Goal: Task Accomplishment & Management: Complete application form

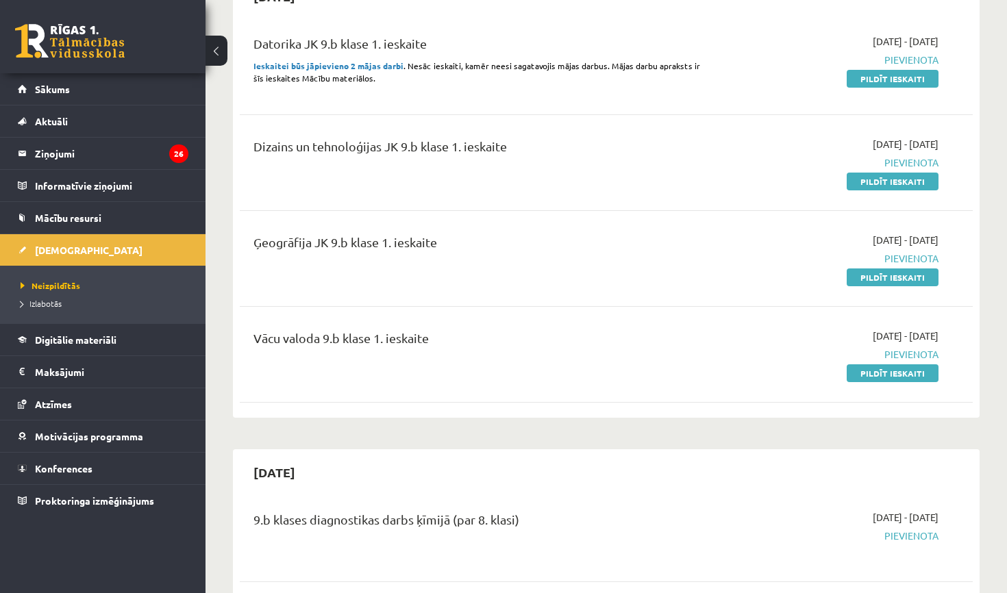
scroll to position [167, 0]
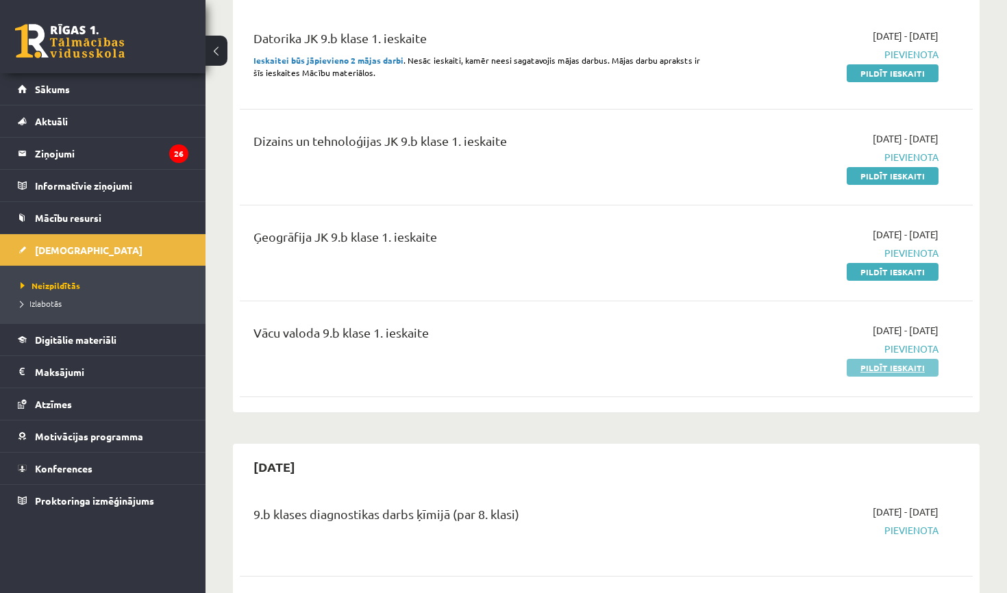
click at [896, 371] on link "Pildīt ieskaiti" at bounding box center [893, 368] width 92 height 18
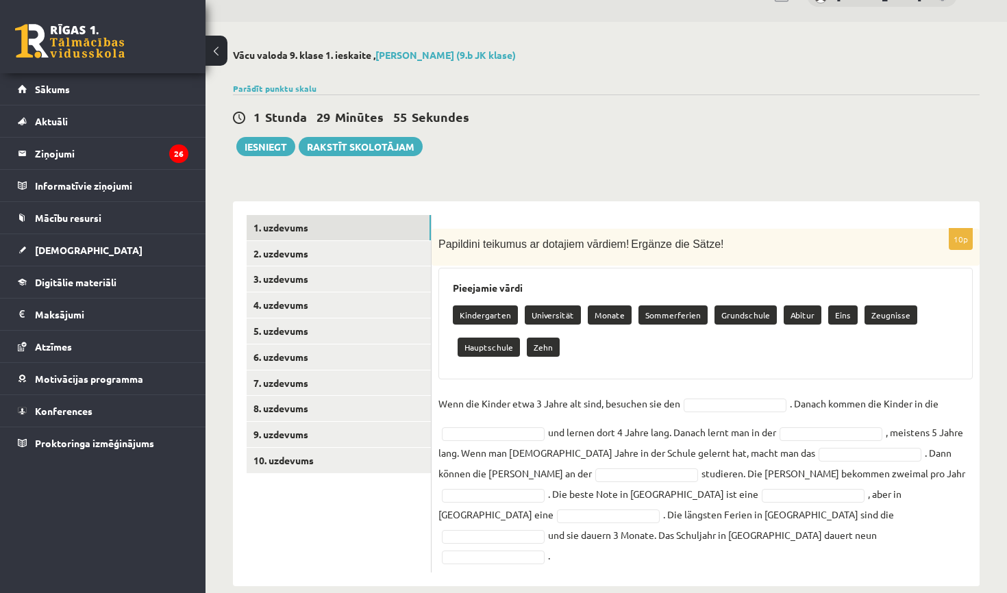
scroll to position [30, 0]
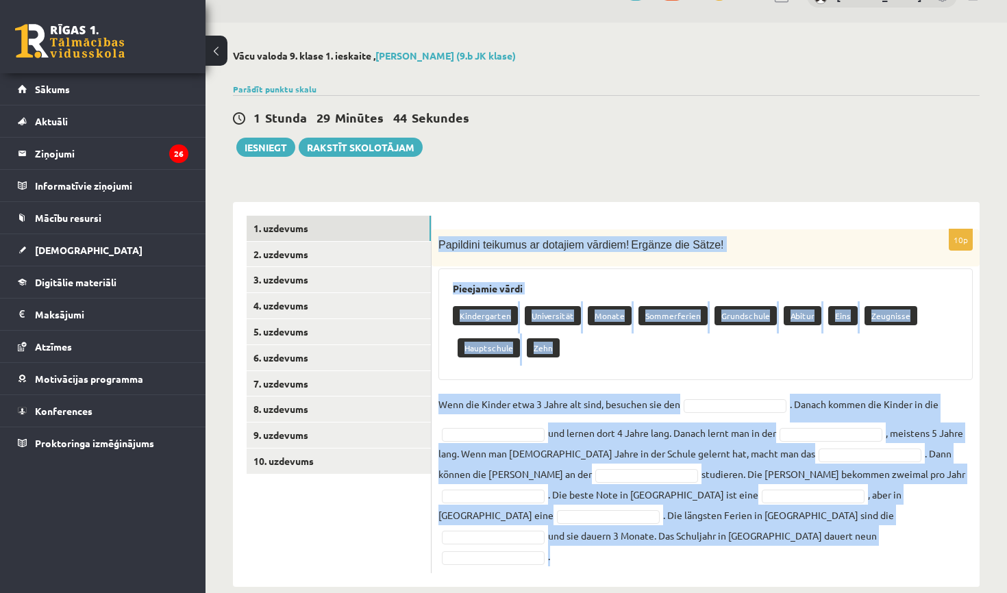
drag, startPoint x: 440, startPoint y: 247, endPoint x: 830, endPoint y: 579, distance: 512.6
click at [830, 579] on div "**********" at bounding box center [605, 319] width 801 height 592
copy div "Loremipsu dolorsit am consecte adipisc! Elitsed doe Tempo! Incididun utlab Etdo…"
click at [716, 203] on div "10p Papildini teikumus ar dotajiem vārdiem! Ergänze die Sätze! Pieejamie vārdi …" at bounding box center [705, 394] width 548 height 385
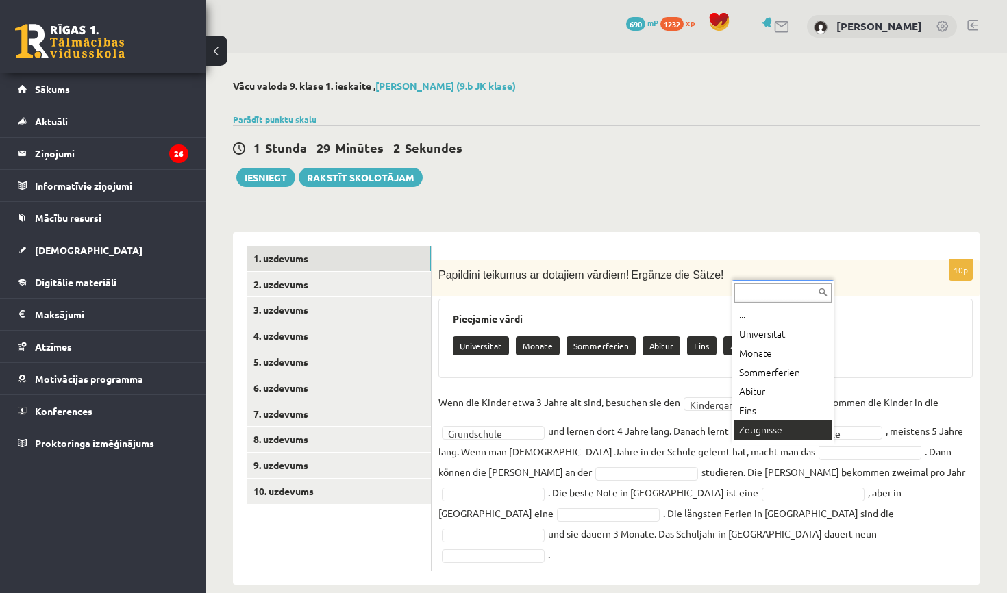
scroll to position [16, 0]
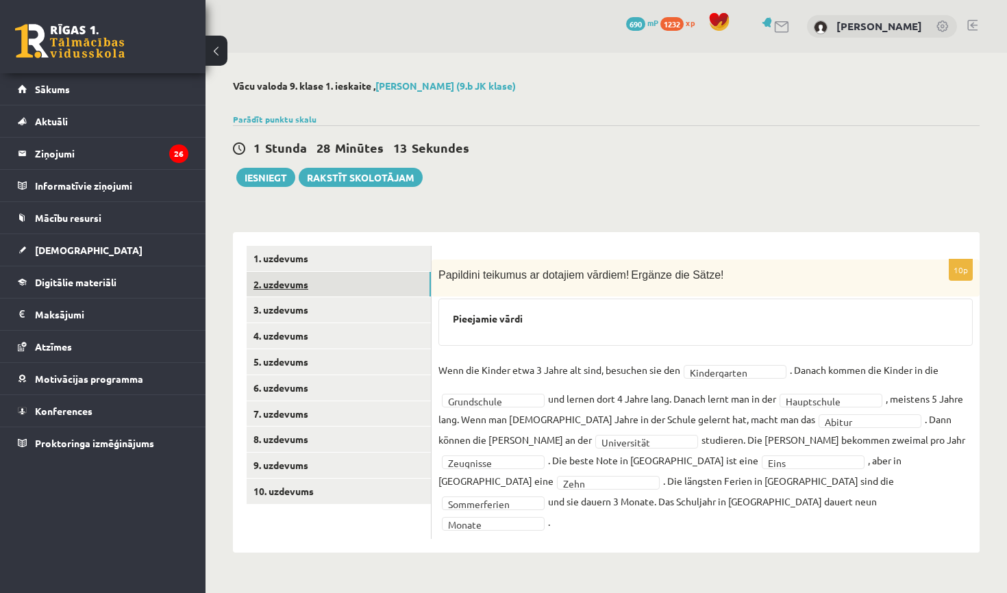
click at [301, 277] on link "2. uzdevums" at bounding box center [339, 284] width 184 height 25
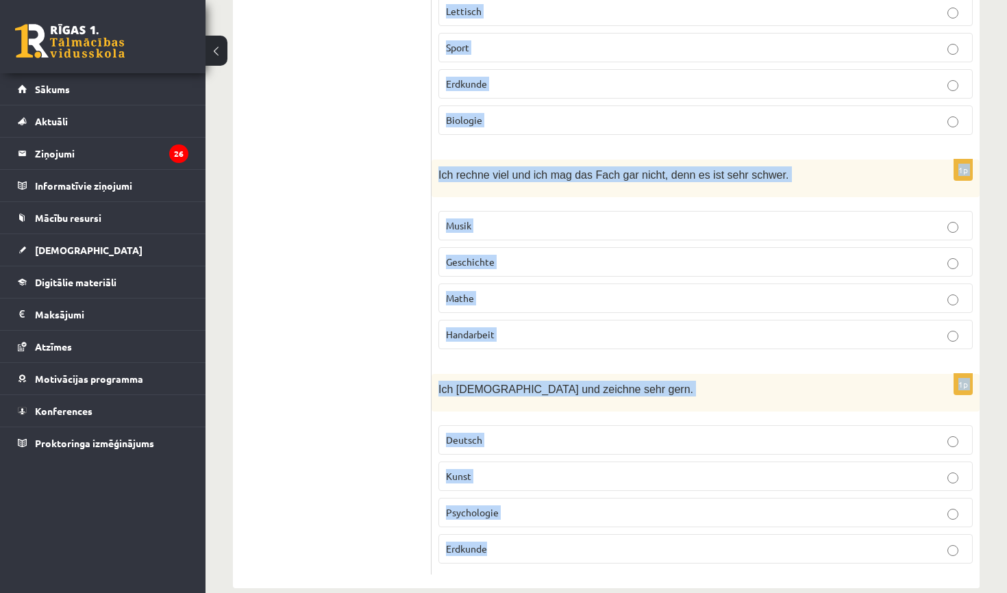
scroll to position [1008, 0]
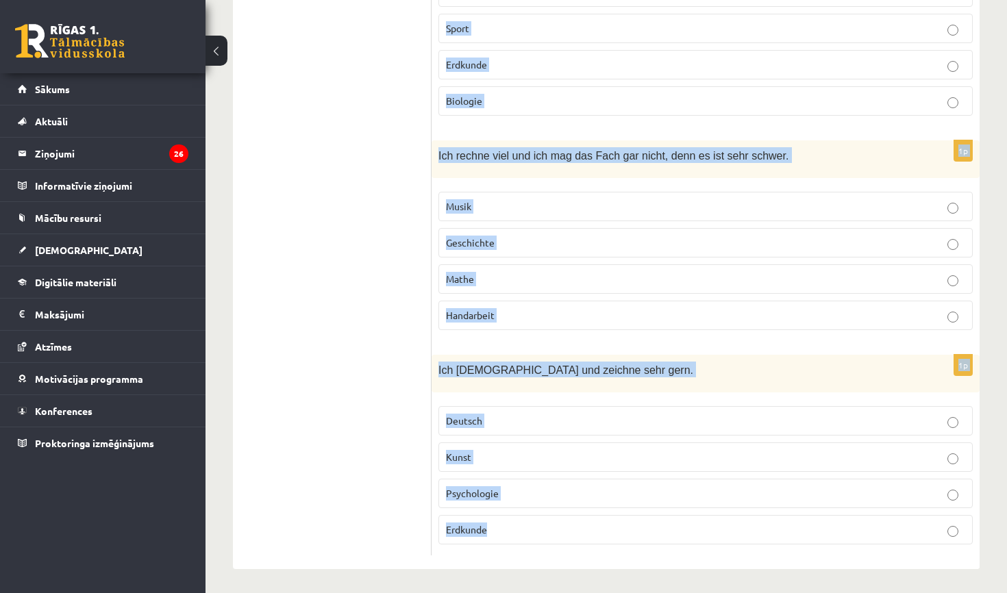
drag, startPoint x: 447, startPoint y: 255, endPoint x: 970, endPoint y: 592, distance: 622.4
copy form "Kā sauc šo priekšmetu? Was ist das für ein Fach? 1p Hier muss ich viele Bücher …"
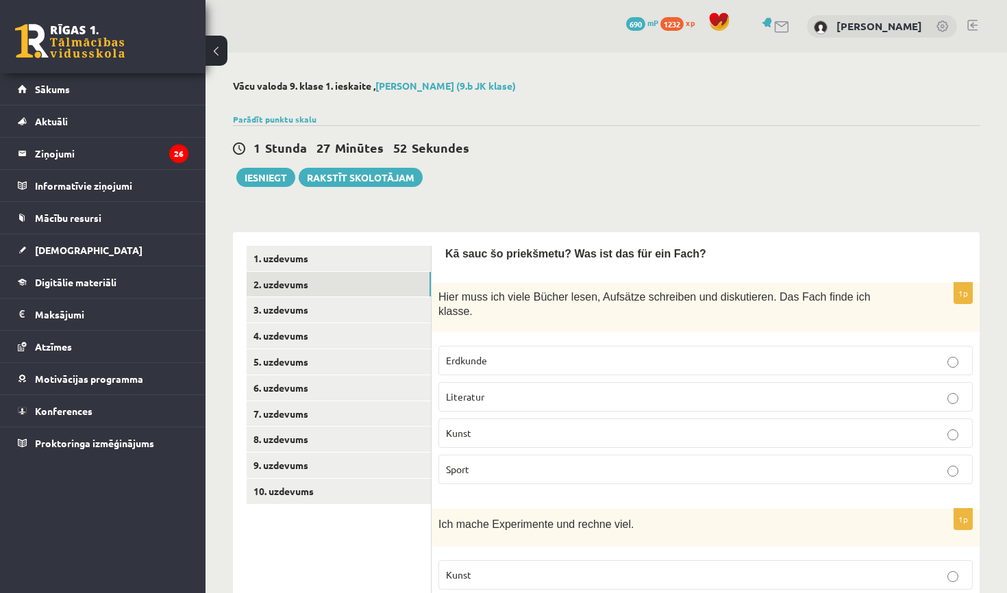
scroll to position [0, 0]
click at [562, 397] on p "Literatur" at bounding box center [705, 397] width 519 height 14
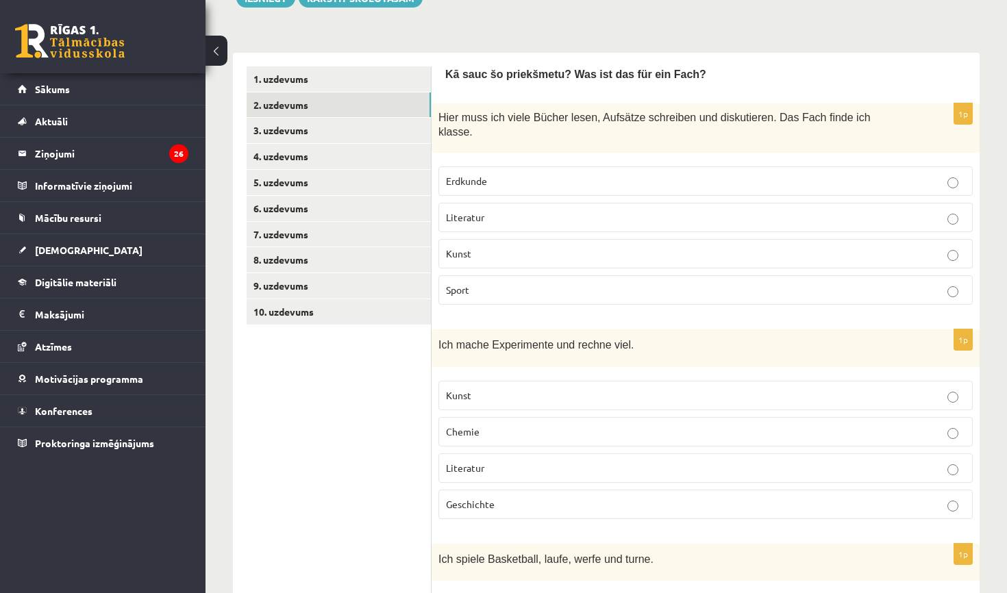
scroll to position [182, 0]
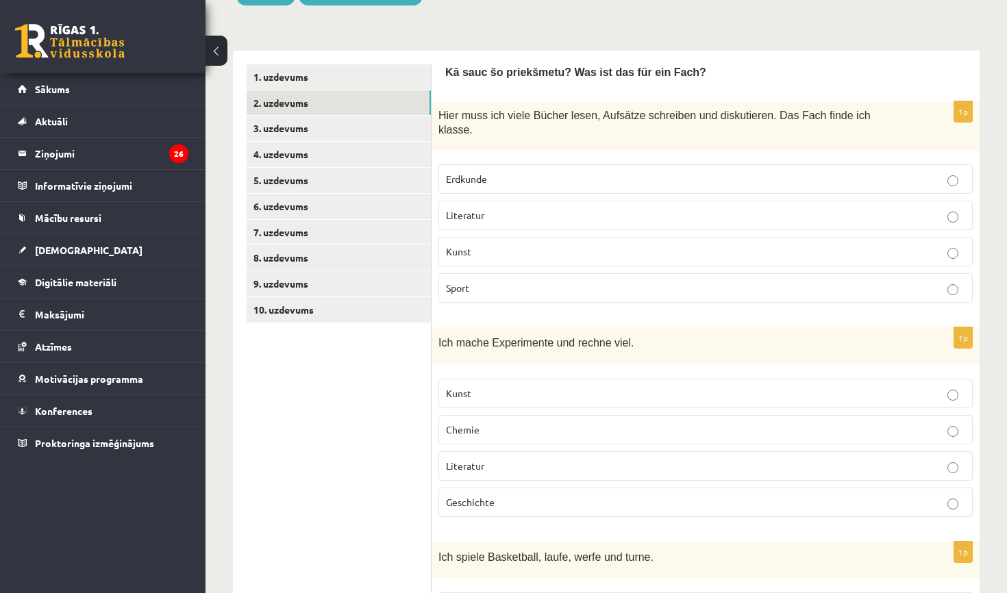
click at [547, 434] on p "Chemie" at bounding box center [705, 430] width 519 height 14
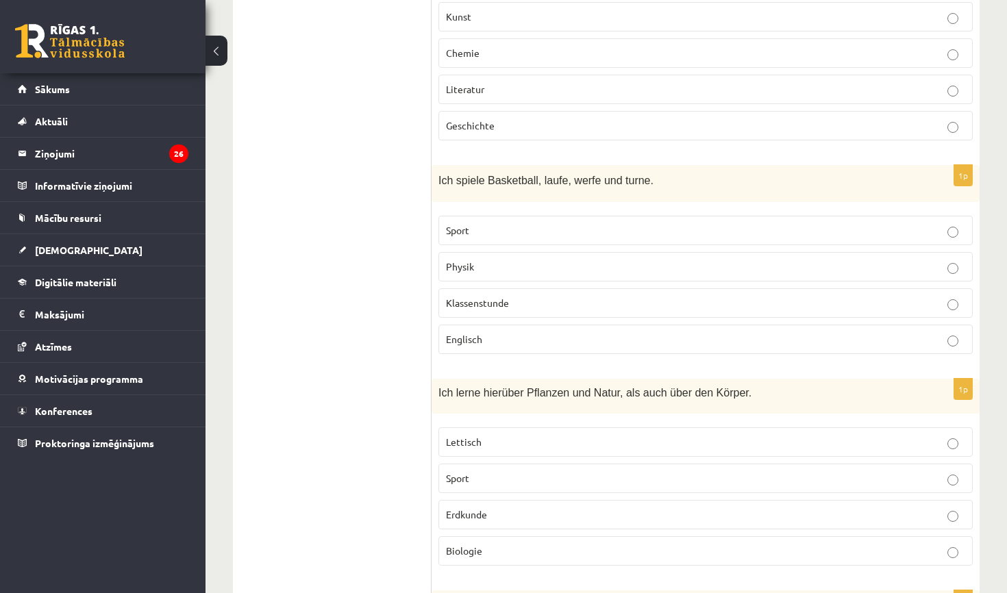
scroll to position [564, 0]
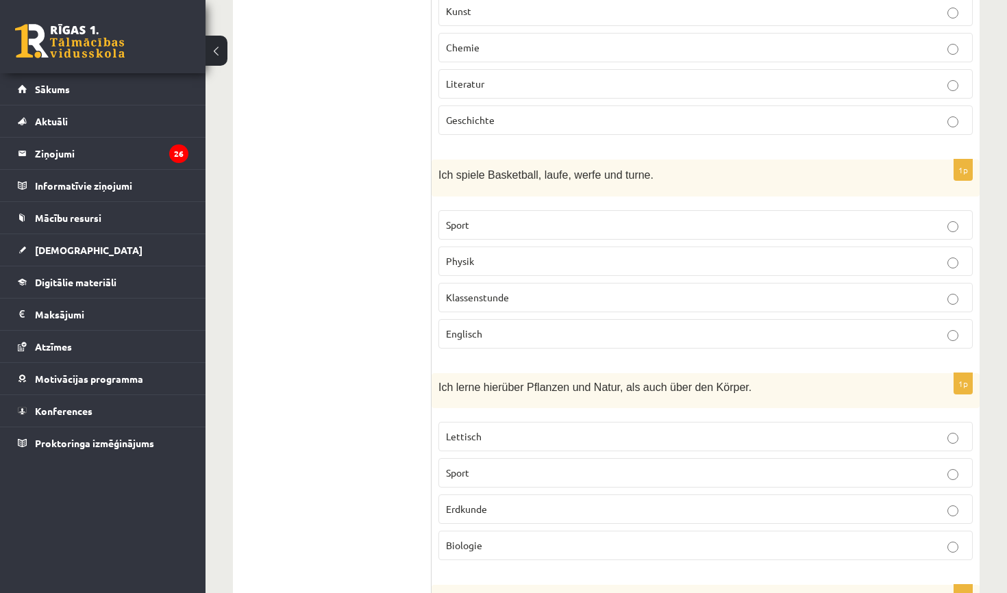
click at [531, 234] on label "Sport" at bounding box center [705, 224] width 534 height 29
click at [521, 542] on p "Biologie" at bounding box center [705, 545] width 519 height 14
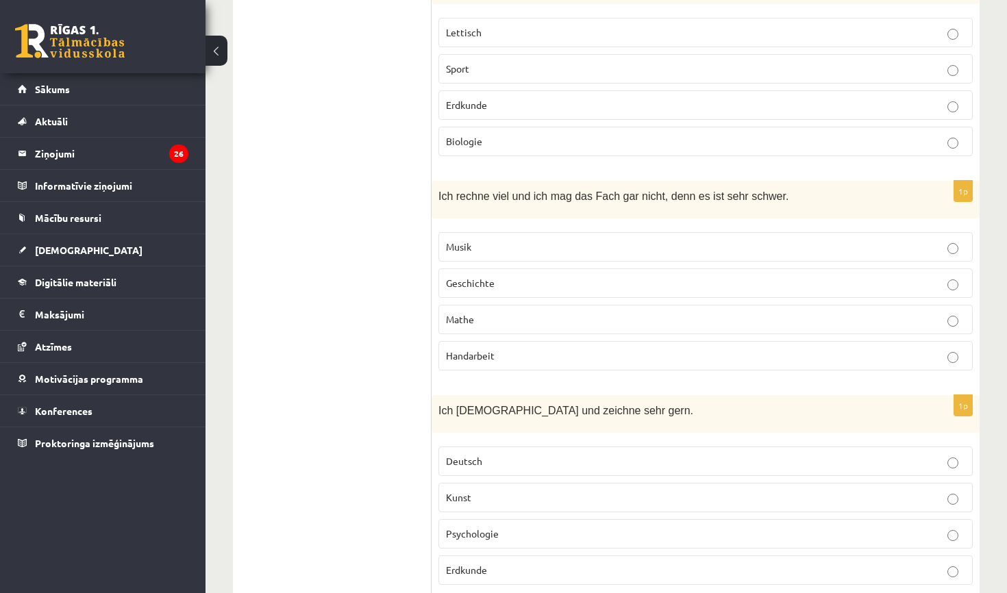
scroll to position [999, 0]
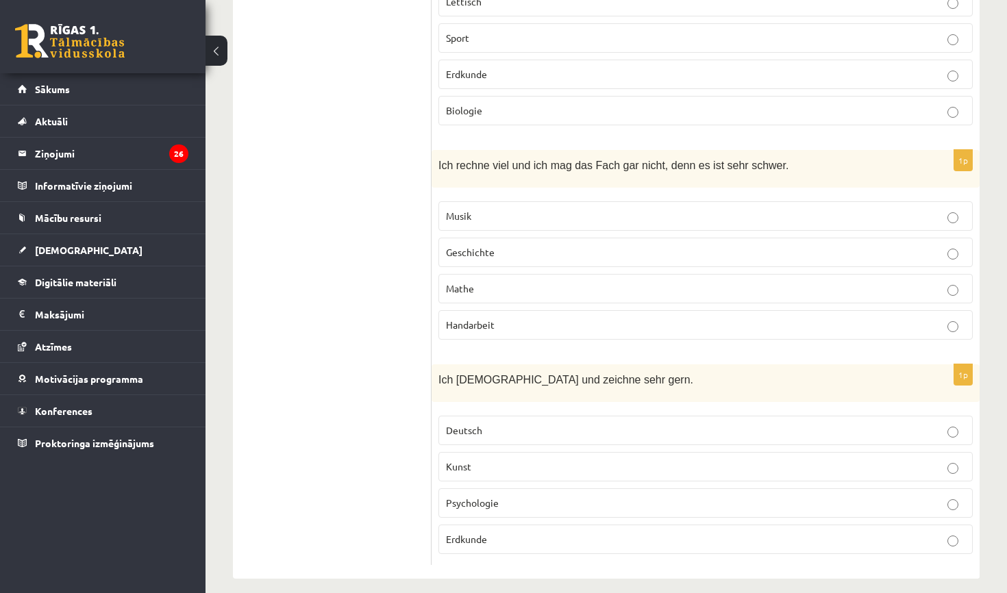
click at [514, 292] on p "Mathe" at bounding box center [705, 288] width 519 height 14
click at [536, 463] on p "Kunst" at bounding box center [705, 467] width 519 height 14
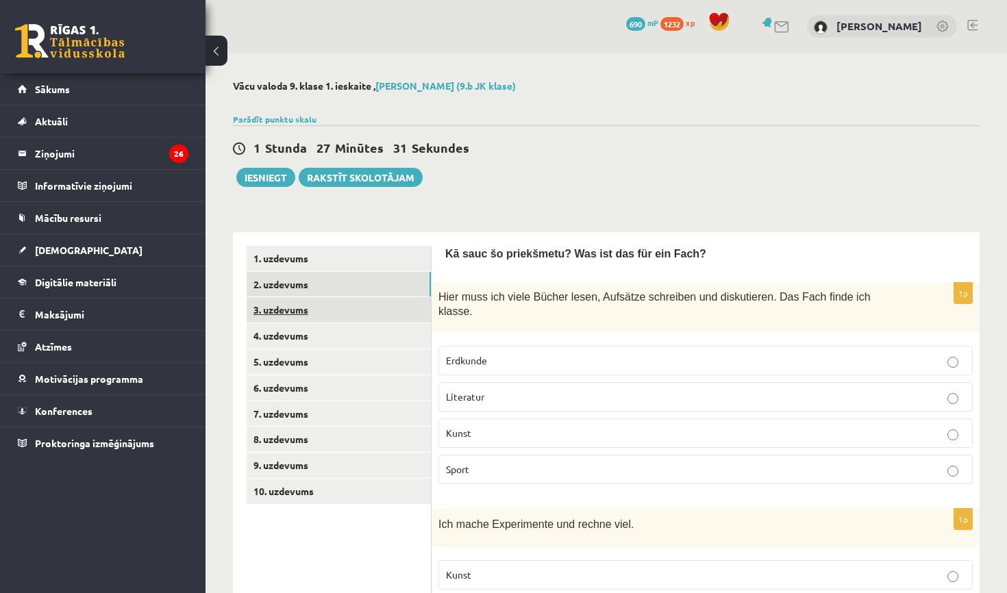
scroll to position [0, 0]
click at [405, 314] on link "3. uzdevums" at bounding box center [339, 309] width 184 height 25
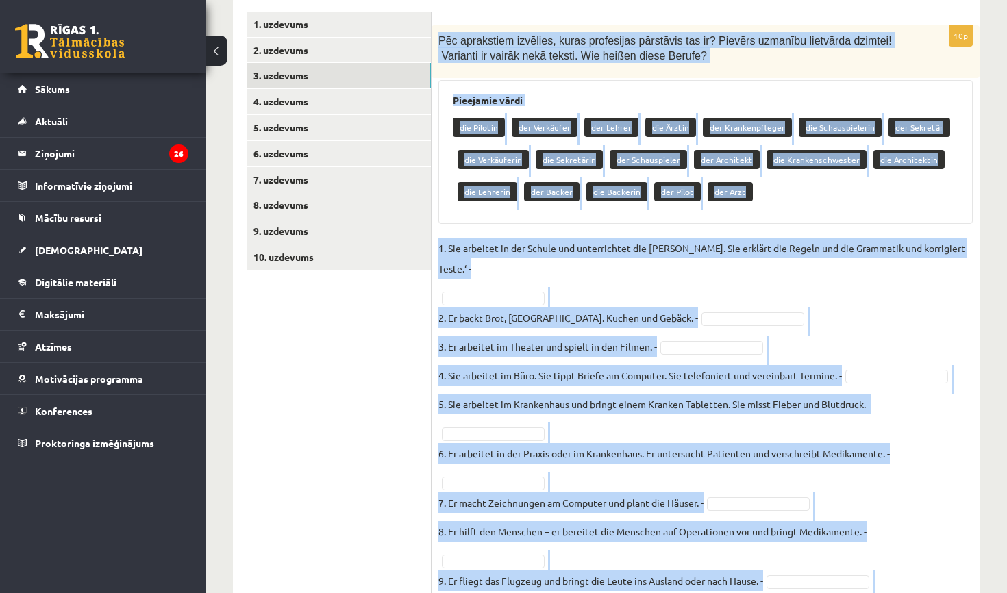
scroll to position [295, 0]
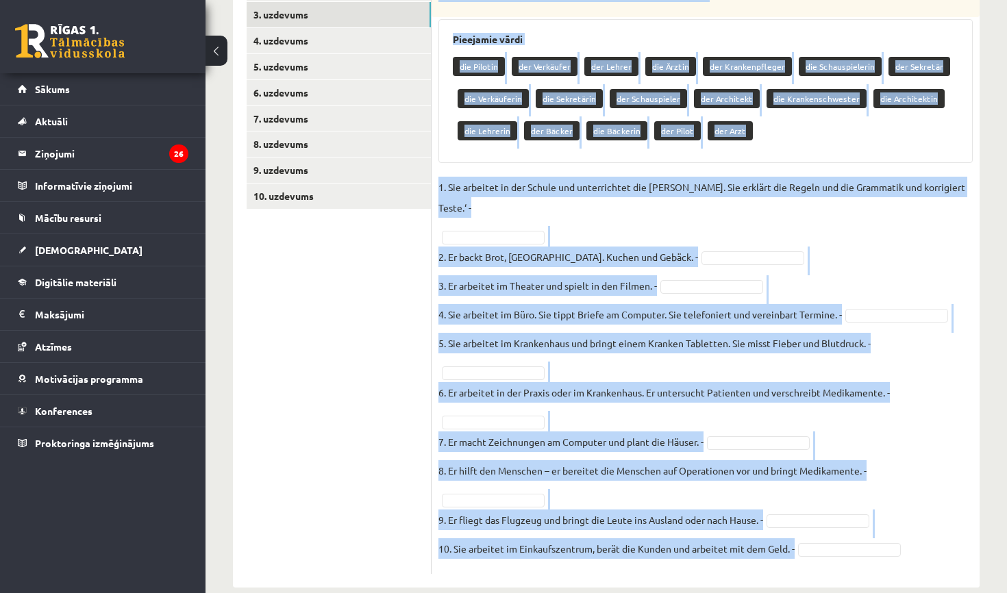
drag, startPoint x: 438, startPoint y: 273, endPoint x: 621, endPoint y: 592, distance: 368.1
click at [621, 592] on div "**********" at bounding box center [605, 187] width 801 height 858
copy div "Pēc aprakstiem izvēlies, kuras profesijas pārstāvis tas ir? Pievērs uzmanību li…"
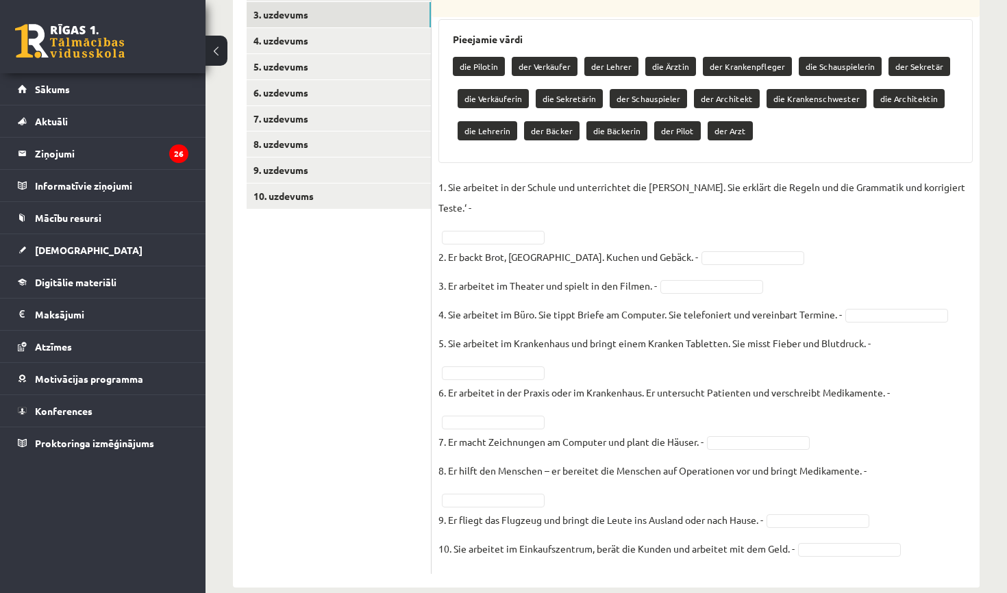
click at [418, 310] on ul "1. uzdevums 2. uzdevums 3. uzdevums 4. uzdevums 5. uzdevums 6. uzdevums 7. uzde…" at bounding box center [339, 262] width 185 height 623
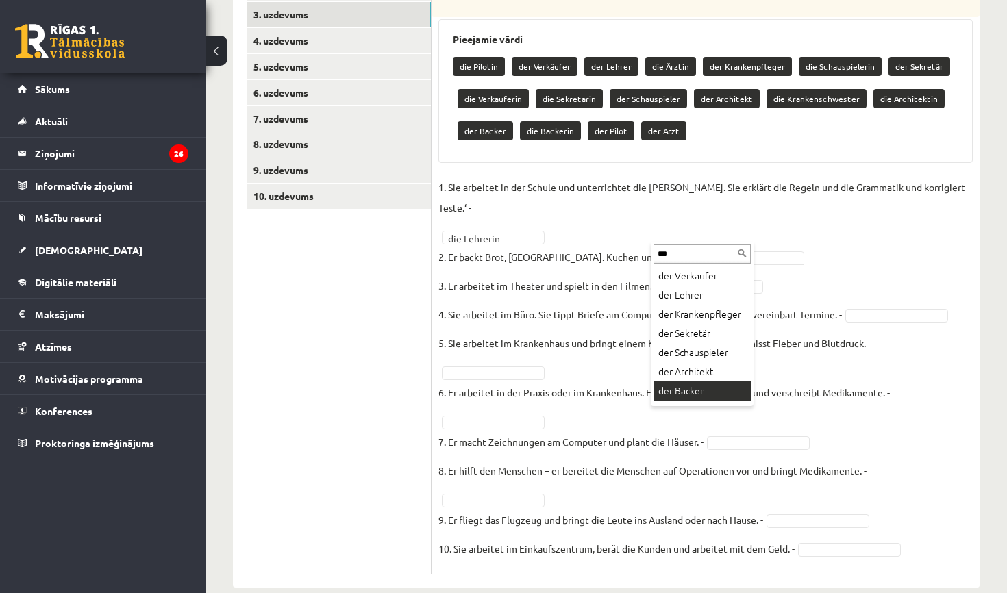
type input "***"
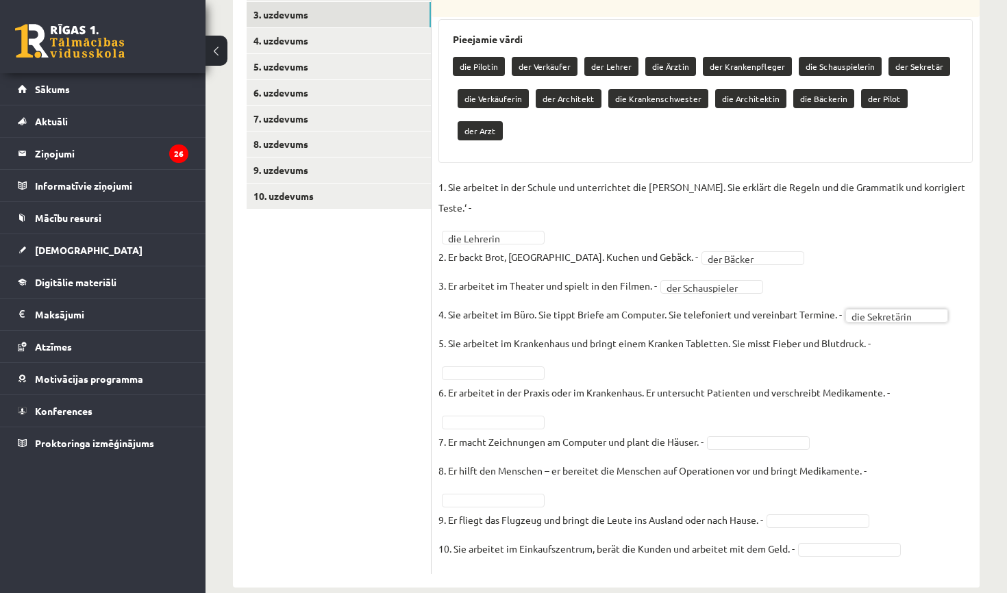
scroll to position [263, 0]
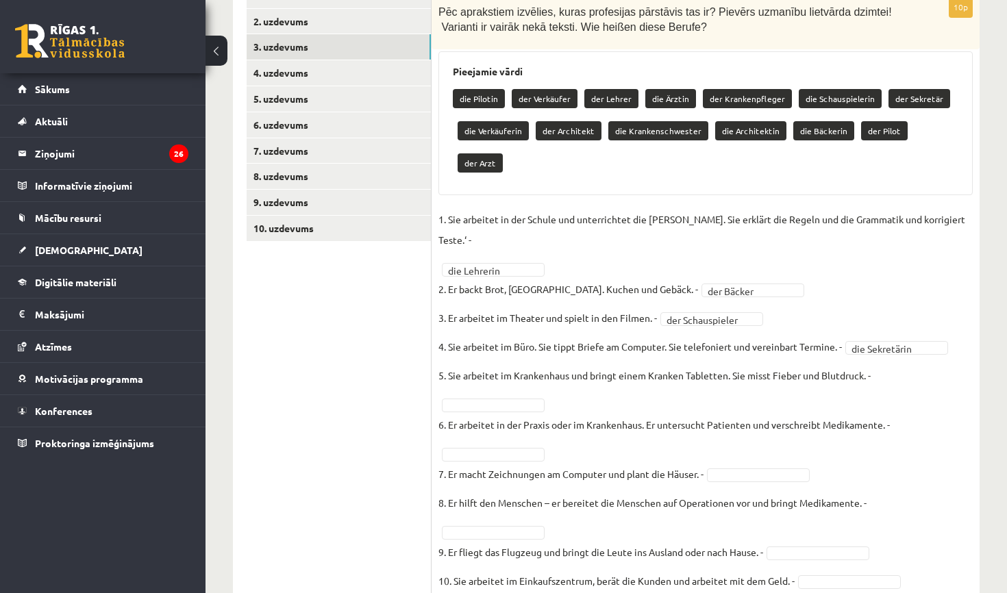
click at [509, 414] on p "6. Er arbeitet in der Praxis oder im Krankenhaus. Er untersucht Patienten und v…" at bounding box center [663, 424] width 451 height 21
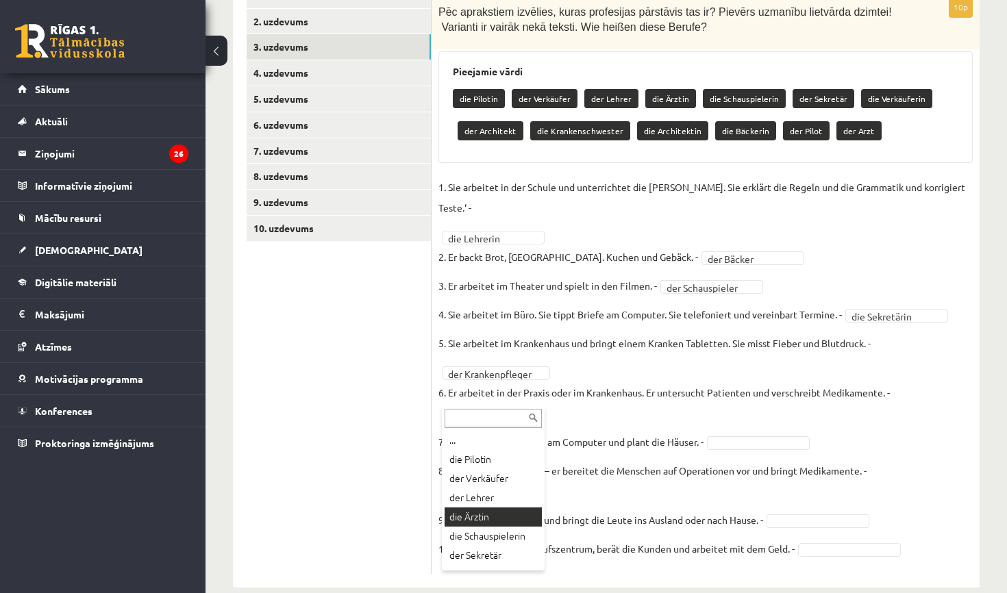
scroll to position [0, 0]
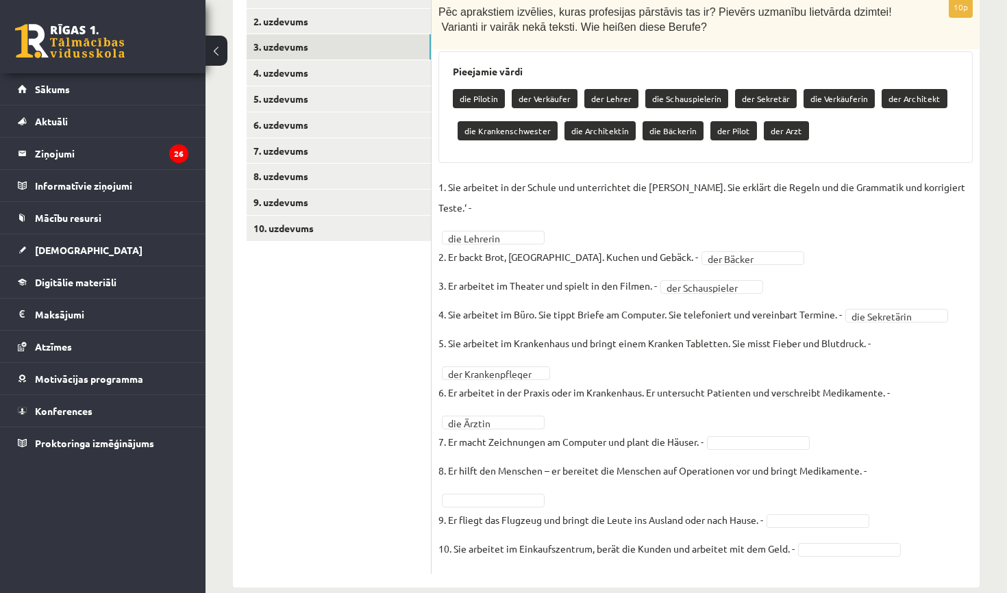
click at [498, 408] on fieldset "**********" at bounding box center [705, 372] width 534 height 390
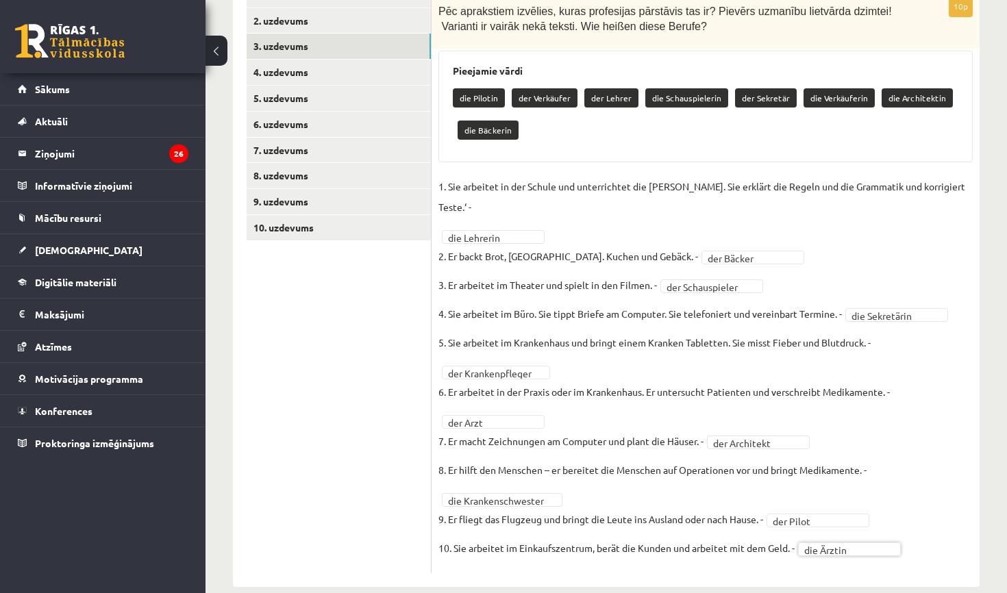
scroll to position [263, 0]
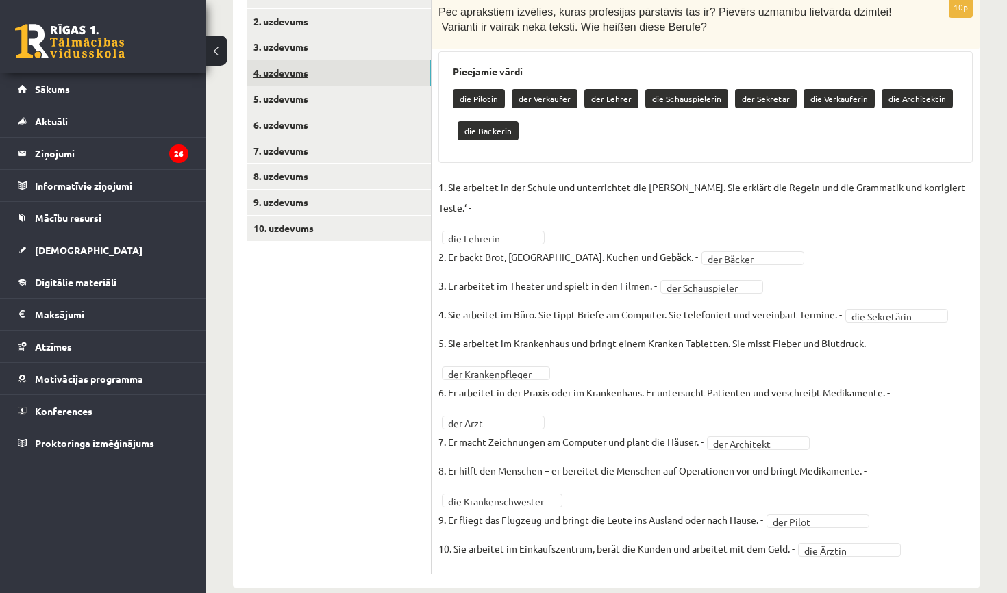
click at [409, 73] on link "4. uzdevums" at bounding box center [339, 72] width 184 height 25
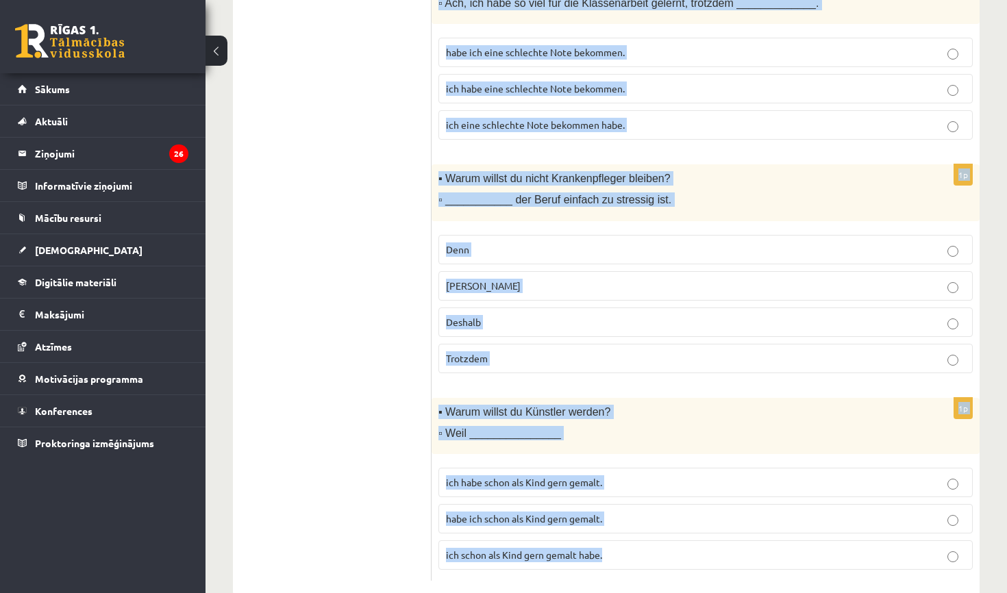
scroll to position [1039, 0]
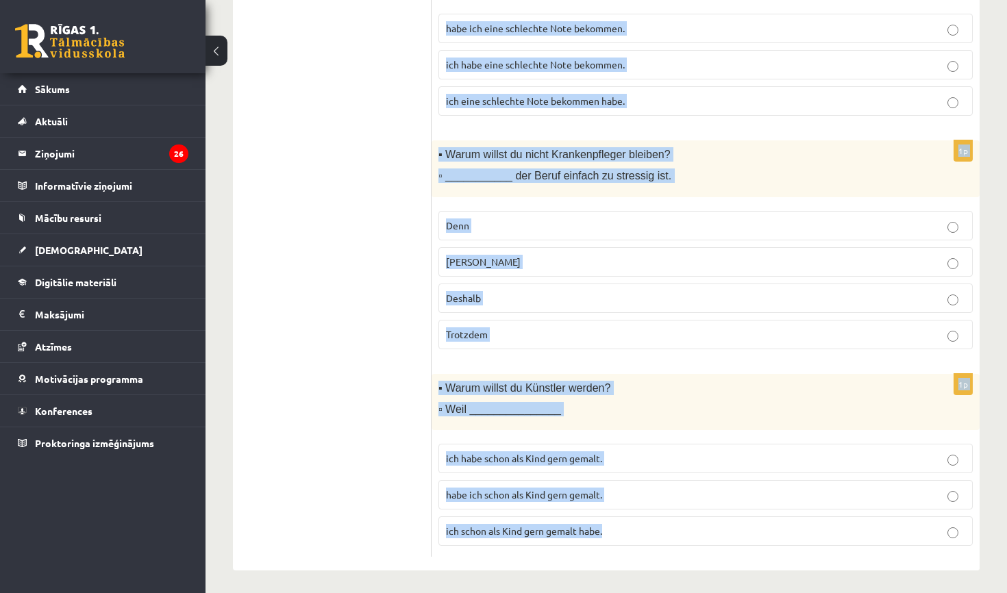
drag, startPoint x: 446, startPoint y: 257, endPoint x: 825, endPoint y: 592, distance: 506.6
copy form "Izv ēlies atbilstošo saikli! Wähle die passende Konjunktion aus! 1p ▪ Warum wil…"
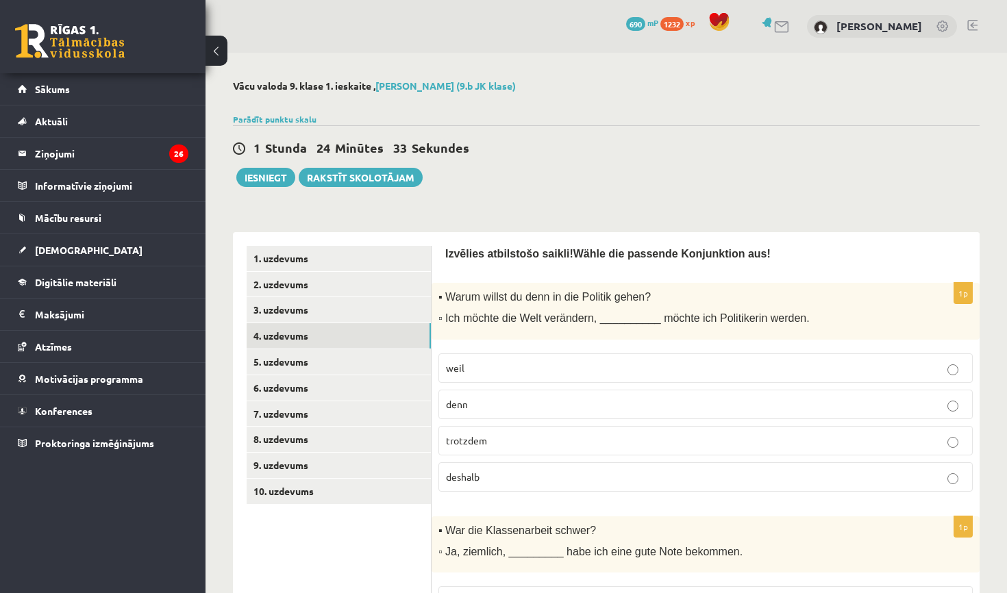
scroll to position [0, 0]
click at [503, 478] on p "deshalb" at bounding box center [705, 477] width 519 height 14
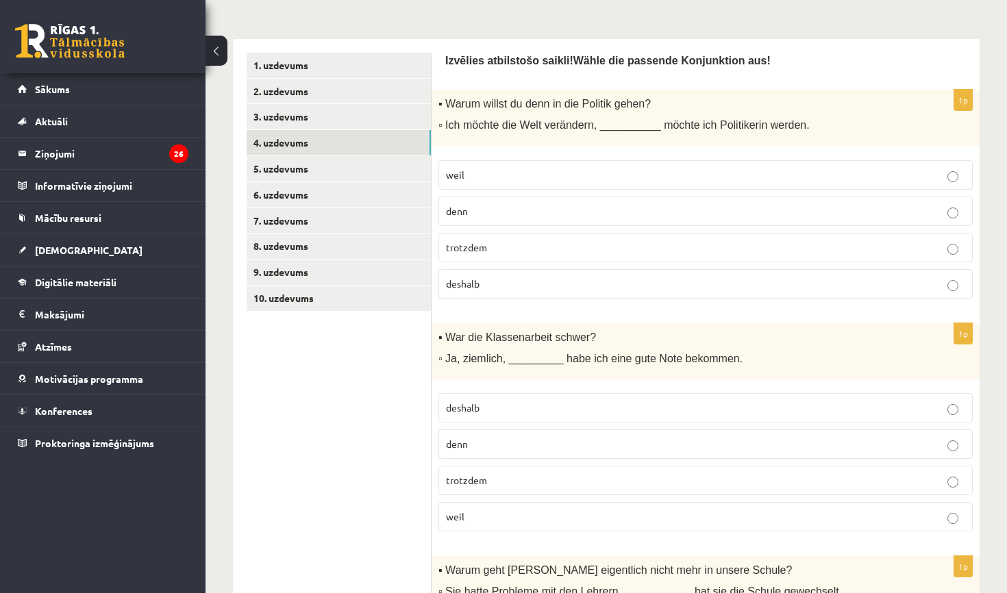
scroll to position [200, 0]
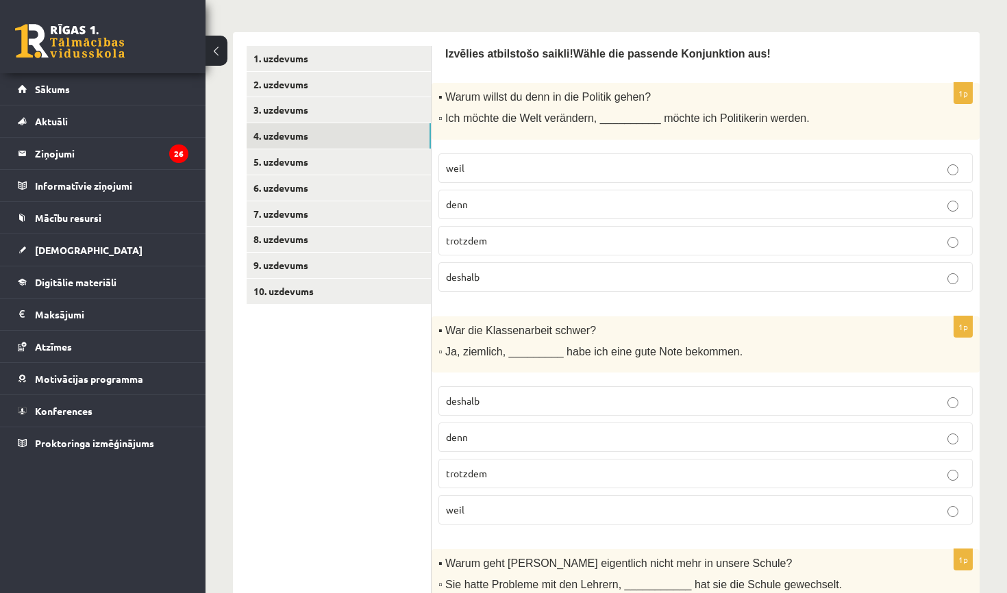
click at [544, 473] on p "trotzdem" at bounding box center [705, 473] width 519 height 14
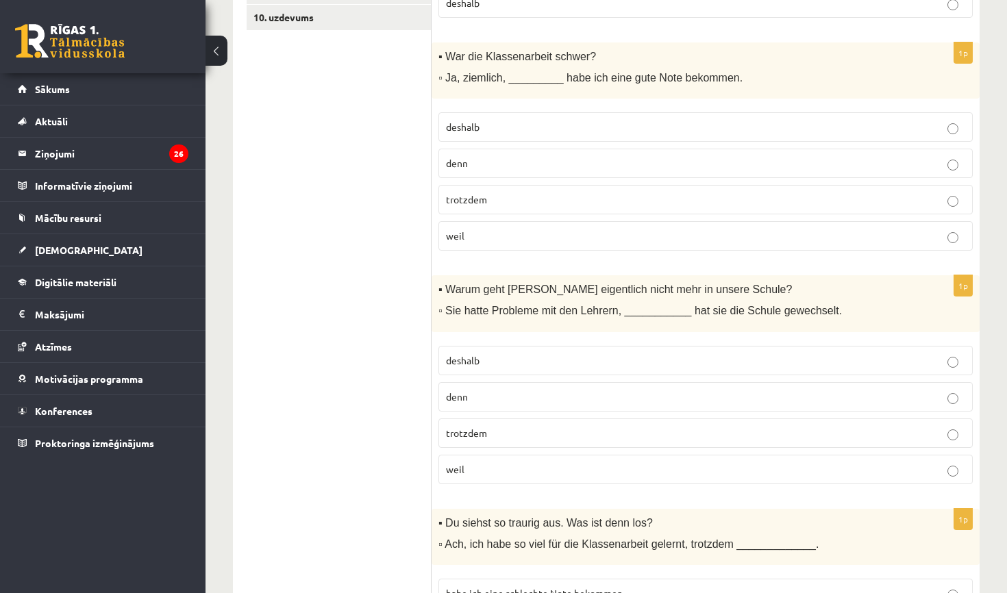
scroll to position [511, 0]
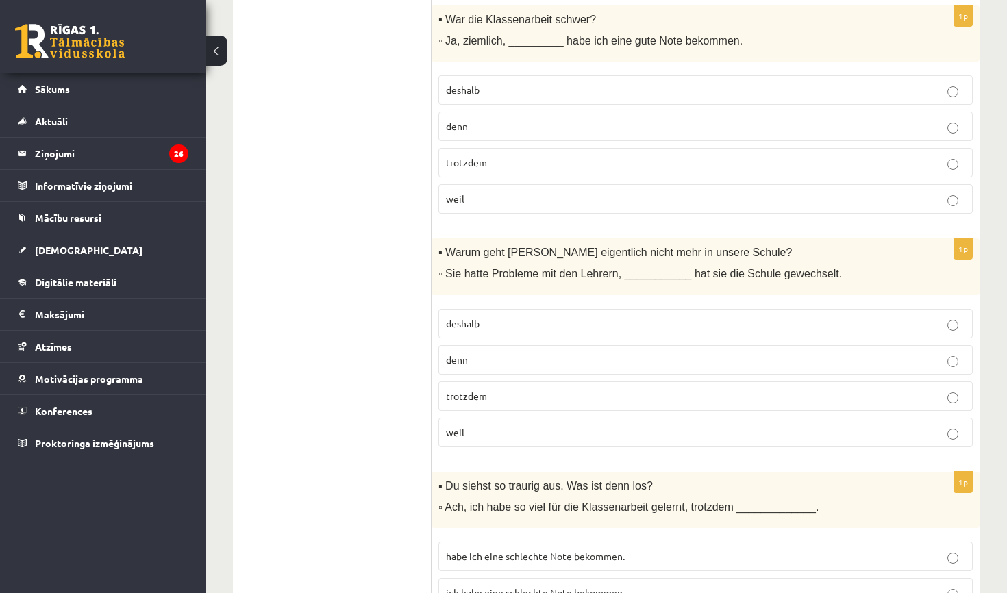
click at [505, 321] on p "deshalb" at bounding box center [705, 323] width 519 height 14
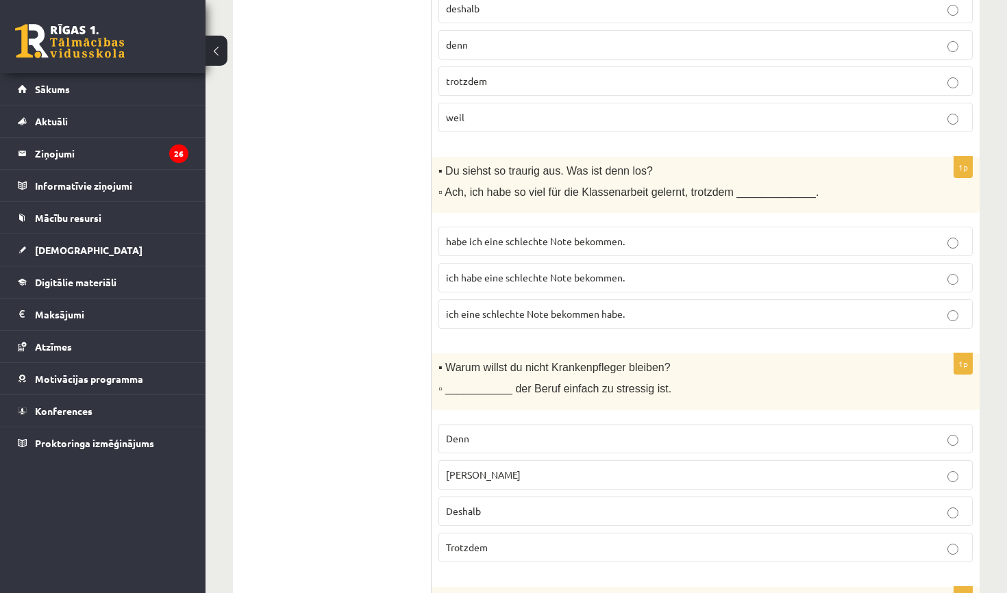
scroll to position [829, 0]
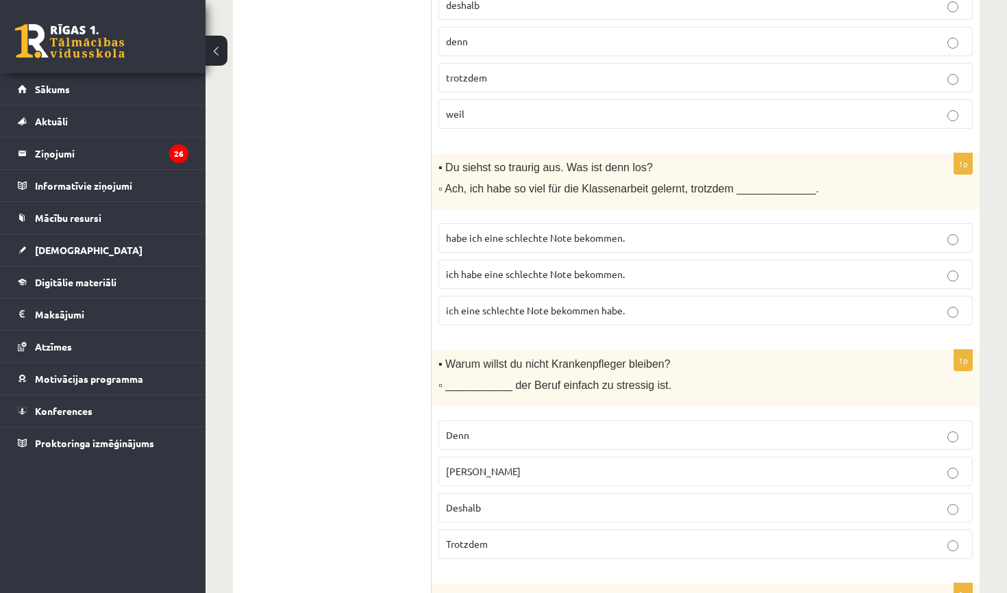
click at [525, 239] on span "habe ich eine schlechte Note bekommen." at bounding box center [535, 238] width 179 height 12
click at [477, 464] on p "Weil" at bounding box center [705, 471] width 519 height 14
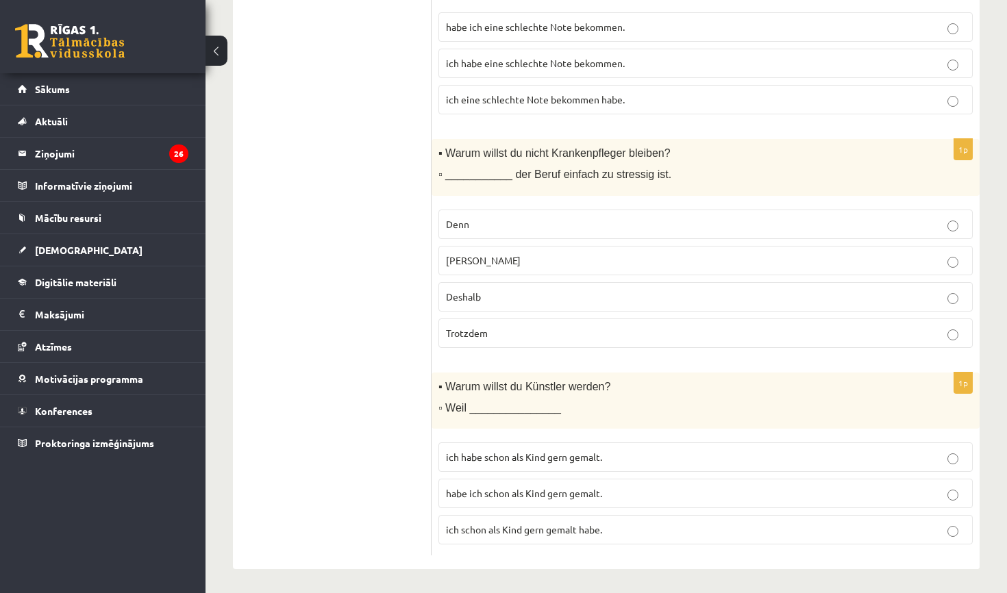
scroll to position [1039, 0]
click at [511, 525] on span "ich schon als Kind gern gemalt habe." at bounding box center [524, 531] width 156 height 12
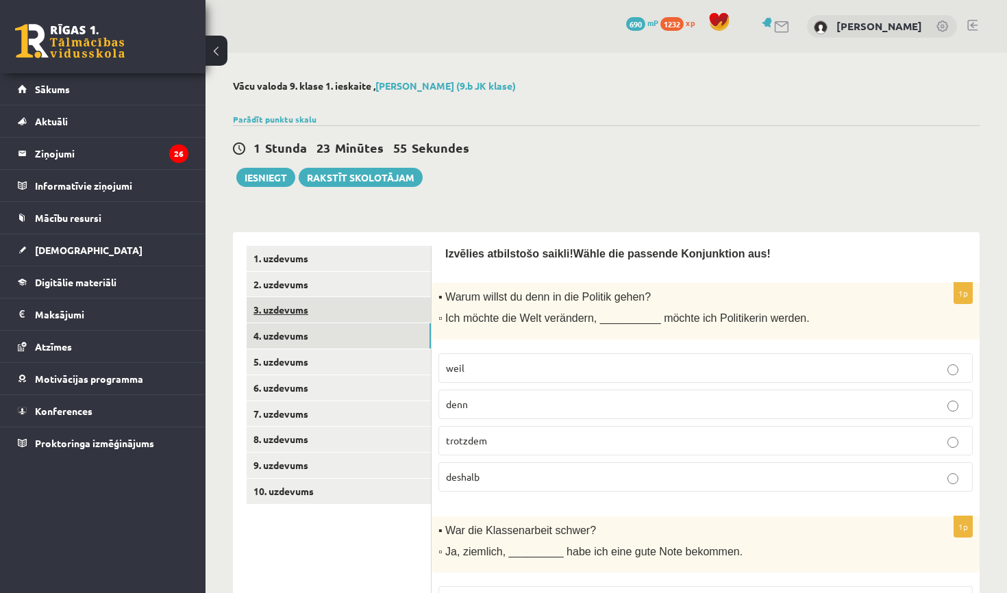
scroll to position [0, 0]
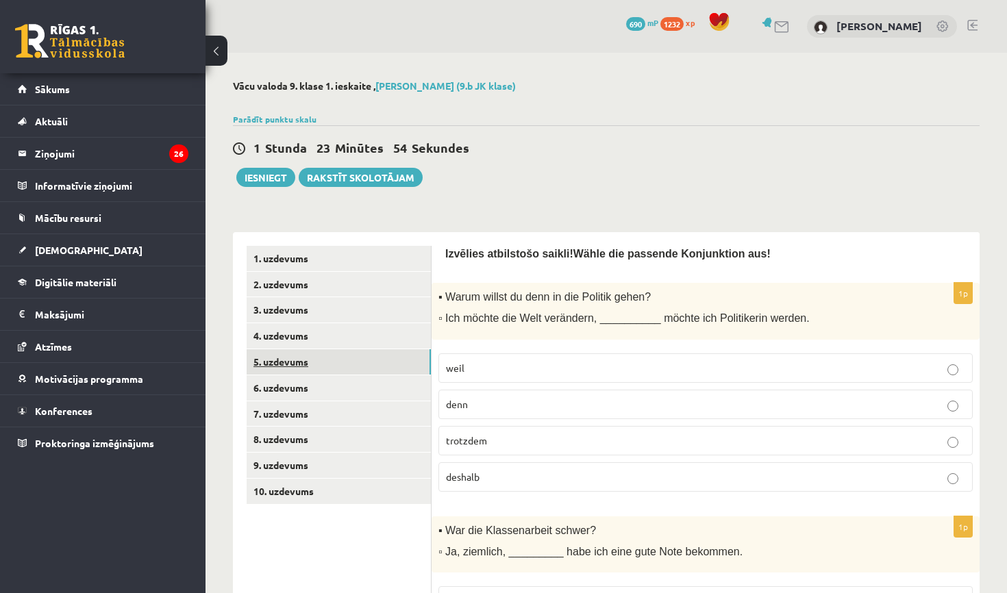
click at [387, 366] on link "5. uzdevums" at bounding box center [339, 361] width 184 height 25
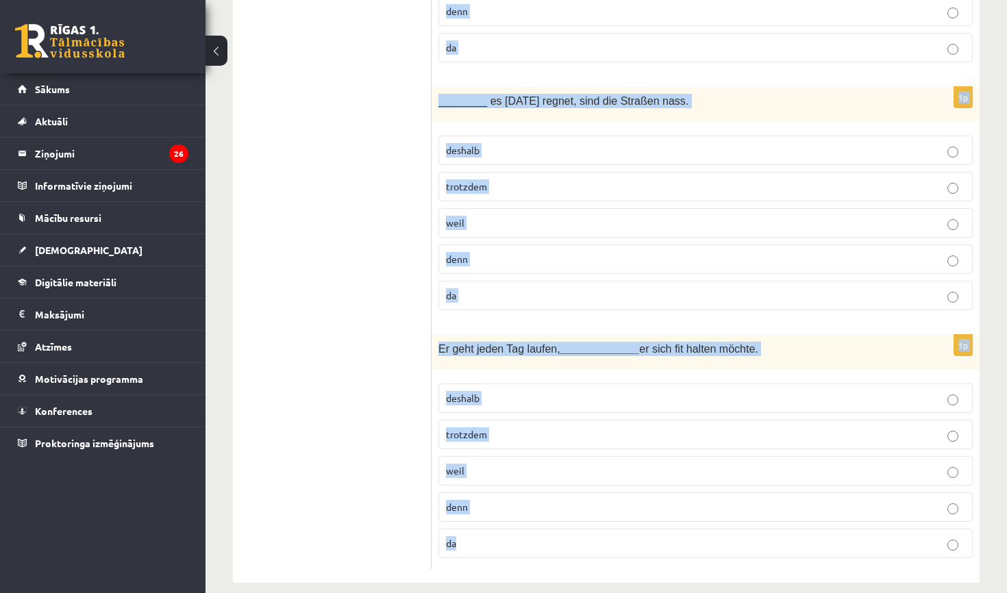
scroll to position [2212, 0]
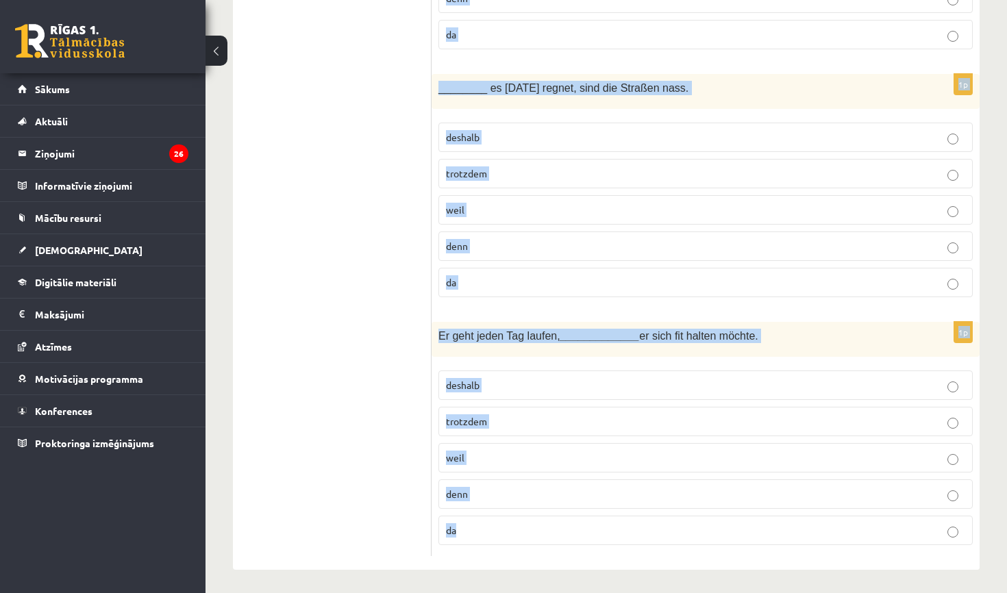
drag, startPoint x: 447, startPoint y: 254, endPoint x: 812, endPoint y: 592, distance: 497.7
copy form "Welche Konjunktion passt? Kurš saiklis iederas? 1p Er hat das Rennen gewonnen, …"
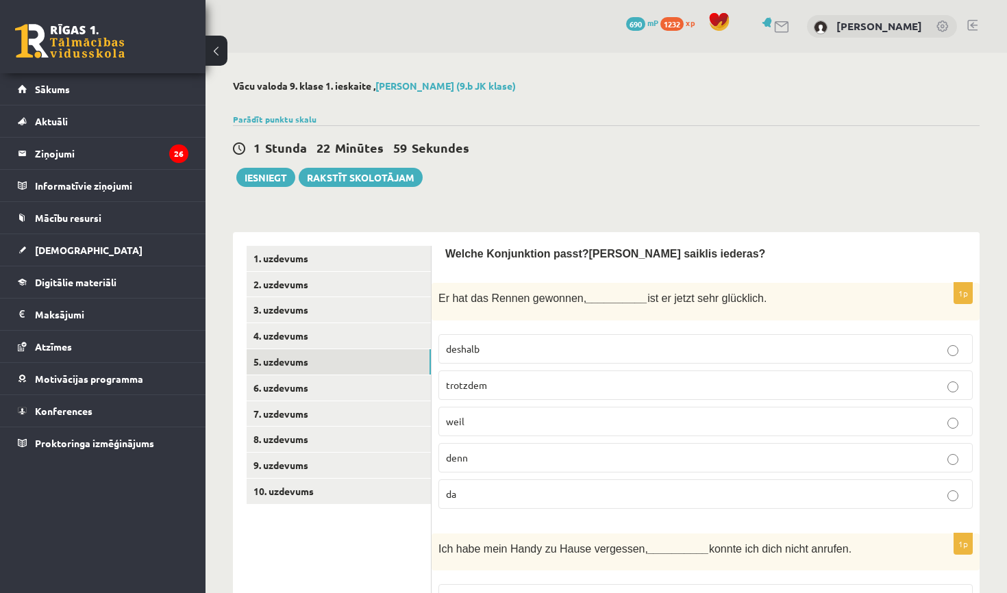
scroll to position [0, 0]
click at [523, 359] on label "deshalb" at bounding box center [705, 348] width 534 height 29
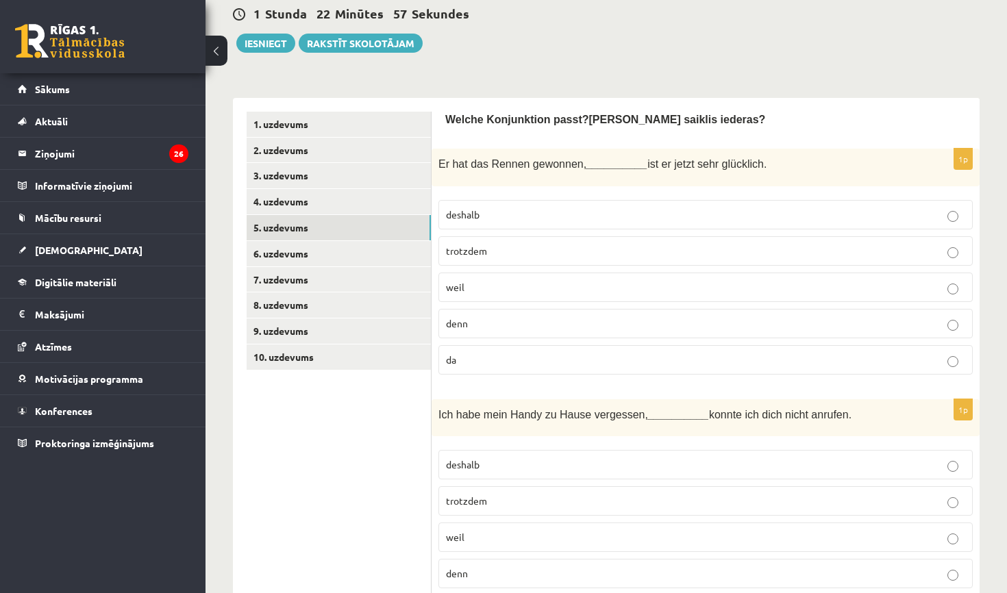
scroll to position [138, 0]
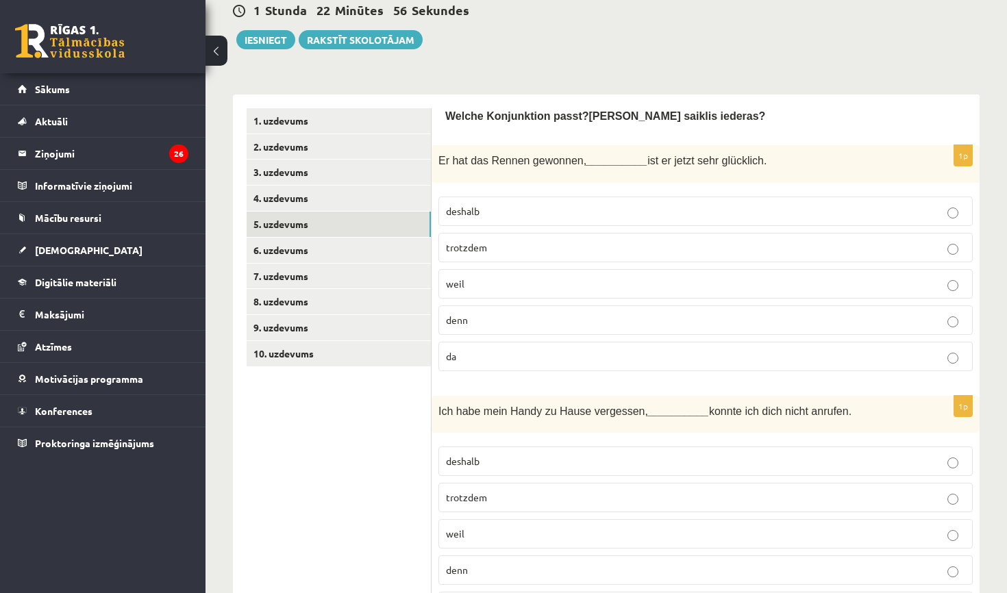
click at [495, 474] on label "deshalb" at bounding box center [705, 461] width 534 height 29
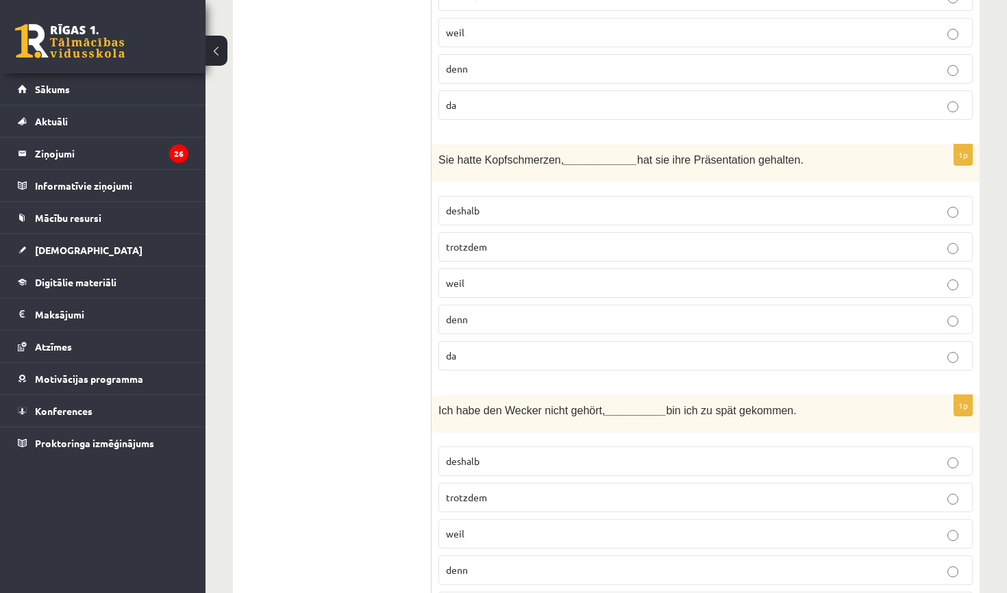
scroll to position [647, 0]
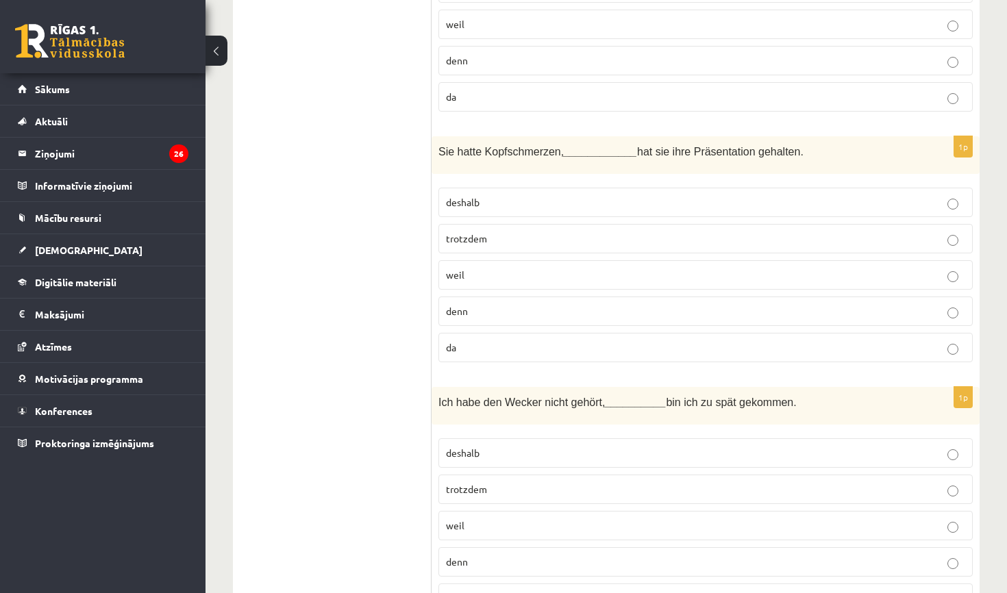
click at [495, 238] on p "trotzdem" at bounding box center [705, 239] width 519 height 14
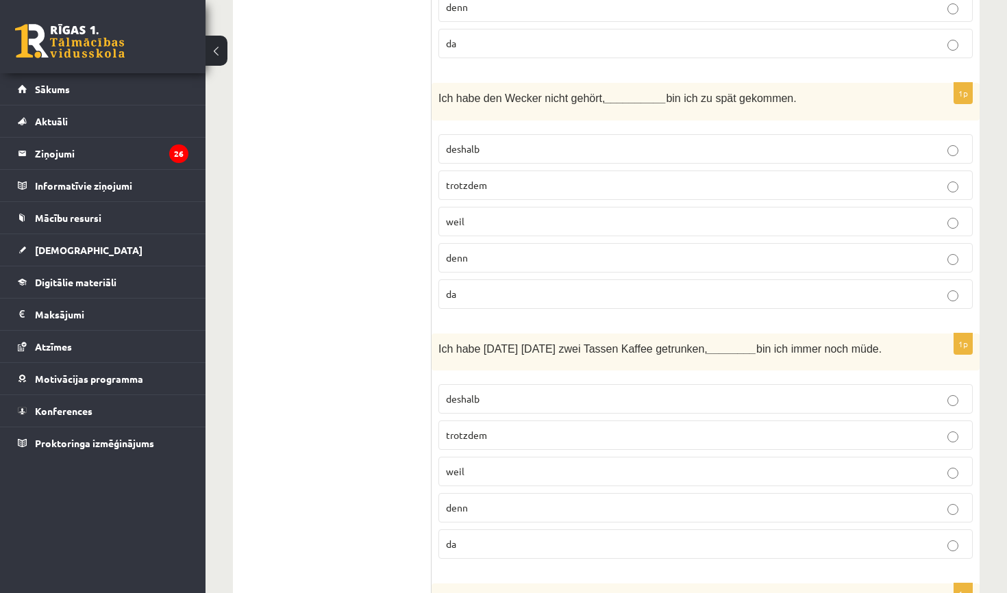
scroll to position [971, 0]
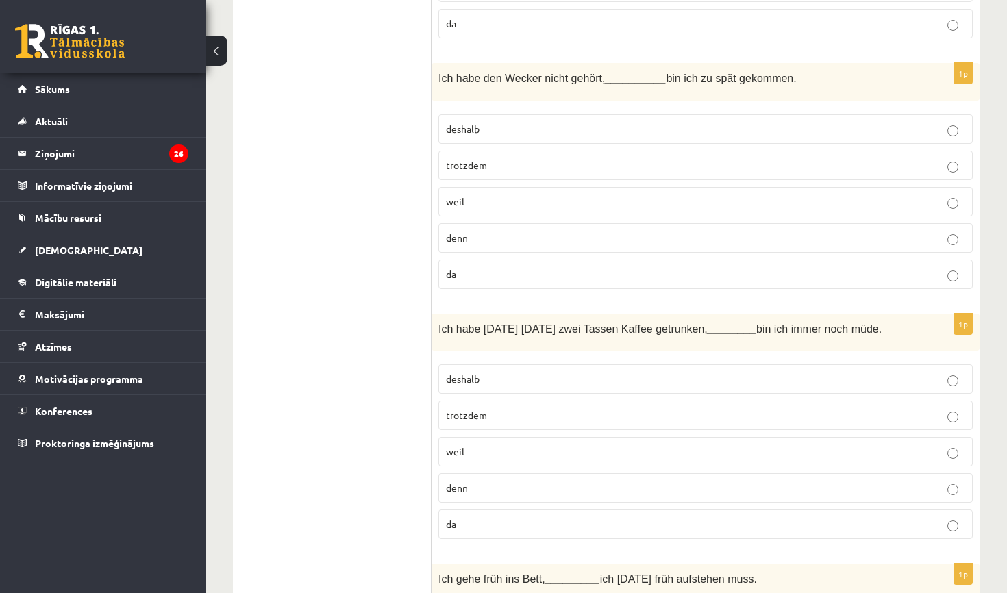
click at [519, 133] on p "deshalb" at bounding box center [705, 129] width 519 height 14
click at [492, 408] on p "trotzdem" at bounding box center [705, 415] width 519 height 14
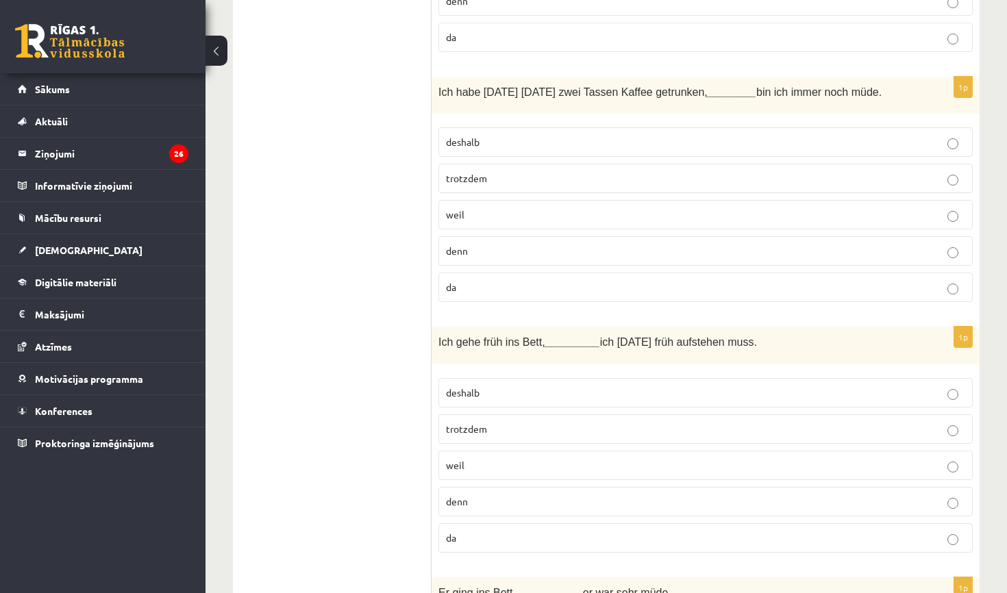
scroll to position [1210, 0]
click at [481, 463] on p "weil" at bounding box center [705, 463] width 519 height 14
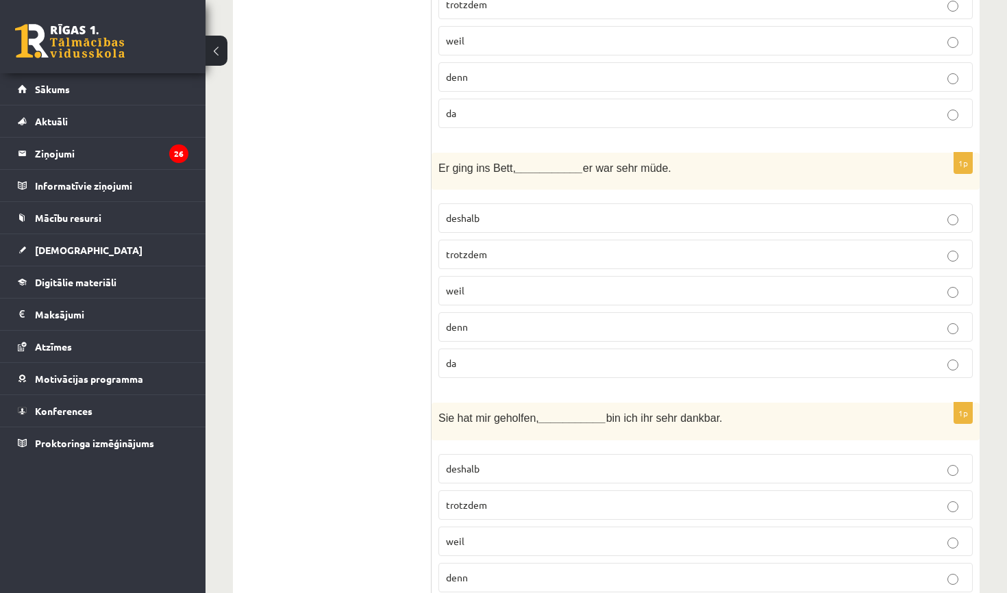
scroll to position [1634, 0]
click at [459, 319] on span "denn" at bounding box center [457, 325] width 22 height 12
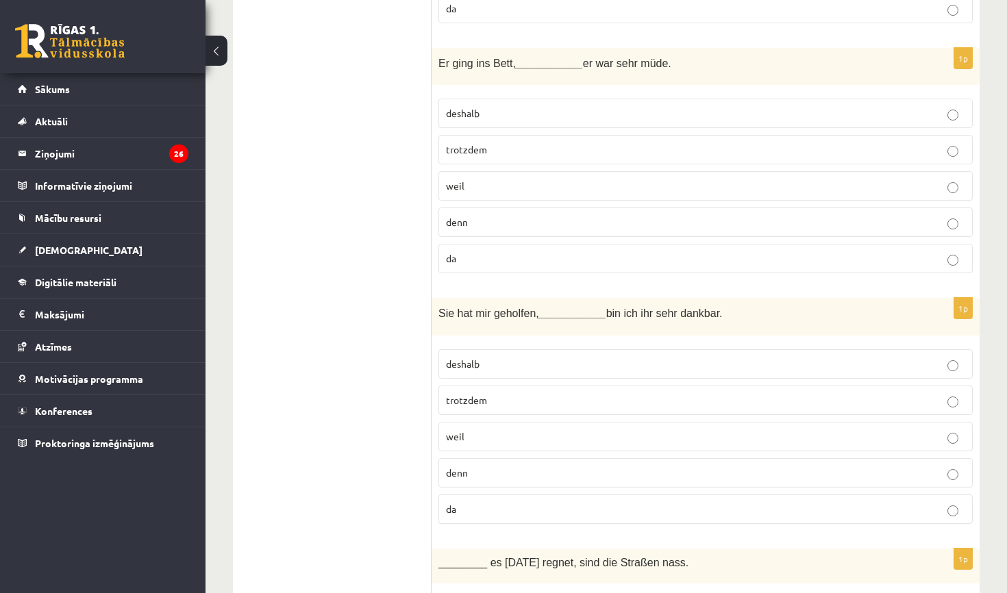
scroll to position [1763, 0]
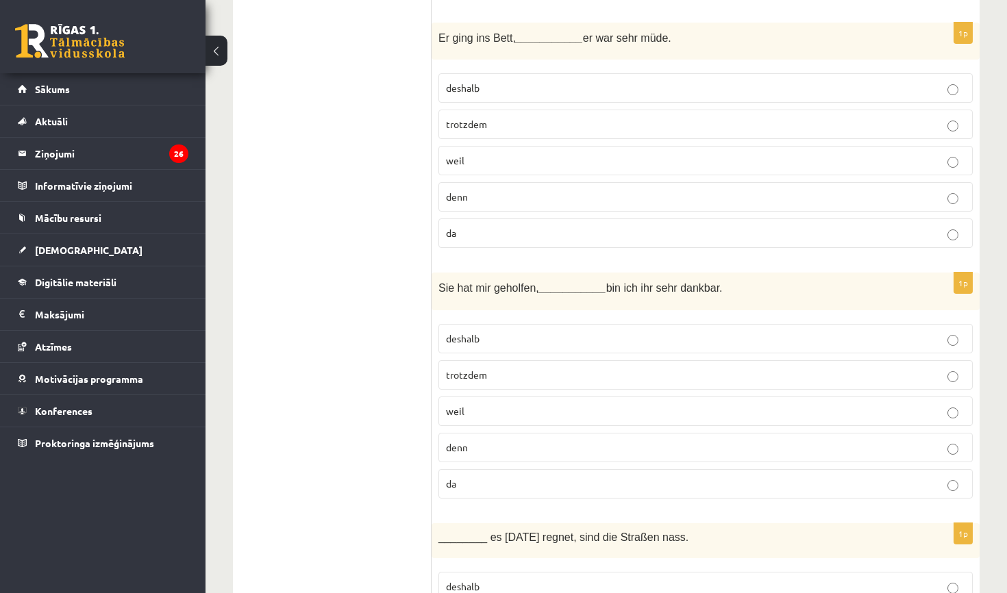
click at [466, 340] on span "deshalb" at bounding box center [463, 338] width 34 height 12
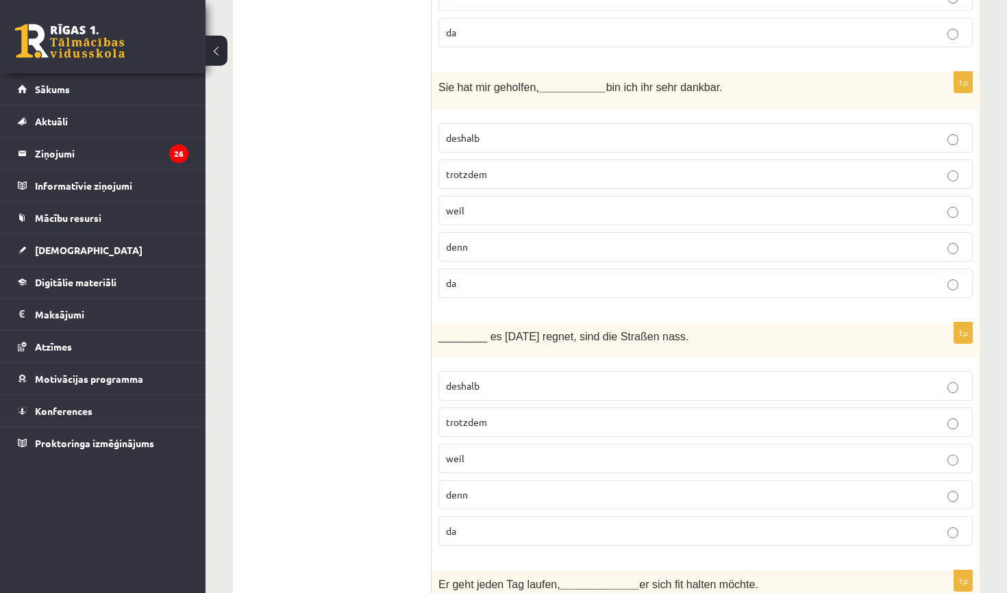
scroll to position [1970, 0]
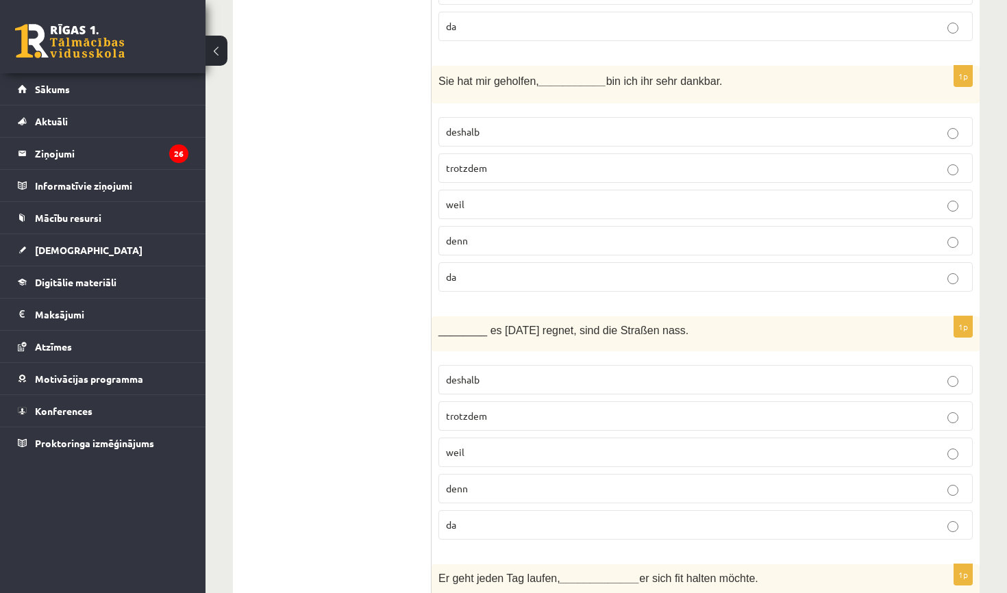
click at [466, 487] on span "denn" at bounding box center [457, 488] width 22 height 12
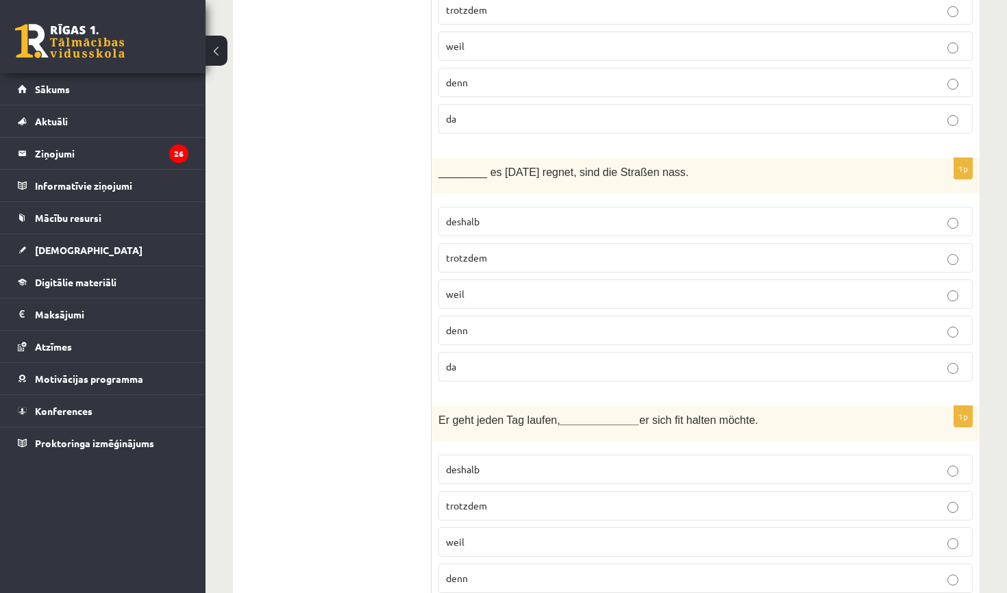
scroll to position [2147, 0]
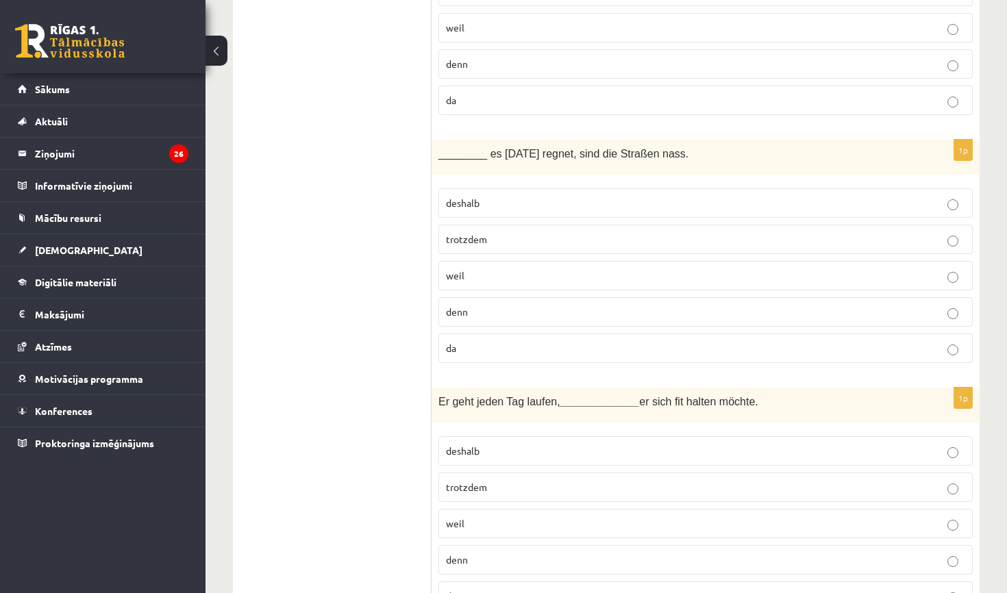
click at [492, 345] on p "da" at bounding box center [705, 348] width 519 height 14
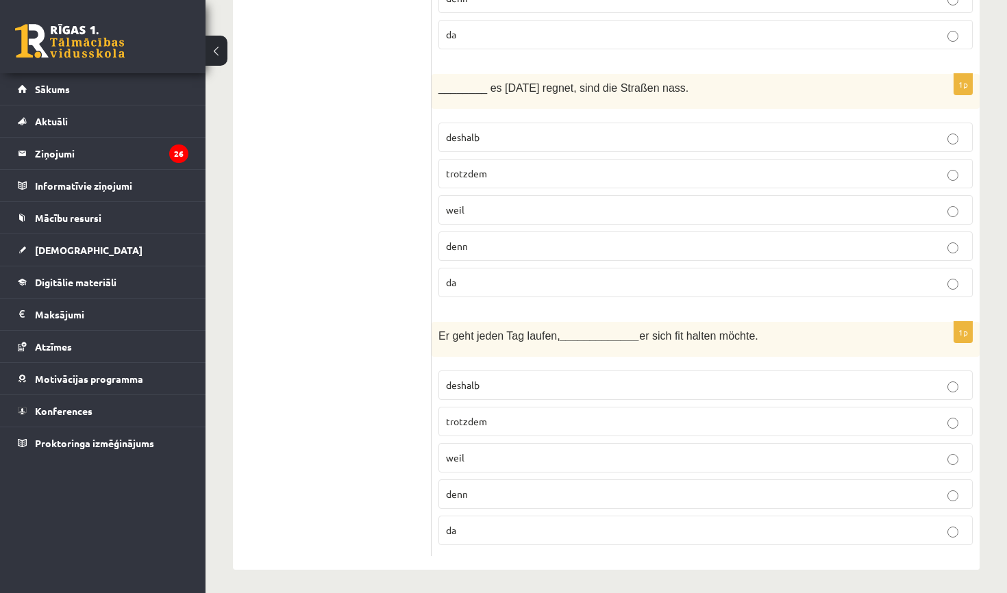
click at [474, 460] on p "weil" at bounding box center [705, 458] width 519 height 14
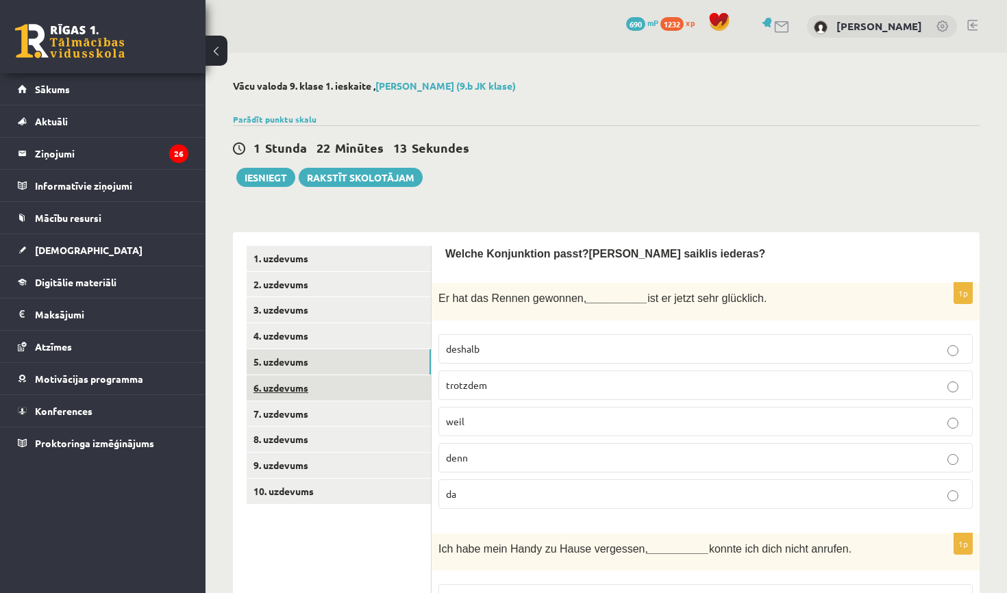
scroll to position [0, 0]
click at [334, 388] on link "6. uzdevums" at bounding box center [339, 387] width 184 height 25
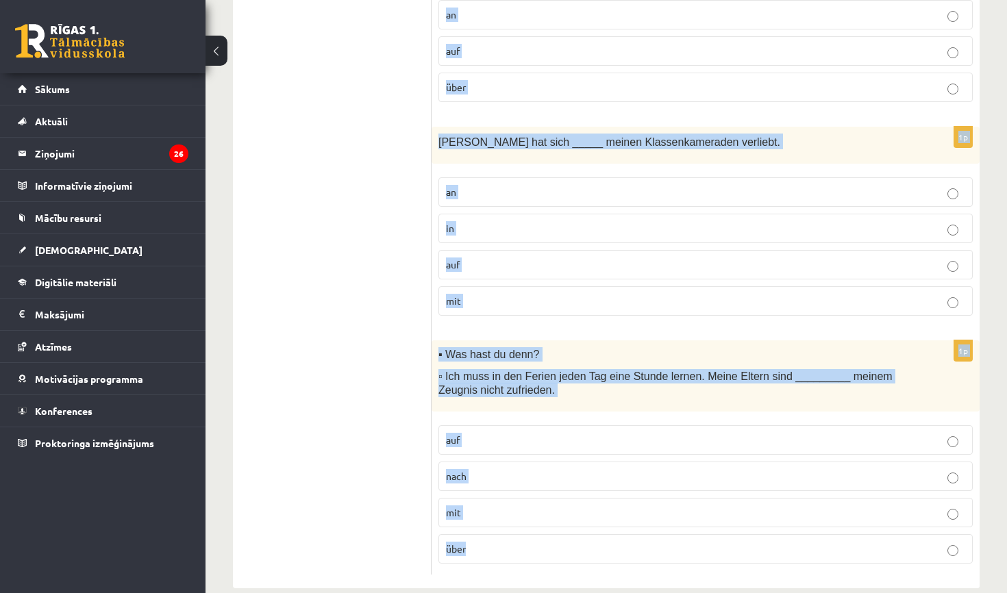
scroll to position [2031, 0]
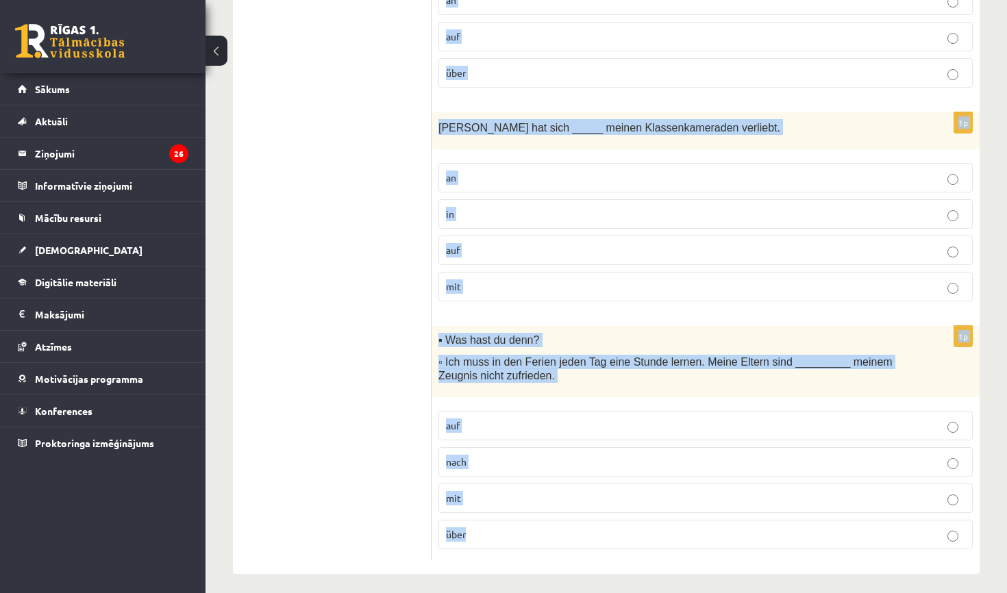
drag, startPoint x: 445, startPoint y: 257, endPoint x: 662, endPoint y: 592, distance: 400.1
copy form "Izv ēlies atbilstošo prievārdu! Wähle die passende Präposition aus! 1p ▪ Denkst…"
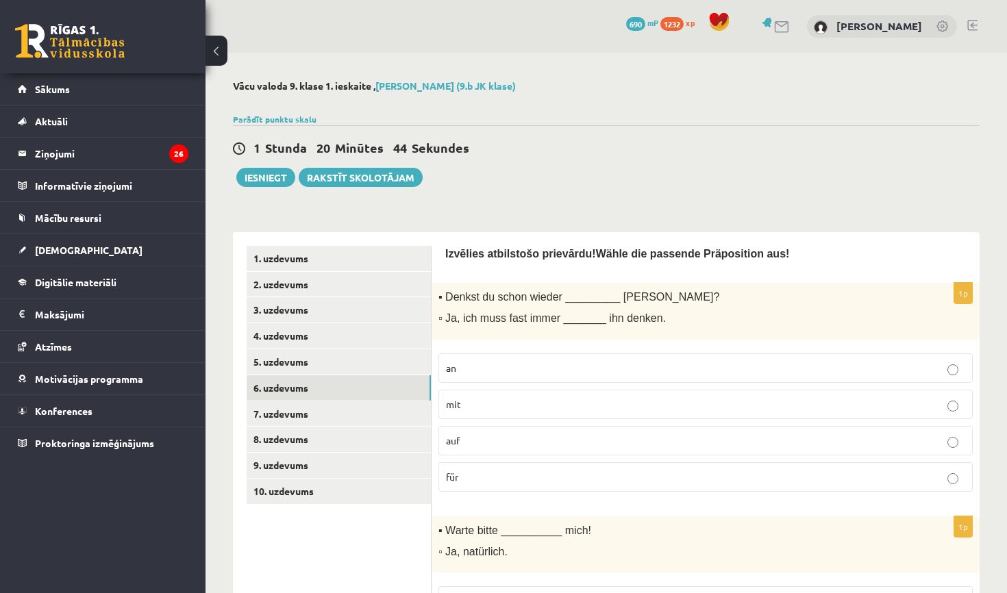
scroll to position [0, 0]
click at [538, 375] on label "an" at bounding box center [705, 367] width 534 height 29
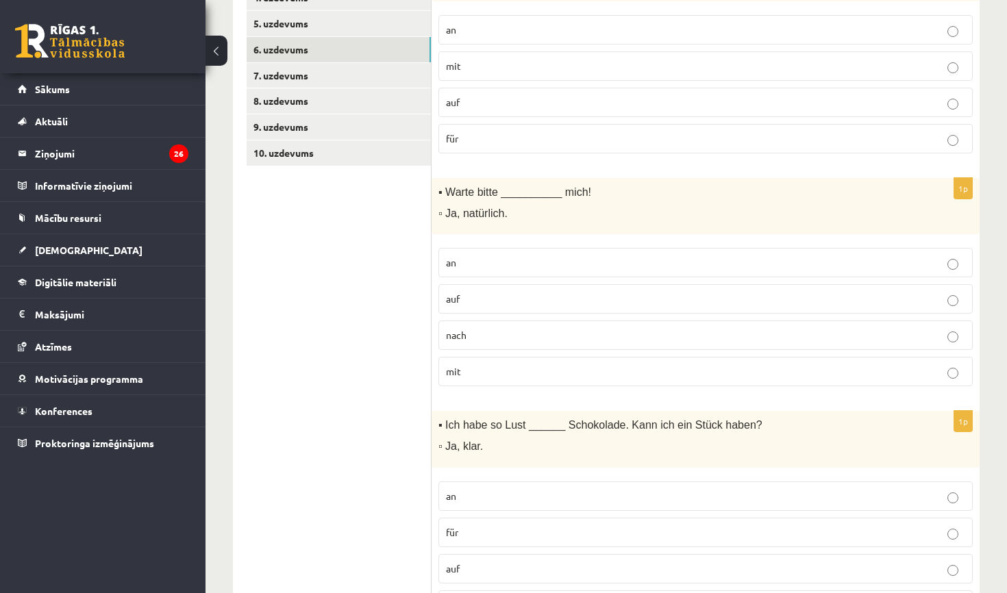
scroll to position [352, 0]
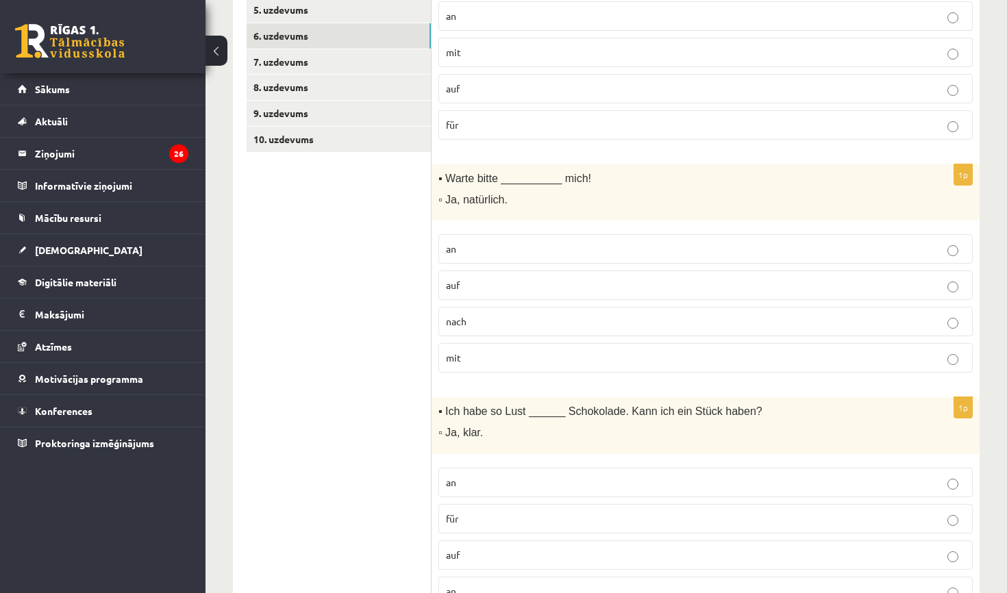
click at [484, 287] on p "auf" at bounding box center [705, 285] width 519 height 14
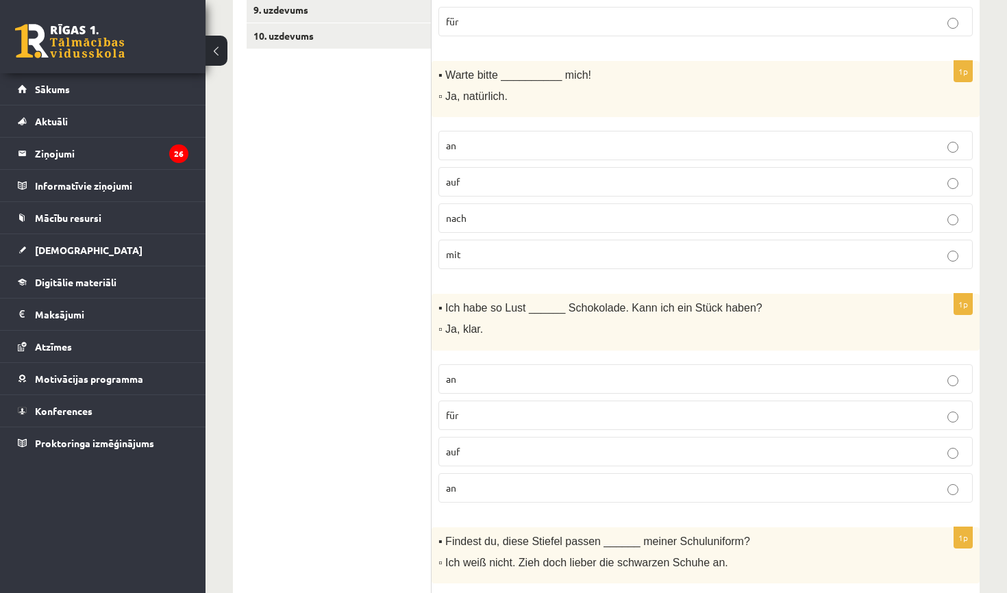
scroll to position [458, 0]
click at [491, 456] on label "auf" at bounding box center [705, 449] width 534 height 29
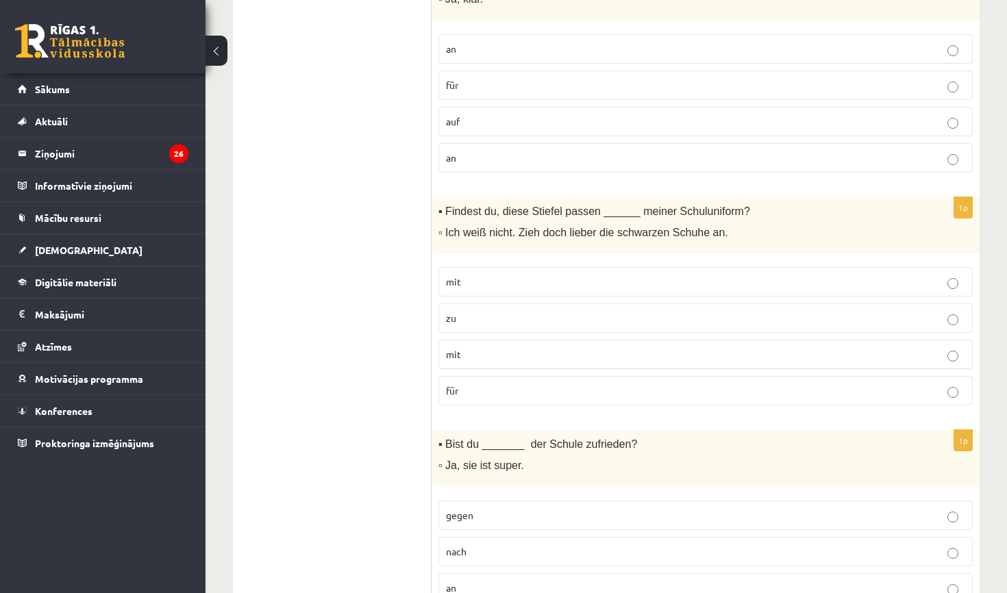
scroll to position [836, 0]
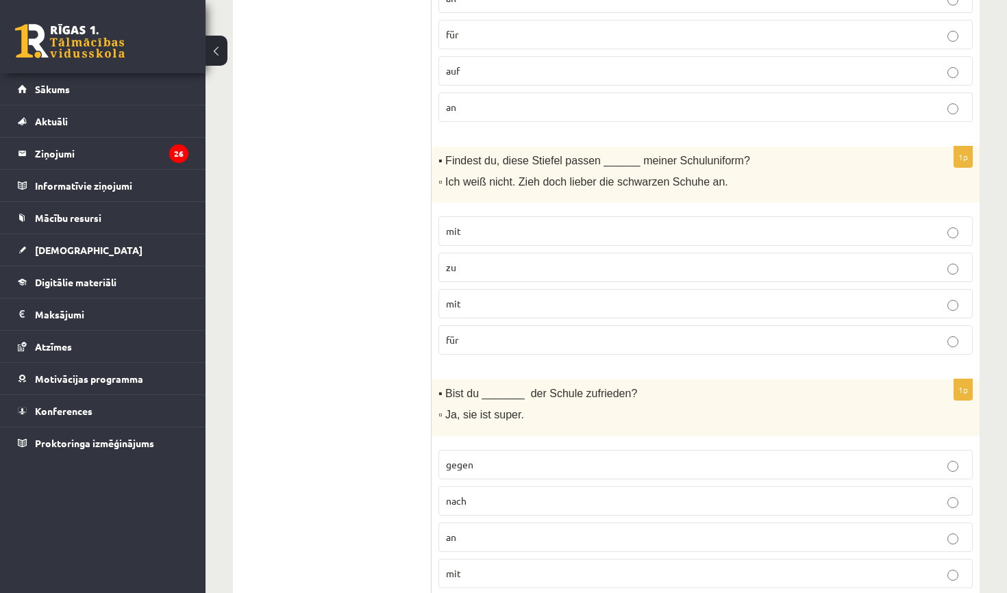
click at [497, 266] on p "zu" at bounding box center [705, 267] width 519 height 14
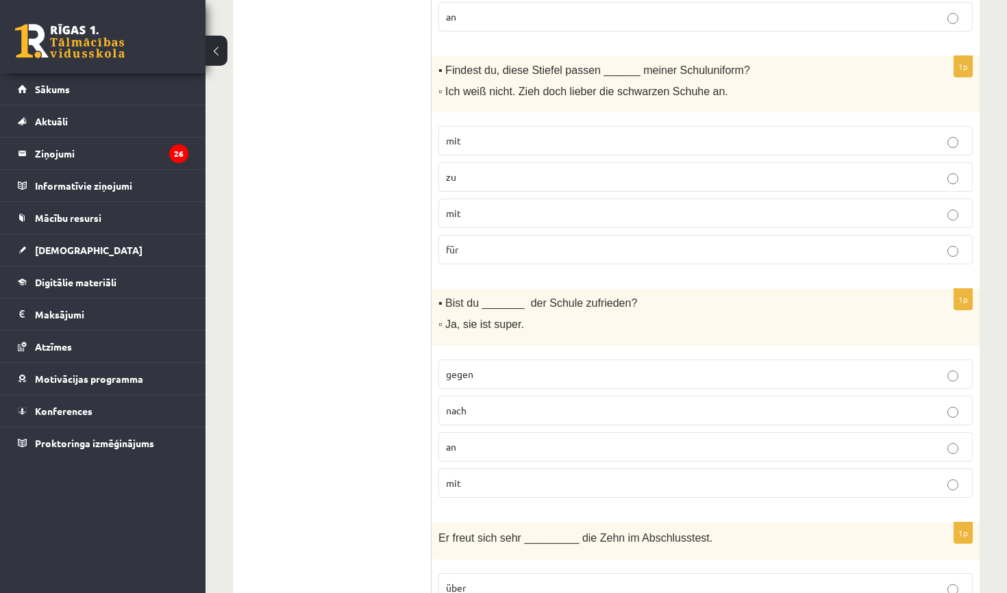
scroll to position [947, 0]
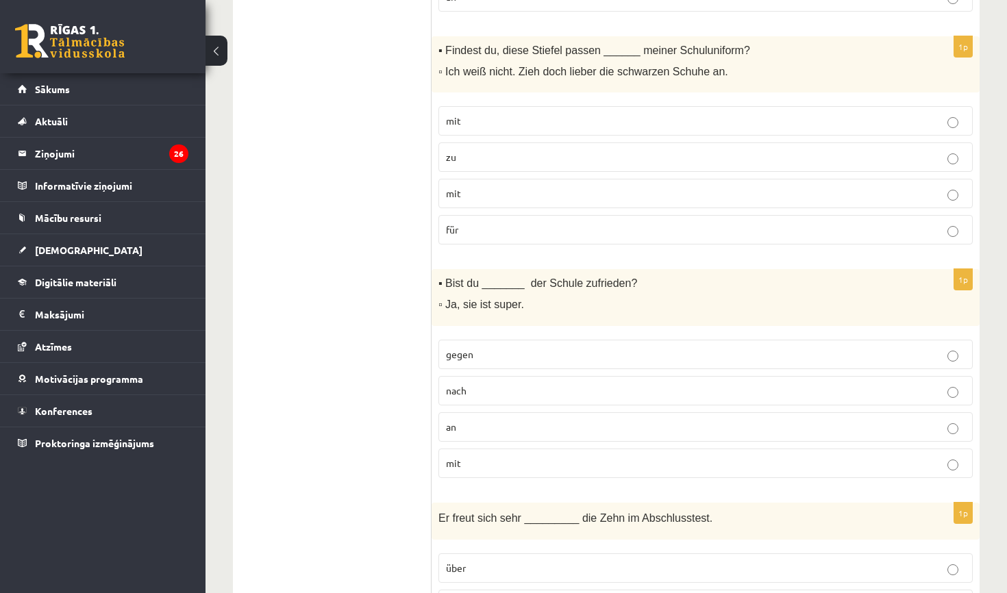
click at [521, 459] on p "mit" at bounding box center [705, 463] width 519 height 14
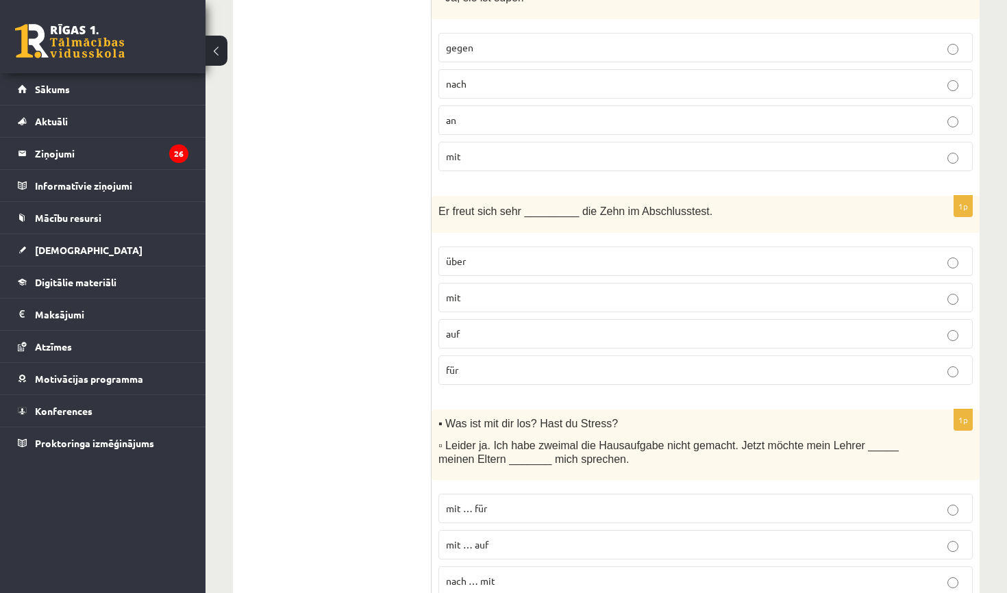
scroll to position [1279, 0]
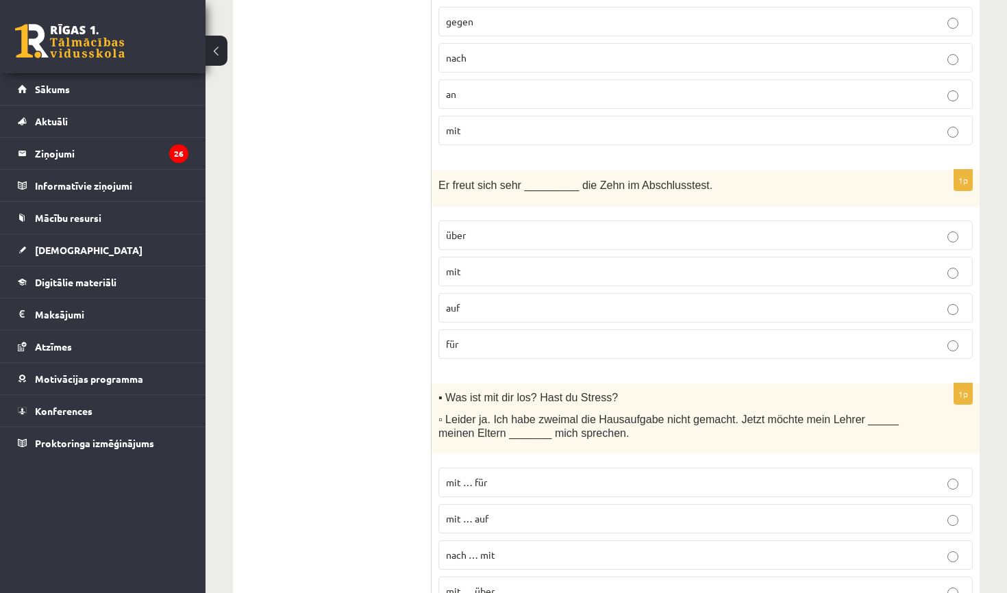
click at [558, 239] on label "über" at bounding box center [705, 235] width 534 height 29
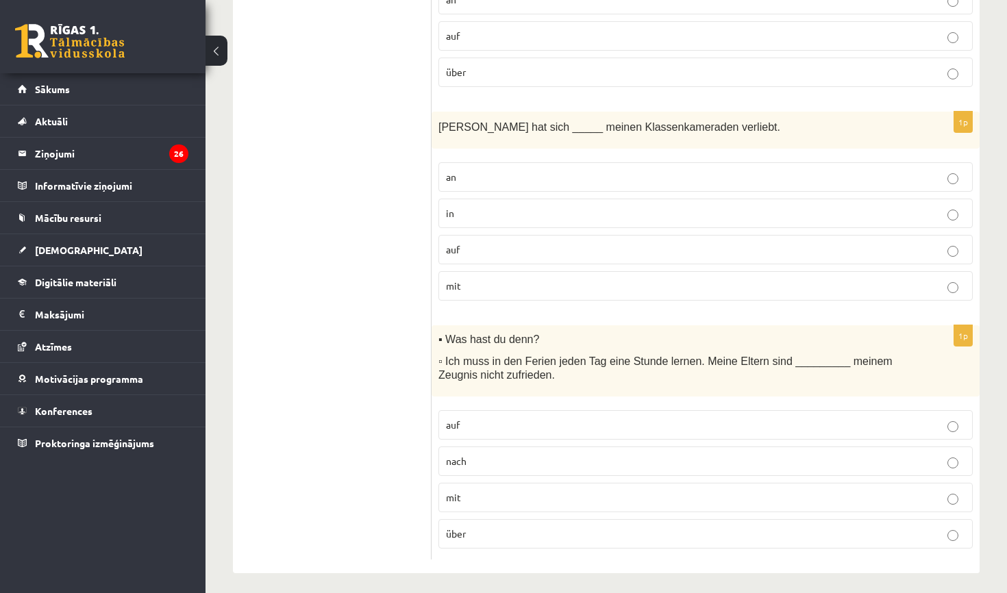
scroll to position [2031, 0]
click at [519, 491] on p "mit" at bounding box center [705, 498] width 519 height 14
click at [538, 210] on p "in" at bounding box center [705, 214] width 519 height 14
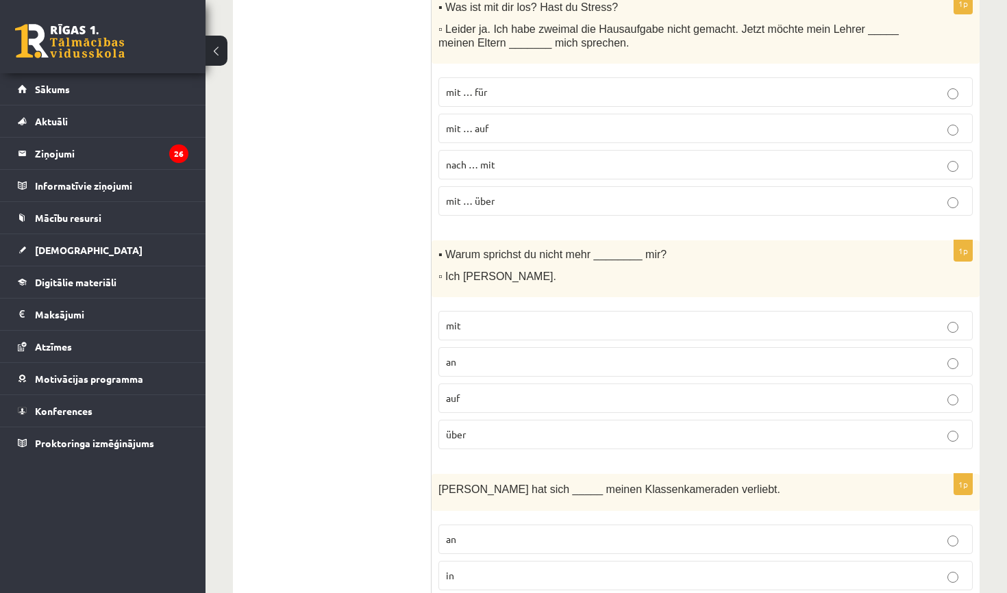
scroll to position [1665, 0]
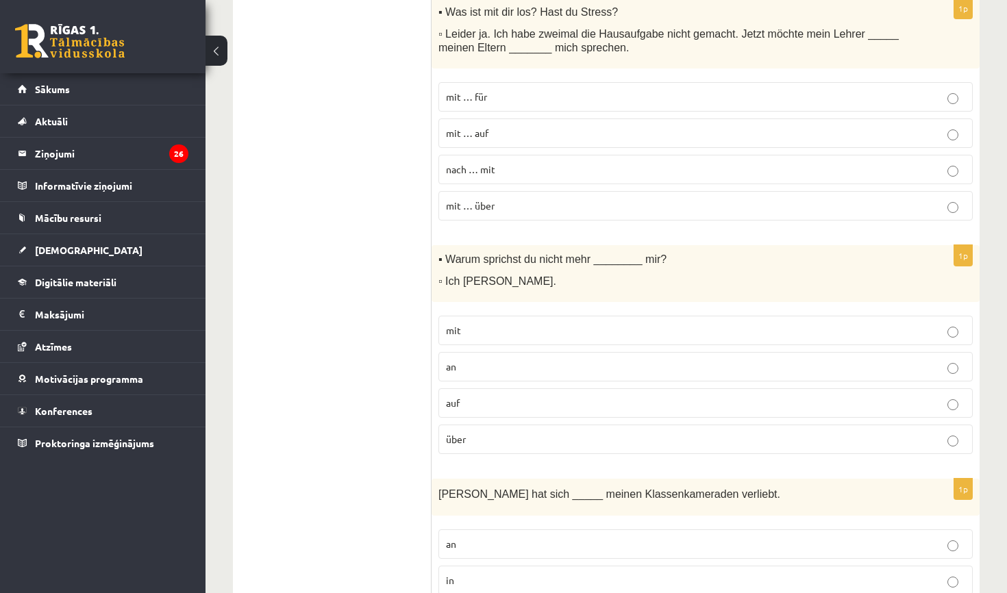
click at [543, 330] on p "mit" at bounding box center [705, 330] width 519 height 14
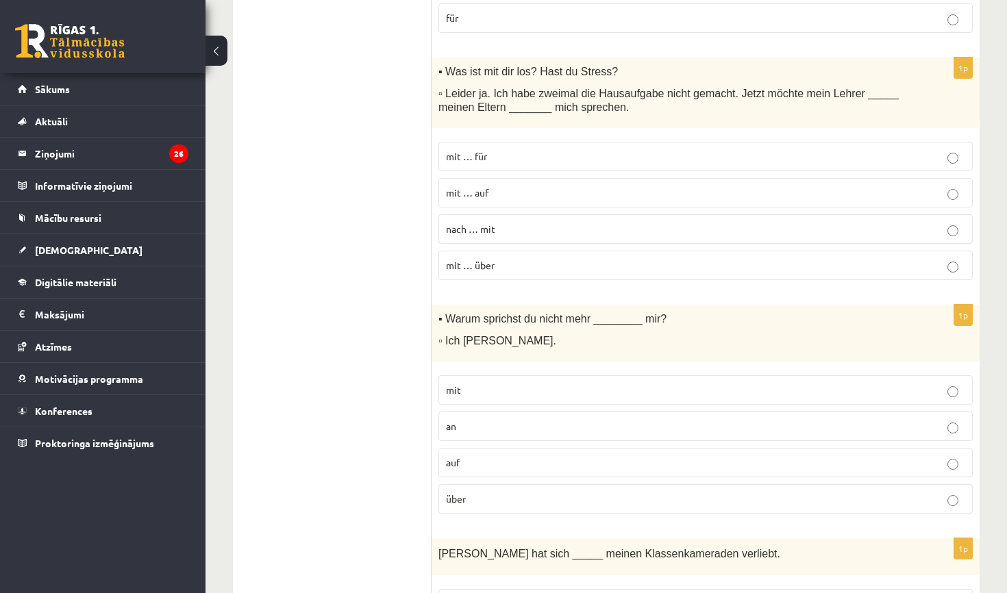
scroll to position [1600, 0]
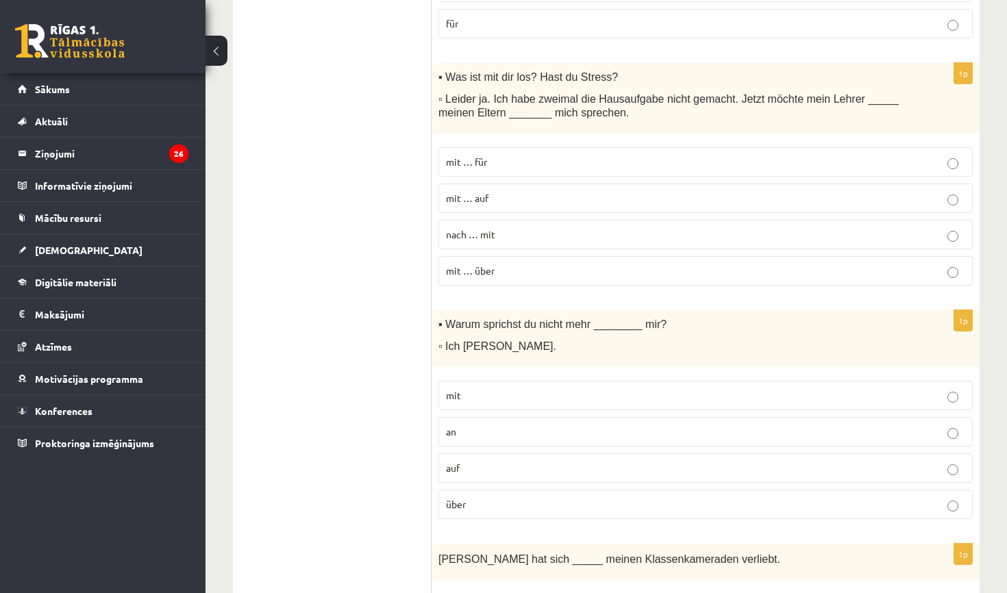
click at [519, 197] on p "mit … auf" at bounding box center [705, 198] width 519 height 14
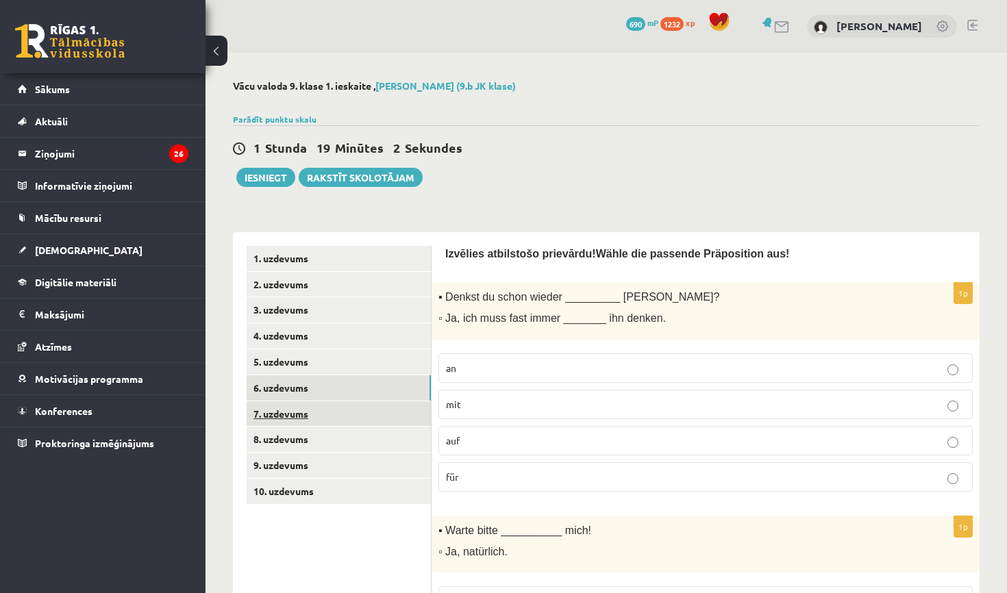
scroll to position [0, 0]
click at [380, 414] on link "7. uzdevums" at bounding box center [339, 413] width 184 height 25
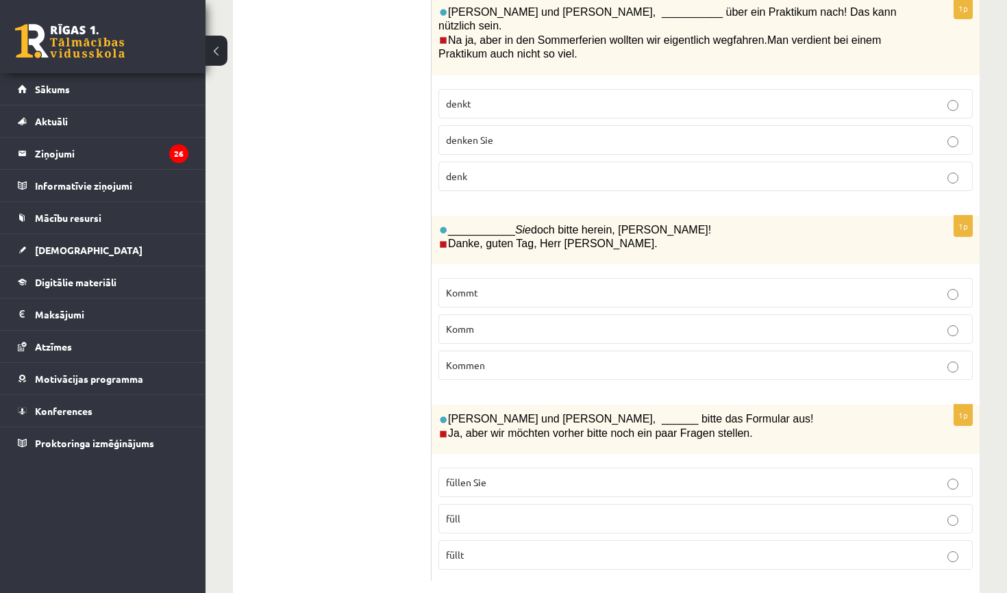
scroll to position [868, 0]
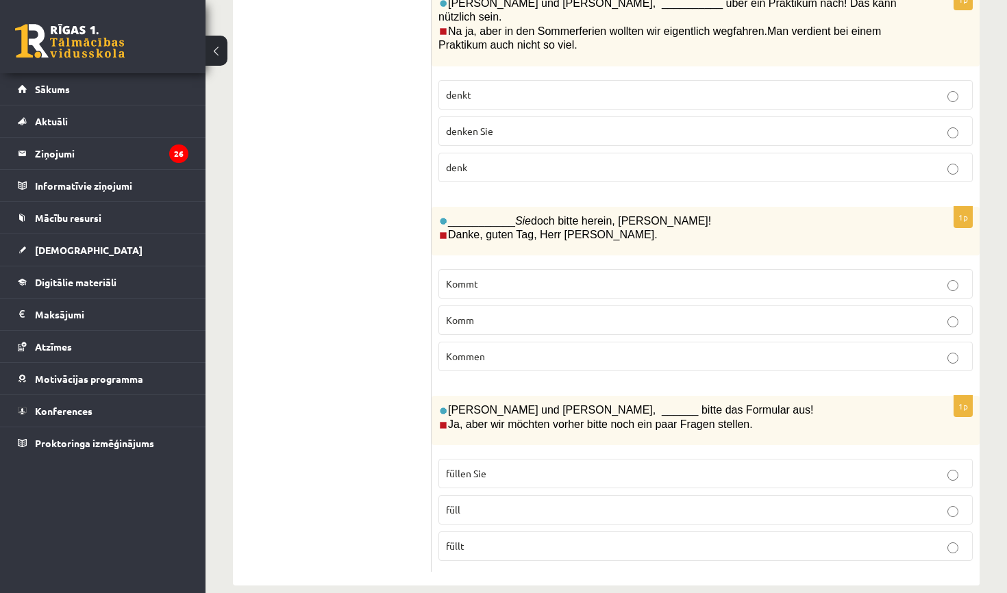
drag, startPoint x: 450, startPoint y: 271, endPoint x: 810, endPoint y: 592, distance: 483.1
copy form "Violetta und Marc, ___________ bitte Platz! Entschuldigung, hier ist aber nur e…"
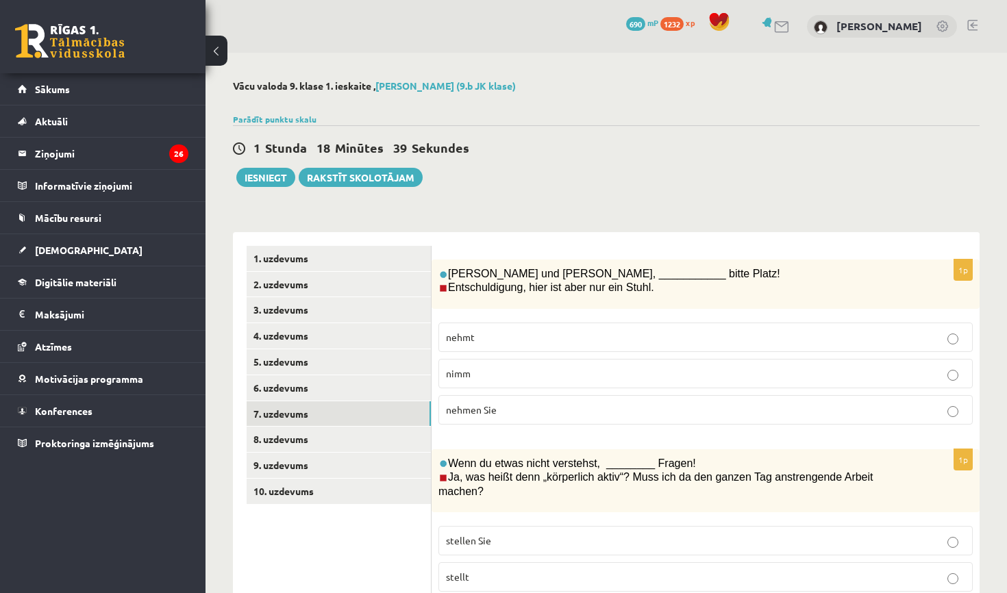
scroll to position [0, 0]
click at [530, 345] on label "nehmt" at bounding box center [705, 337] width 534 height 29
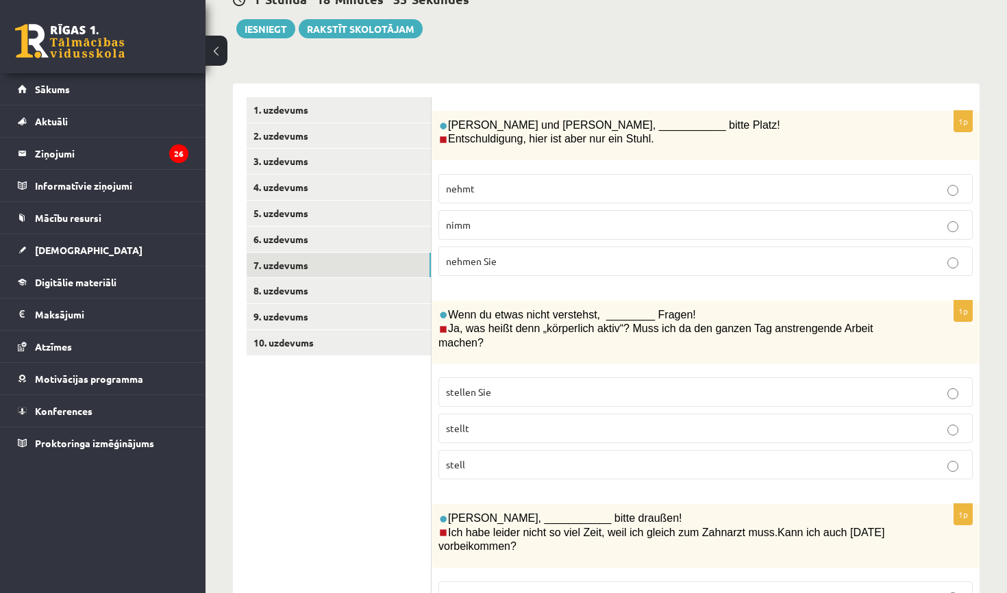
scroll to position [151, 0]
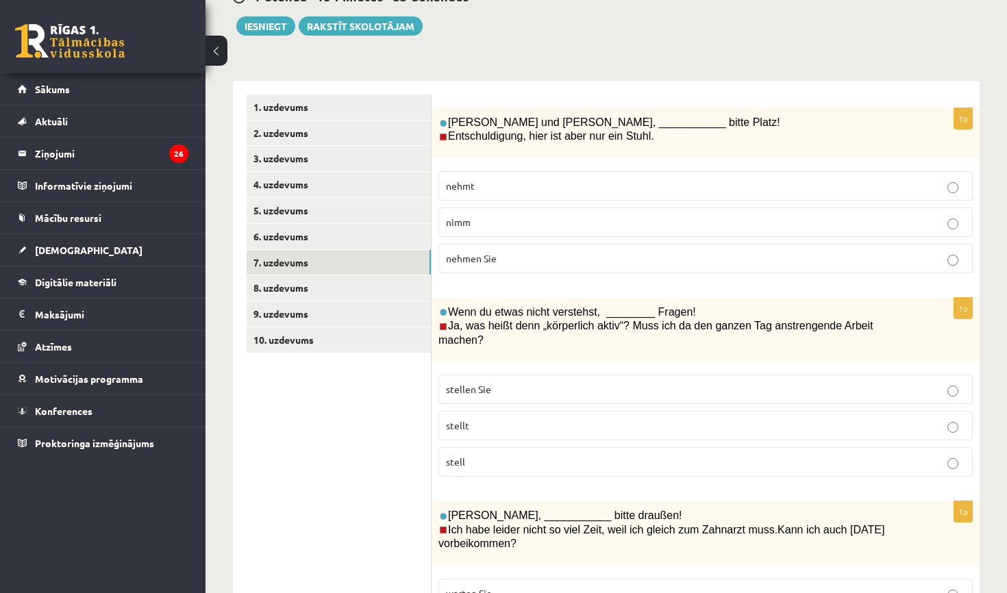
click at [502, 468] on label "stell" at bounding box center [705, 461] width 534 height 29
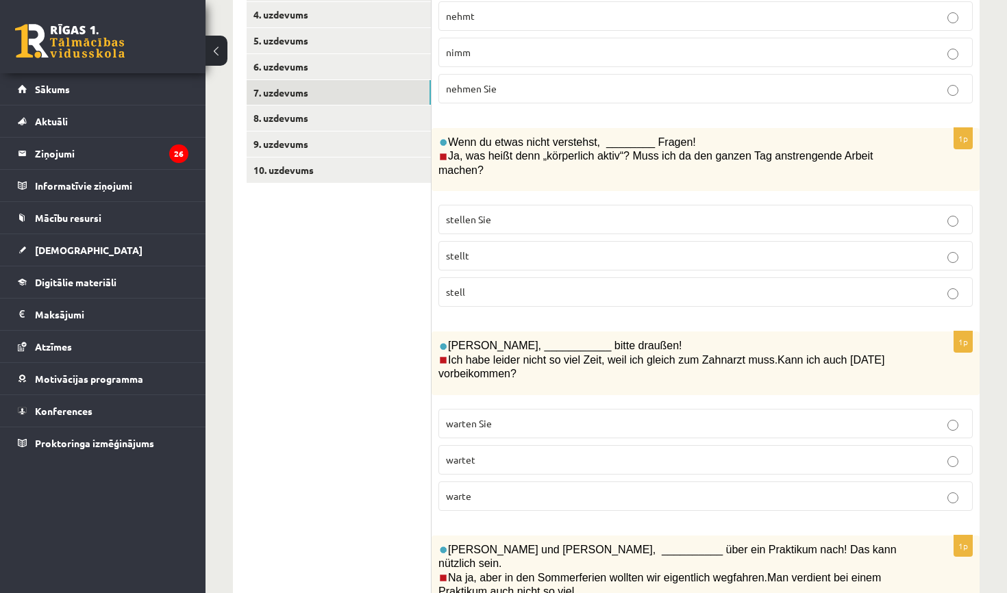
scroll to position [336, 0]
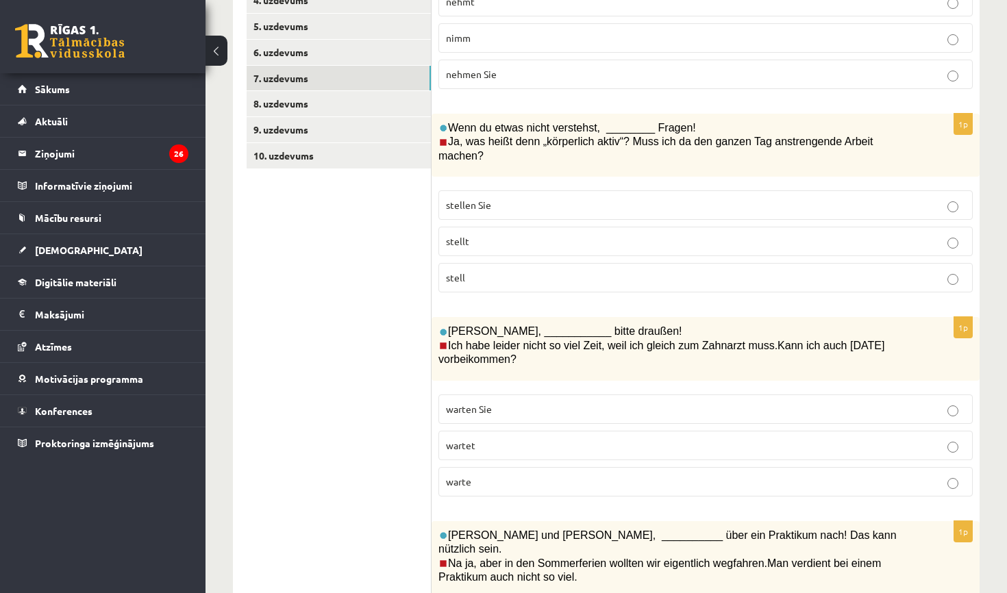
click at [547, 476] on p "warte" at bounding box center [705, 482] width 519 height 14
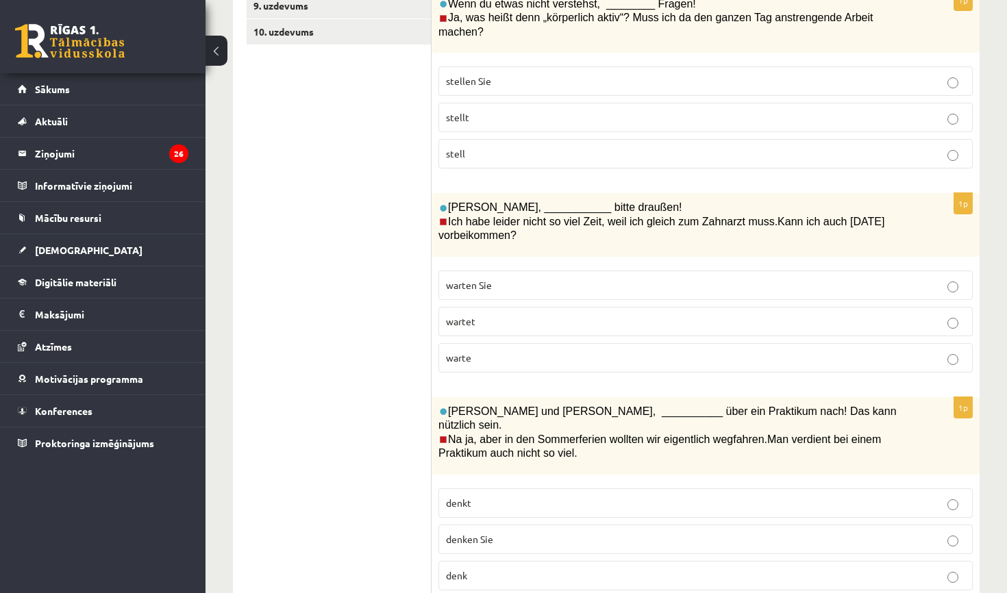
scroll to position [475, 0]
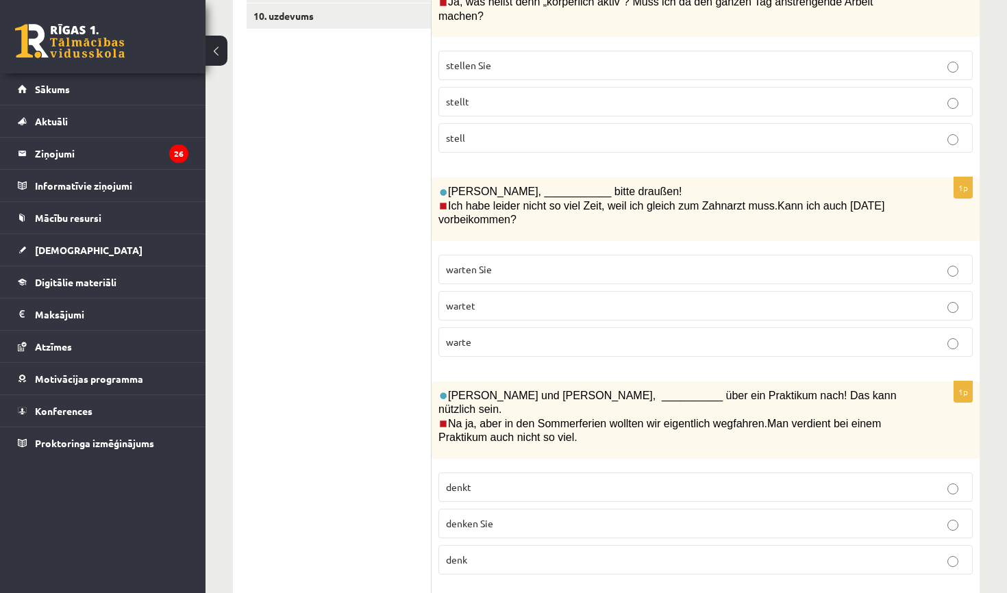
click at [531, 480] on p "denkt" at bounding box center [705, 487] width 519 height 14
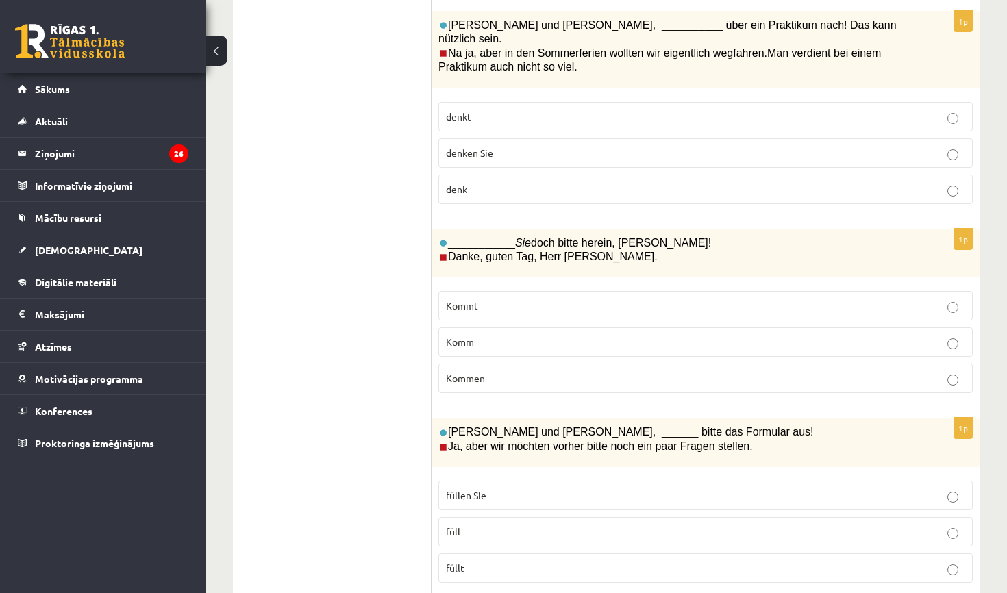
scroll to position [868, 0]
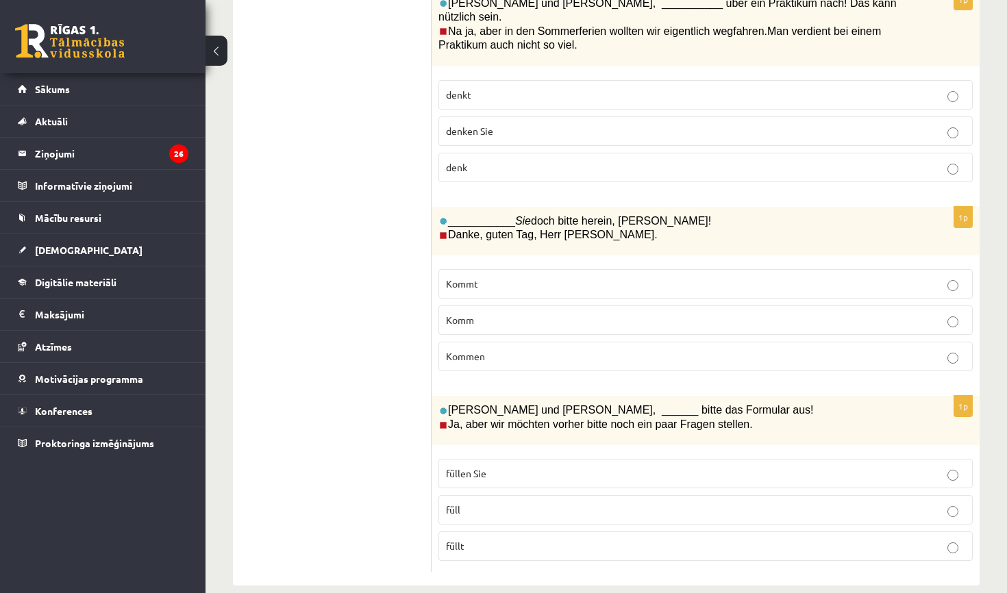
click at [556, 361] on div "1p ___________ Sie doch bitte herein, Frau Lorenz! Danke, guten Tag, Herr Benz.…" at bounding box center [705, 295] width 548 height 176
click at [558, 466] on p "füllen Sie" at bounding box center [705, 473] width 519 height 14
click at [558, 349] on p "Kommen" at bounding box center [705, 356] width 519 height 14
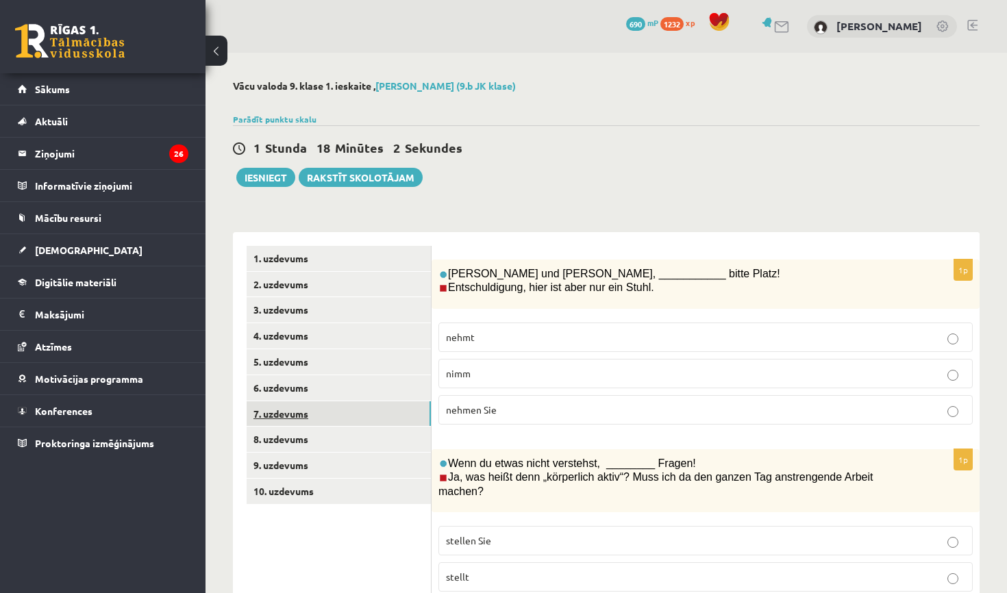
scroll to position [0, 0]
click at [363, 431] on link "8. uzdevums" at bounding box center [339, 439] width 184 height 25
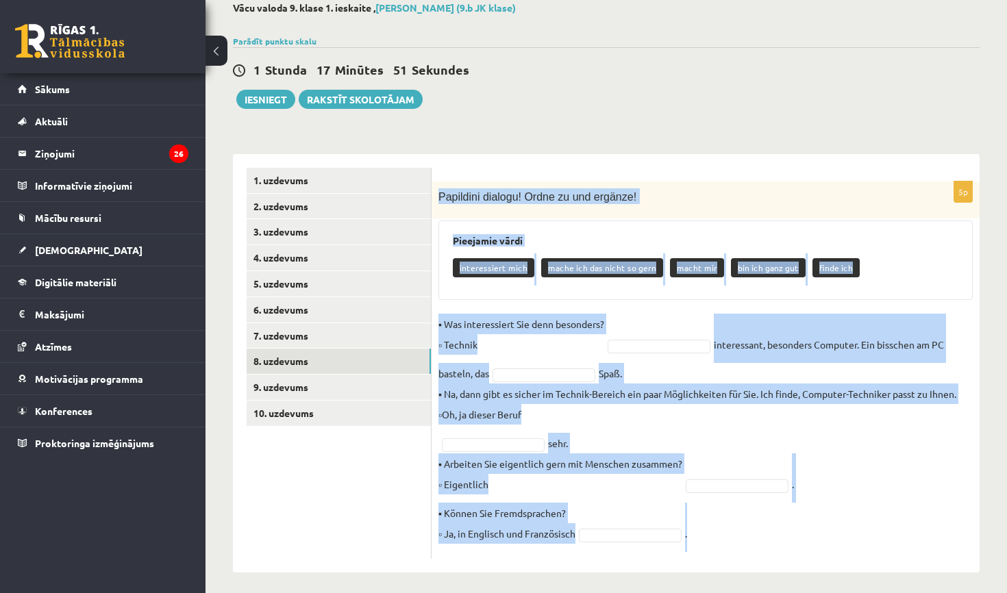
scroll to position [84, 0]
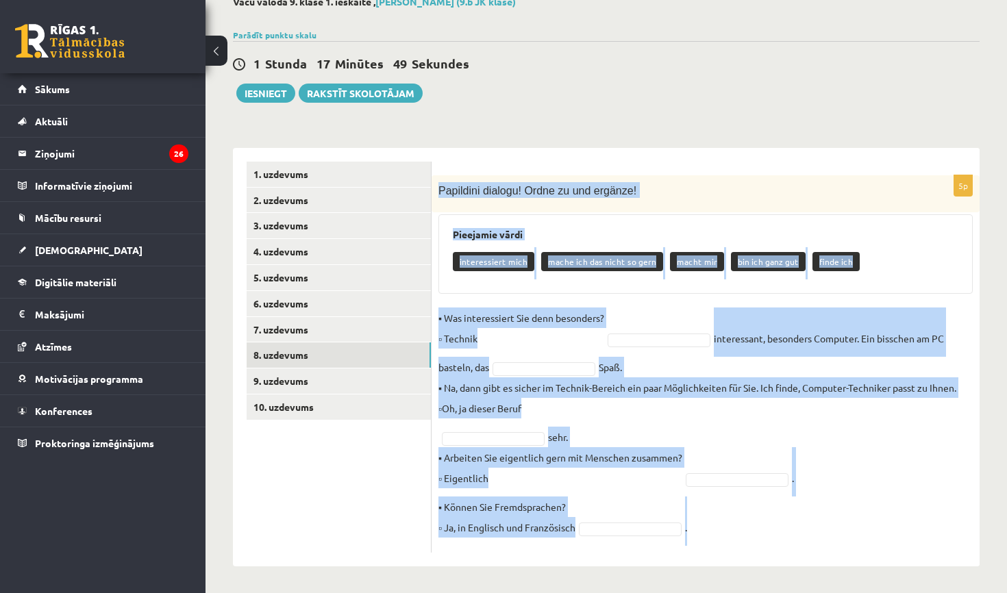
drag, startPoint x: 438, startPoint y: 271, endPoint x: 1006, endPoint y: 571, distance: 641.9
click at [1006, 570] on div "**********" at bounding box center [605, 280] width 801 height 625
copy div "Papildini dialogu! Ordne zu und ergänze! Pieejamie vārdi interessiert mich mach…"
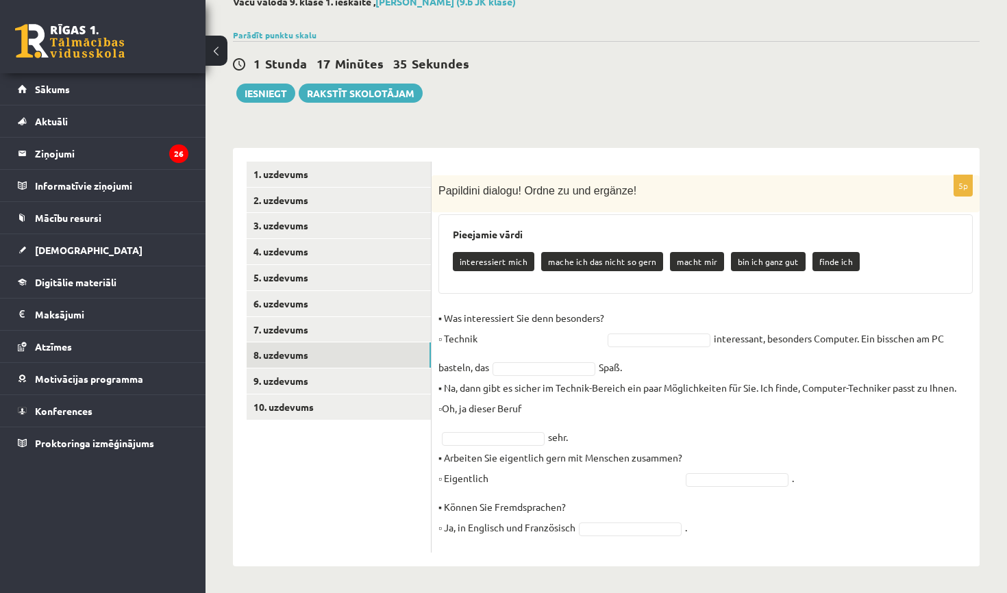
click at [577, 92] on div "1 Stunda 17 Minūtes 35 Sekundes Ieskaite saglabāta! Iesniegt Rakstīt skolotājam" at bounding box center [606, 72] width 747 height 62
click at [313, 377] on link "9. uzdevums" at bounding box center [339, 380] width 184 height 25
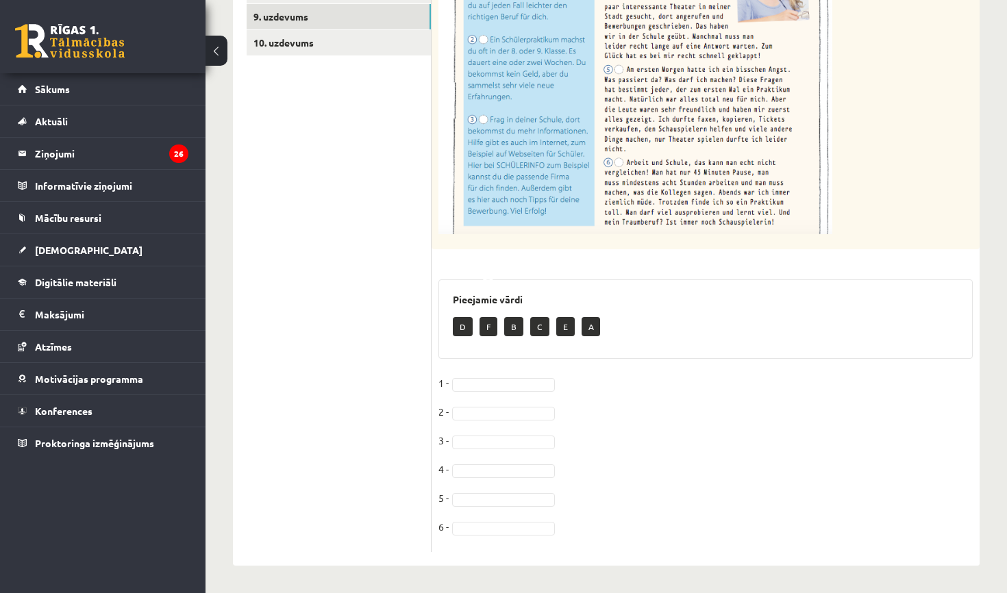
scroll to position [448, 0]
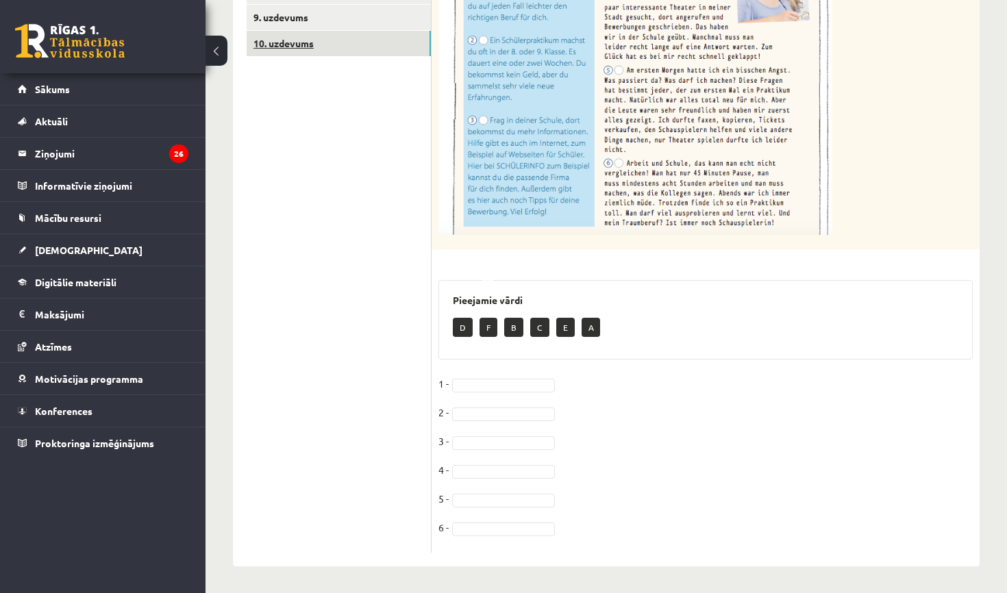
click at [312, 42] on link "10. uzdevums" at bounding box center [339, 43] width 184 height 25
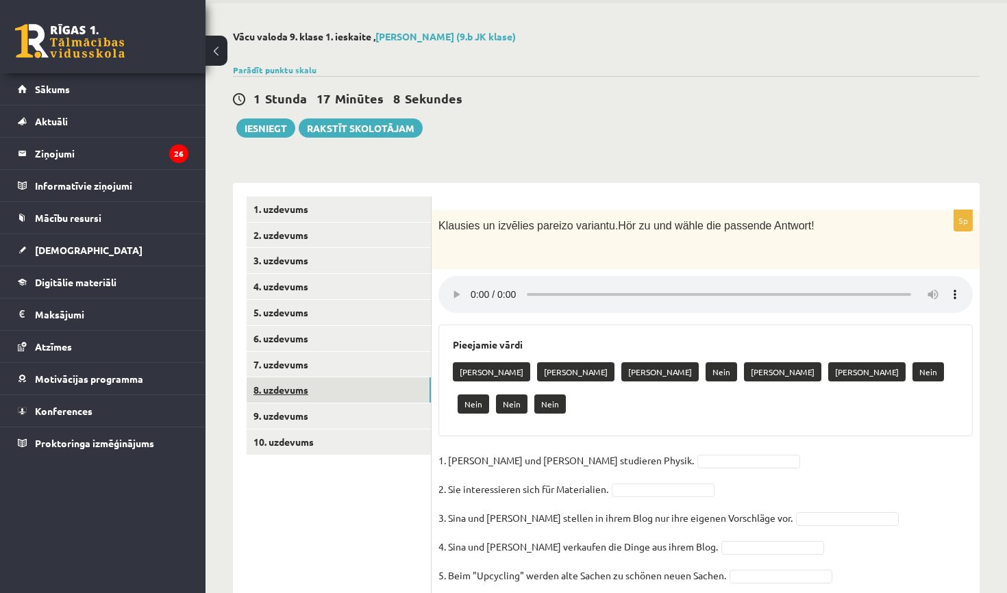
click at [316, 390] on link "8. uzdevums" at bounding box center [339, 389] width 184 height 25
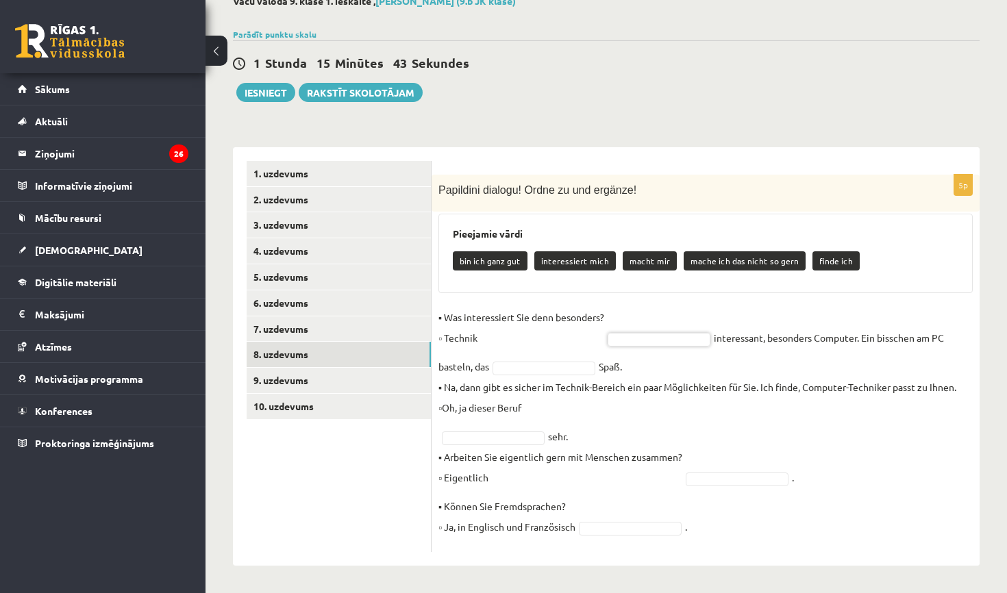
scroll to position [84, 0]
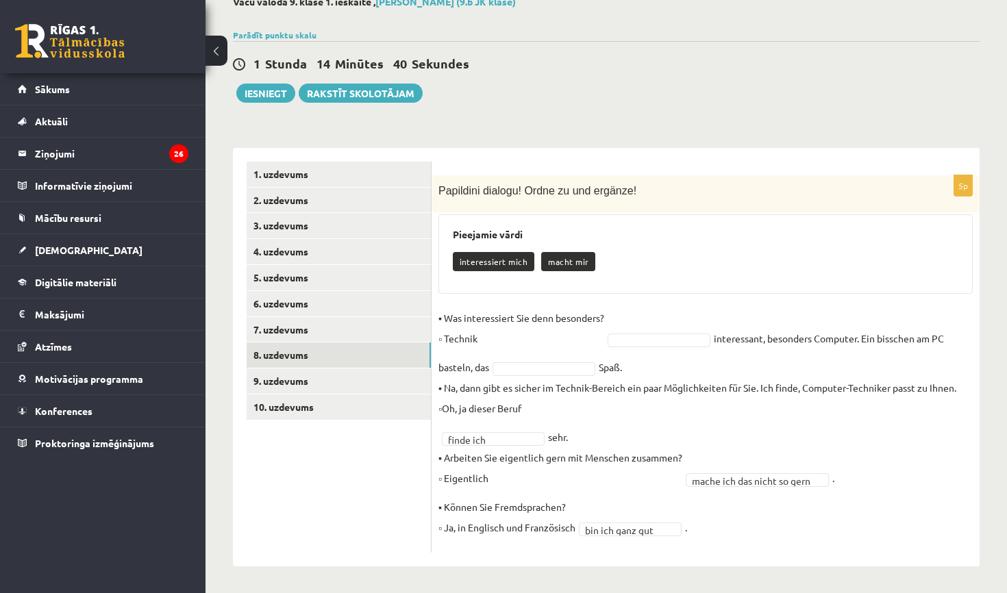
click at [565, 377] on p "▪ Na, dann gibt es sicher im Technik-Bereich ein paar Möglichkeiten für Sie. Ic…" at bounding box center [697, 397] width 518 height 41
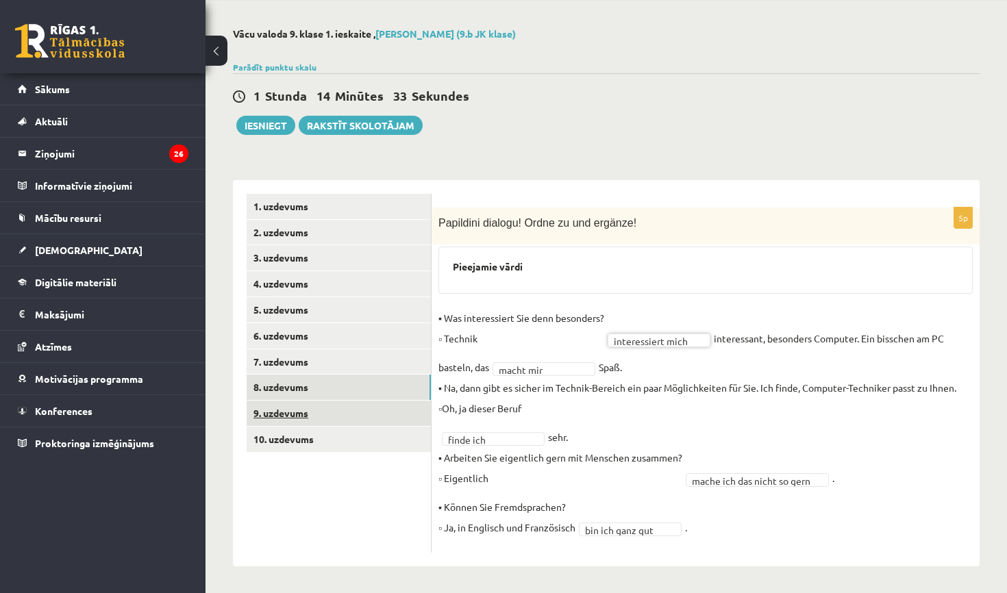
click at [316, 410] on link "9. uzdevums" at bounding box center [339, 413] width 184 height 25
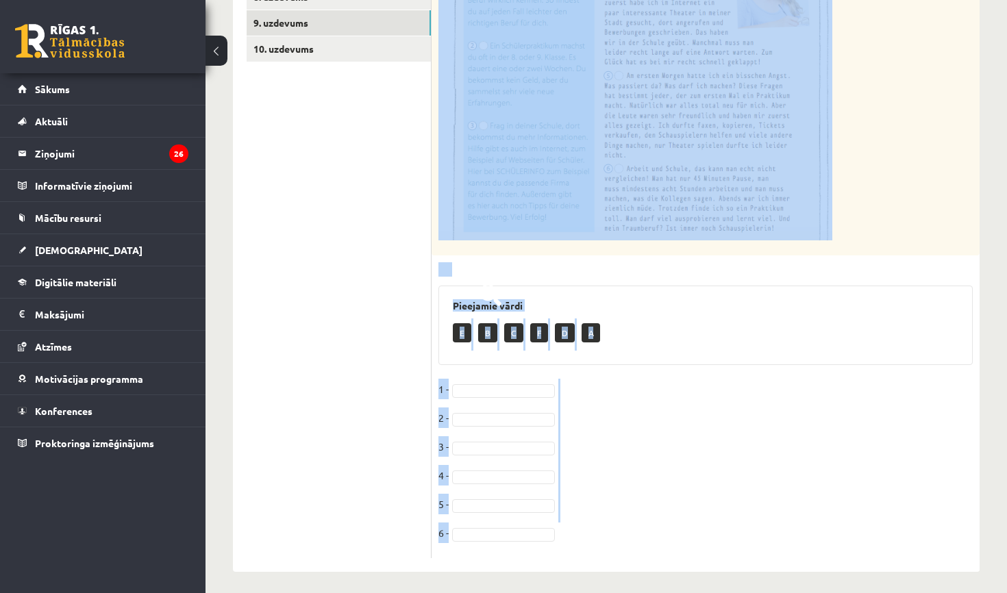
scroll to position [448, 0]
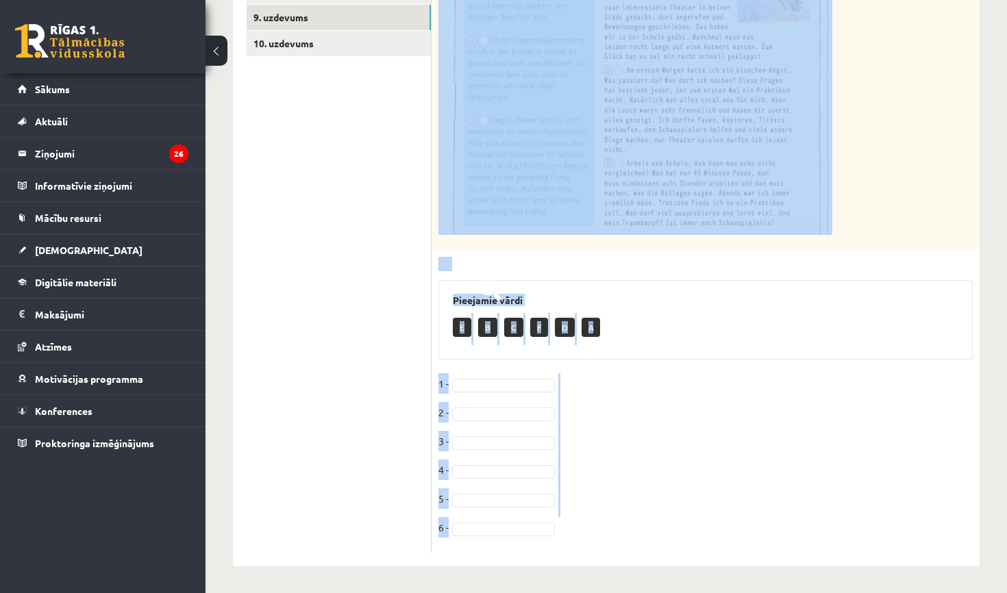
drag, startPoint x: 440, startPoint y: 222, endPoint x: 934, endPoint y: 592, distance: 617.4
click at [934, 592] on div "**********" at bounding box center [605, 99] width 801 height 989
copy div "Savieno virsrakstu ar pareizo paragrāfu. Was passt zusammen? Pieejamie vārdi E …"
click at [901, 138] on p at bounding box center [671, 38] width 466 height 393
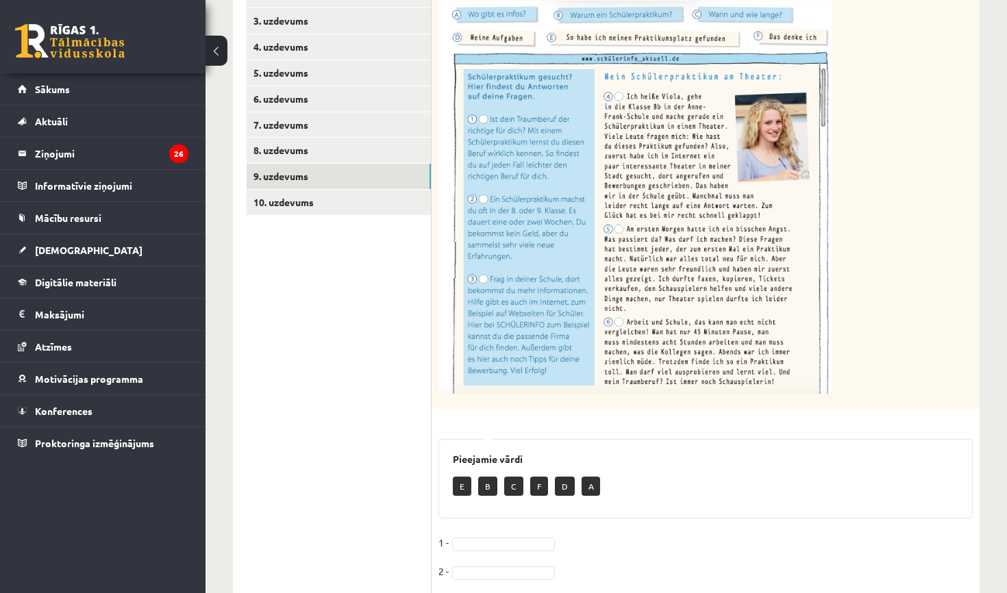
scroll to position [277, 0]
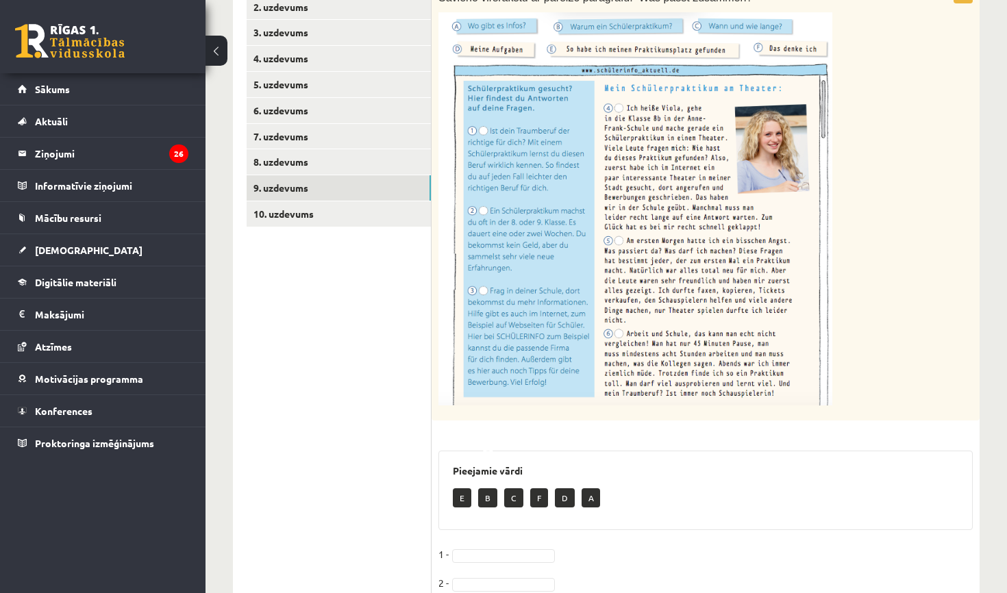
click at [914, 260] on div "Savieno virsrakstu ar pareizo paragrāfu. Was passt zusammen?" at bounding box center [705, 201] width 548 height 439
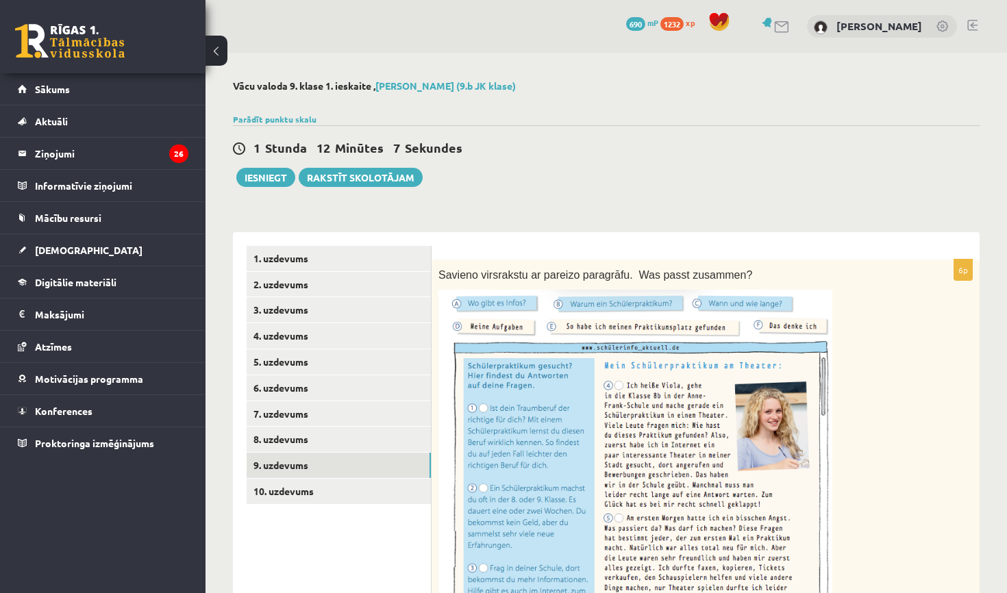
scroll to position [0, 0]
drag, startPoint x: 440, startPoint y: 275, endPoint x: 657, endPoint y: 251, distance: 218.4
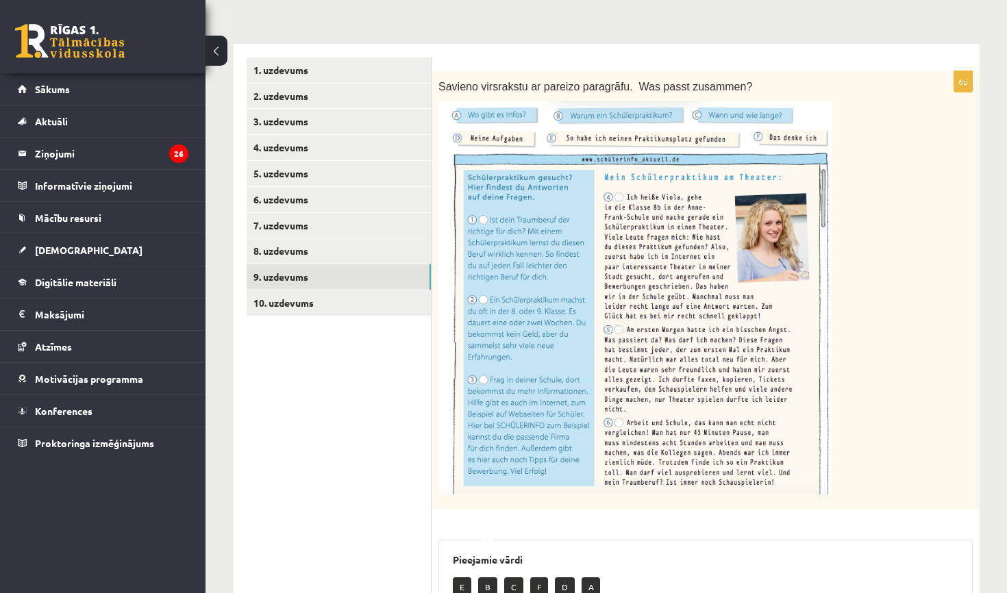
scroll to position [189, 0]
drag, startPoint x: 673, startPoint y: 325, endPoint x: 753, endPoint y: 346, distance: 82.7
click at [892, 334] on p at bounding box center [671, 297] width 466 height 393
drag, startPoint x: 468, startPoint y: 179, endPoint x: 829, endPoint y: 533, distance: 505.6
click at [958, 280] on div "Savieno virsrakstu ar pareizo paragrāfu. Was passt zusammen?" at bounding box center [705, 290] width 548 height 439
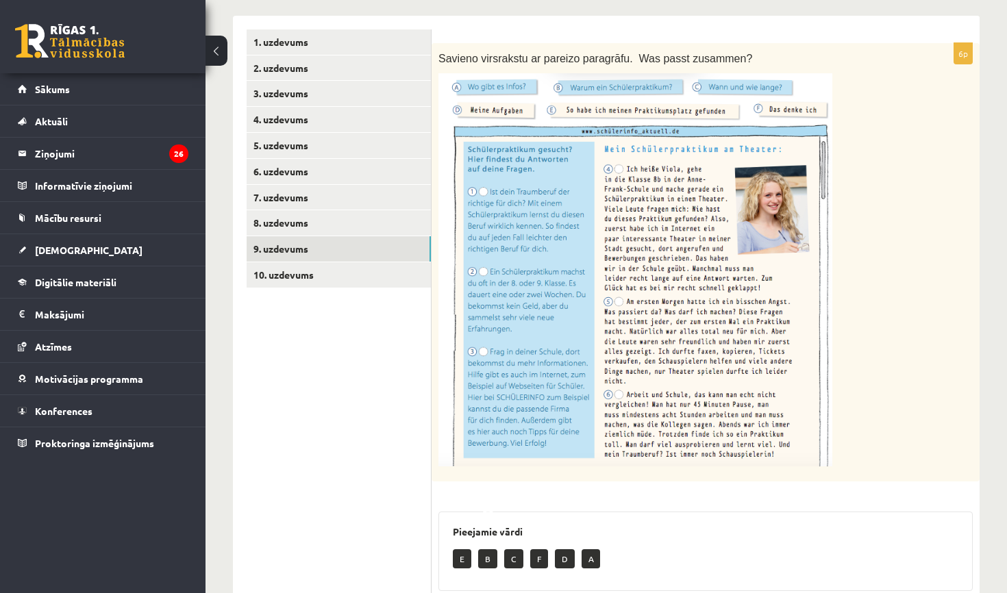
scroll to position [229, 0]
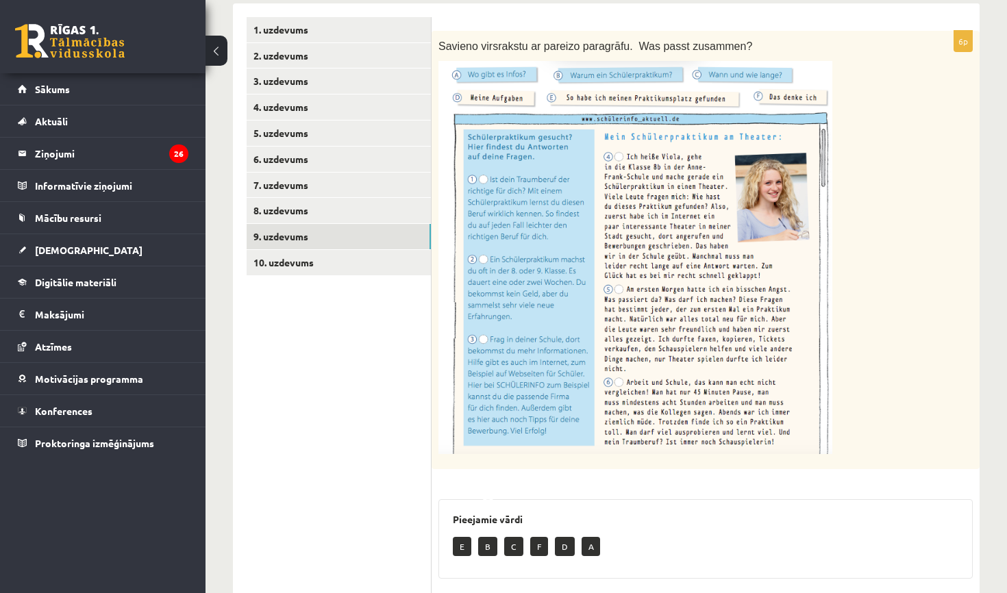
drag, startPoint x: 460, startPoint y: 114, endPoint x: 775, endPoint y: 474, distance: 478.1
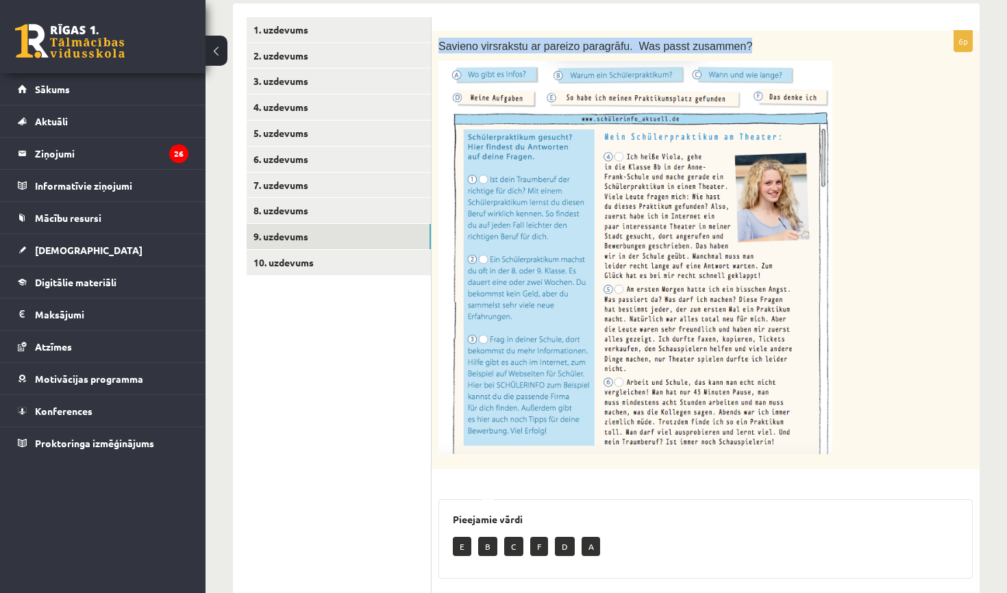
drag, startPoint x: 440, startPoint y: 47, endPoint x: 814, endPoint y: 49, distance: 374.7
click at [814, 49] on p "Savieno virsrakstu ar pareizo paragrāfu. Was passt zusammen?" at bounding box center [671, 46] width 466 height 16
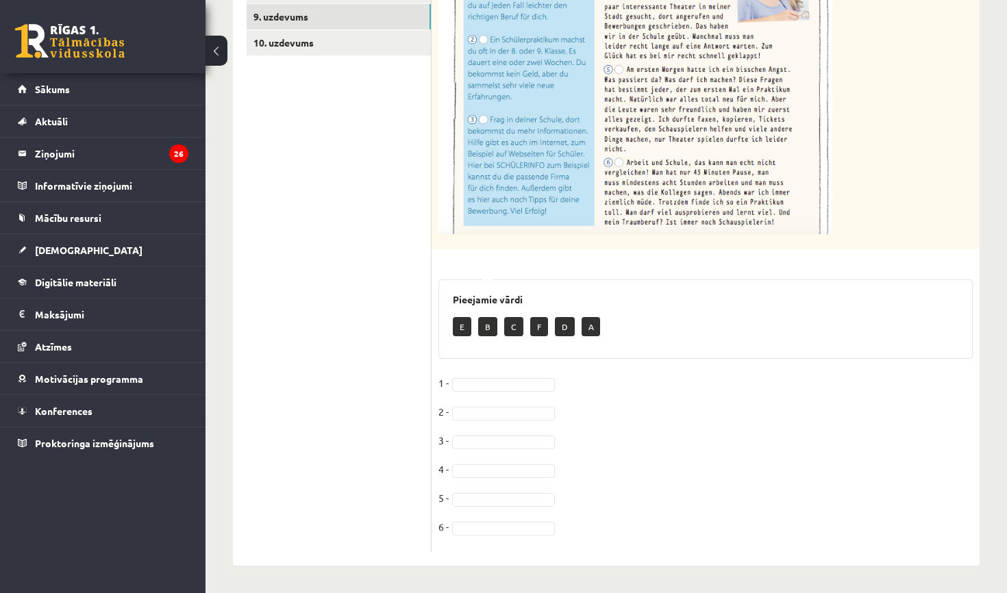
scroll to position [448, 0]
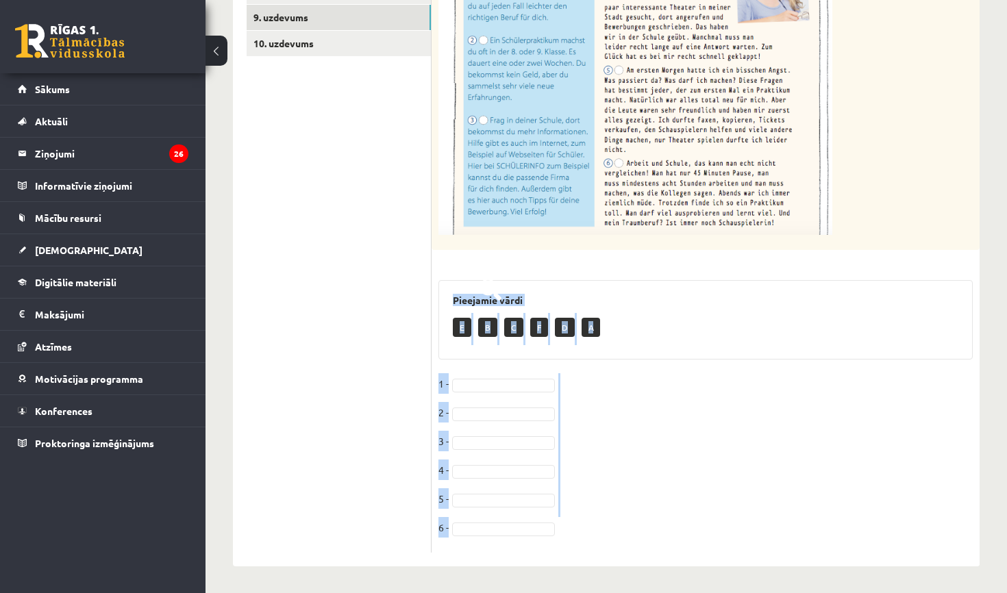
drag, startPoint x: 453, startPoint y: 301, endPoint x: 601, endPoint y: 592, distance: 326.8
click at [601, 592] on div "**********" at bounding box center [605, 99] width 801 height 989
click at [490, 331] on p "B" at bounding box center [487, 327] width 19 height 19
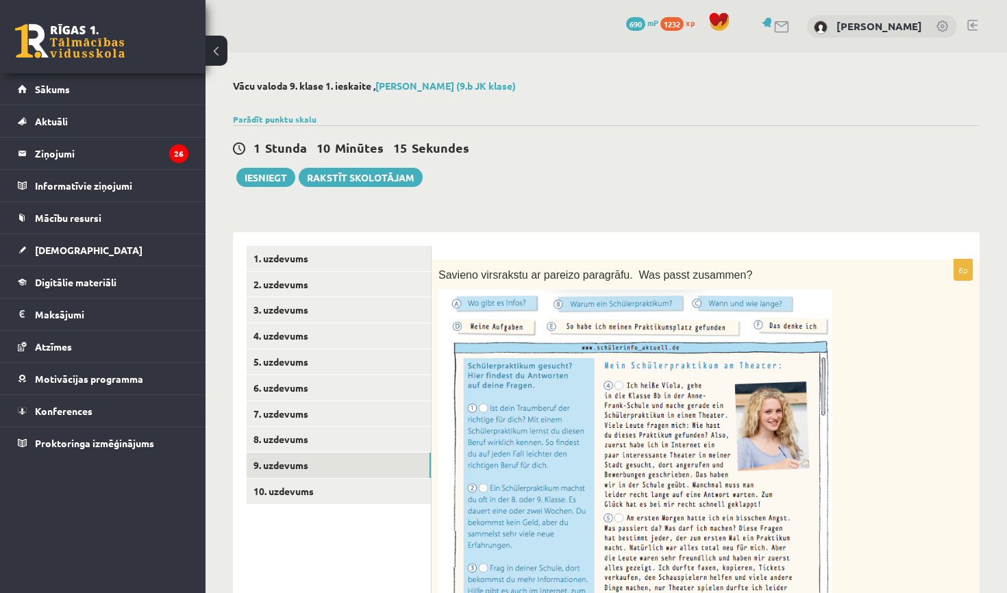
scroll to position [0, 0]
click at [384, 490] on link "10. uzdevums" at bounding box center [339, 491] width 184 height 25
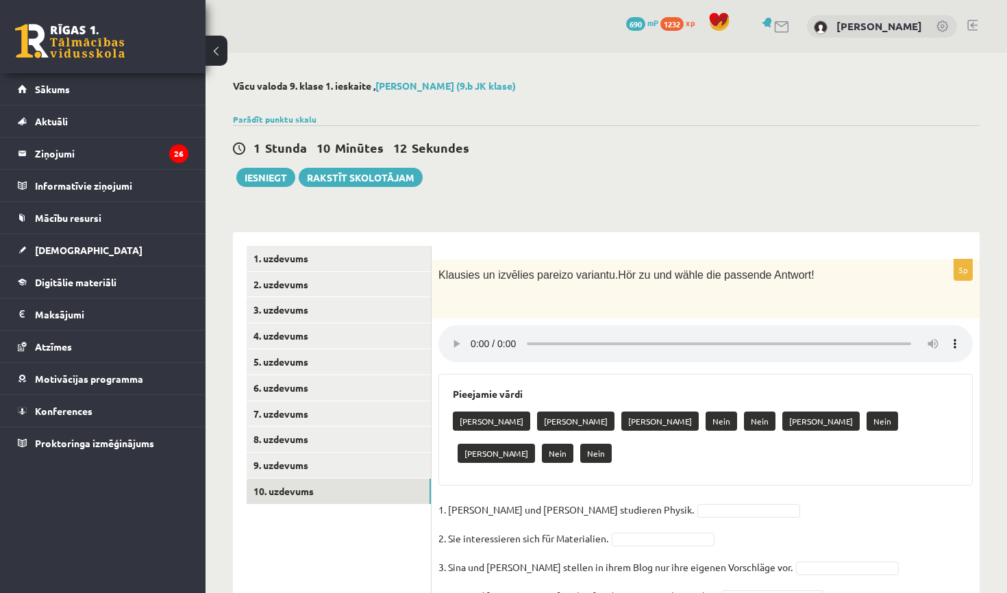
click at [471, 336] on audio at bounding box center [705, 343] width 534 height 37
drag, startPoint x: 658, startPoint y: 331, endPoint x: 490, endPoint y: 340, distance: 168.1
click at [491, 340] on audio at bounding box center [705, 343] width 534 height 37
drag, startPoint x: 560, startPoint y: 335, endPoint x: 1006, endPoint y: 371, distance: 448.0
click at [1006, 372] on div "**********" at bounding box center [605, 372] width 801 height 638
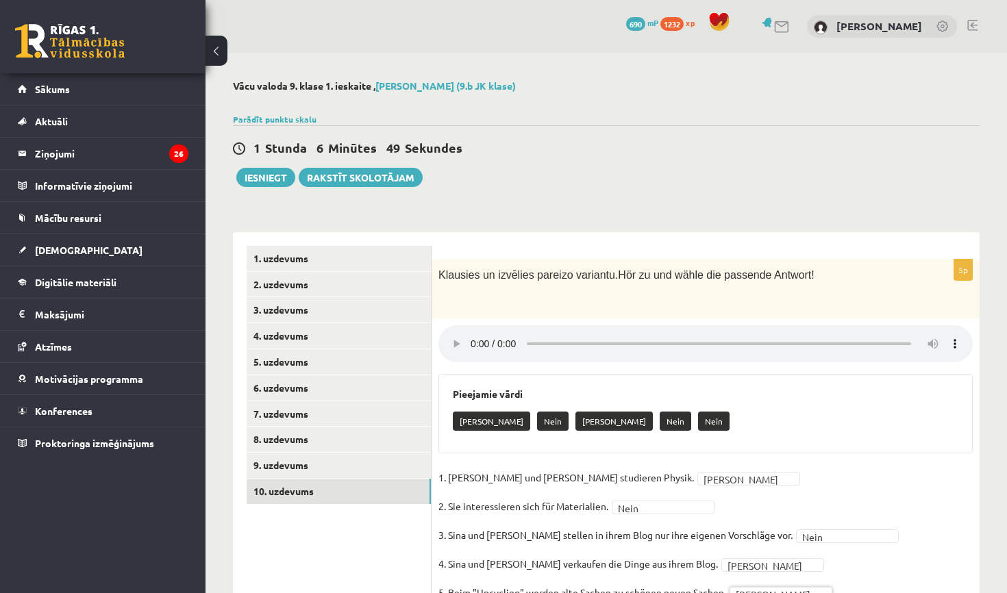
scroll to position [49, 0]
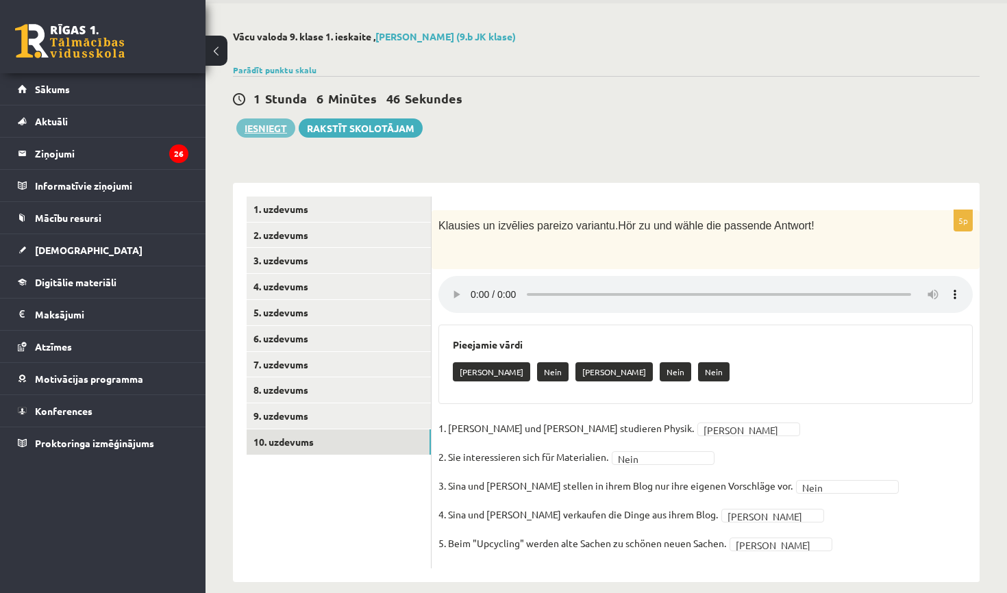
click at [278, 126] on button "Iesniegt" at bounding box center [265, 127] width 59 height 19
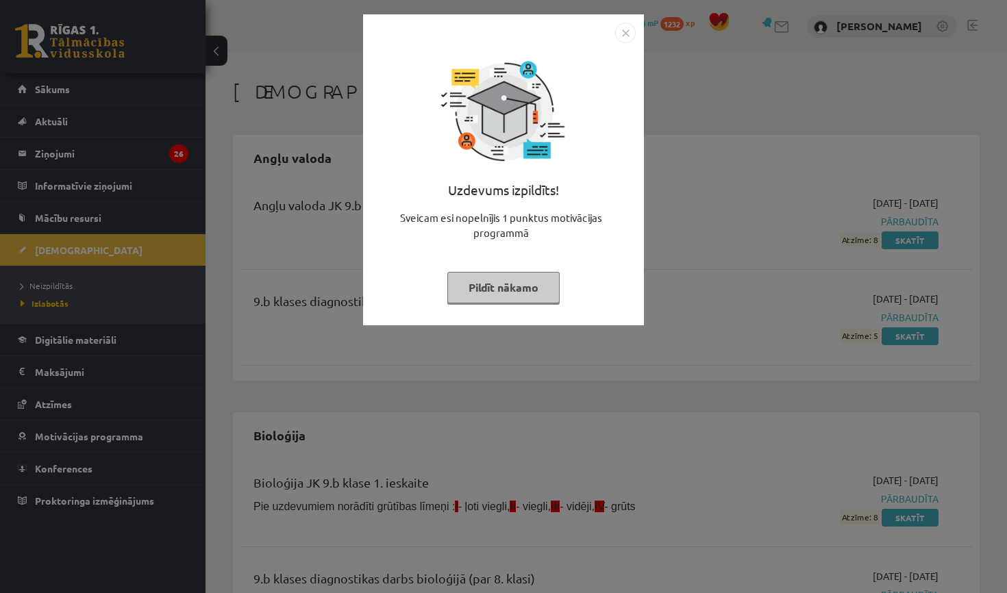
click at [536, 284] on button "Pildīt nākamo" at bounding box center [503, 288] width 112 height 32
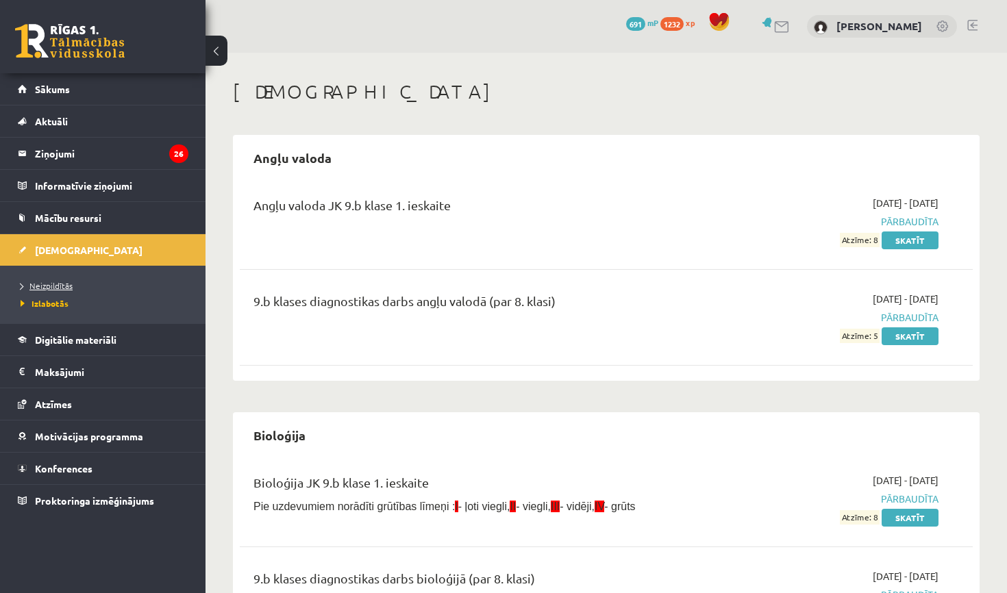
click at [70, 284] on span "Neizpildītās" at bounding box center [47, 285] width 52 height 11
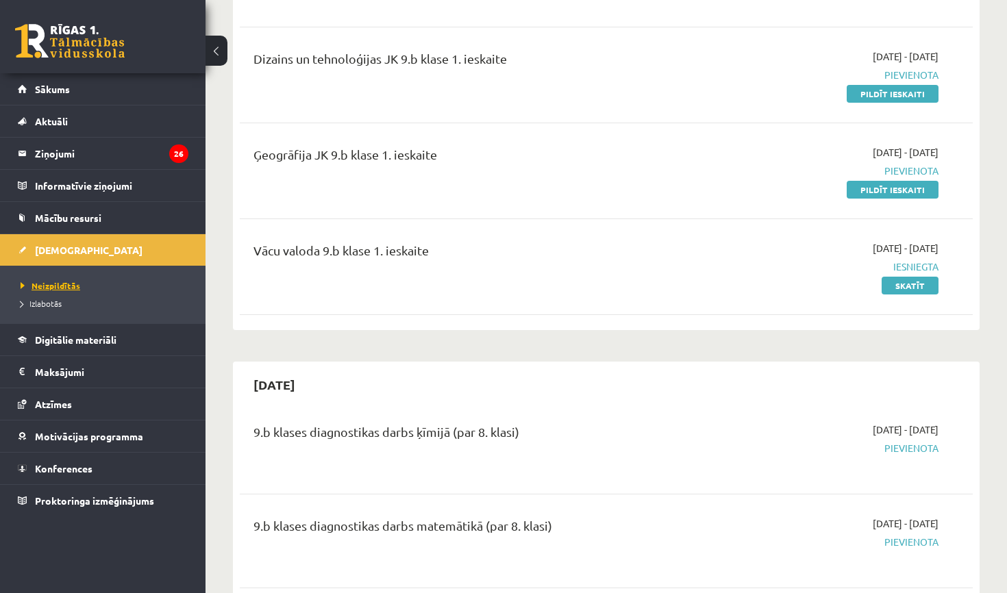
scroll to position [237, 0]
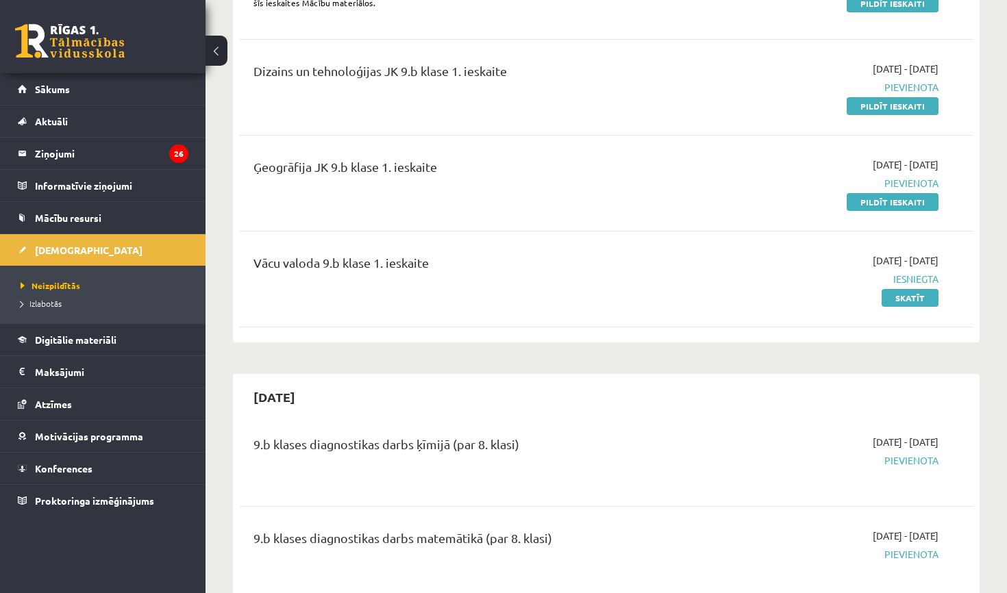
click at [899, 95] on div "2025-10-01 - 2025-10-15 Pievienota Pildīt ieskaiti" at bounding box center [831, 87] width 235 height 51
click at [899, 112] on link "Pildīt ieskaiti" at bounding box center [893, 106] width 92 height 18
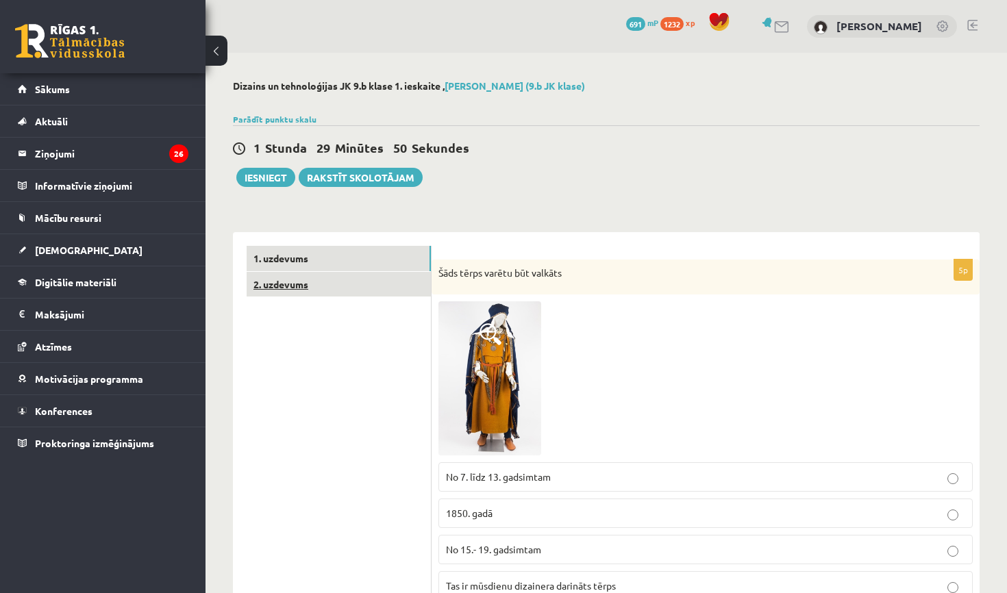
click at [332, 284] on link "2. uzdevums" at bounding box center [339, 284] width 184 height 25
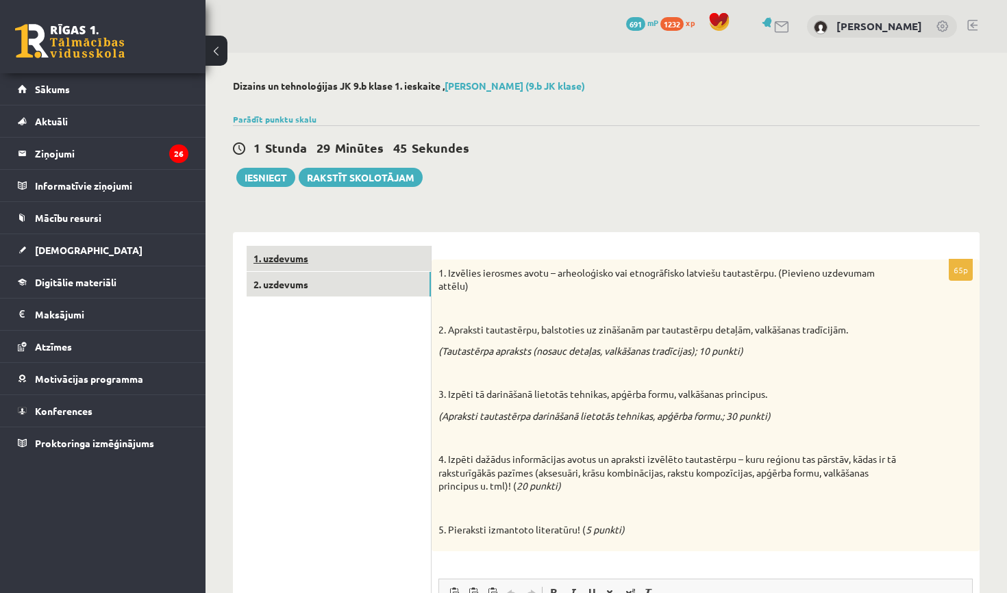
click at [395, 260] on link "1. uzdevums" at bounding box center [339, 258] width 184 height 25
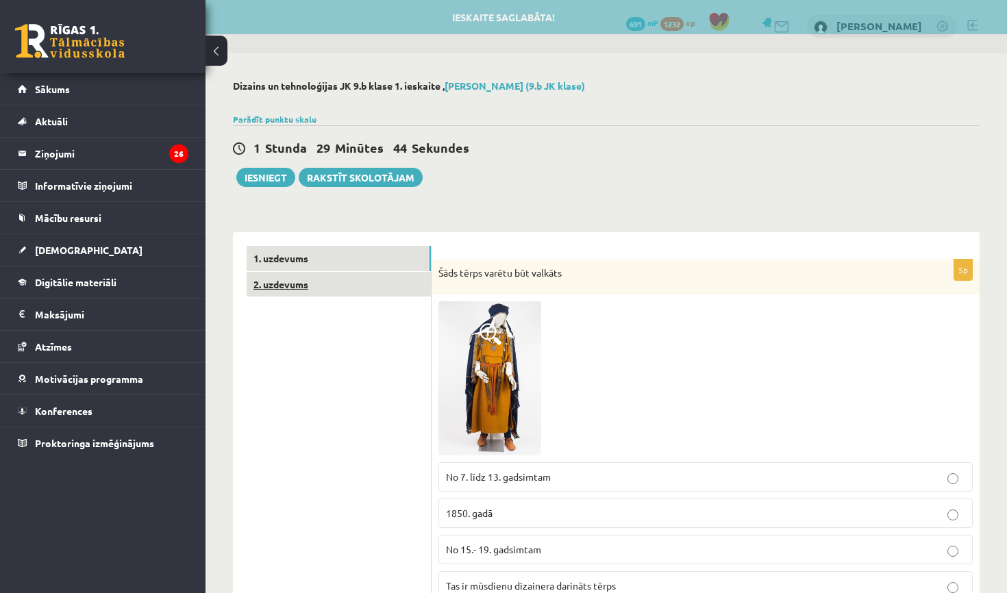
click at [362, 284] on link "2. uzdevums" at bounding box center [339, 284] width 184 height 25
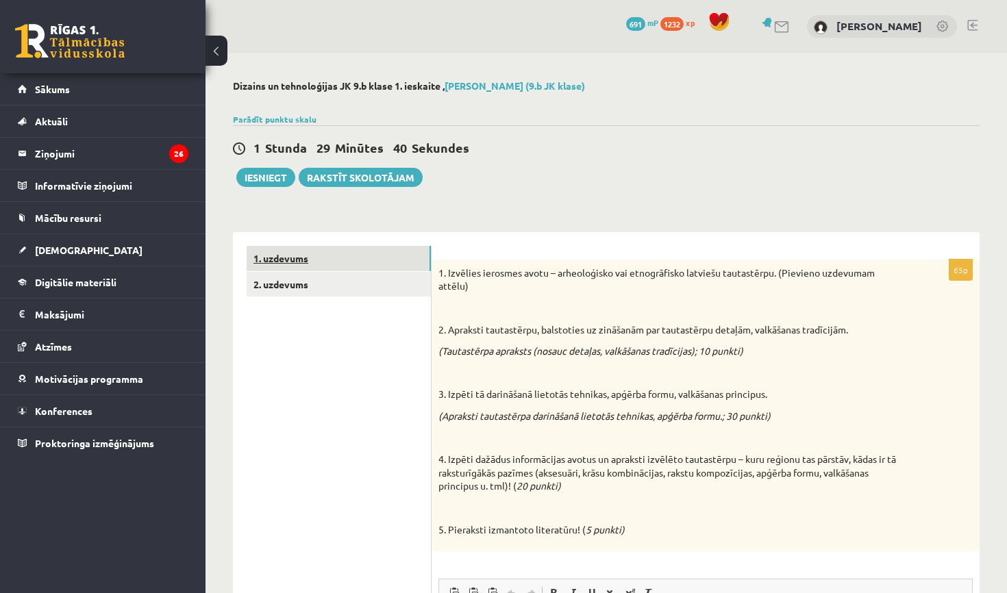
click at [364, 255] on link "1. uzdevums" at bounding box center [339, 258] width 184 height 25
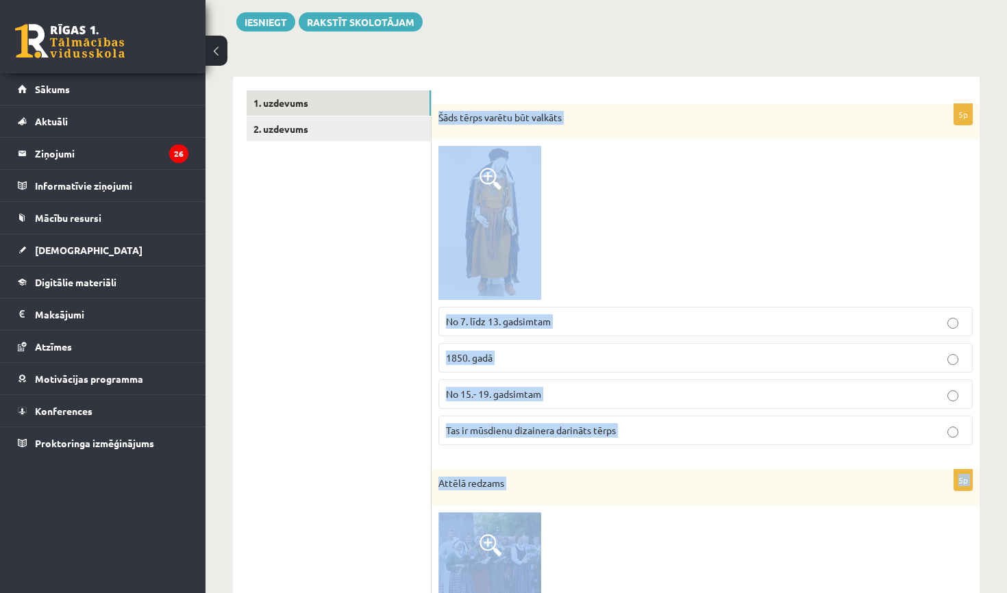
scroll to position [166, 0]
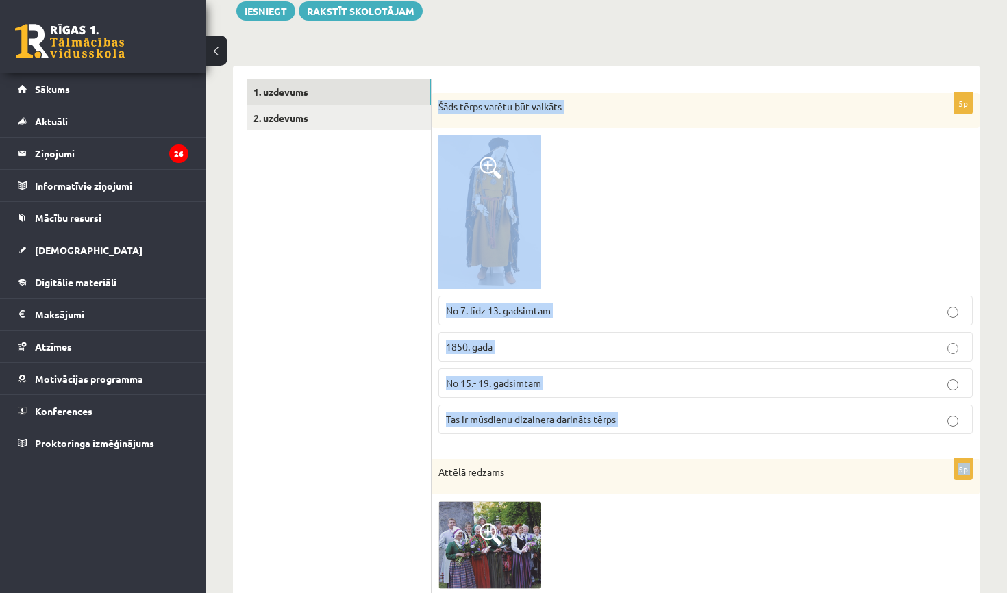
drag, startPoint x: 440, startPoint y: 197, endPoint x: 636, endPoint y: 445, distance: 316.0
copy form "Šāds tērps varētu būt valkāts No 7. līdz 13. gadsimtam 1850. gadā No 15.- 19. g…"
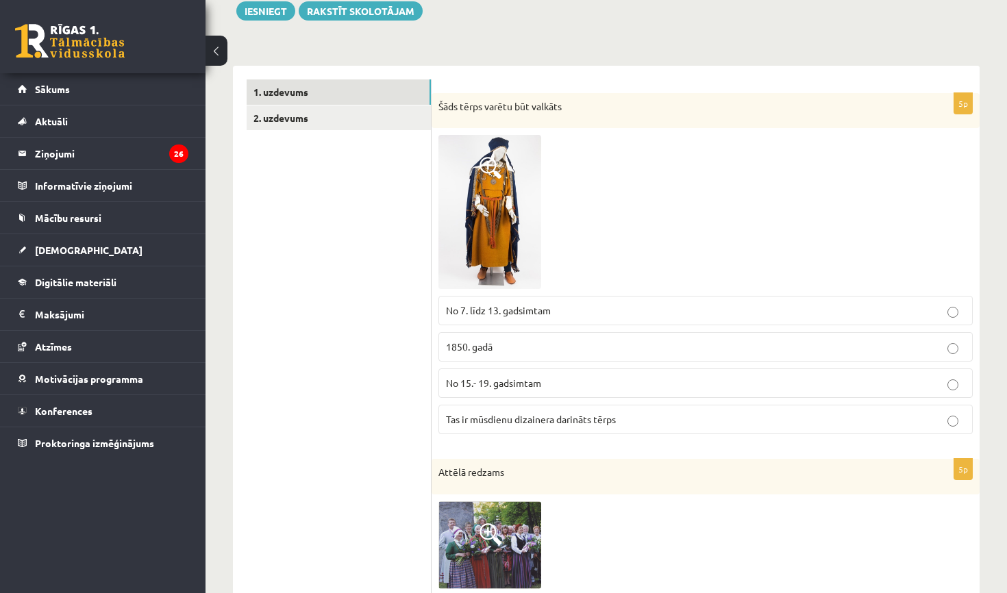
click at [600, 467] on p "Attēlā redzams" at bounding box center [671, 473] width 466 height 14
click at [586, 308] on p "No 7. līdz 13. gadsimtam" at bounding box center [705, 310] width 519 height 14
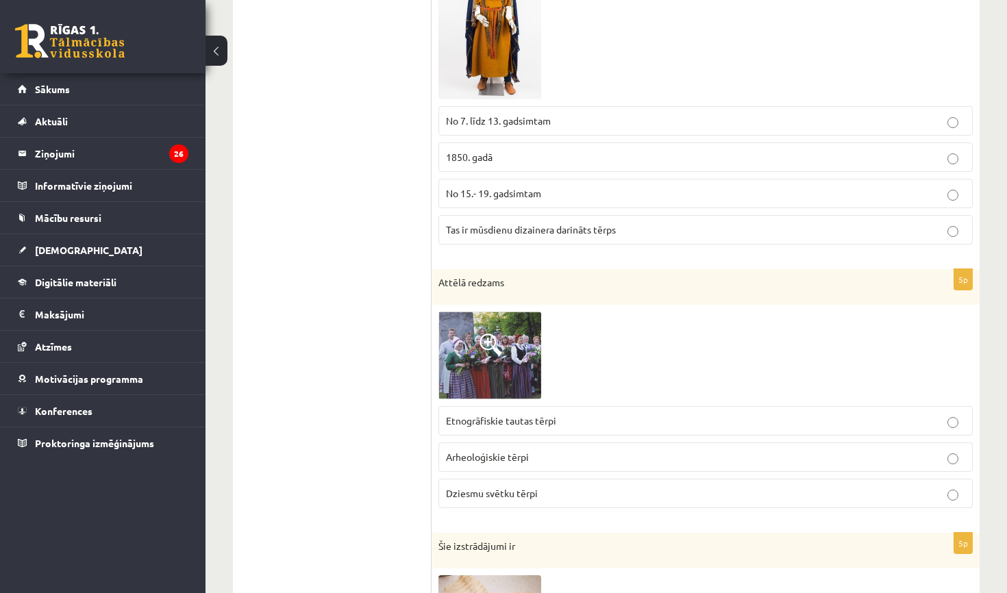
scroll to position [369, 0]
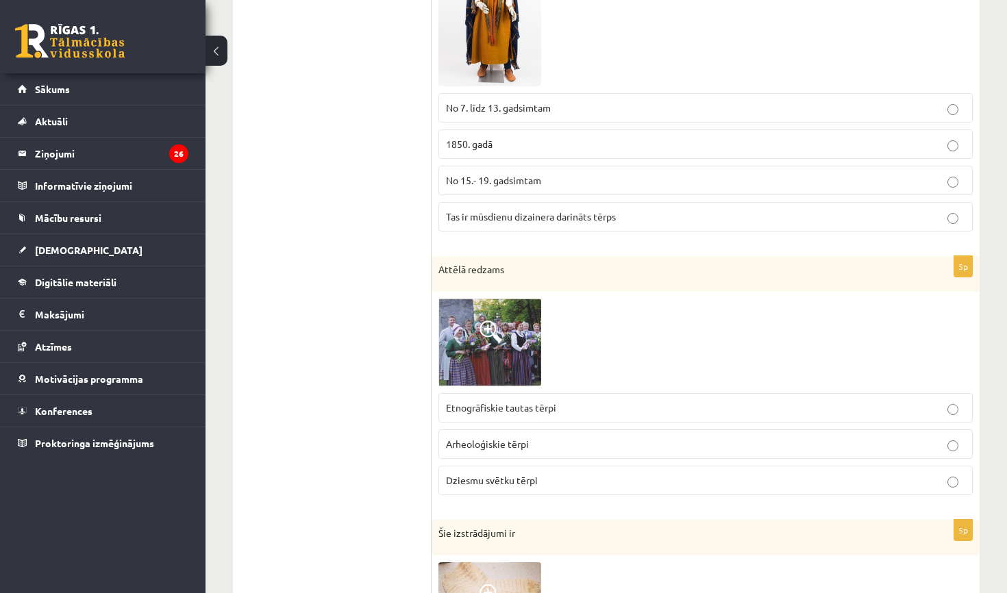
click at [542, 481] on p "Dziesmu svētku tērpi" at bounding box center [705, 480] width 519 height 14
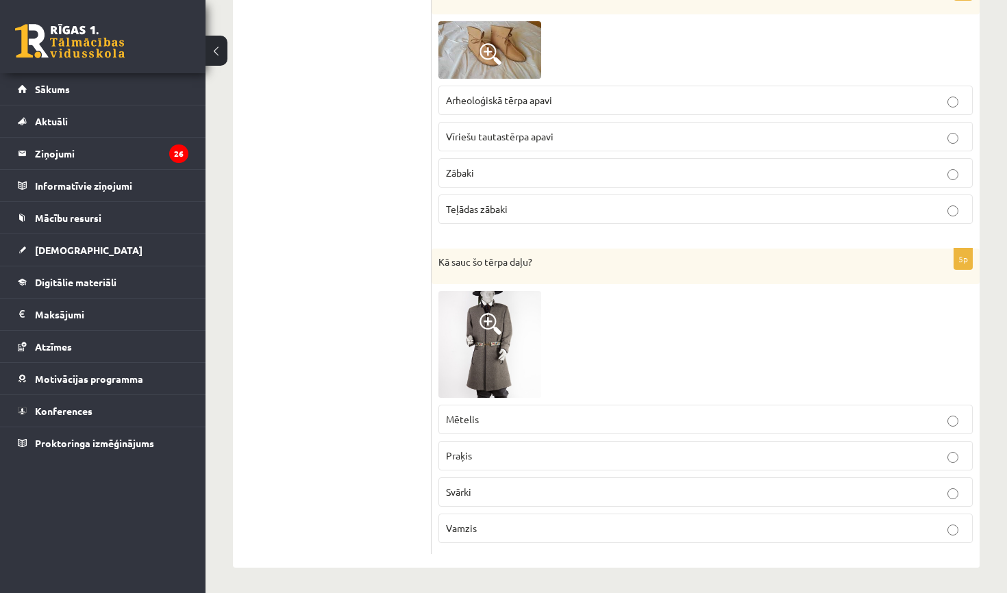
scroll to position [1953, 0]
click at [486, 420] on p "Mētelis" at bounding box center [705, 420] width 519 height 14
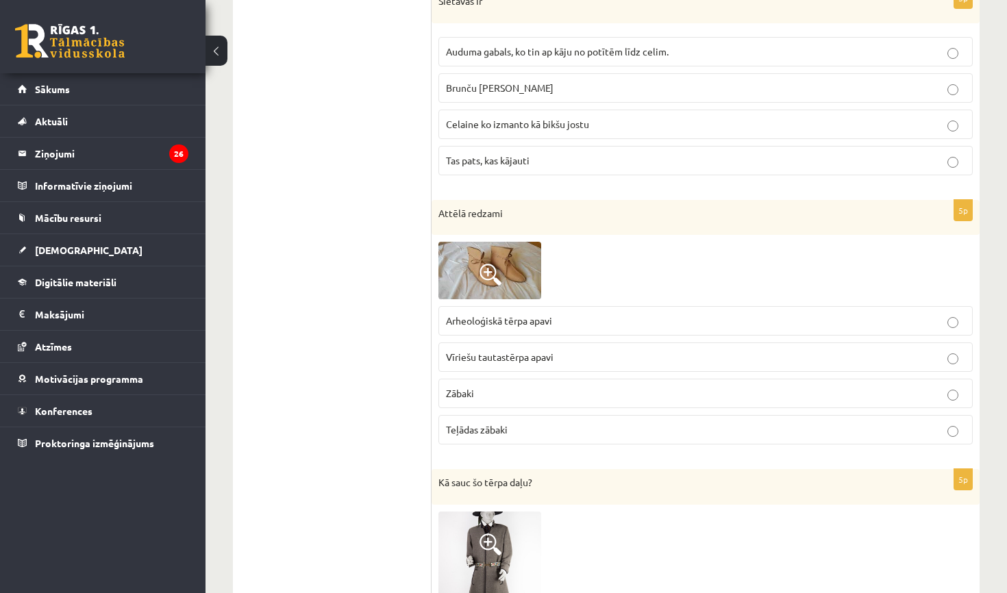
scroll to position [1732, 0]
click at [479, 277] on span at bounding box center [490, 276] width 22 height 22
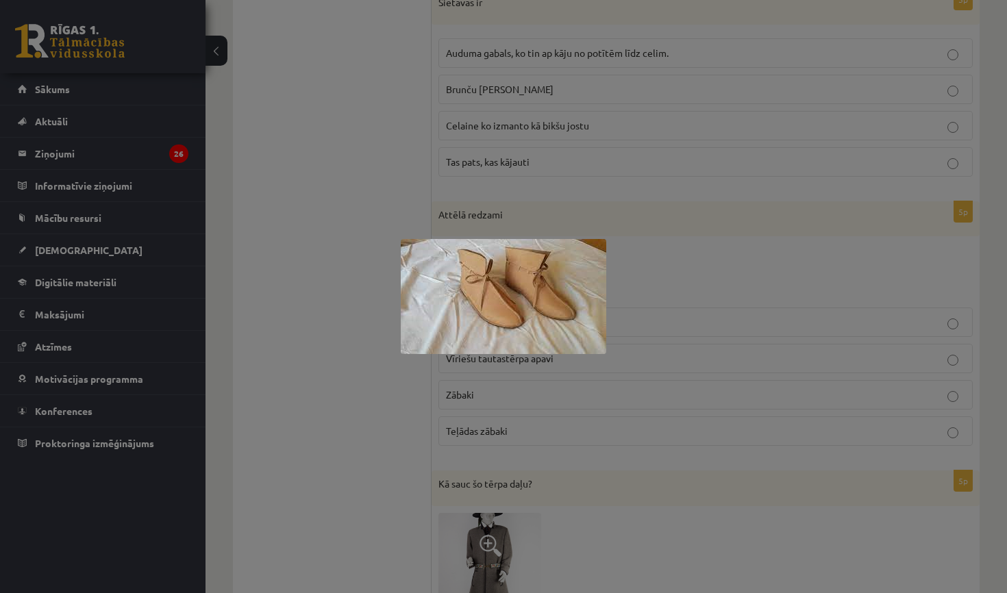
click at [525, 193] on div at bounding box center [503, 296] width 1007 height 593
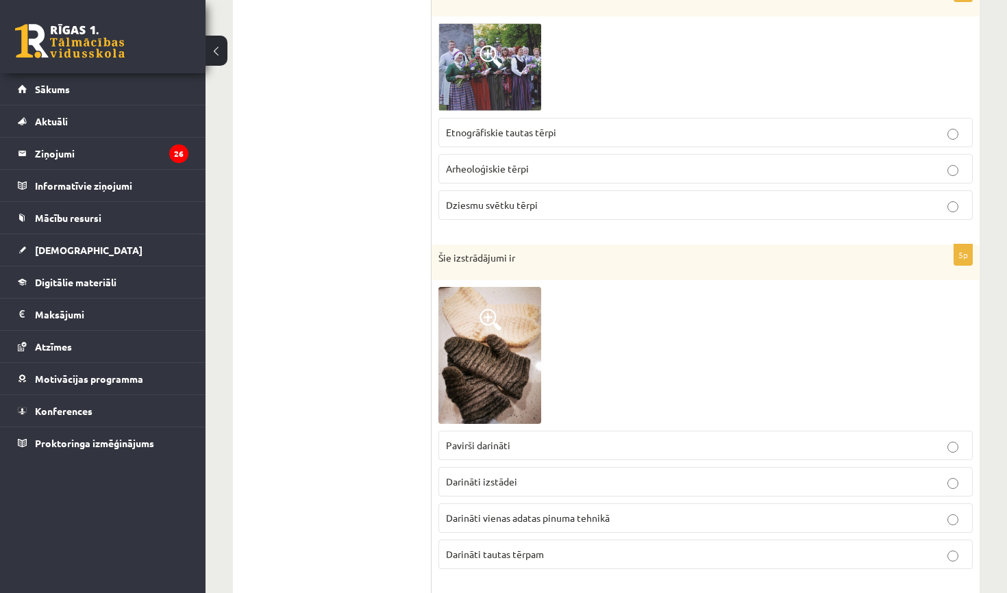
scroll to position [675, 0]
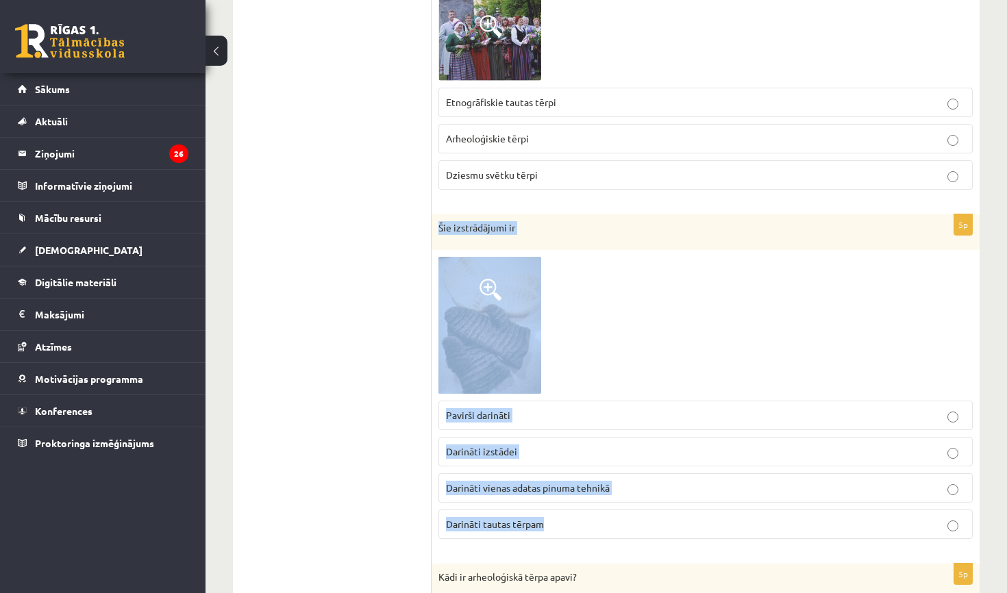
drag, startPoint x: 440, startPoint y: 232, endPoint x: 553, endPoint y: 541, distance: 329.2
click at [553, 541] on div "5p Šie izstrādājumi ir Pavirši darināti Darināti izstādei Darināti vienas adata…" at bounding box center [705, 382] width 548 height 336
copy div "Šie izstrādājumi ir Pavirši darināti Darināti izstādei Darināti vienas adatas p…"
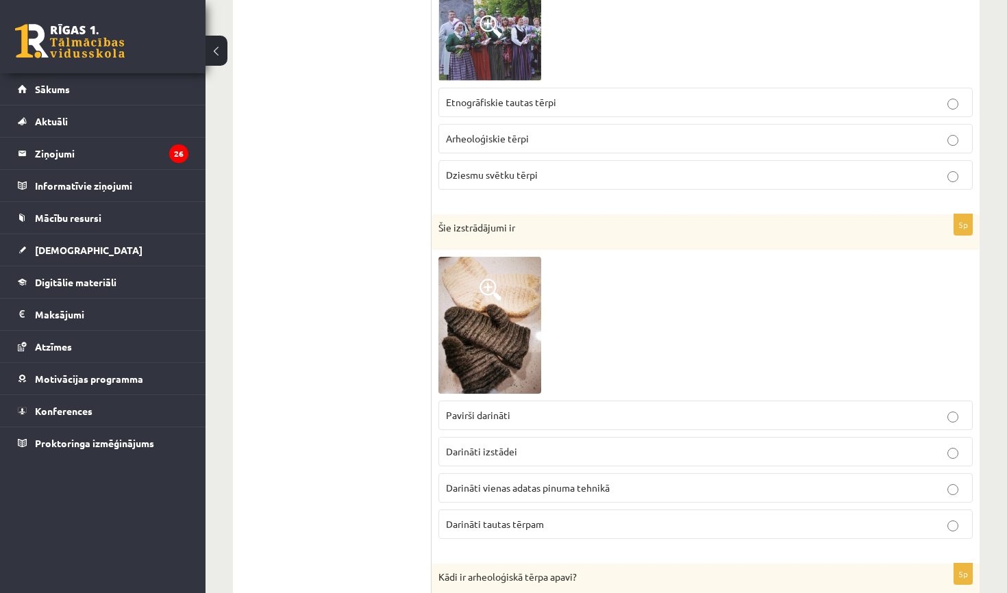
click at [549, 490] on span "Darināti vienas adatas pinuma tehnikā" at bounding box center [528, 487] width 164 height 12
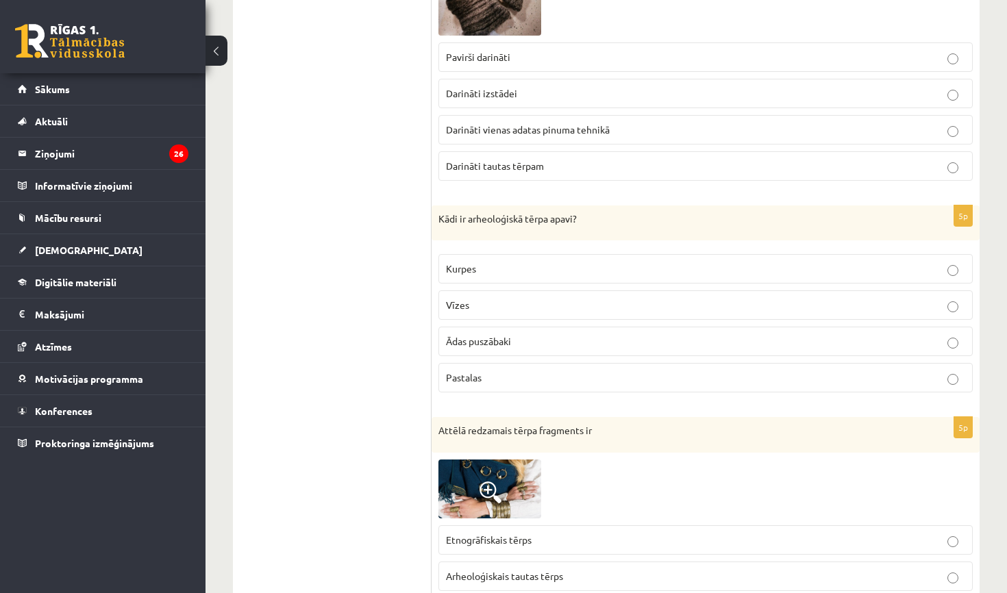
scroll to position [1038, 0]
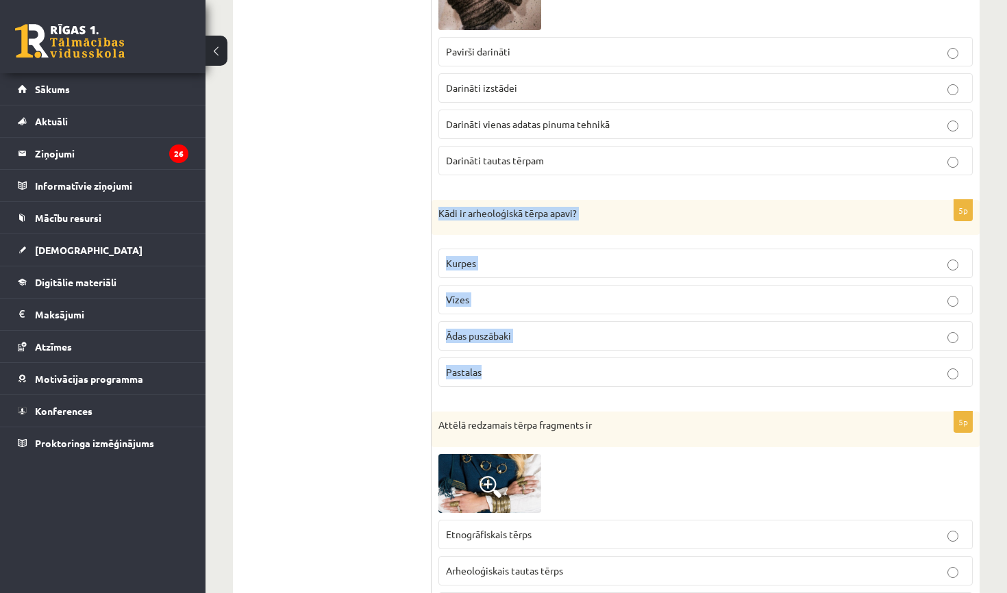
drag, startPoint x: 439, startPoint y: 209, endPoint x: 508, endPoint y: 390, distance: 194.2
click at [508, 390] on div "5p Kādi ir arheoloģiskā tērpa apavi? Kurpes Vīzes Ādas puszābaki Pastalas" at bounding box center [705, 299] width 548 height 199
copy div "Kādi ir arheoloģiskā tērpa apavi? Kurpes Vīzes Ādas puszābaki Pastalas"
click at [494, 375] on p "Pastalas" at bounding box center [705, 372] width 519 height 14
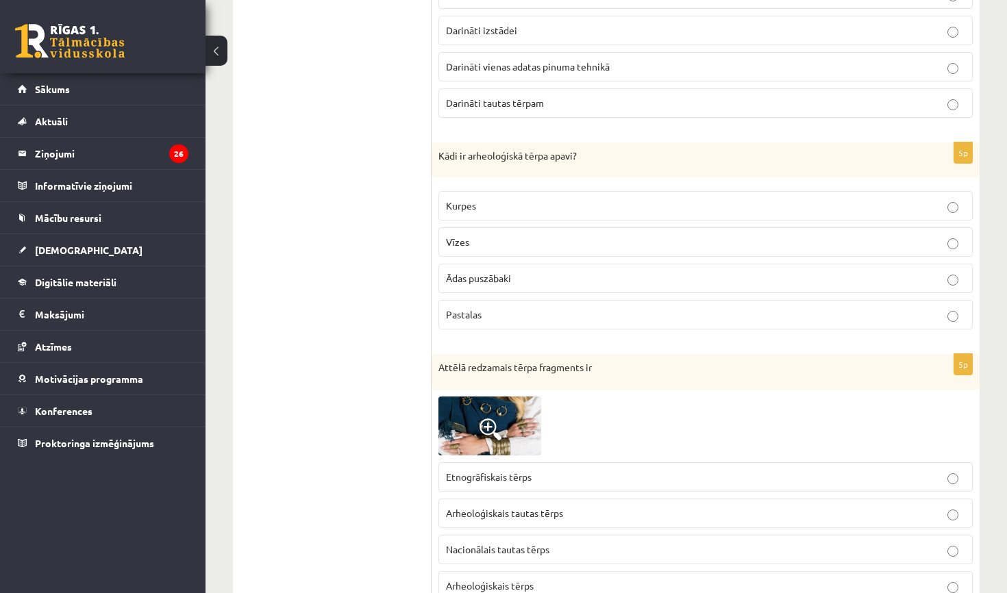
scroll to position [1139, 0]
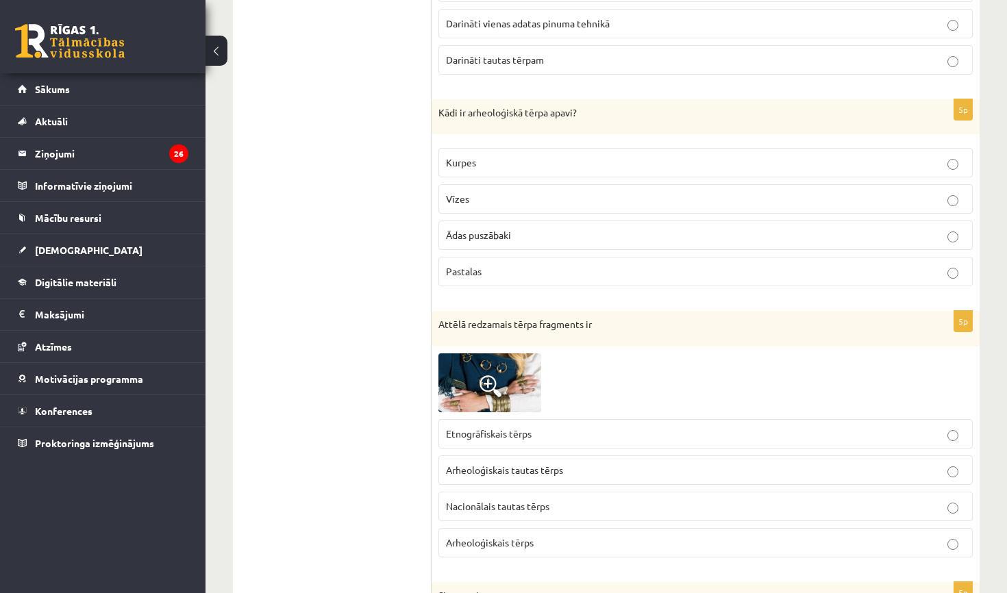
click at [462, 379] on img at bounding box center [489, 382] width 103 height 59
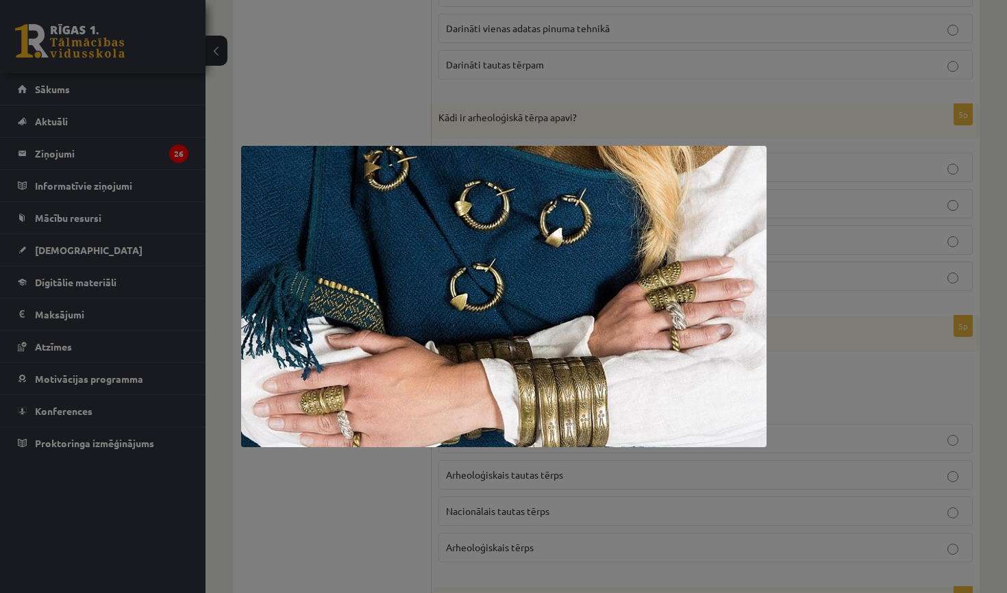
scroll to position [1138, 0]
click at [781, 355] on div at bounding box center [503, 296] width 1007 height 593
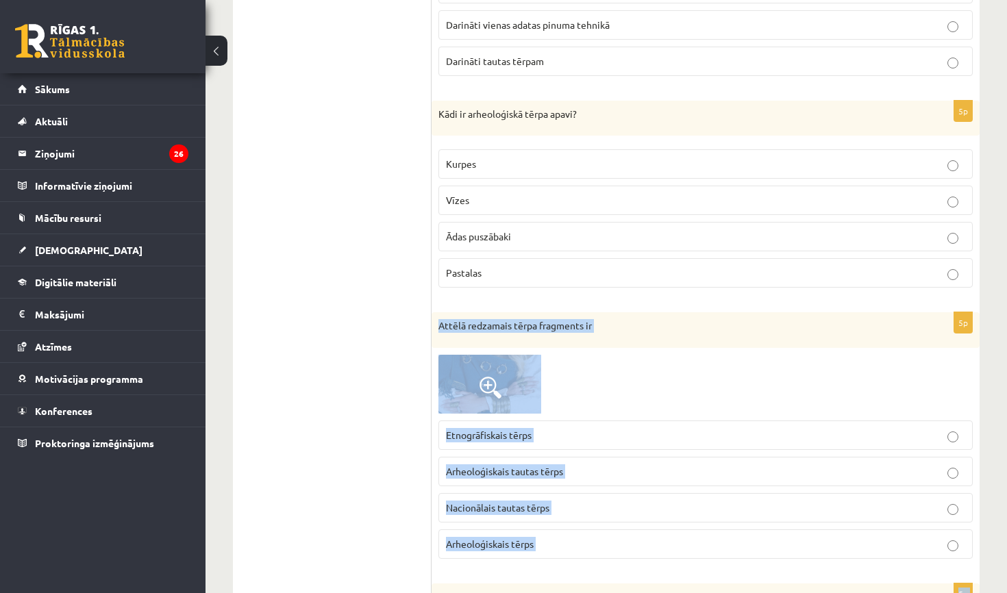
drag, startPoint x: 438, startPoint y: 321, endPoint x: 595, endPoint y: 570, distance: 294.5
click at [595, 570] on form "5p Šāds tērps varētu būt valkāts No 7. līdz 13. gadsimtam 1850. gadā No 15.- 19…" at bounding box center [705, 239] width 521 height 2262
copy form "Attēlā redzamais tērpa fragments ir Etnogrāfiskais tērps Arheoloģiskais tautas …"
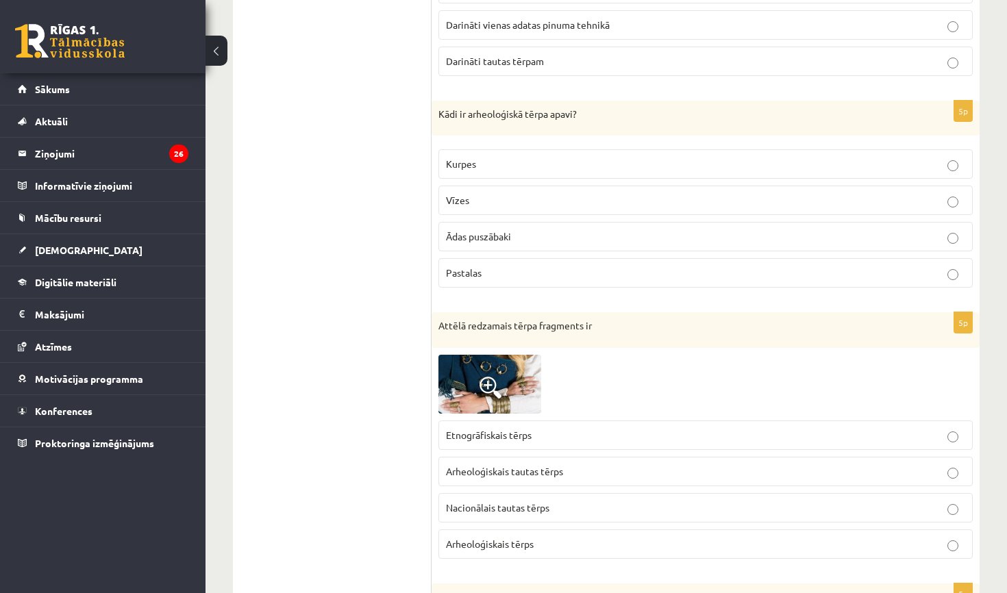
click at [589, 292] on div "5p Kādi ir arheoloģiskā tērpa apavi? Kurpes Vīzes Ādas puszābaki Pastalas" at bounding box center [705, 200] width 548 height 199
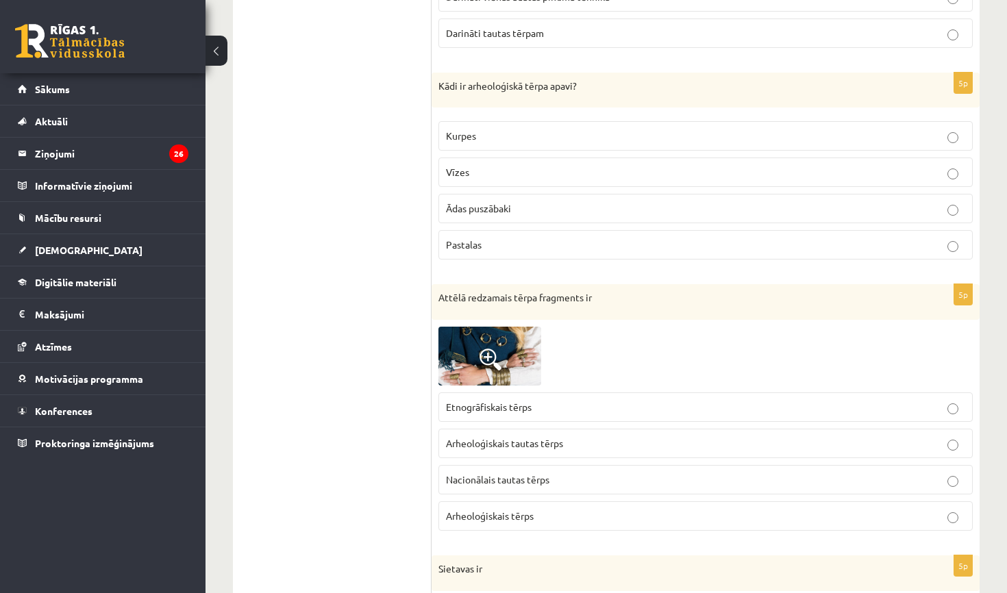
scroll to position [1215, 0]
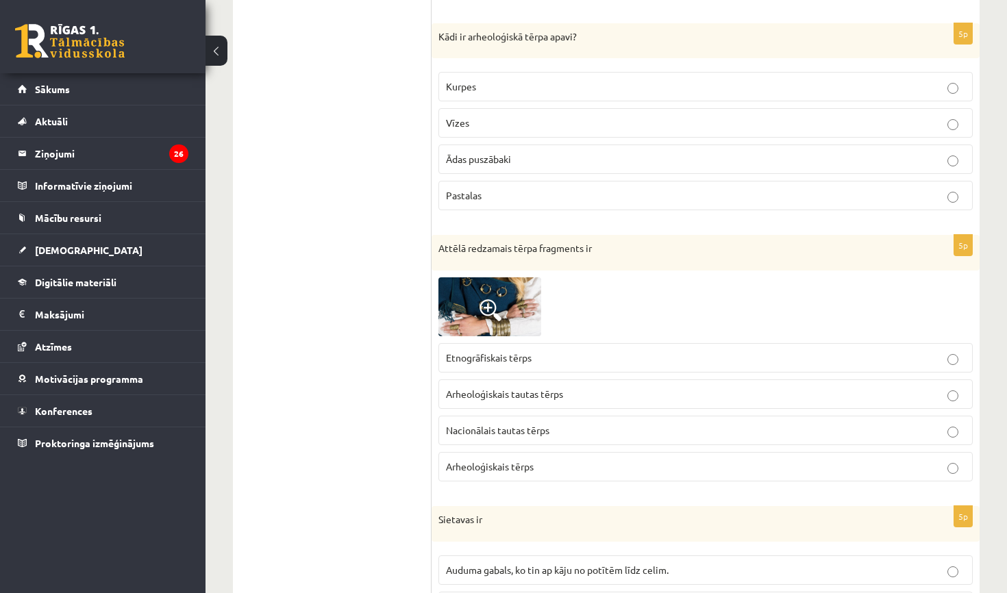
click at [584, 464] on p "Arheoloģiskais tērps" at bounding box center [705, 467] width 519 height 14
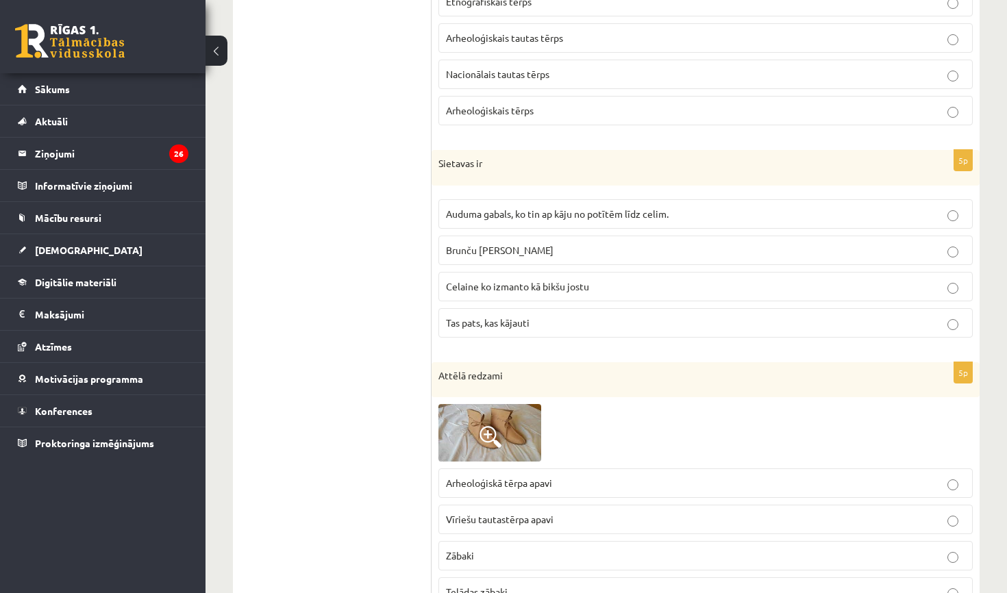
scroll to position [1603, 0]
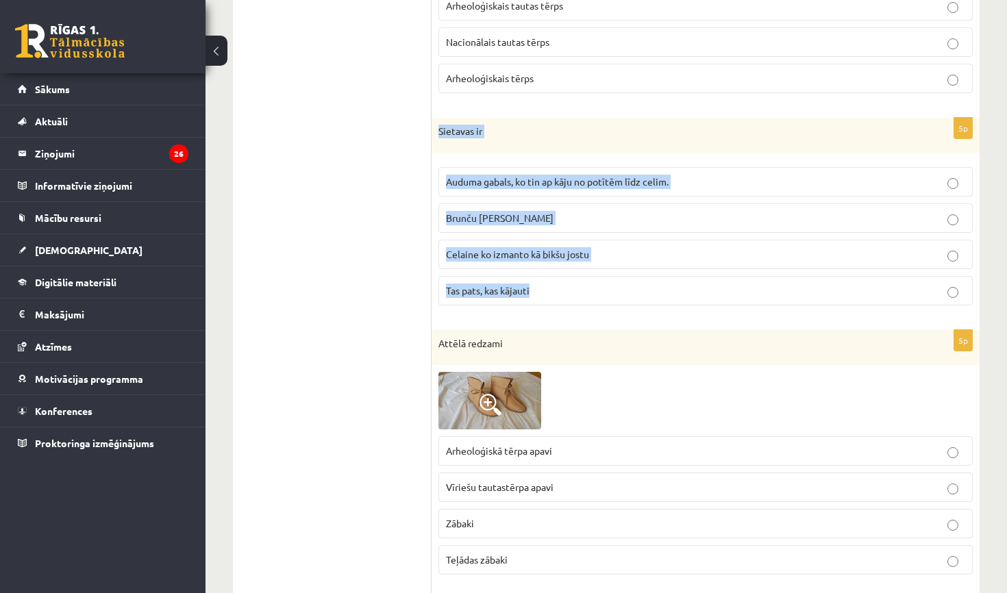
drag, startPoint x: 439, startPoint y: 127, endPoint x: 584, endPoint y: 300, distance: 226.1
click at [584, 300] on div "5p Sietavas ir Auduma gabals, ko tin ap kāju no potītēm līdz celim. Brunču jost…" at bounding box center [705, 217] width 548 height 199
copy div "Sietavas ir Auduma gabals, ko tin ap kāju no potītēm līdz celim. Brunču josta C…"
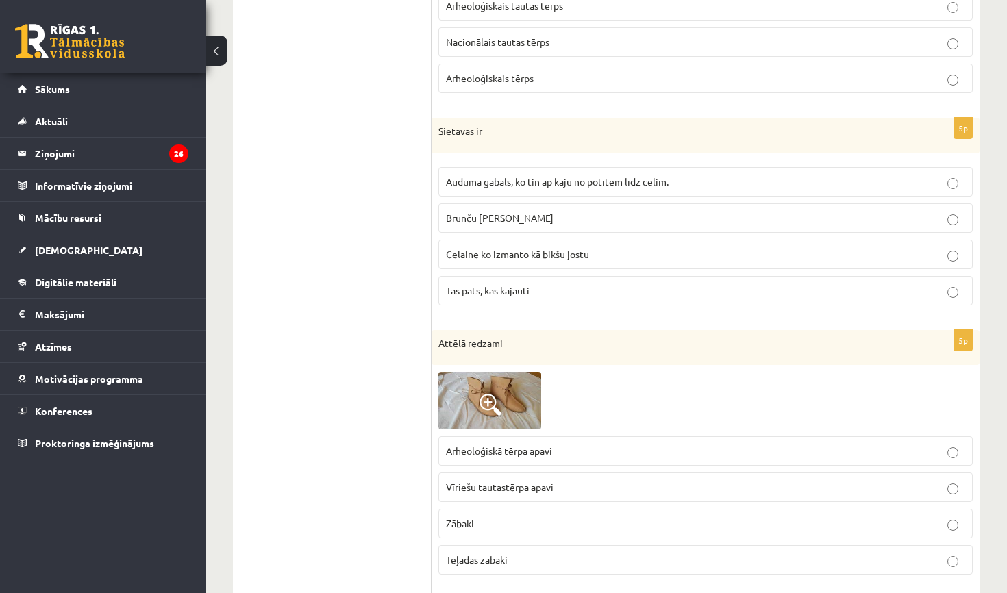
click at [598, 179] on span "Auduma gabals, ko tin ap kāju no potītēm līdz celim." at bounding box center [557, 181] width 223 height 12
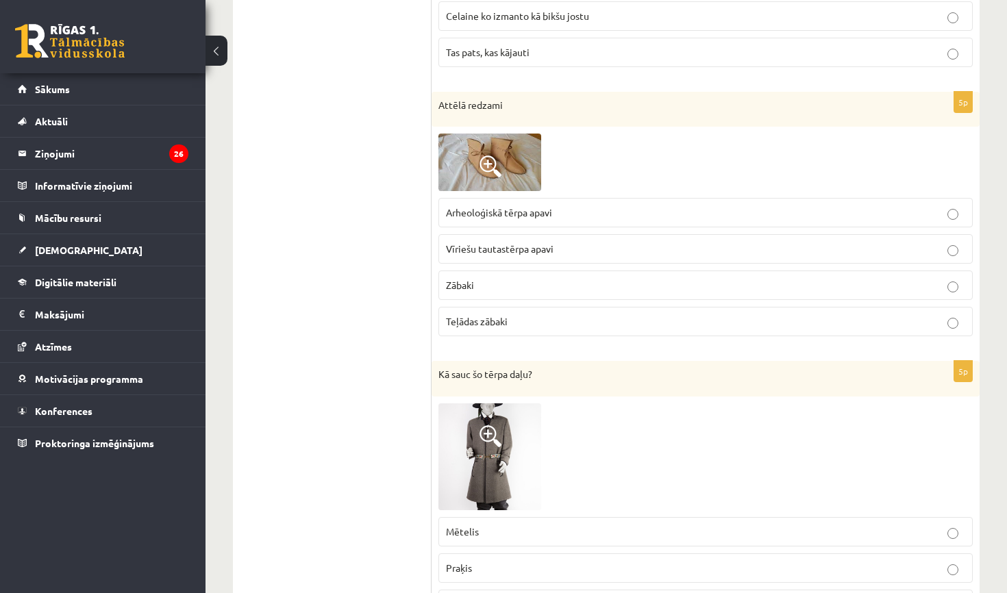
scroll to position [1836, 0]
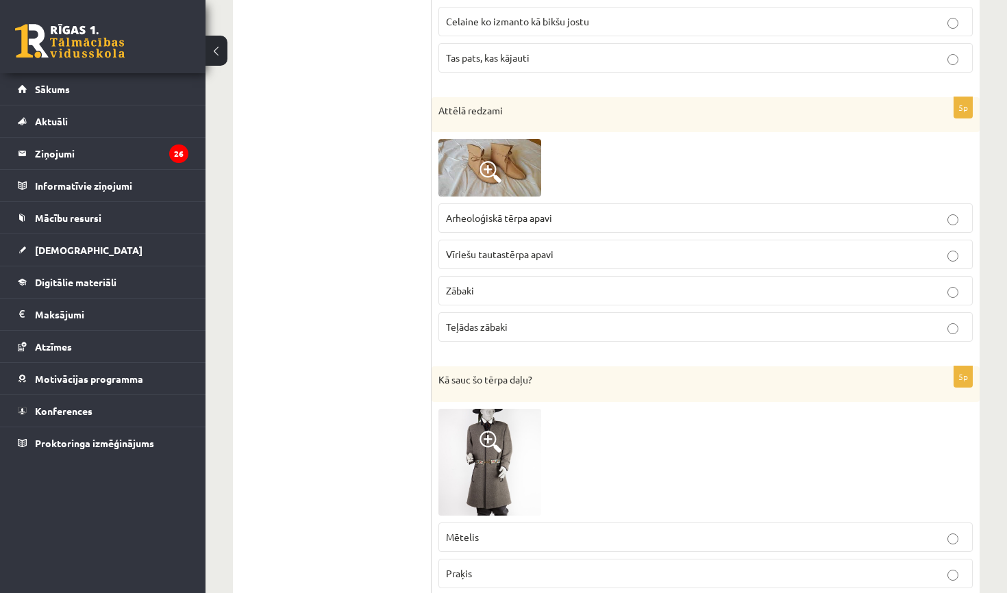
click at [501, 176] on span at bounding box center [490, 172] width 22 height 22
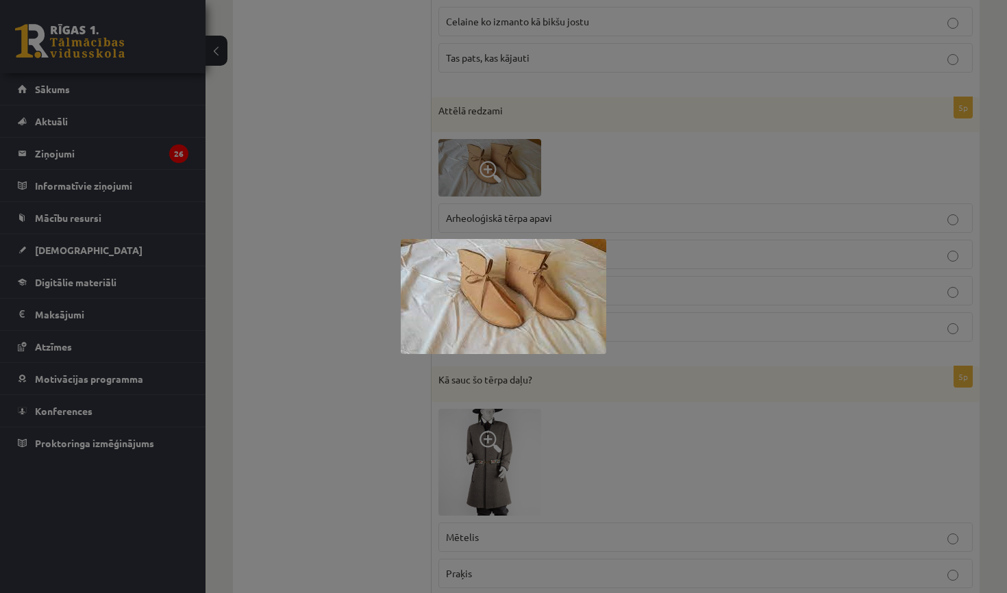
click at [389, 199] on div at bounding box center [503, 296] width 1007 height 593
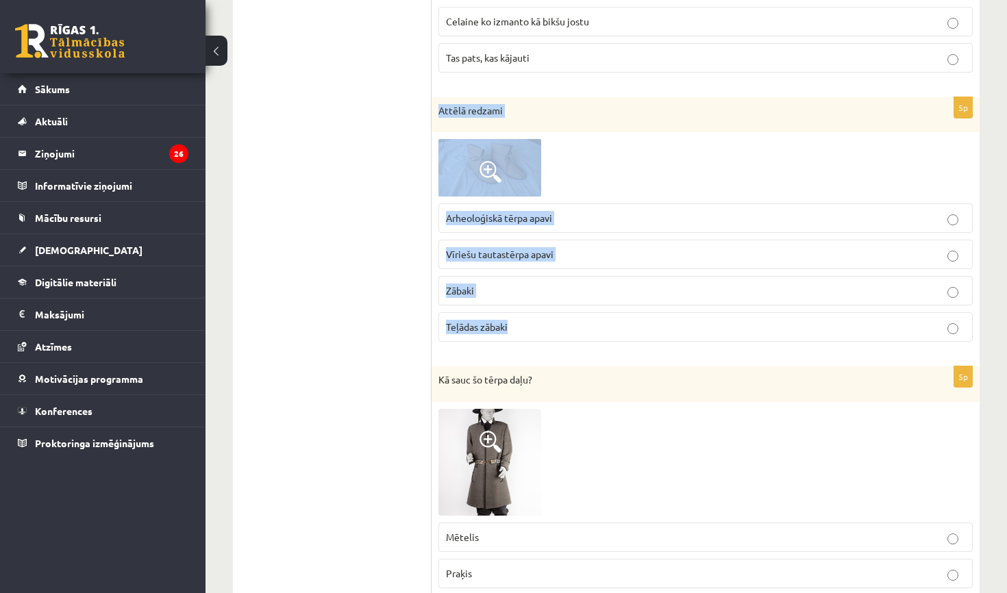
drag, startPoint x: 438, startPoint y: 108, endPoint x: 563, endPoint y: 340, distance: 263.5
click at [563, 340] on div "5p Attēlā redzami Arheoloģiskā tērpa apavi Vīriešu tautastērpa apavi Zābaki Teļ…" at bounding box center [705, 225] width 548 height 256
copy div "Attēlā redzami Arheoloģiskā tērpa apavi Vīriešu tautastērpa apavi Zābaki Teļāda…"
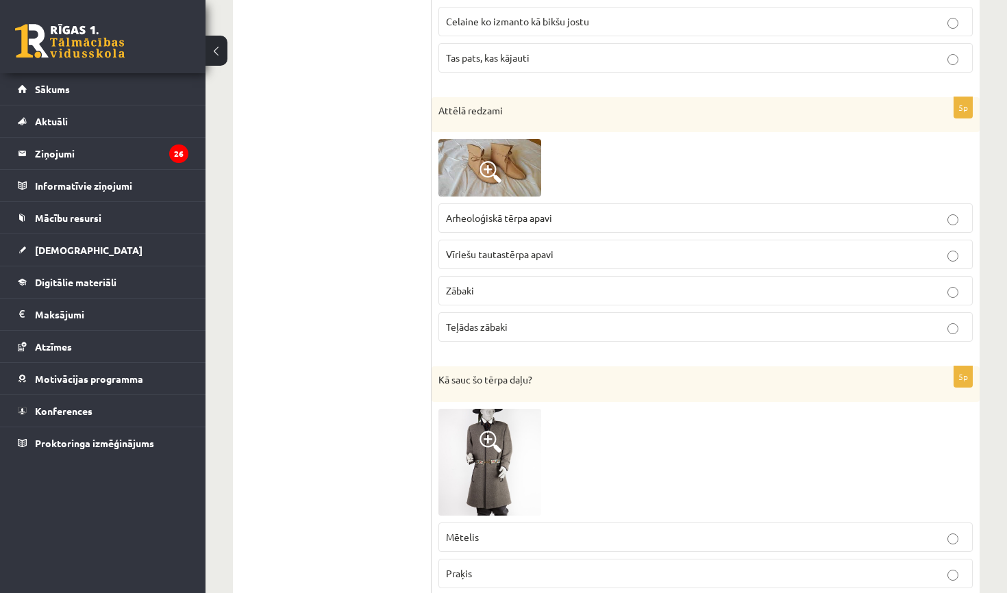
click at [584, 211] on p "Arheoloģiskā tērpa apavi" at bounding box center [705, 218] width 519 height 14
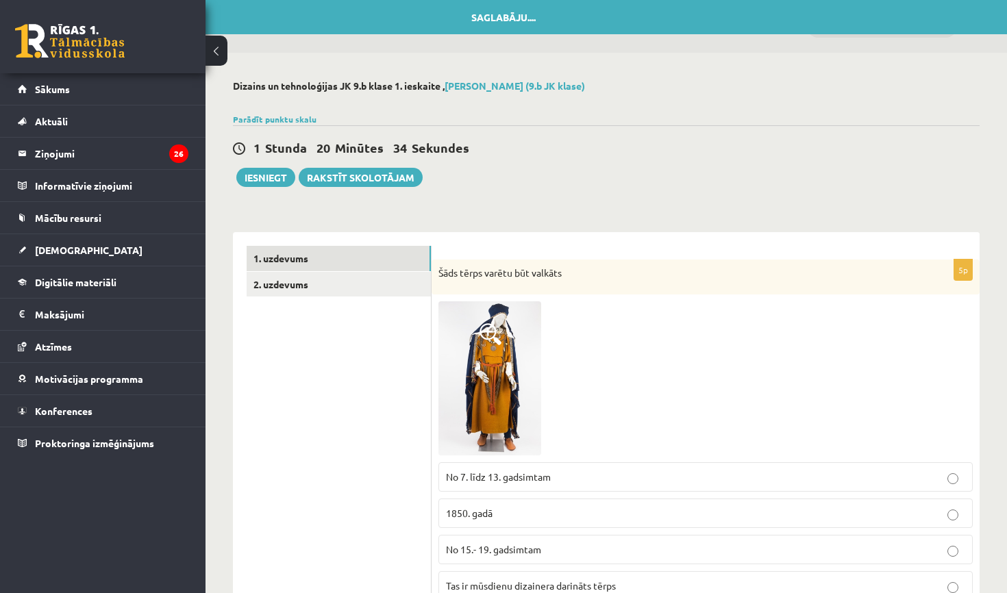
scroll to position [0, 0]
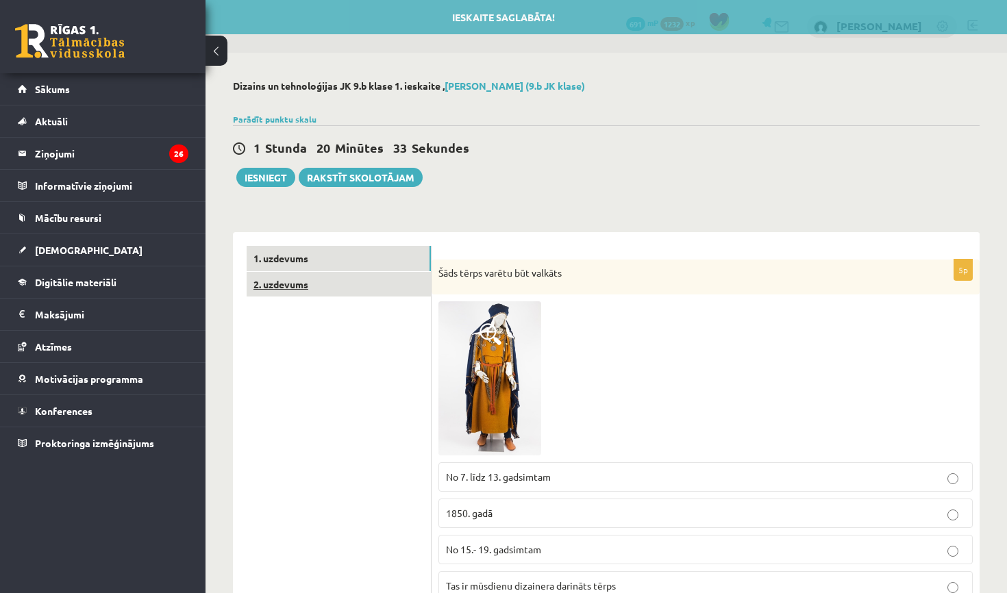
click at [375, 286] on link "2. uzdevums" at bounding box center [339, 284] width 184 height 25
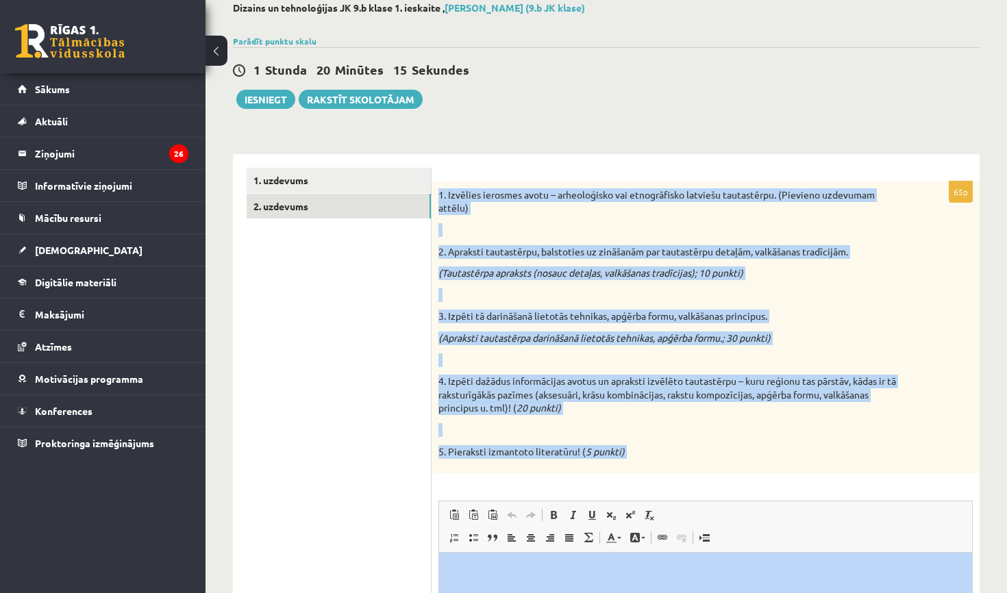
scroll to position [103, 0]
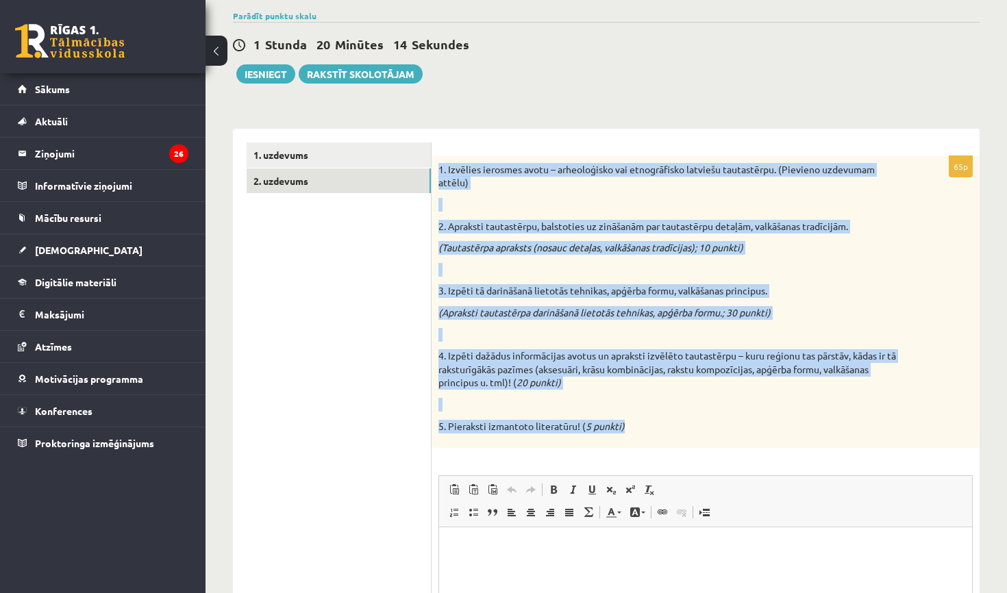
drag, startPoint x: 440, startPoint y: 273, endPoint x: 951, endPoint y: 429, distance: 534.3
click at [951, 429] on div "1. Izvēlies ierosmes avotu – arheoloģisko vai etnogrāfisko latviešu tautastērpu…" at bounding box center [705, 302] width 548 height 292
copy div "1. Izvēlies ierosmes avotu – arheoloģisko vai etnogrāfisko latviešu tautastērpu…"
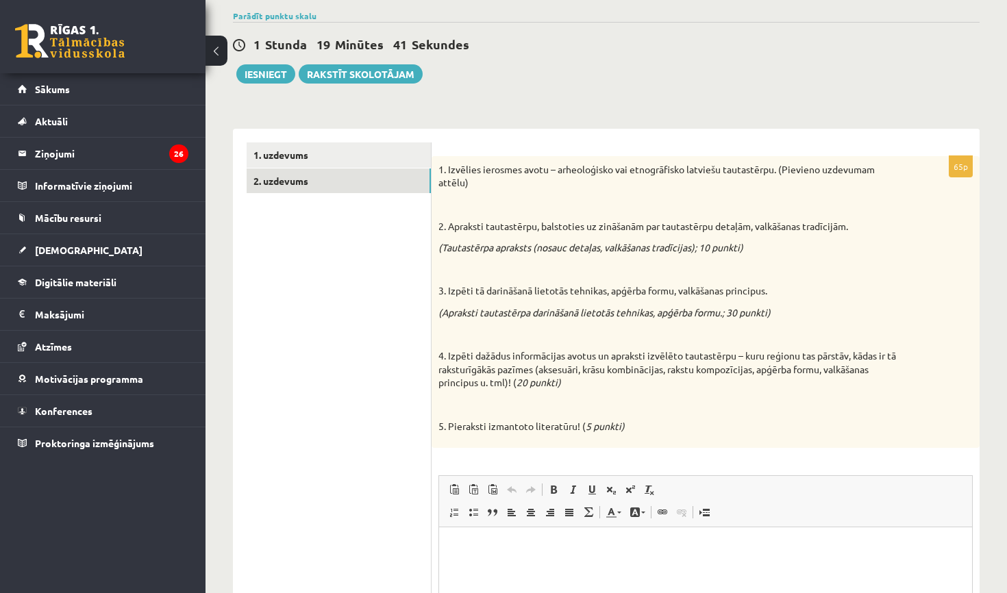
click at [415, 273] on ul "1. uzdevums 2. uzdevums" at bounding box center [339, 451] width 185 height 618
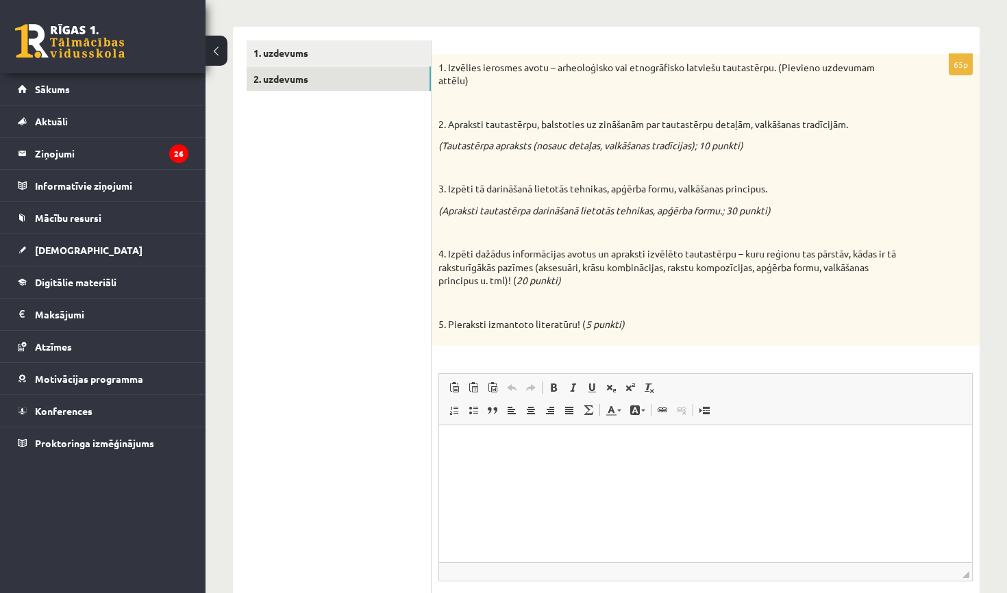
scroll to position [219, 0]
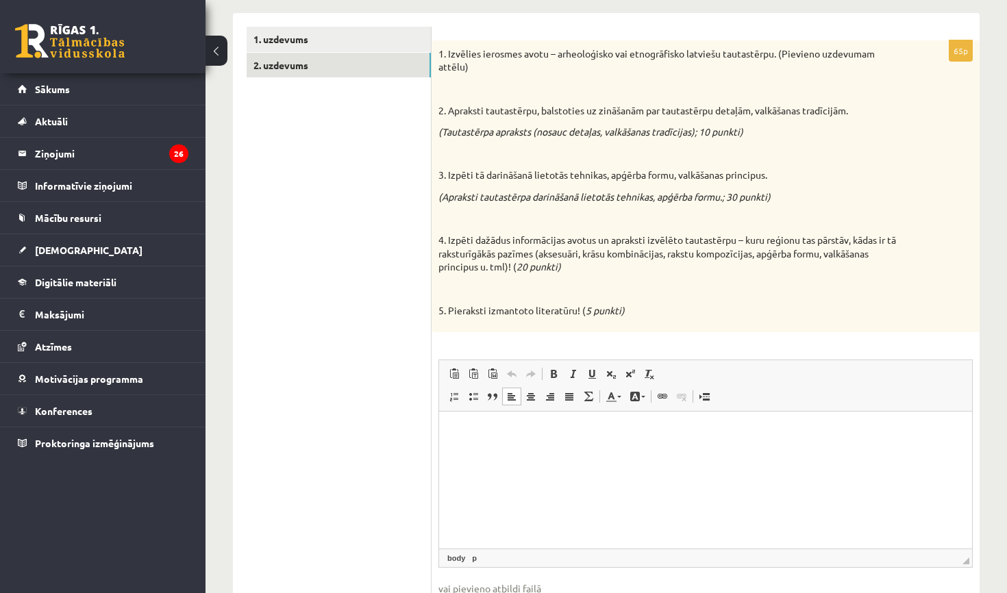
click at [503, 436] on p "Rich Text Editor, wiswyg-editor-user-answer-47433849808160" at bounding box center [705, 432] width 505 height 14
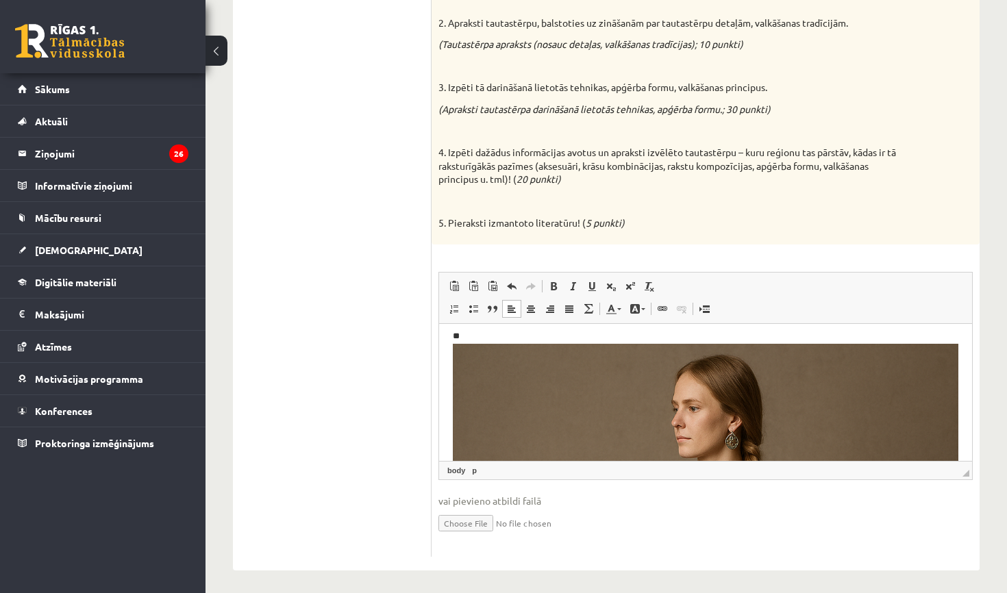
scroll to position [306, 0]
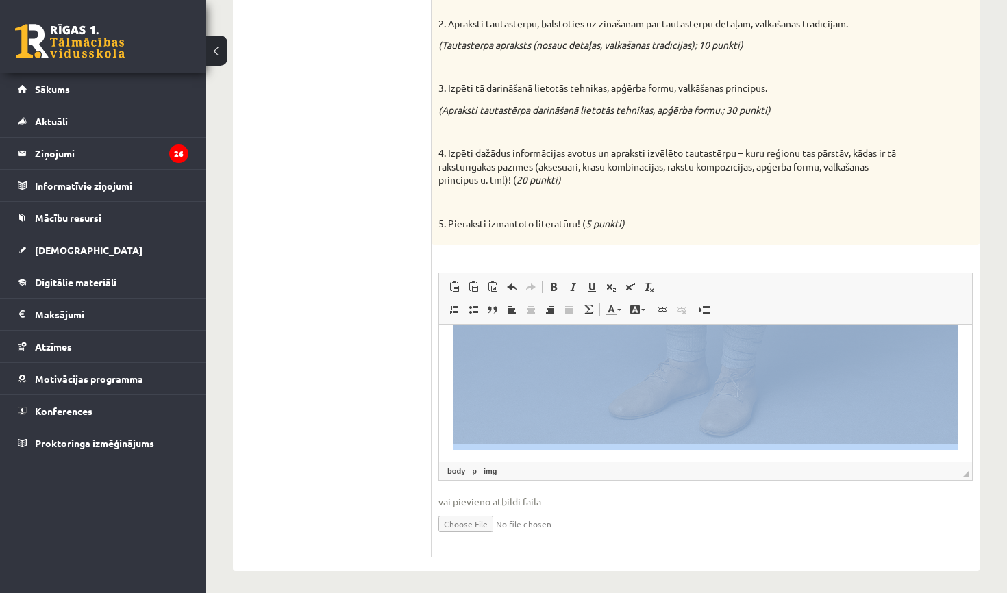
scroll to position [666, 0]
click at [575, 418] on img "Rich Text Editor, wiswyg-editor-user-answer-47433849808160" at bounding box center [705, 65] width 505 height 758
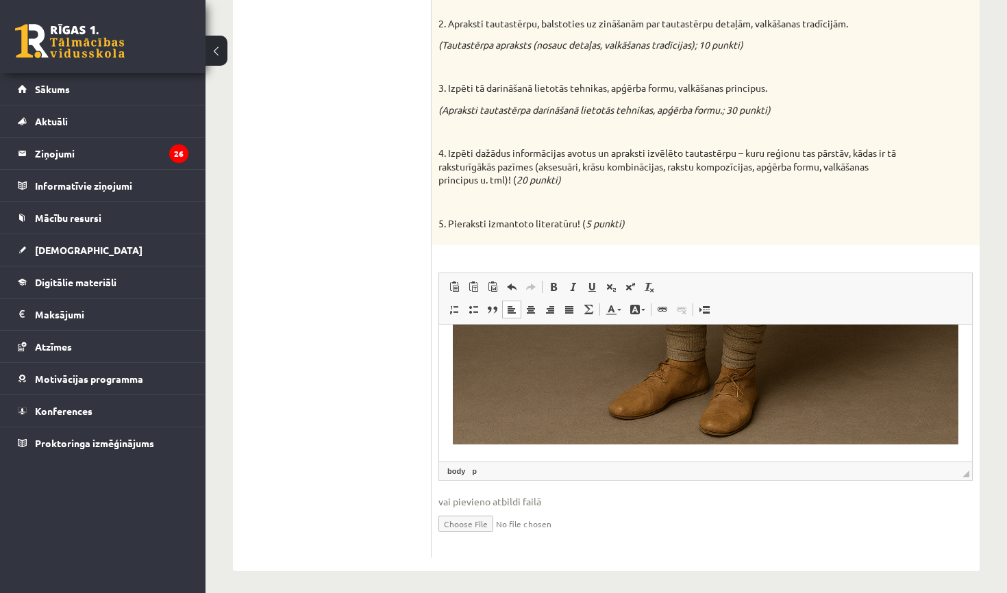
click at [684, 460] on html "**" at bounding box center [705, 59] width 533 height 803
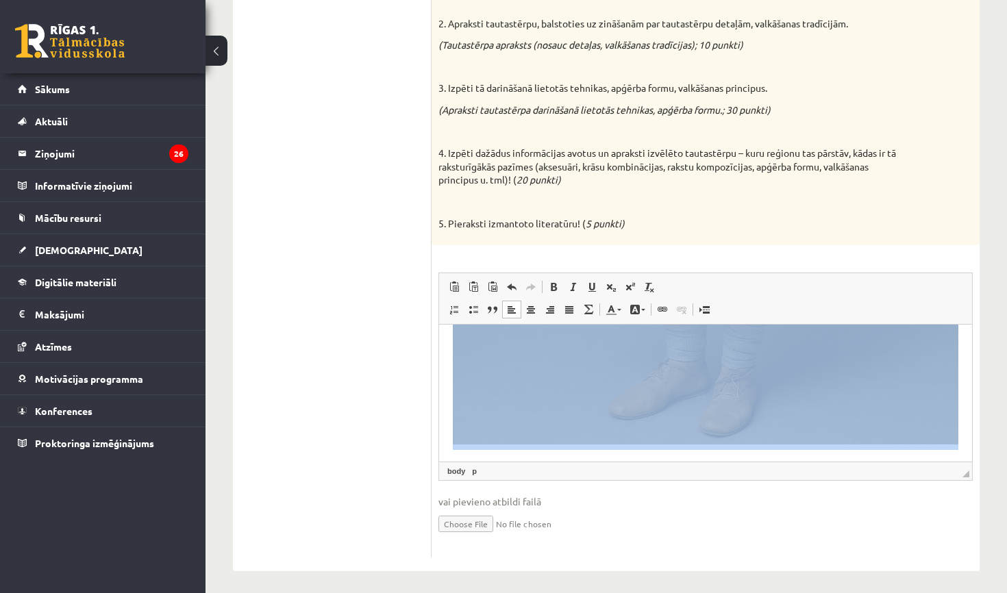
click at [955, 439] on img "Rich Text Editor, wiswyg-editor-user-answer-47433849808160" at bounding box center [705, 65] width 505 height 758
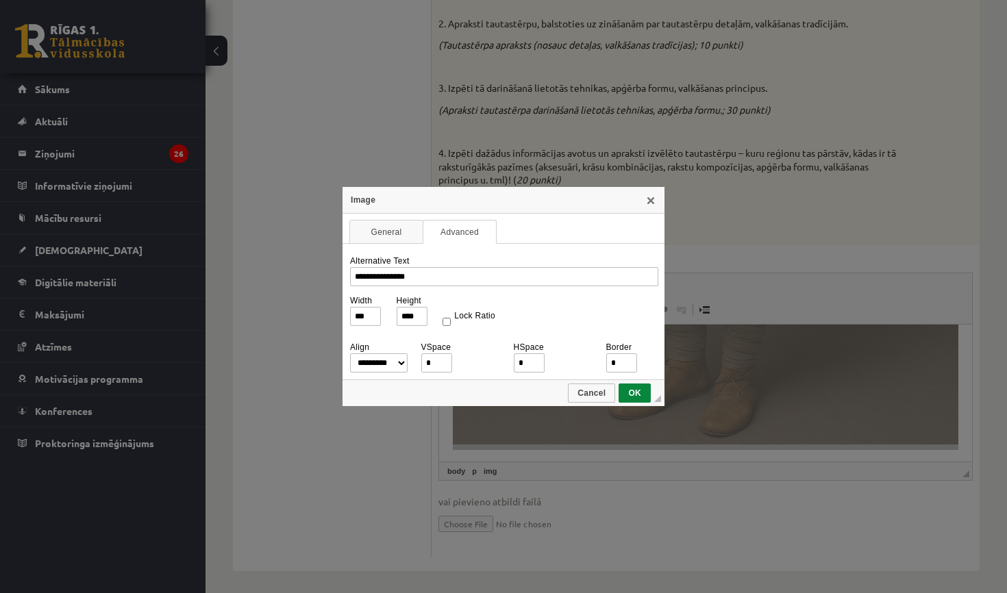
scroll to position [0, 0]
click at [954, 434] on div "**********" at bounding box center [503, 296] width 1007 height 593
drag, startPoint x: 372, startPoint y: 317, endPoint x: 347, endPoint y: 316, distance: 24.7
click at [347, 316] on td "**********" at bounding box center [503, 312] width 322 height 136
type input "**"
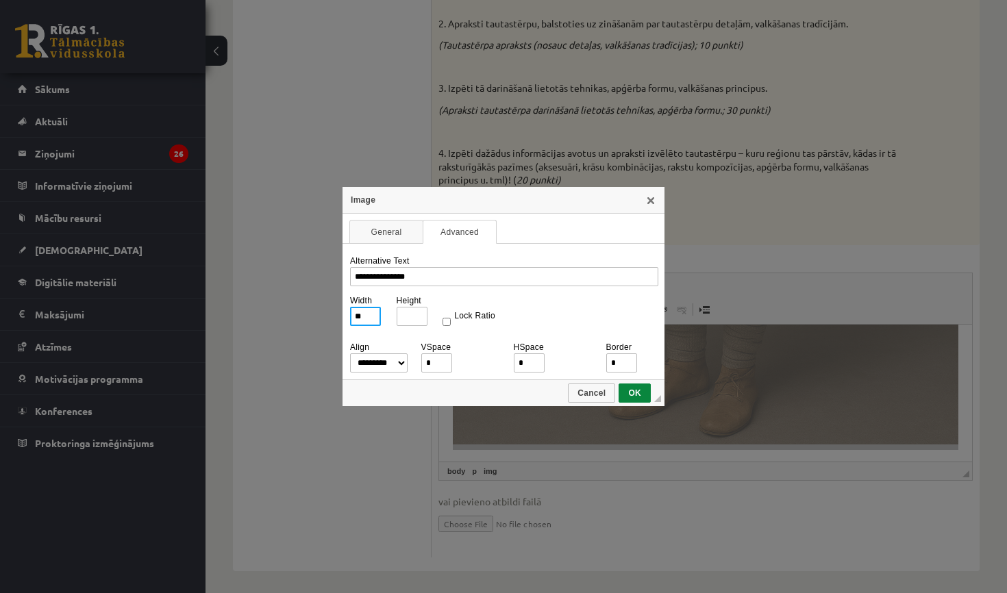
type input "**"
click at [636, 395] on span "OK" at bounding box center [634, 393] width 29 height 10
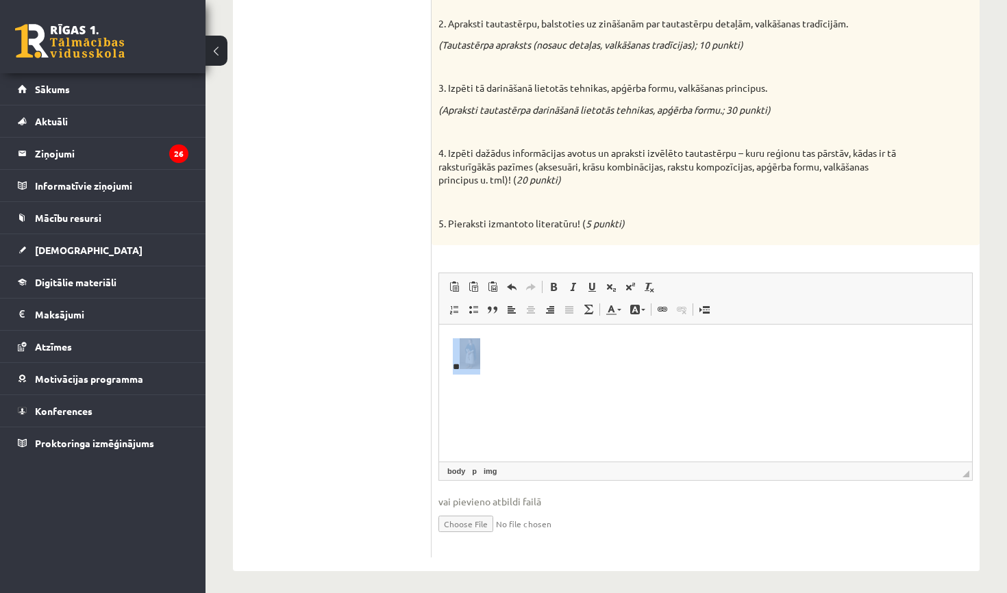
click at [471, 353] on img "Rich Text Editor, wiswyg-editor-user-answer-47433849808160" at bounding box center [470, 353] width 21 height 31
select select
type input "**********"
type input "**"
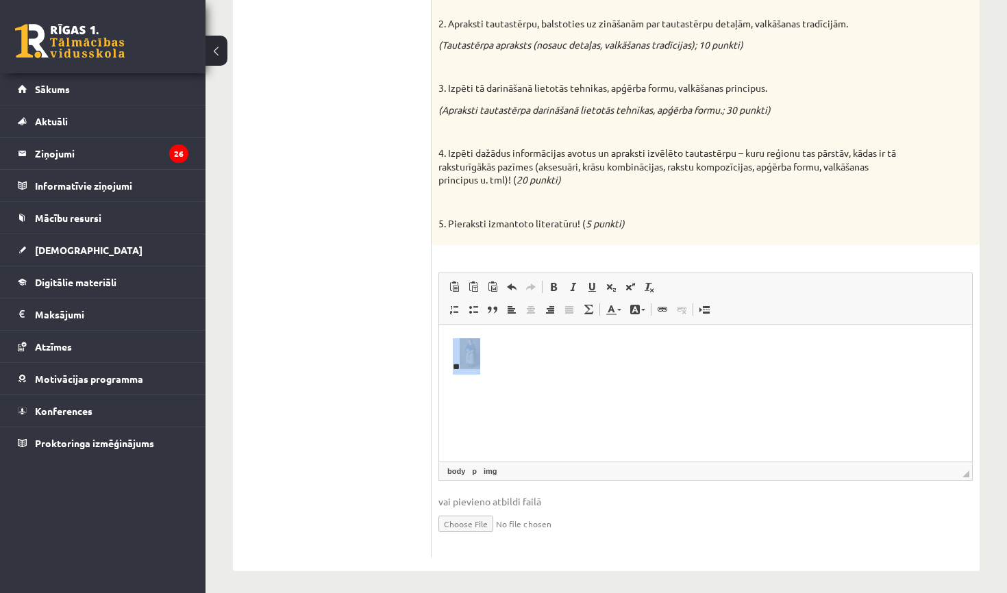
type input "**"
select select "****"
type input "*"
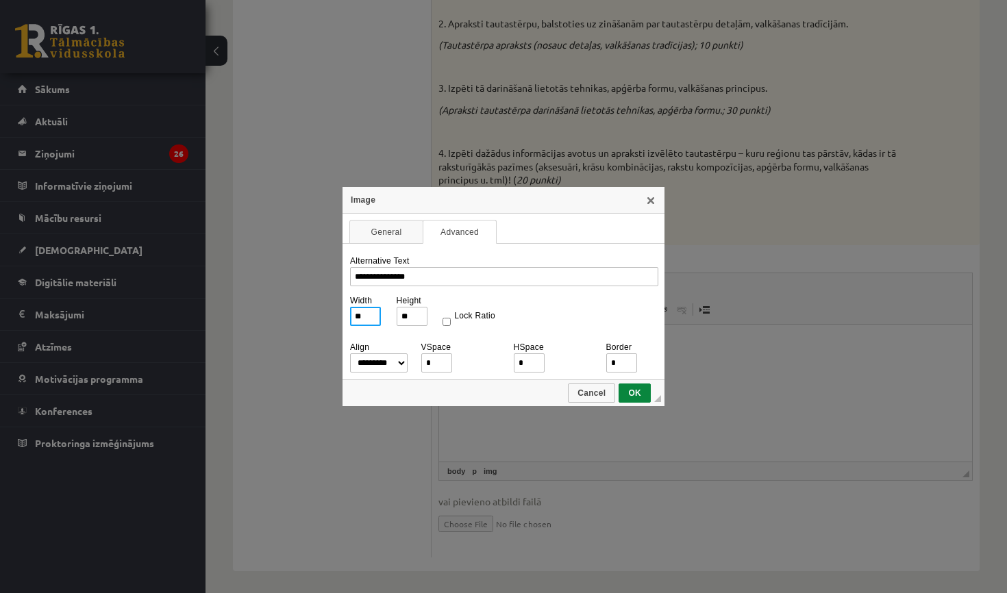
click at [368, 318] on input "**" at bounding box center [365, 316] width 31 height 19
type input "***"
click at [638, 395] on span "OK" at bounding box center [634, 393] width 29 height 10
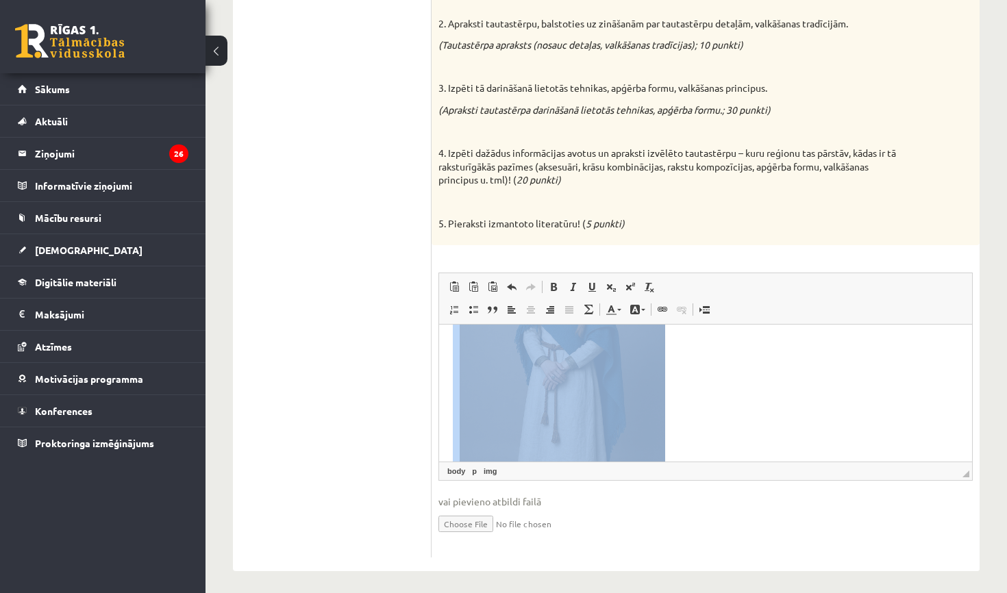
click at [703, 369] on p "**" at bounding box center [705, 381] width 505 height 312
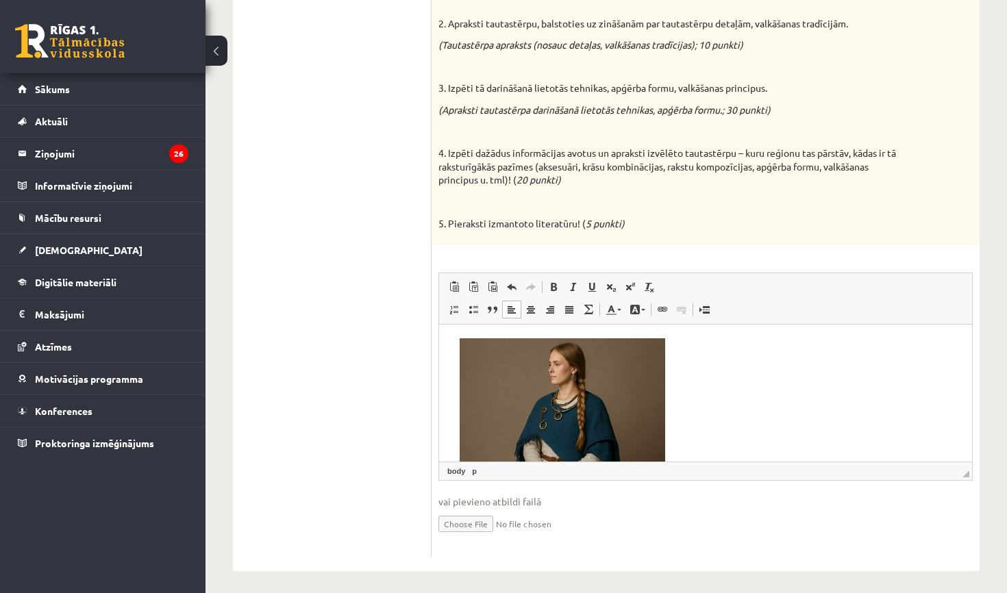
click at [458, 342] on p "**" at bounding box center [705, 494] width 505 height 312
click at [451, 346] on html "**" at bounding box center [705, 495] width 533 height 340
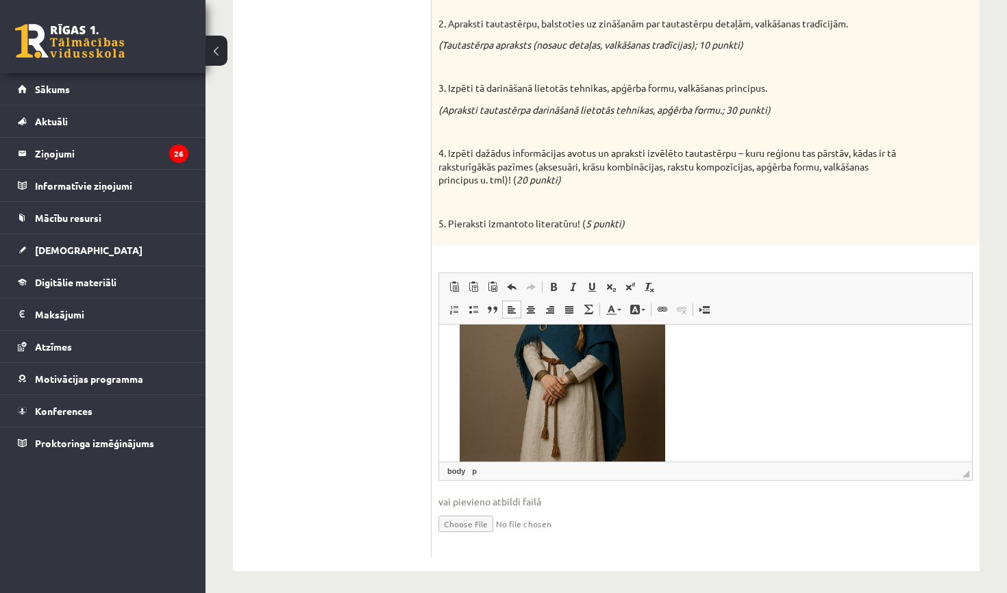
scroll to position [133, 0]
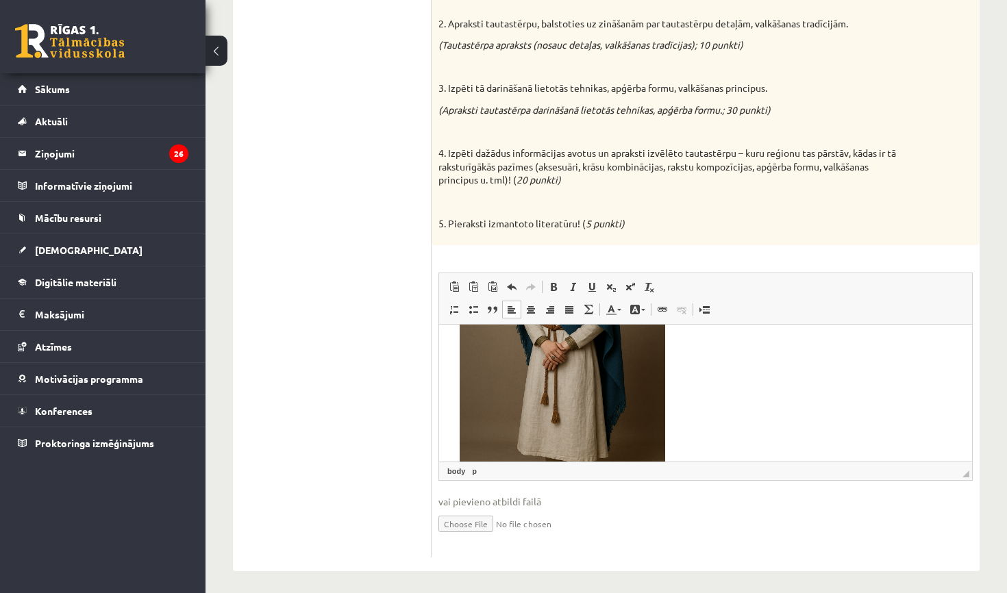
click at [966, 464] on span "◢ Elements path body p" at bounding box center [705, 471] width 533 height 18
drag, startPoint x: 966, startPoint y: 464, endPoint x: 984, endPoint y: 523, distance: 61.7
click at [985, 523] on div "**********" at bounding box center [605, 173] width 801 height 852
click at [829, 373] on p "**" at bounding box center [705, 361] width 505 height 312
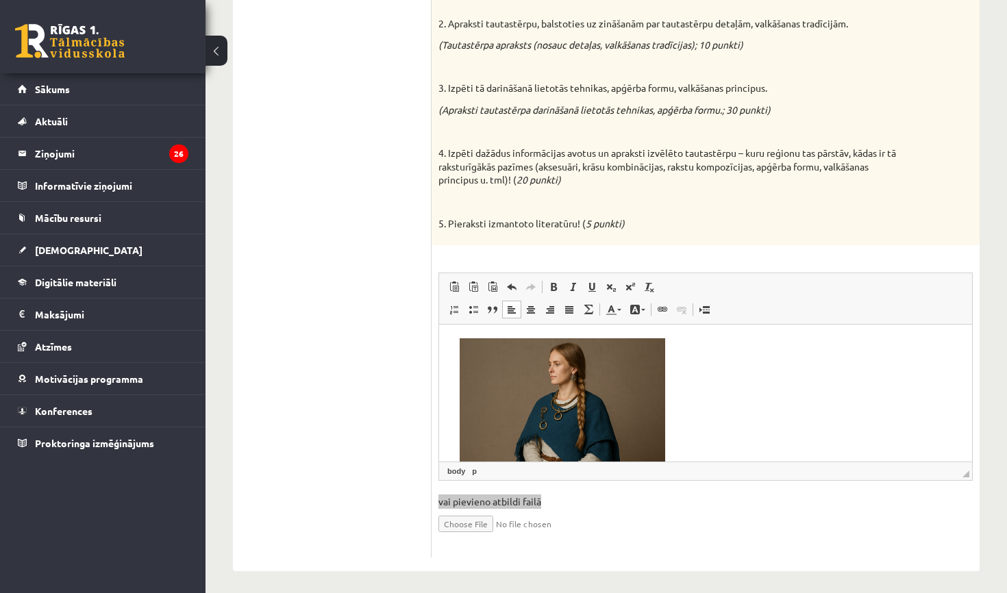
scroll to position [0, 0]
click at [686, 358] on p "**" at bounding box center [705, 494] width 505 height 312
click at [671, 342] on p "**" at bounding box center [705, 494] width 505 height 312
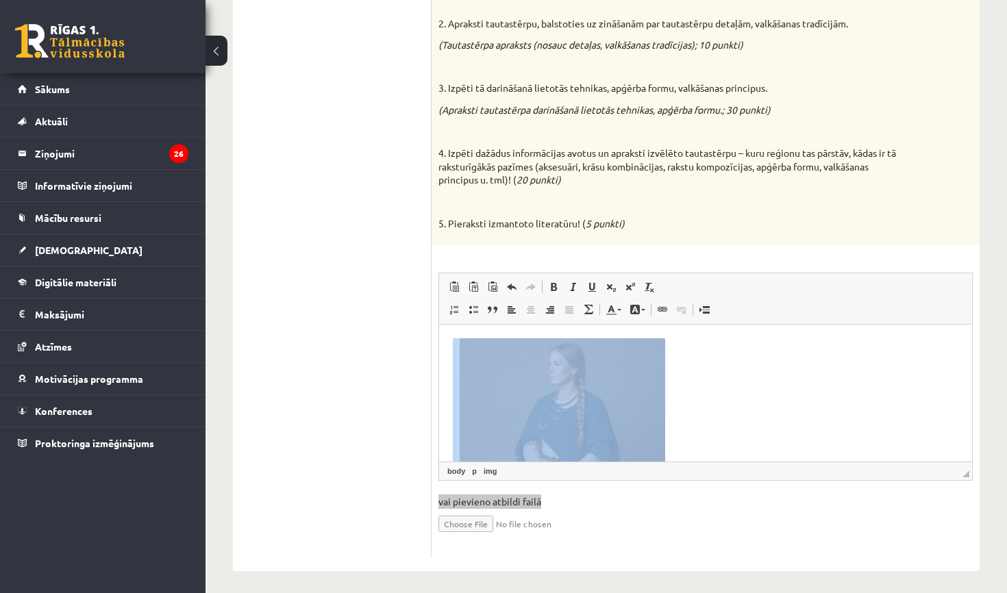
click at [460, 350] on img "Rich Text Editor, wiswyg-editor-user-answer-47433849808160" at bounding box center [562, 492] width 205 height 308
click at [723, 407] on p "**" at bounding box center [705, 494] width 505 height 312
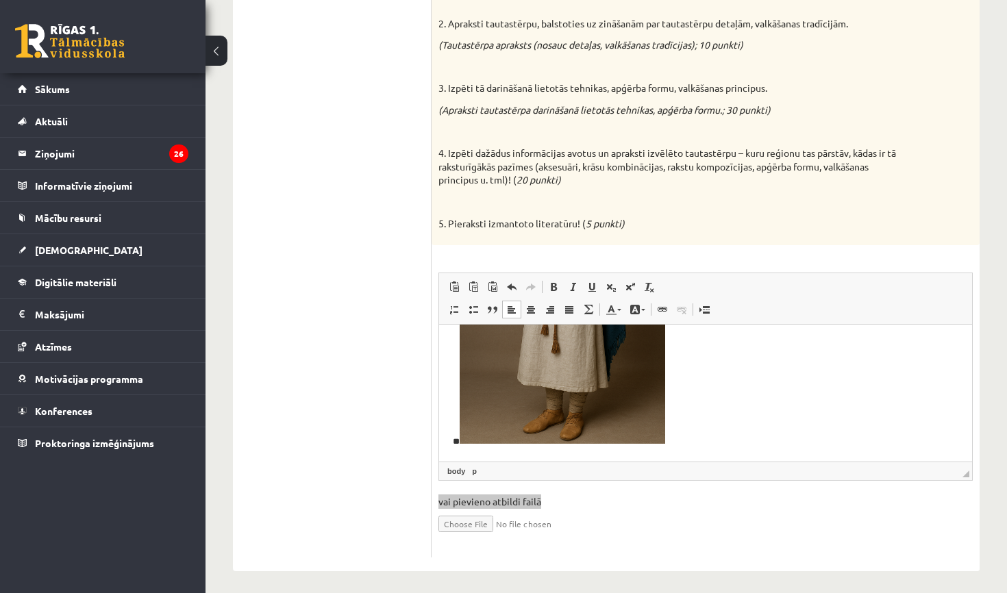
scroll to position [203, 0]
click at [659, 449] on html "**" at bounding box center [705, 292] width 533 height 340
click at [673, 443] on p "**" at bounding box center [705, 292] width 505 height 312
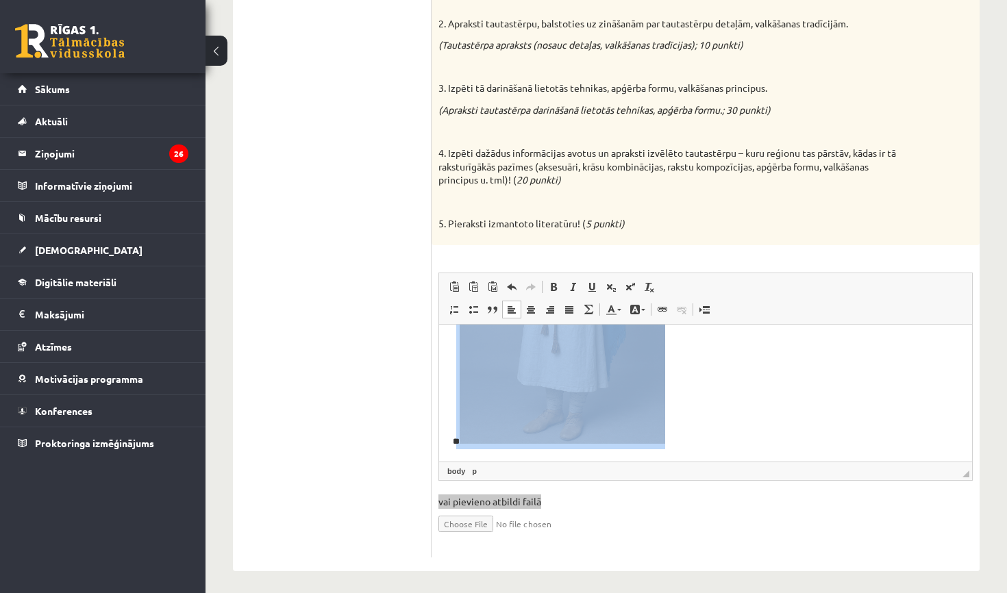
click at [673, 443] on p "**" at bounding box center [705, 292] width 505 height 312
click at [456, 445] on p "**" at bounding box center [705, 292] width 505 height 312
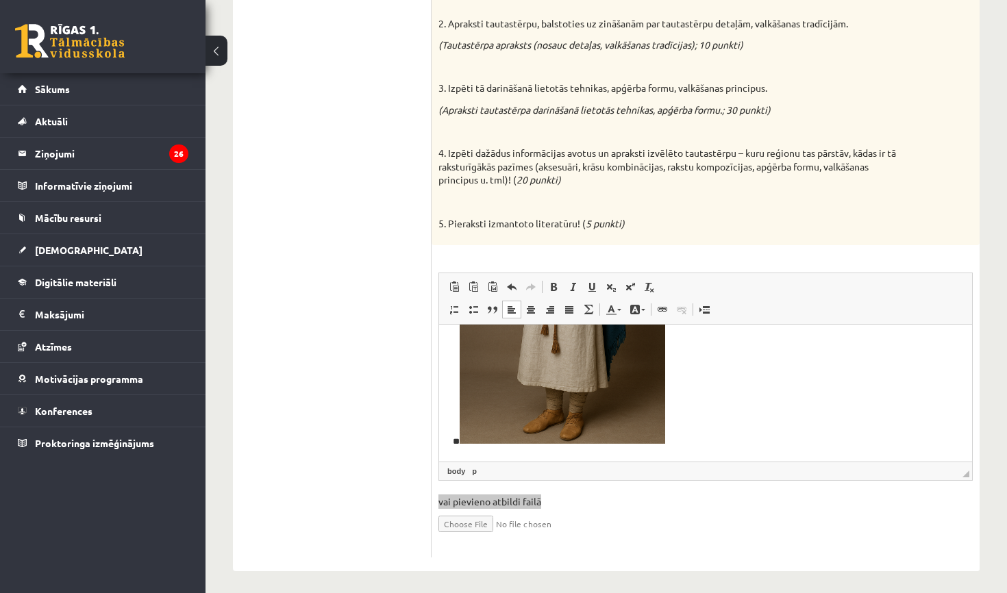
scroll to position [14, 0]
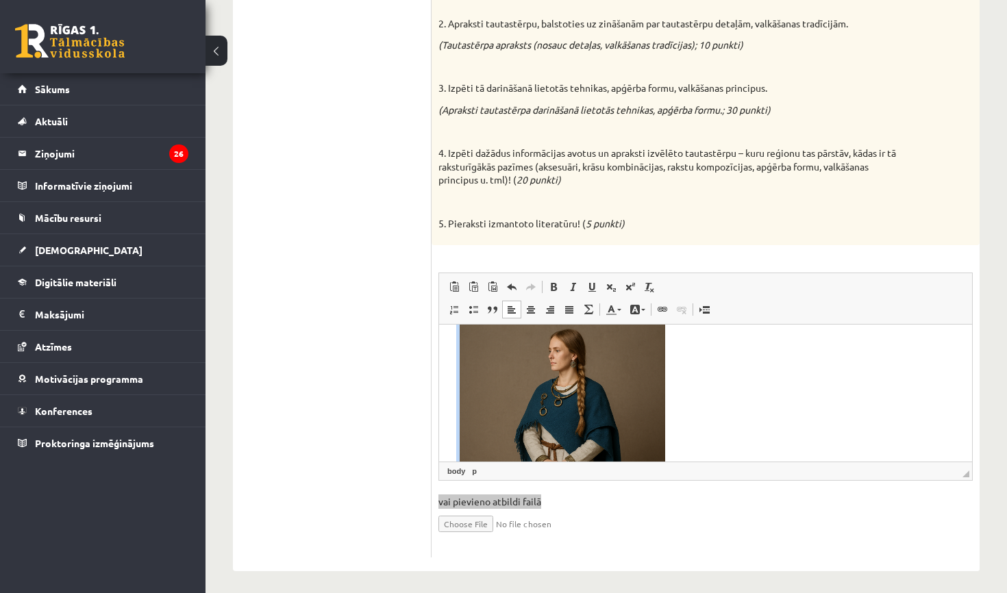
click at [456, 445] on p "**" at bounding box center [705, 481] width 505 height 312
click at [455, 447] on p "**" at bounding box center [705, 481] width 505 height 312
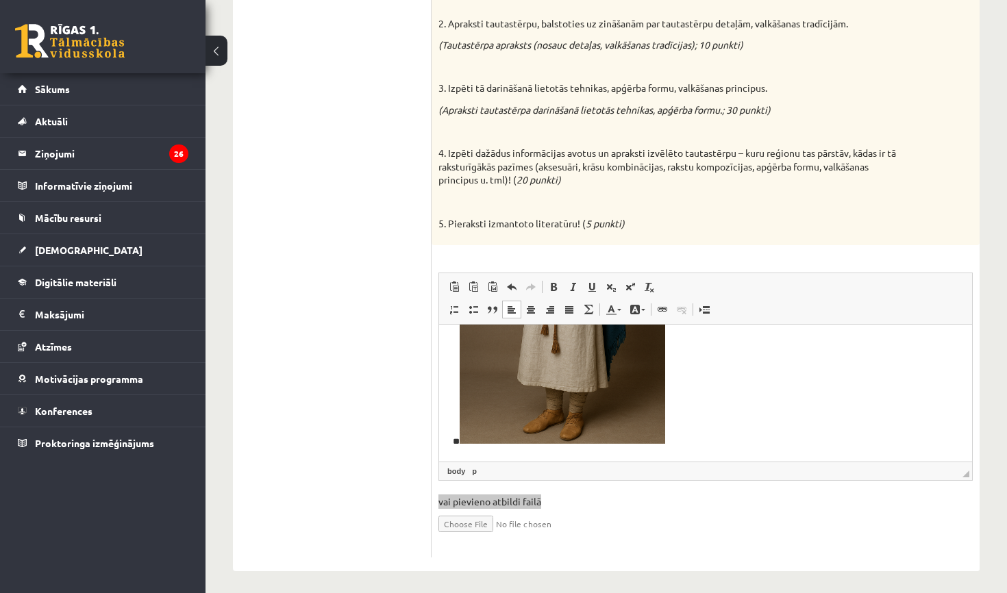
scroll to position [203, 0]
click at [457, 447] on p "**" at bounding box center [705, 292] width 505 height 312
click at [460, 451] on html "**" at bounding box center [705, 292] width 533 height 340
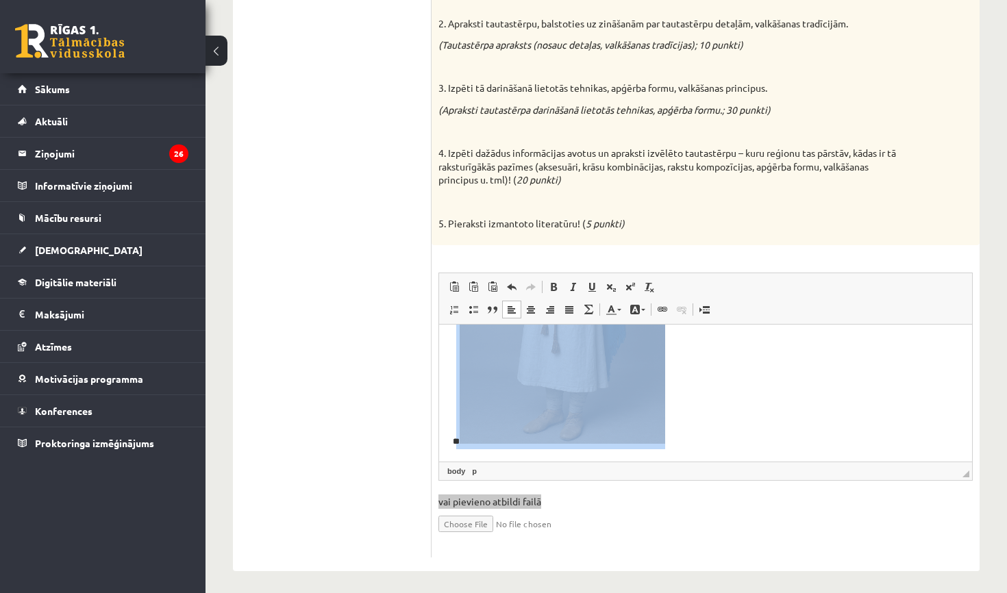
click at [460, 451] on html "**" at bounding box center [705, 292] width 533 height 340
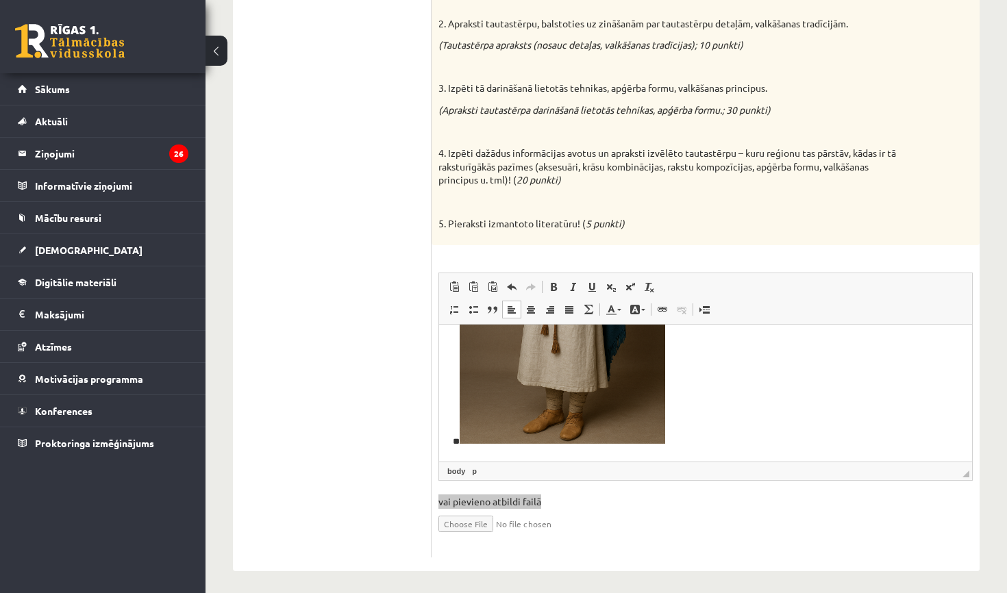
click at [460, 451] on html "**" at bounding box center [705, 292] width 533 height 340
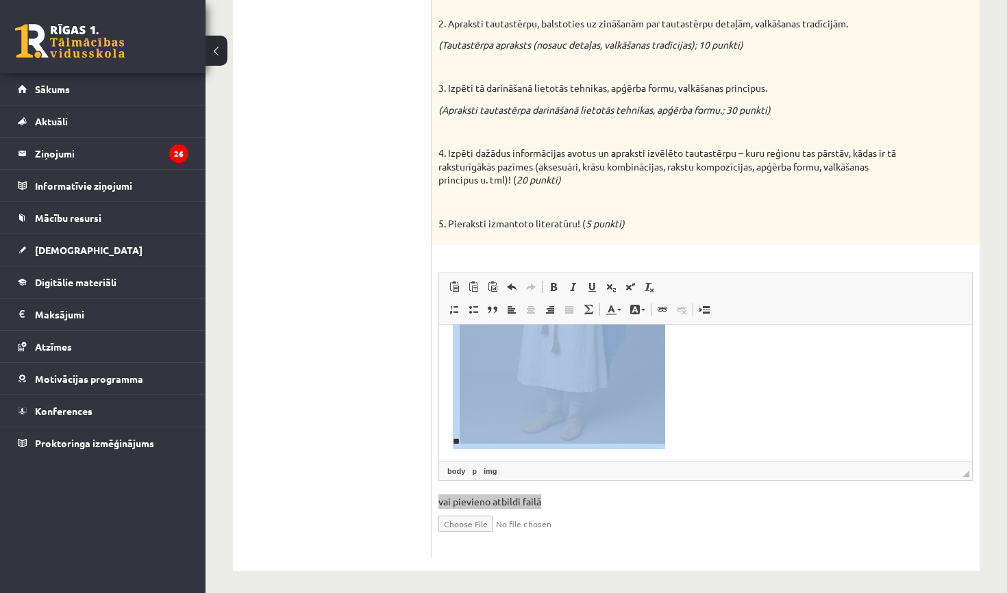
click at [575, 408] on img "Rich Text Editor, wiswyg-editor-user-answer-47433849808160" at bounding box center [562, 290] width 205 height 308
click at [713, 414] on p "**" at bounding box center [705, 292] width 505 height 312
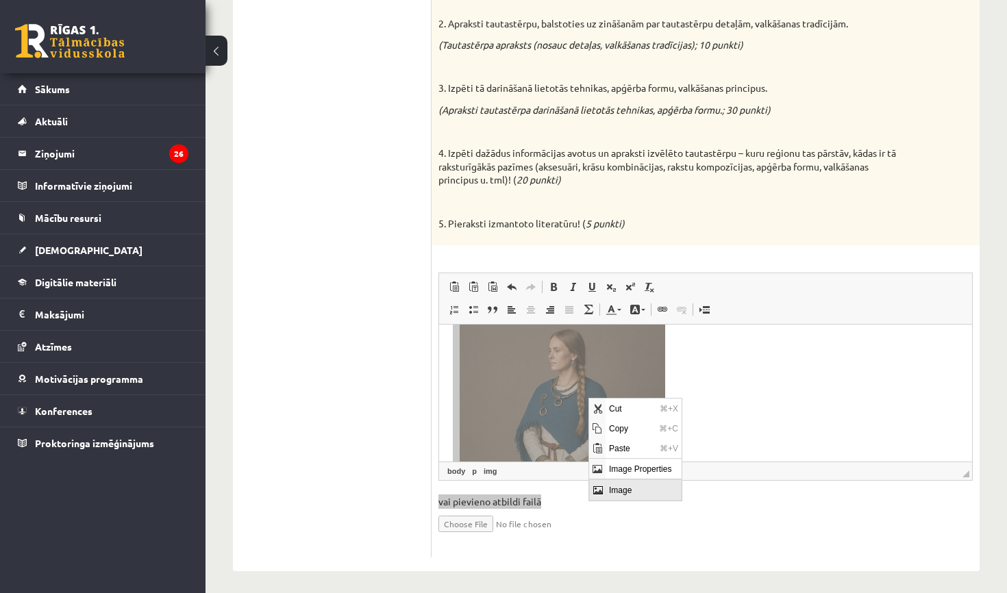
scroll to position [0, 0]
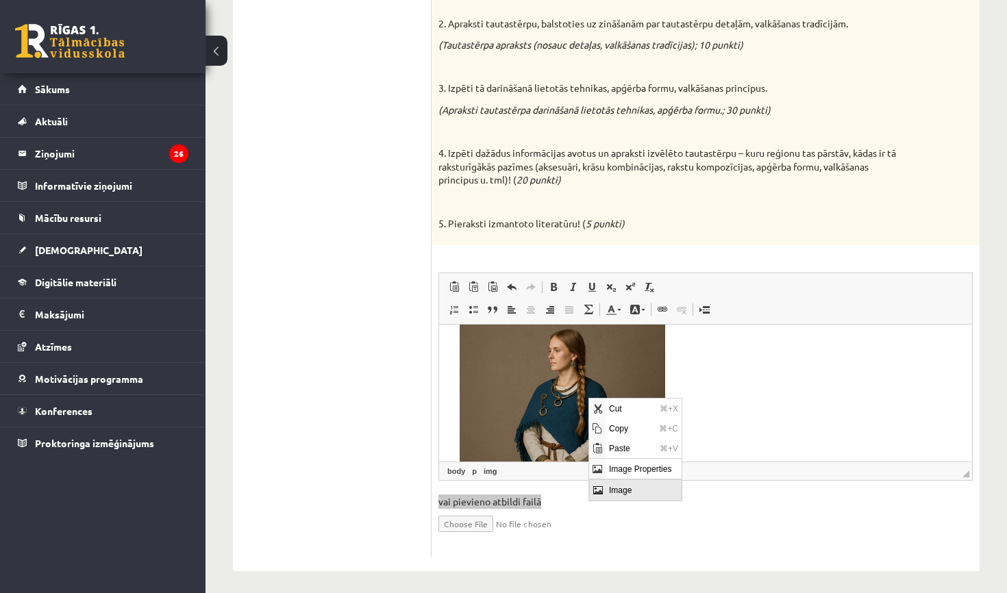
click at [708, 373] on p "**" at bounding box center [705, 481] width 505 height 312
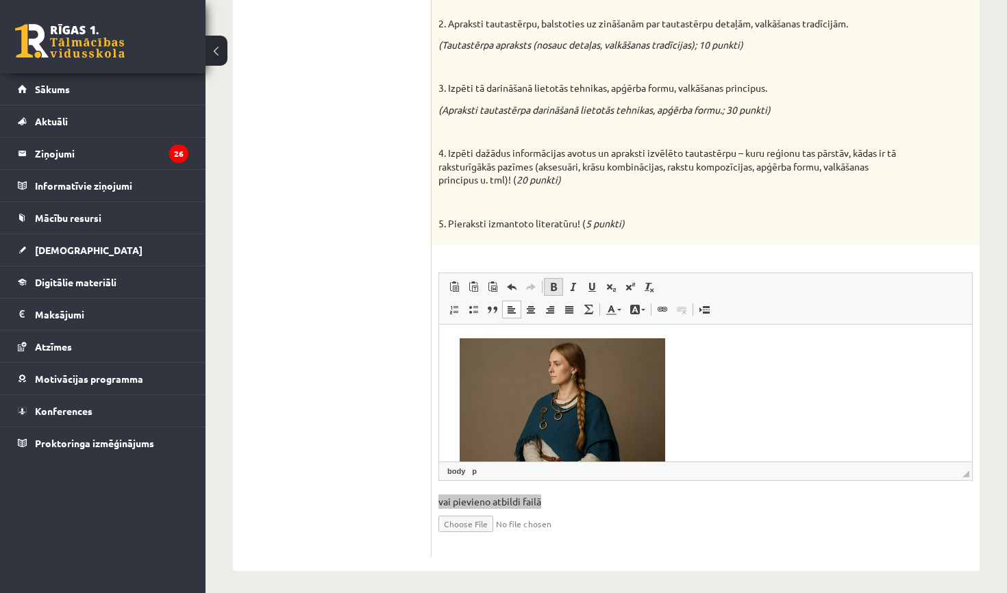
click at [553, 288] on link "Bold Keyboard shortcut Command+B" at bounding box center [553, 287] width 19 height 18
click at [699, 420] on p "** *******" at bounding box center [705, 494] width 505 height 312
click at [689, 373] on p "** *******" at bounding box center [705, 494] width 505 height 312
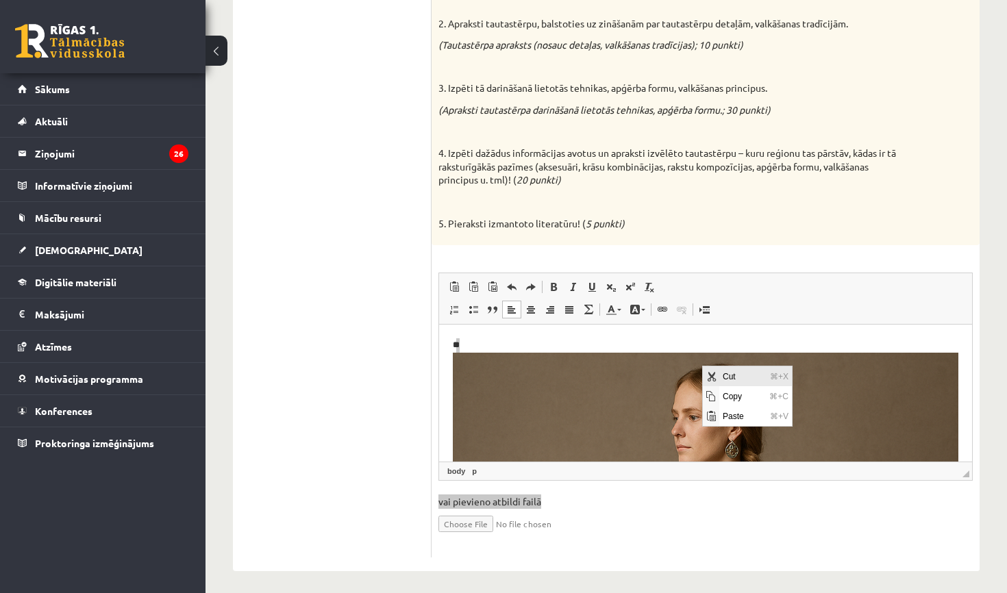
drag, startPoint x: 753, startPoint y: 377, endPoint x: 1017, endPoint y: 425, distance: 267.9
click at [753, 377] on span "Cut" at bounding box center [742, 376] width 47 height 20
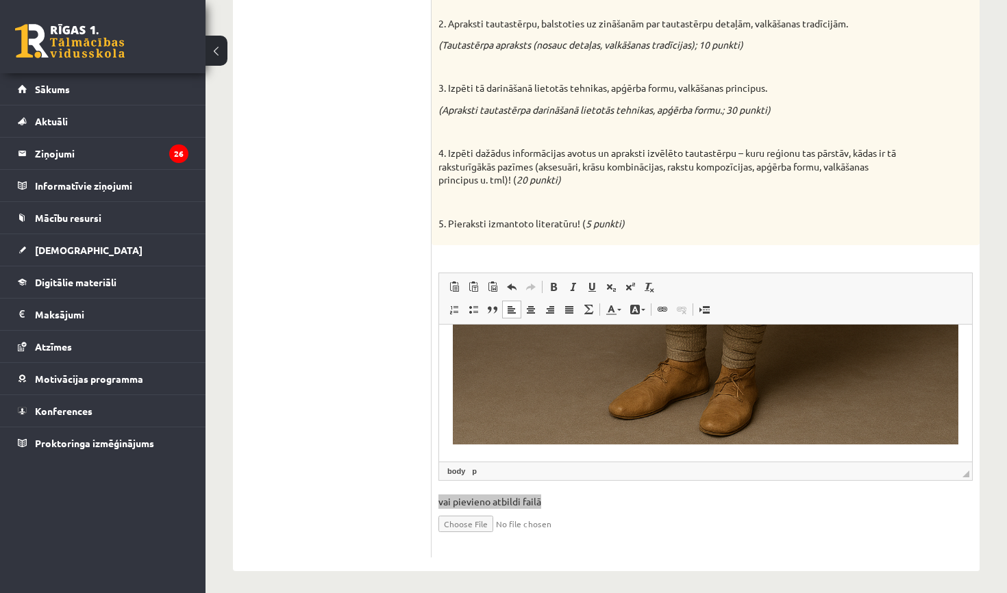
scroll to position [666, 0]
click at [490, 456] on html "* *******" at bounding box center [705, 59] width 533 height 803
click at [490, 456] on html "*" at bounding box center [705, 59] width 533 height 803
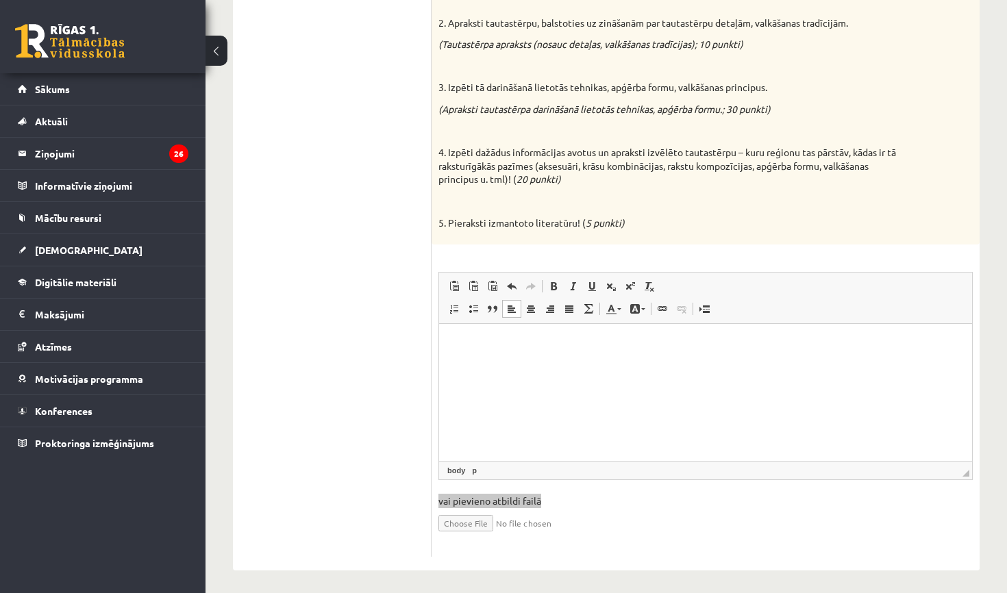
scroll to position [306, 0]
click at [500, 366] on html at bounding box center [705, 346] width 533 height 42
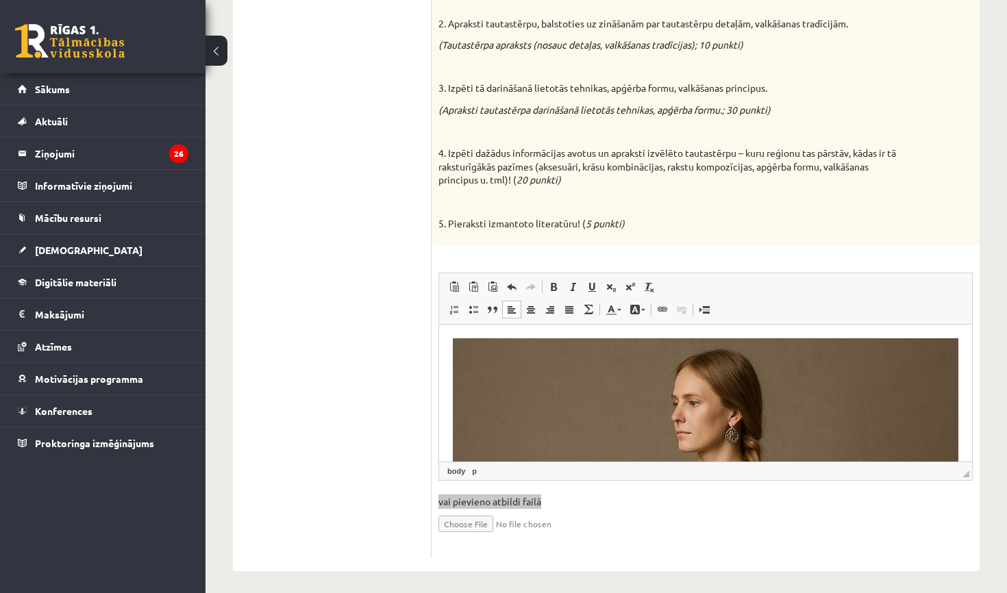
drag, startPoint x: 1003, startPoint y: 713, endPoint x: 564, endPoint y: 394, distance: 542.8
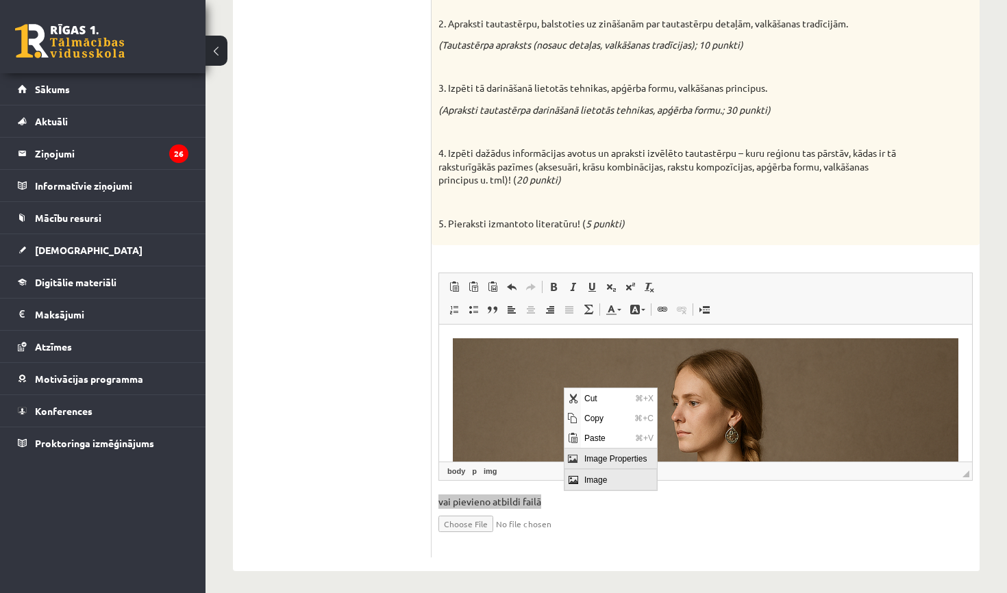
drag, startPoint x: 637, startPoint y: 462, endPoint x: 1201, endPoint y: 850, distance: 685.1
click at [637, 462] on span "Image Properties" at bounding box center [619, 459] width 76 height 20
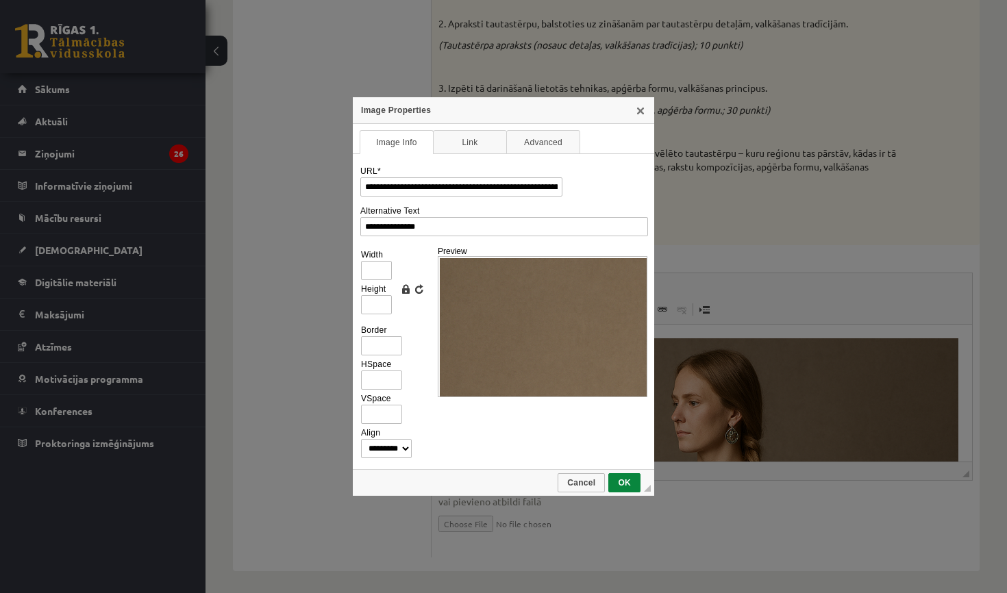
scroll to position [0, 0]
click at [384, 269] on input "Width" at bounding box center [376, 270] width 31 height 19
type input "*"
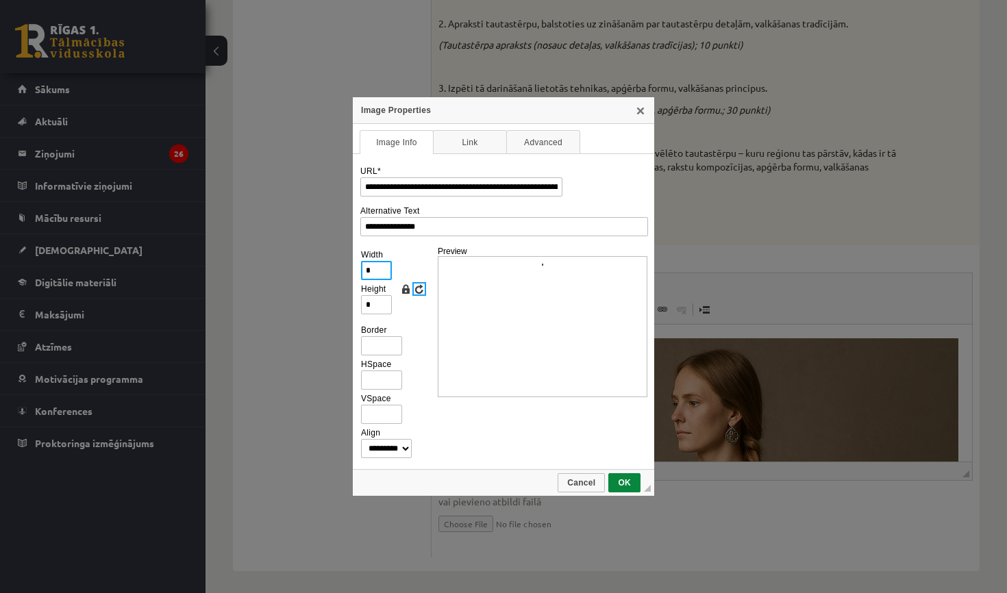
type input "**"
type input "***"
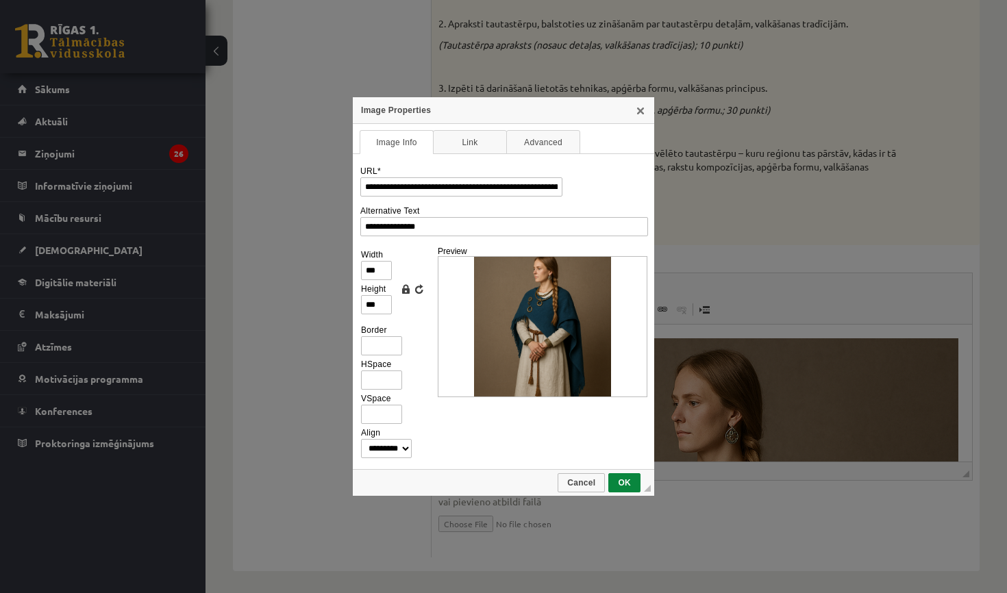
scroll to position [8, 0]
click at [384, 275] on input "***" at bounding box center [376, 270] width 31 height 19
type input "**"
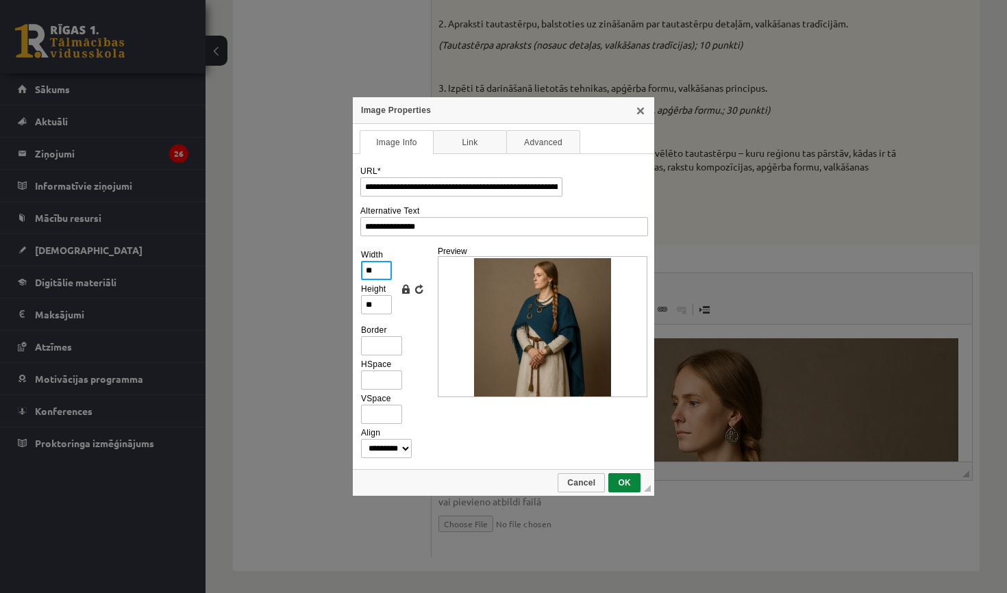
type input "*"
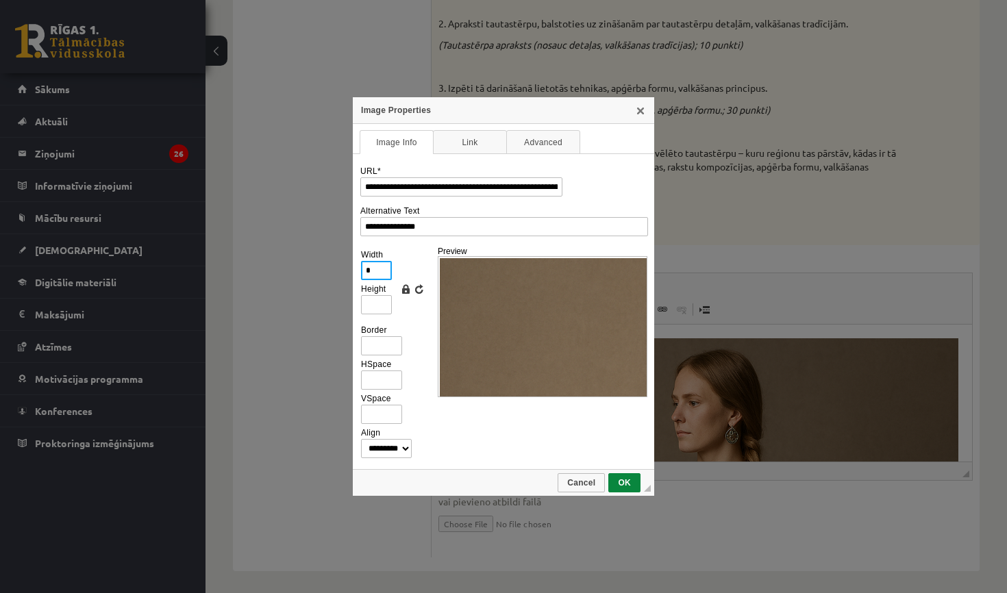
type input "**"
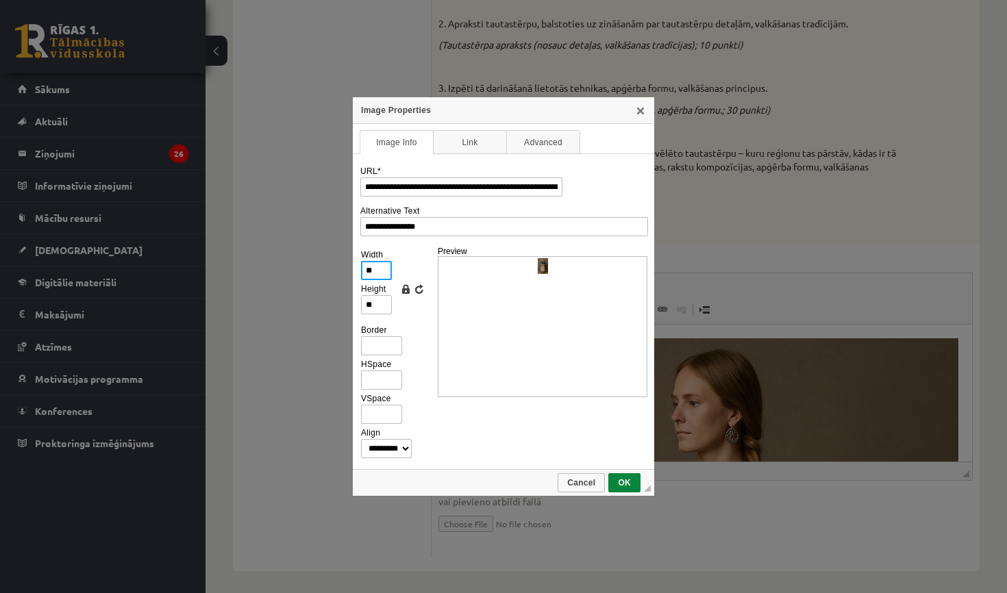
type input "***"
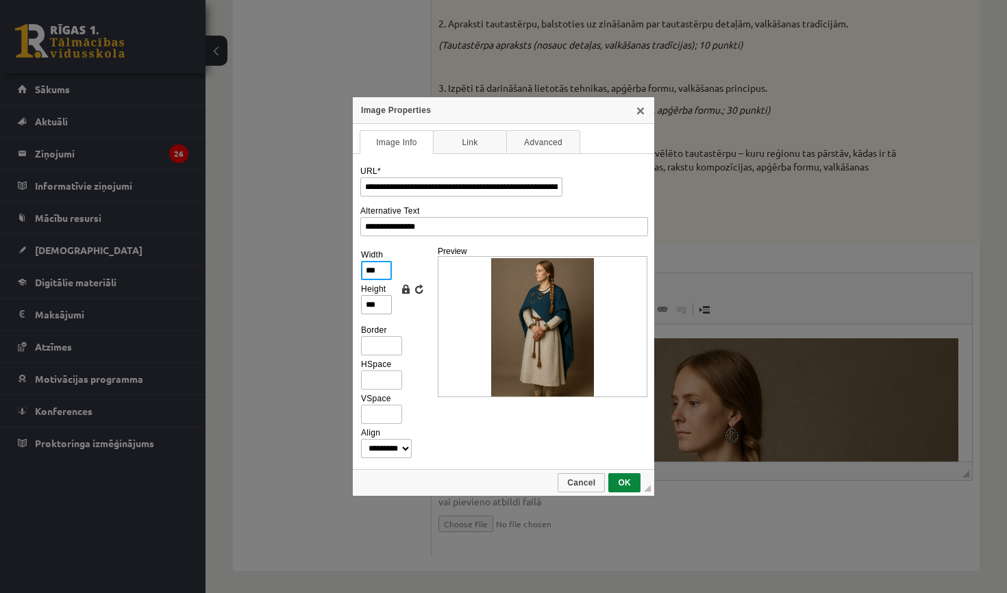
type input "***"
click at [382, 308] on input "***" at bounding box center [376, 304] width 31 height 19
type input "**"
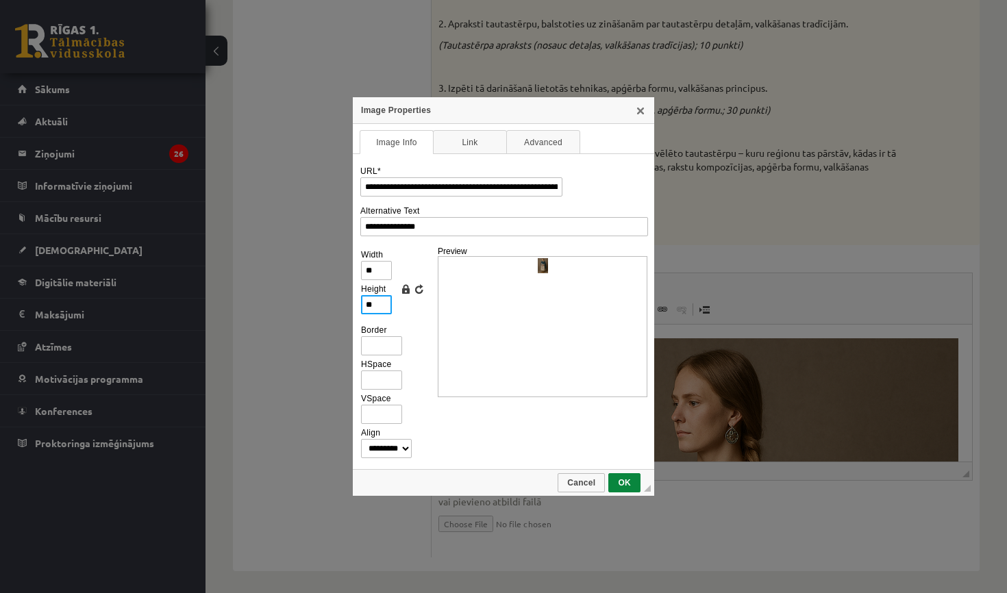
type input "*"
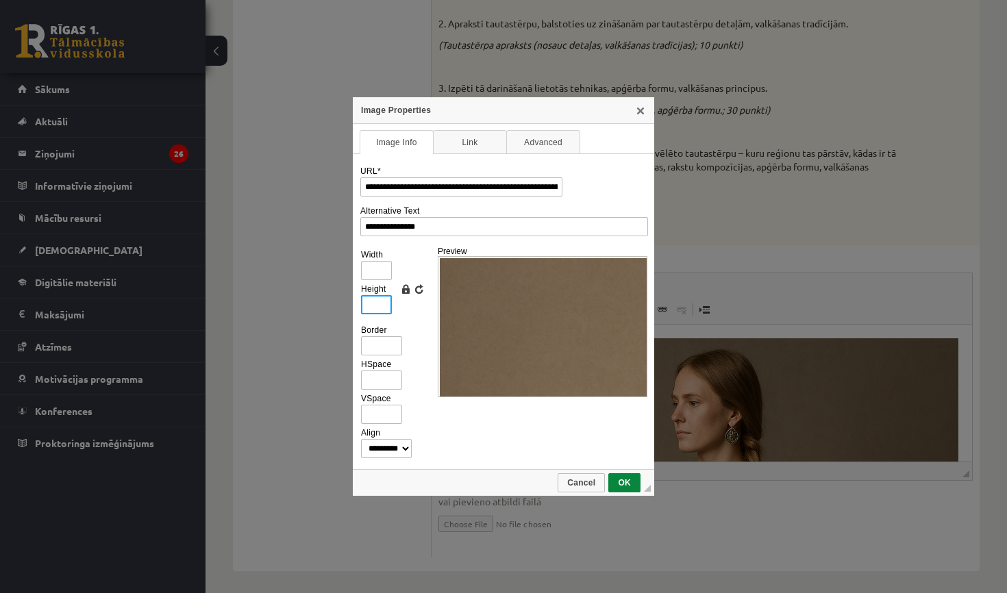
type input "*"
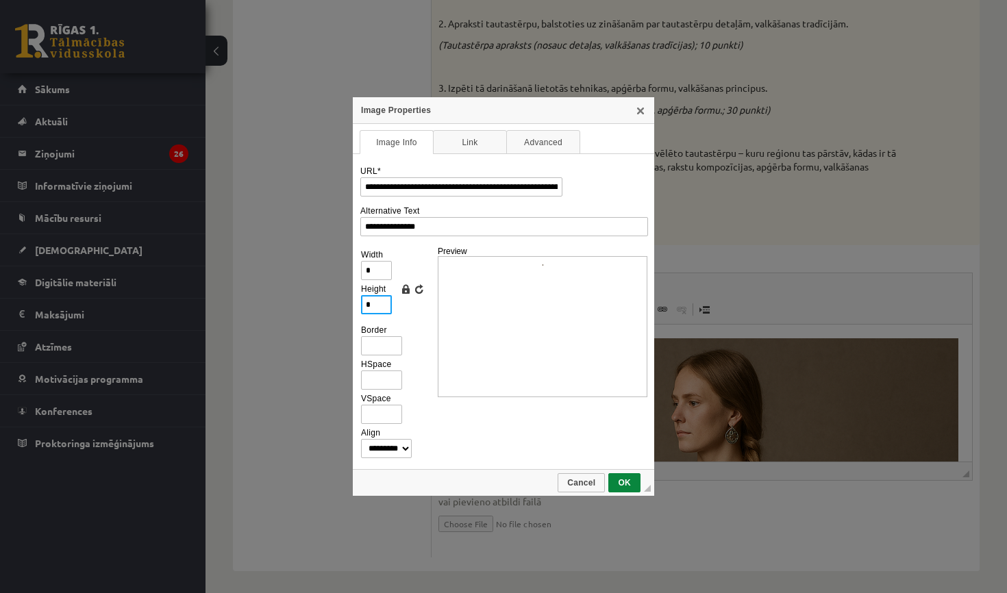
type input "**"
type input "***"
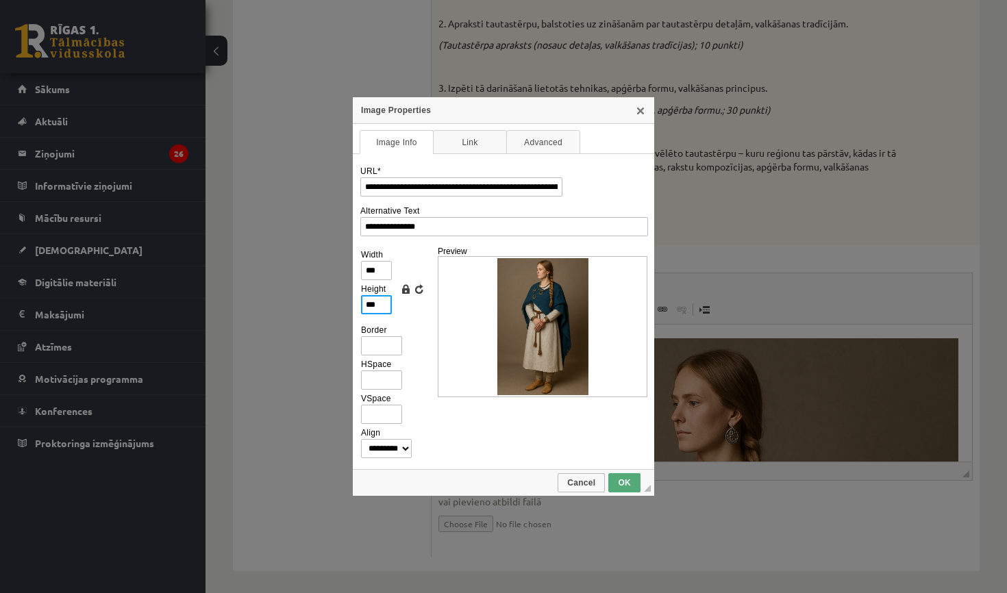
type input "***"
click at [616, 477] on link "OK" at bounding box center [624, 482] width 32 height 19
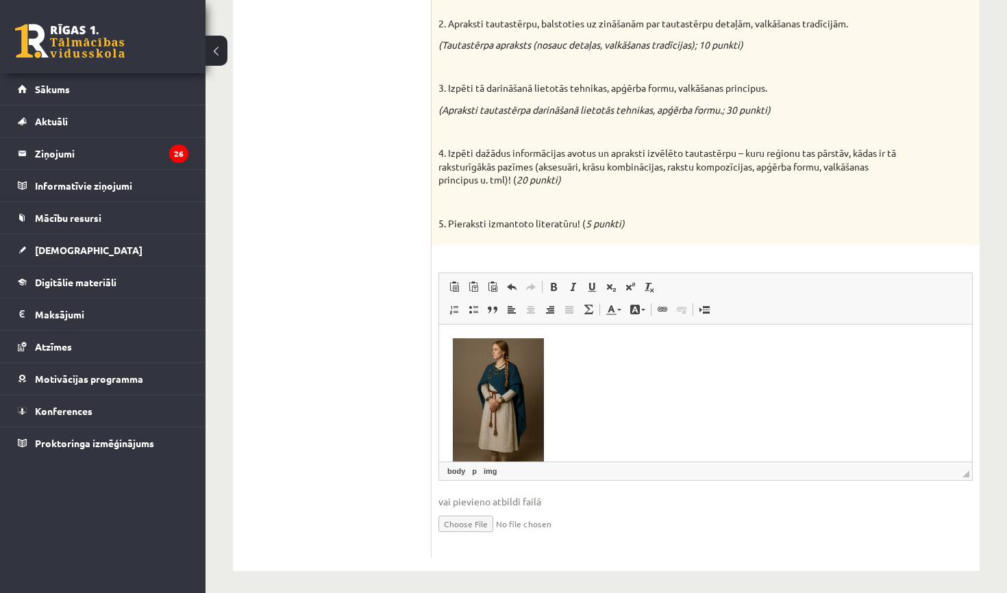
click at [620, 429] on p "Rich Text Editor, wiswyg-editor-user-answer-47433849808160" at bounding box center [705, 409] width 505 height 142
click at [553, 351] on p "Rich Text Editor, wiswyg-editor-user-answer-47433849808160" at bounding box center [705, 409] width 505 height 142
click at [450, 346] on html at bounding box center [705, 409] width 533 height 169
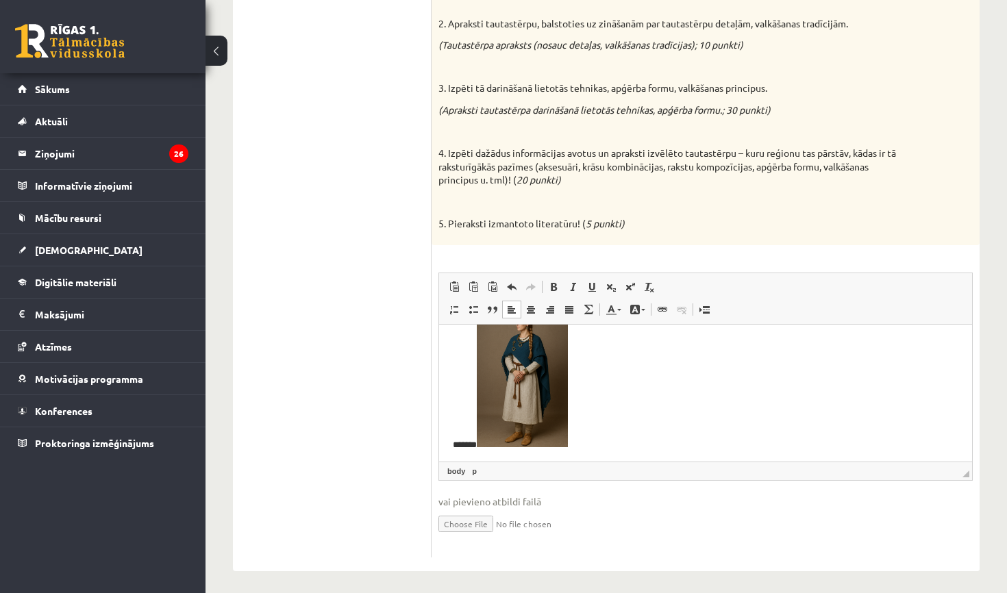
scroll to position [308, 0]
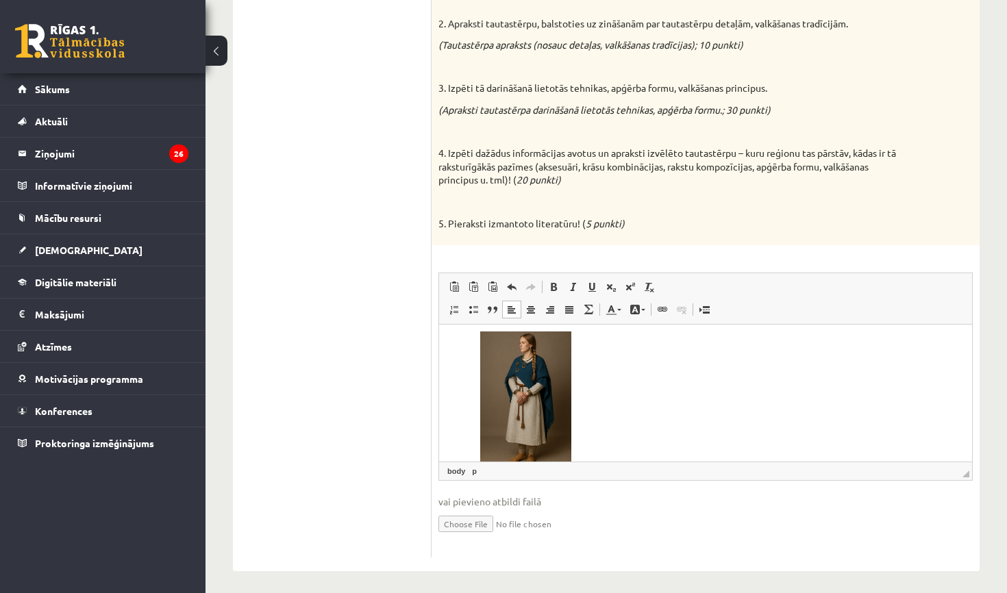
click at [468, 371] on p "*******" at bounding box center [705, 401] width 505 height 141
click at [471, 370] on p "*******" at bounding box center [705, 401] width 505 height 141
drag, startPoint x: 471, startPoint y: 370, endPoint x: 444, endPoint y: 370, distance: 26.7
click at [444, 370] on html "*******" at bounding box center [705, 251] width 533 height 469
click at [504, 386] on p "*******" at bounding box center [705, 401] width 505 height 141
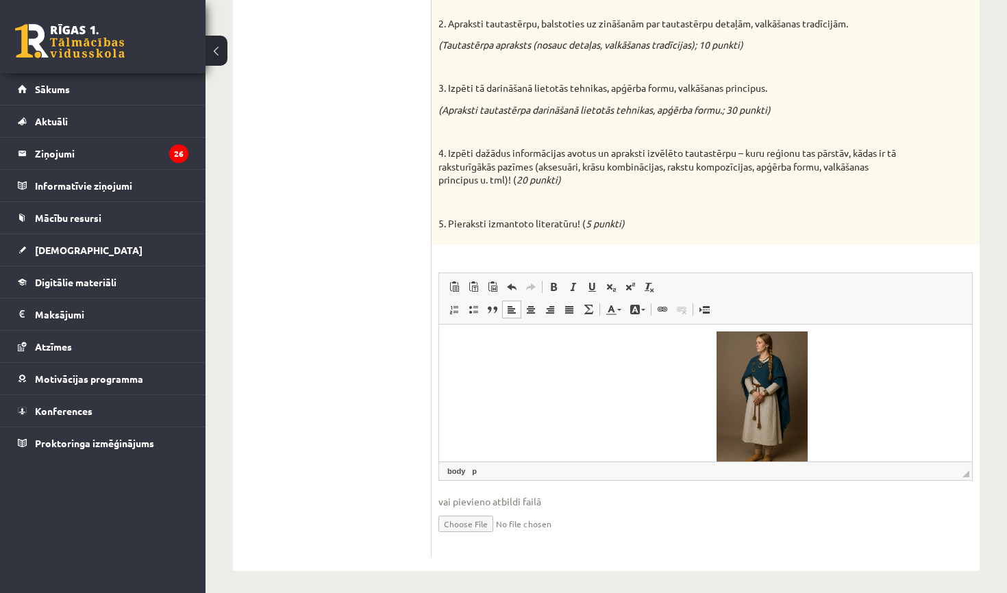
drag, startPoint x: 696, startPoint y: 403, endPoint x: 795, endPoint y: 406, distance: 99.4
click at [795, 406] on p "**********" at bounding box center [705, 401] width 505 height 141
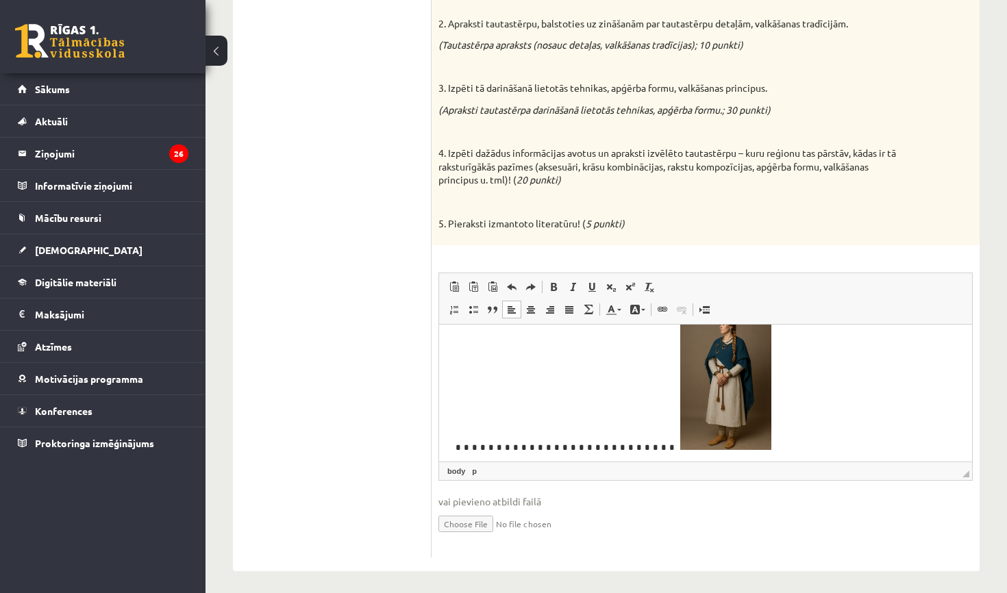
scroll to position [325, 0]
click at [572, 382] on p "Rich Text Editor, wiswyg-editor-user-answer-47433849808160" at bounding box center [705, 384] width 505 height 141
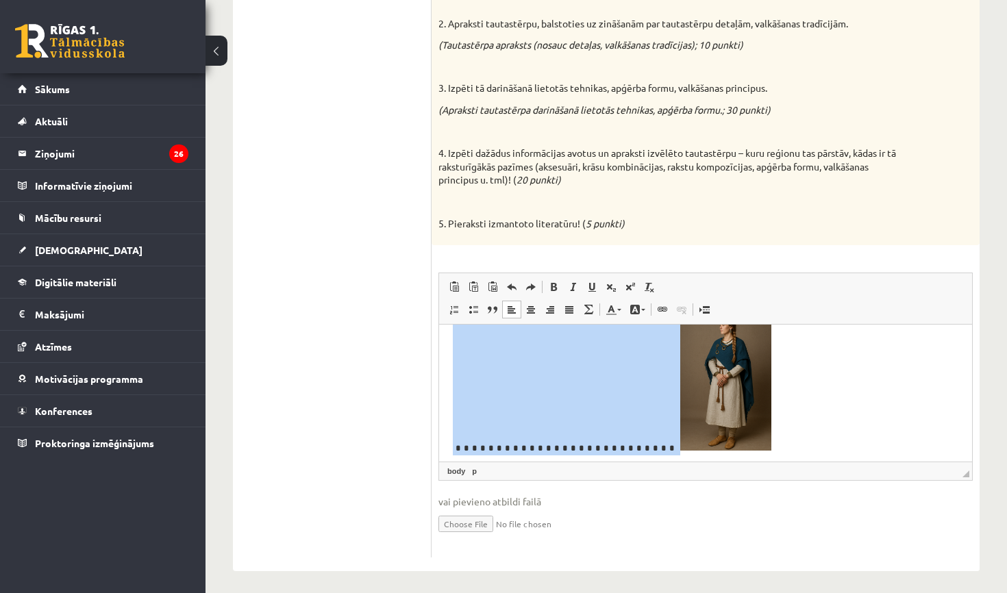
click at [572, 382] on p "Rich Text Editor, wiswyg-editor-user-answer-47433849808160" at bounding box center [705, 384] width 505 height 141
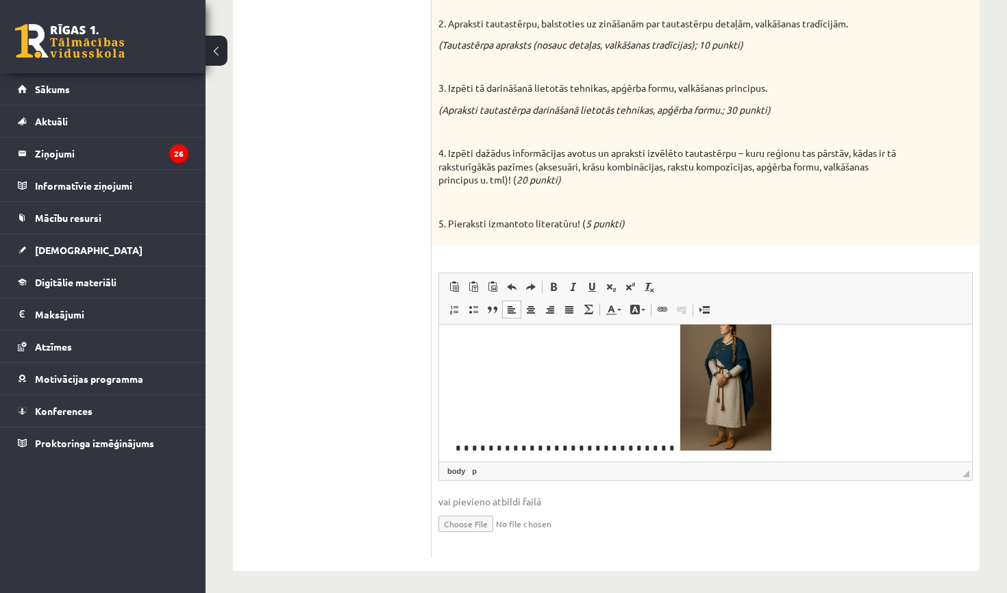
click at [772, 377] on p "Rich Text Editor, wiswyg-editor-user-answer-47433849808160" at bounding box center [705, 384] width 505 height 141
click at [472, 523] on input "file" at bounding box center [705, 523] width 534 height 28
click at [477, 517] on input "file" at bounding box center [705, 523] width 534 height 28
click at [484, 517] on input "file" at bounding box center [705, 523] width 534 height 28
click at [480, 521] on input "file" at bounding box center [705, 523] width 534 height 28
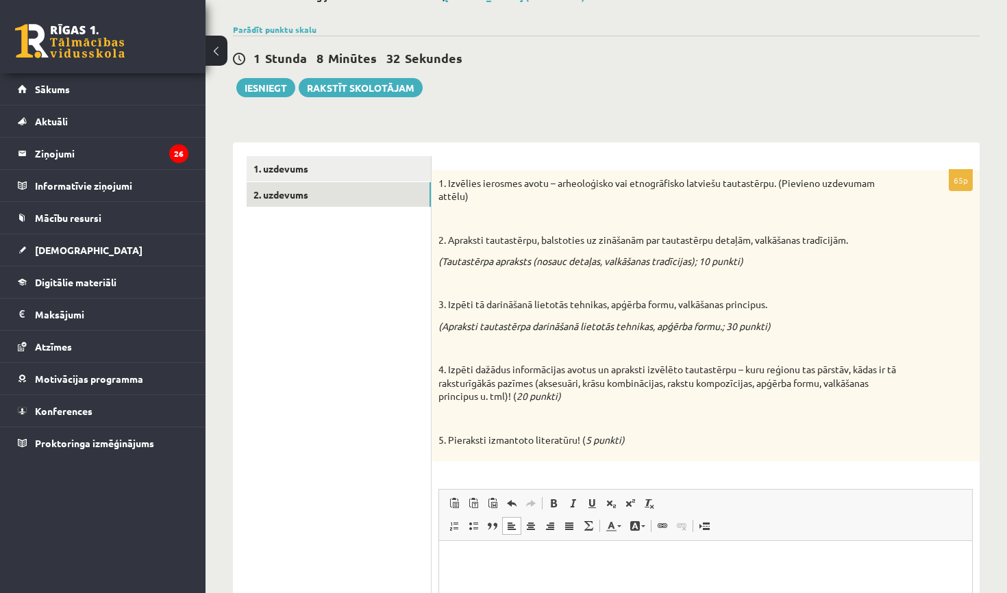
scroll to position [90, 0]
click at [538, 554] on p "Rich Text Editor, wiswyg-editor-user-answer-47433849808160" at bounding box center [705, 561] width 505 height 14
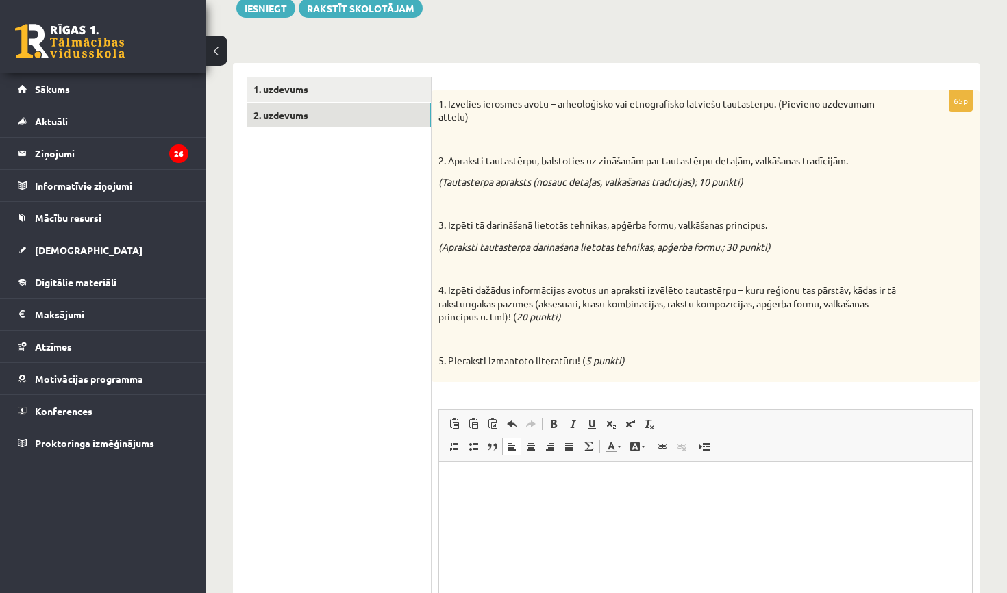
scroll to position [366, 0]
click at [478, 474] on p "Rich Text Editor, wiswyg-editor-user-answer-47433849808160" at bounding box center [705, 473] width 505 height 14
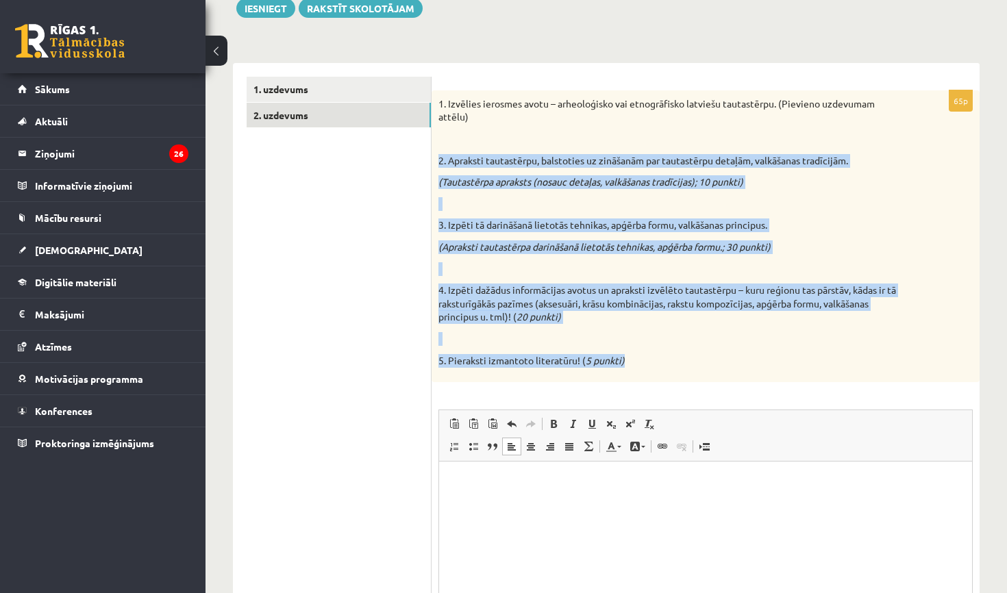
drag, startPoint x: 439, startPoint y: 159, endPoint x: 645, endPoint y: 363, distance: 290.1
click at [645, 363] on div "1. Izvēlies ierosmes avotu – arheoloģisko vai etnogrāfisko latviešu tautastērpu…" at bounding box center [705, 236] width 548 height 292
copy div "2. Apraksti tautastērpu, balstoties uz zināšanām par tautastērpu detaļām, valkā…"
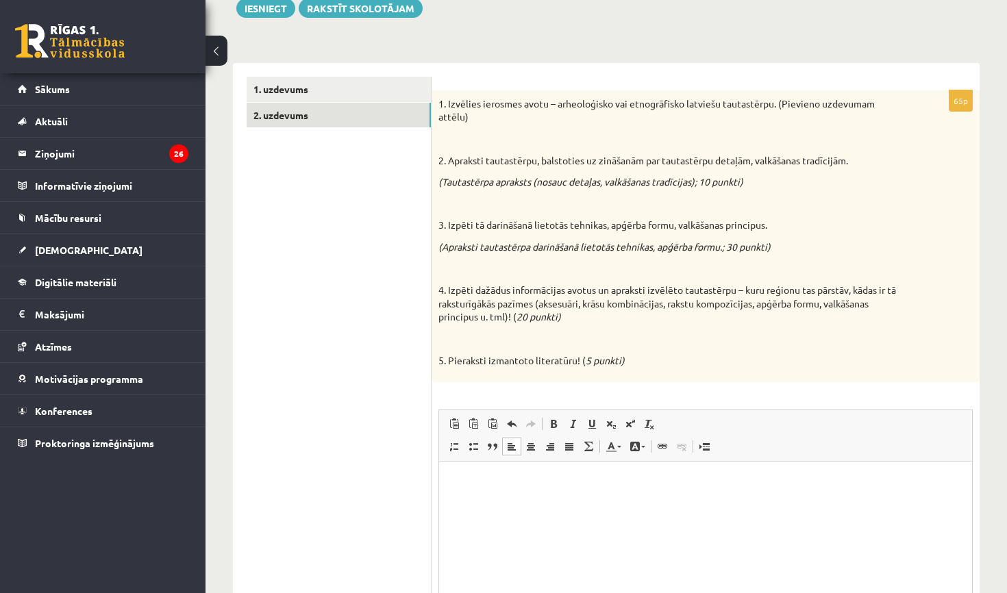
click at [635, 372] on div "1. Izvēlies ierosmes avotu – arheoloģisko vai etnogrāfisko latviešu tautastērpu…" at bounding box center [705, 236] width 548 height 292
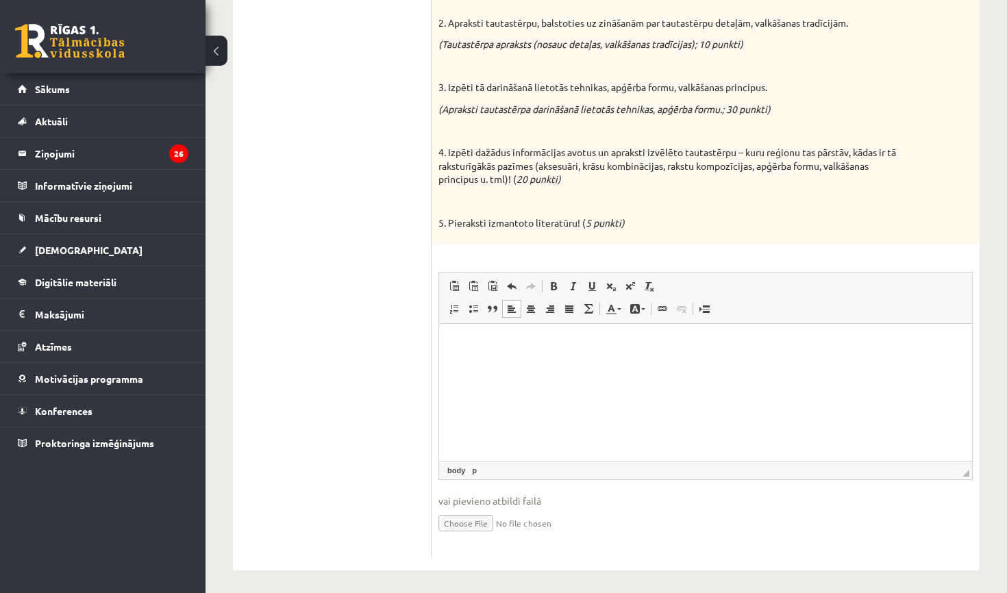
scroll to position [306, 0]
click at [465, 517] on input "file" at bounding box center [705, 523] width 534 height 28
type input "**********"
click at [500, 519] on input "file" at bounding box center [705, 523] width 534 height 28
click at [500, 537] on link "Iesniegtā atbilde" at bounding box center [474, 544] width 73 height 14
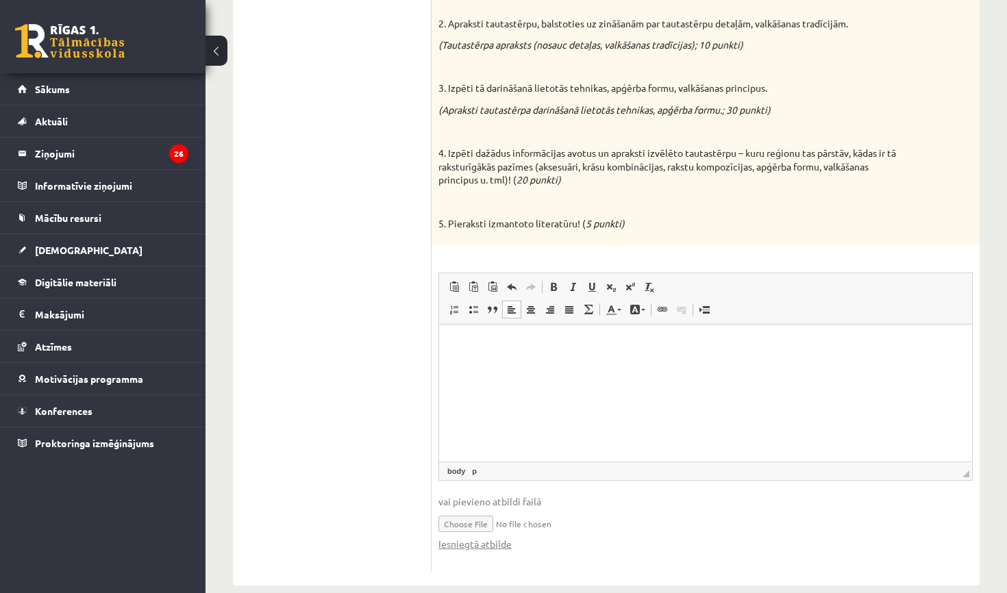
click at [508, 518] on input "file" at bounding box center [705, 523] width 534 height 28
click at [464, 539] on link "Iesniegtā atbilde" at bounding box center [474, 544] width 73 height 14
click at [497, 516] on input "file" at bounding box center [705, 523] width 534 height 28
click at [617, 514] on input "file" at bounding box center [705, 523] width 534 height 28
click at [490, 538] on link "Iesniegtā atbilde" at bounding box center [474, 544] width 73 height 14
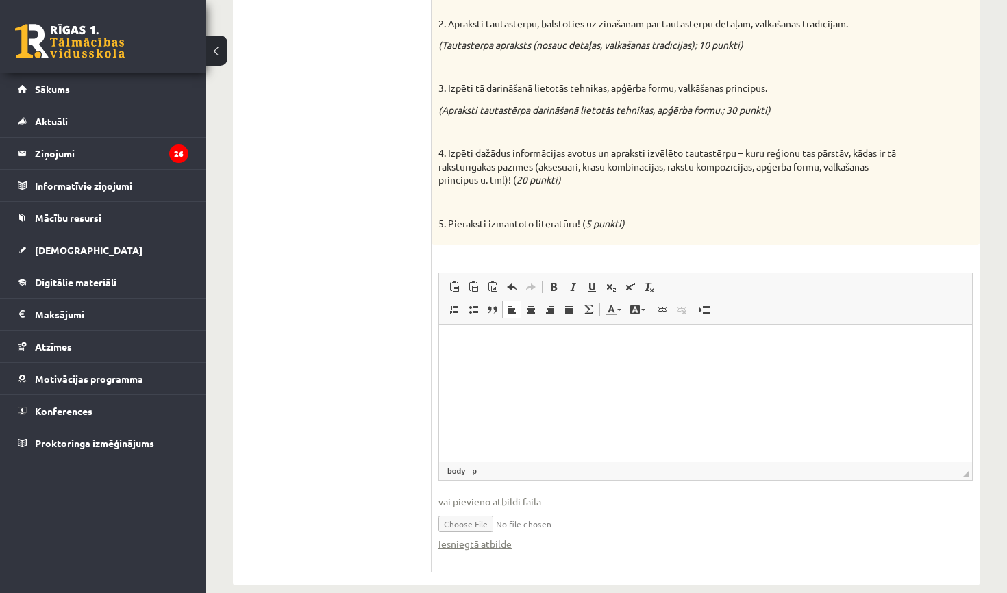
click at [579, 386] on body "Rich Text Editor, wiswyg-editor-user-answer-47433849808160" at bounding box center [705, 291] width 505 height 638
click at [507, 356] on p "Rich Text Editor, wiswyg-editor-user-answer-47433849808160" at bounding box center [705, 360] width 505 height 14
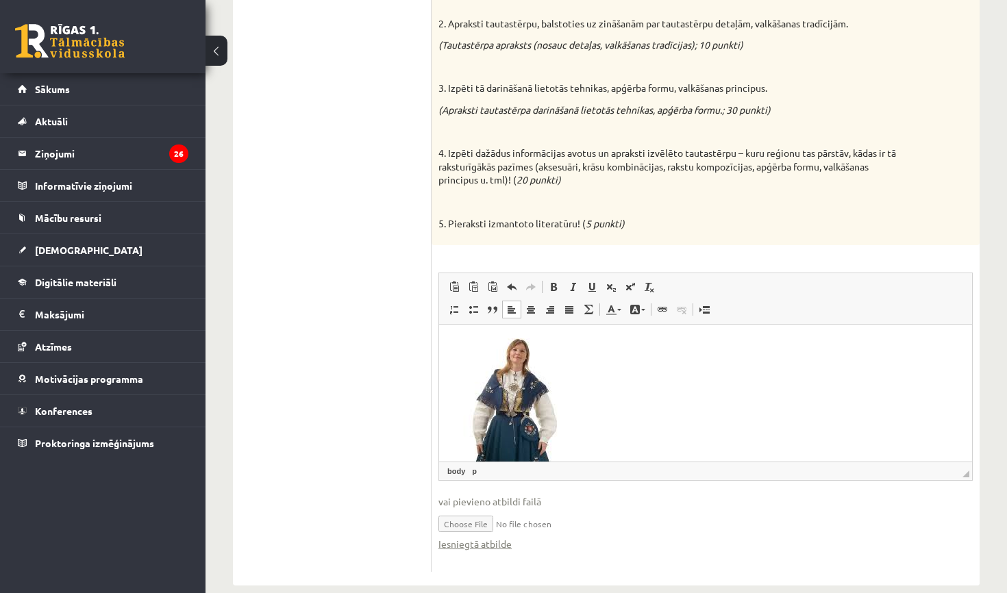
scroll to position [0, 0]
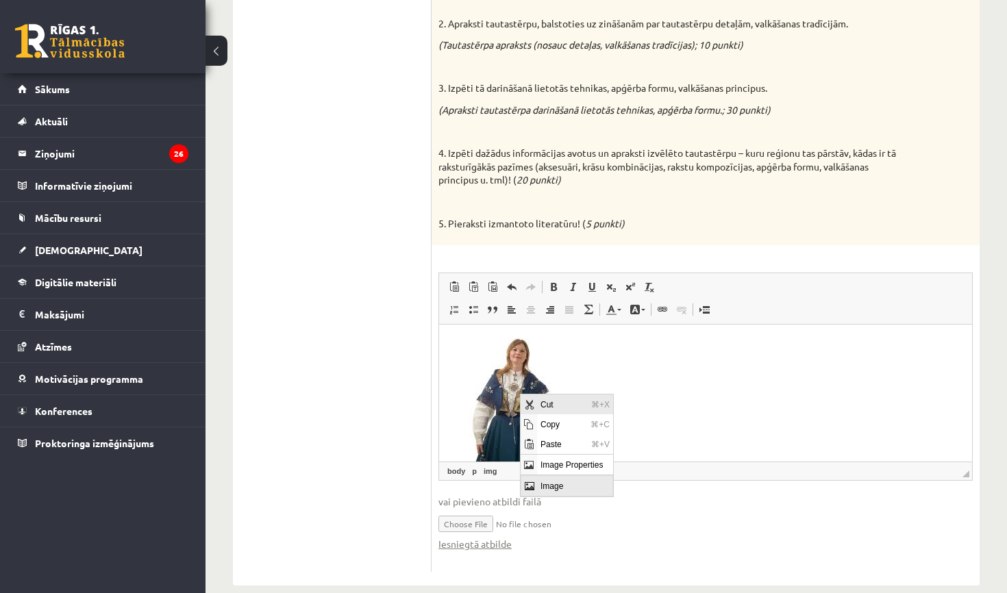
click at [538, 401] on span "Cut" at bounding box center [562, 405] width 51 height 20
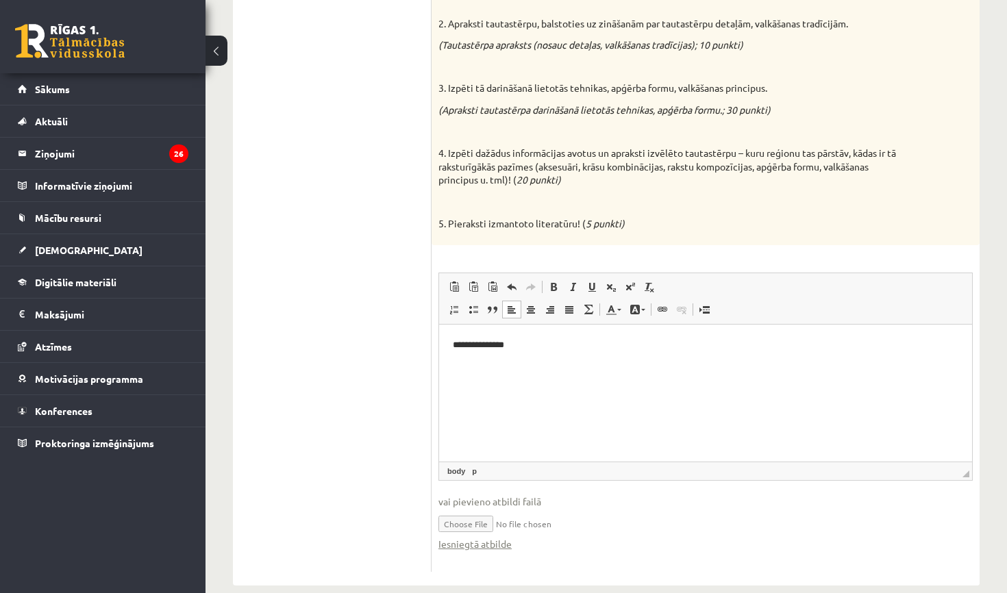
drag, startPoint x: 547, startPoint y: 515, endPoint x: 613, endPoint y: 521, distance: 66.7
click at [613, 521] on input "file" at bounding box center [705, 523] width 534 height 28
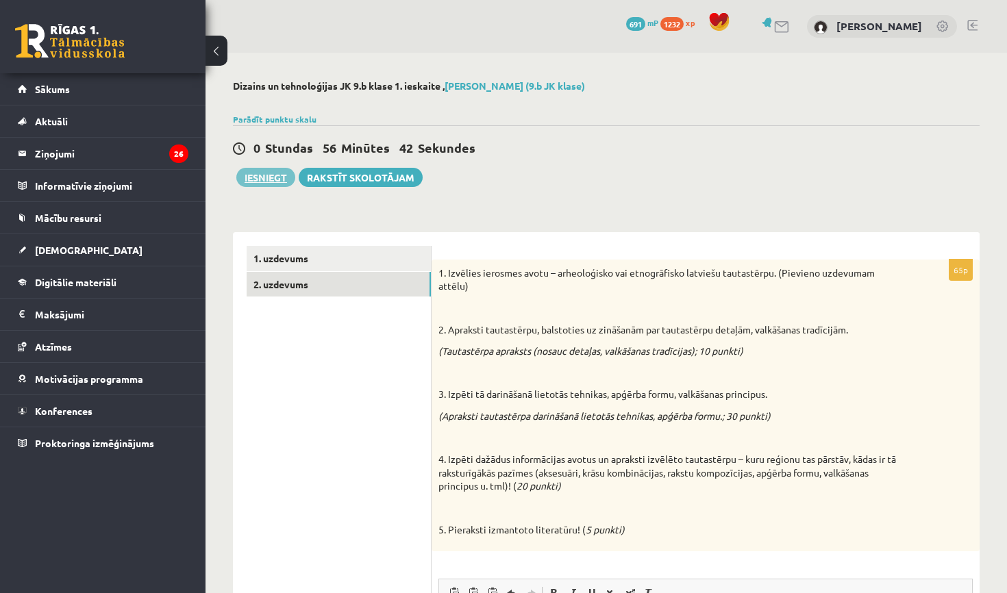
click at [274, 178] on button "Iesniegt" at bounding box center [265, 177] width 59 height 19
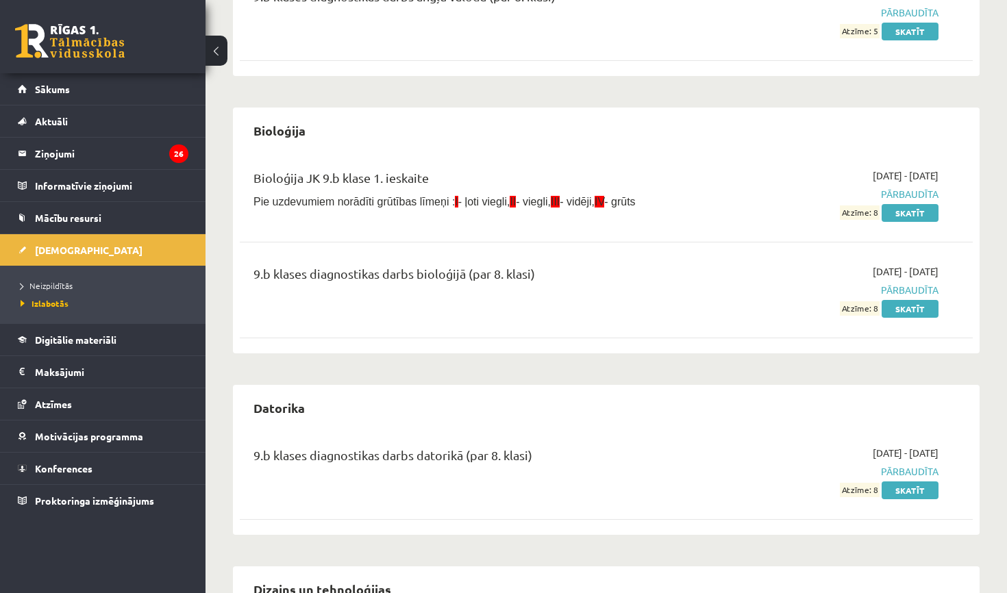
scroll to position [308, 0]
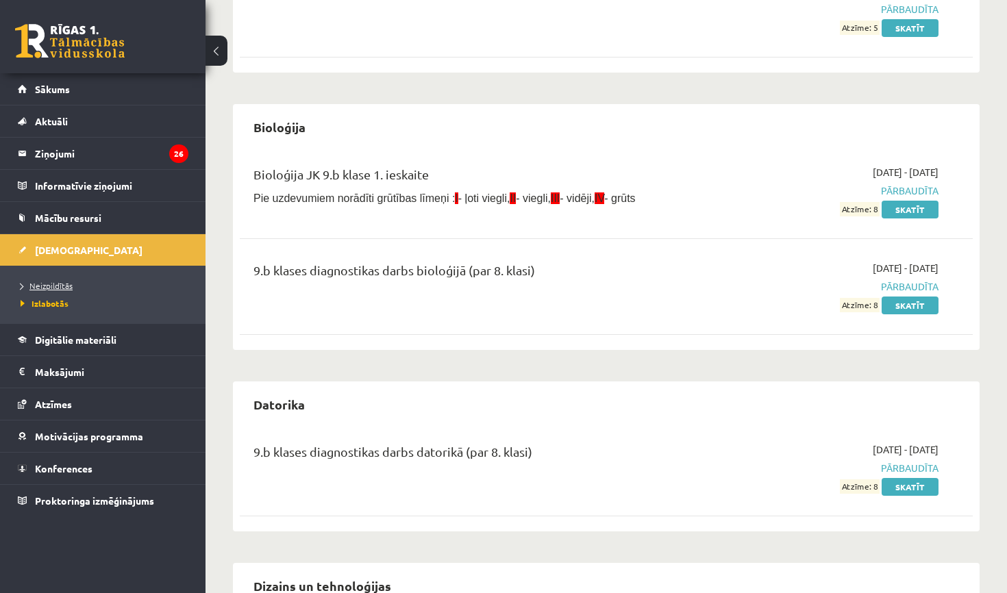
click at [66, 286] on span "Neizpildītās" at bounding box center [47, 285] width 52 height 11
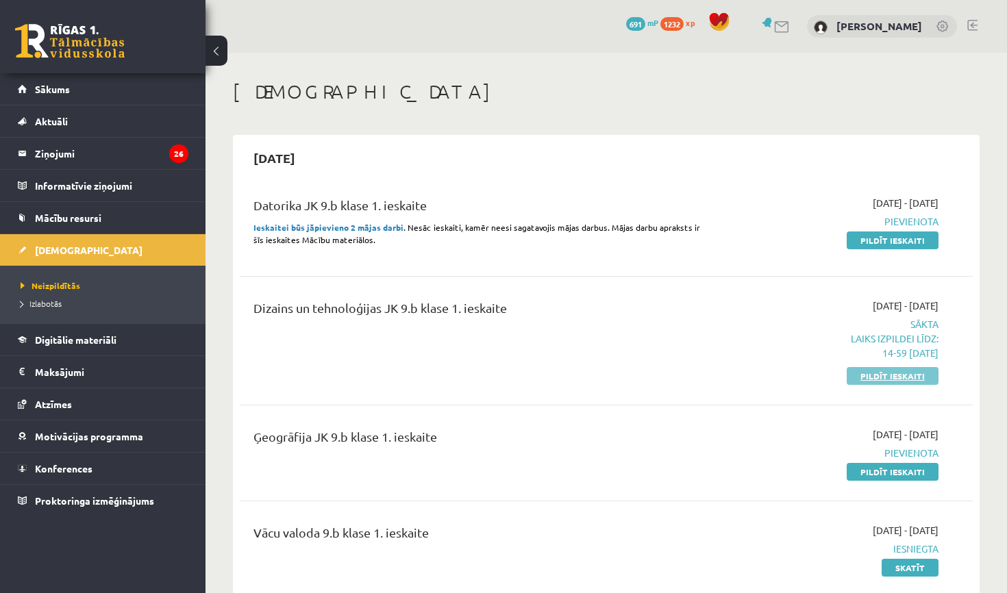
click at [899, 377] on link "Pildīt ieskaiti" at bounding box center [893, 376] width 92 height 18
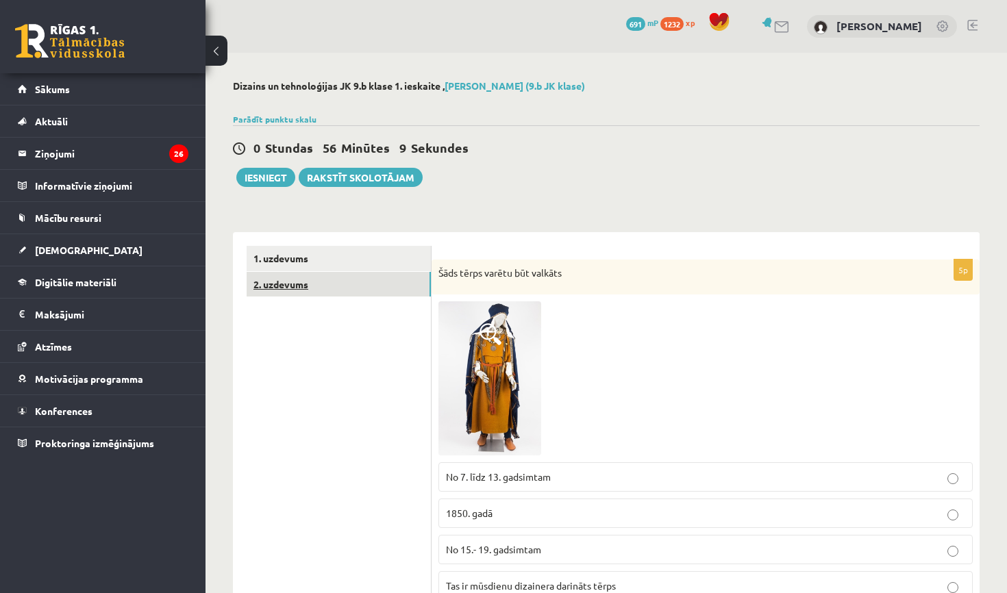
click at [350, 284] on link "2. uzdevums" at bounding box center [339, 284] width 184 height 25
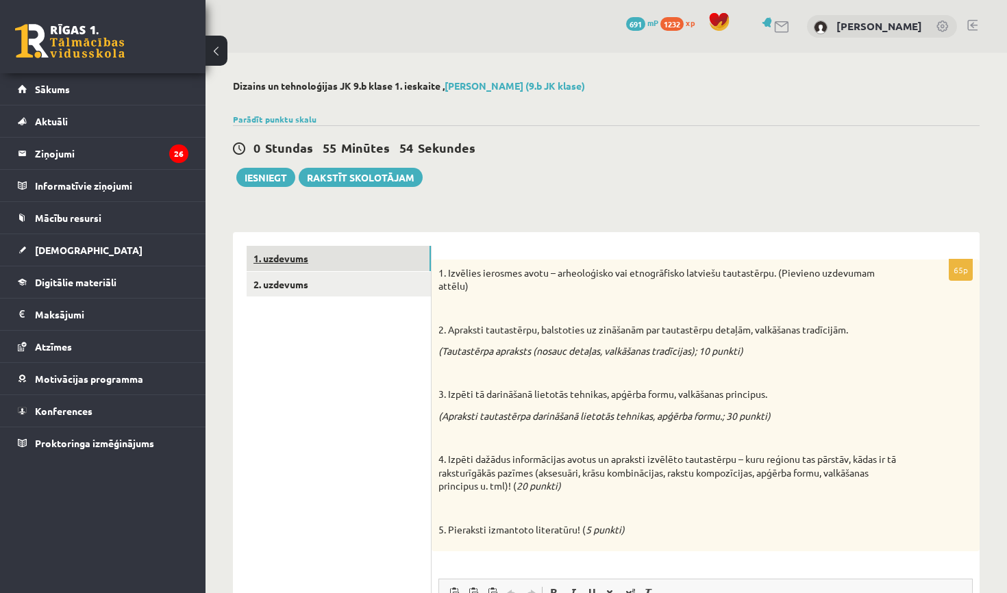
click at [394, 265] on link "1. uzdevums" at bounding box center [339, 258] width 184 height 25
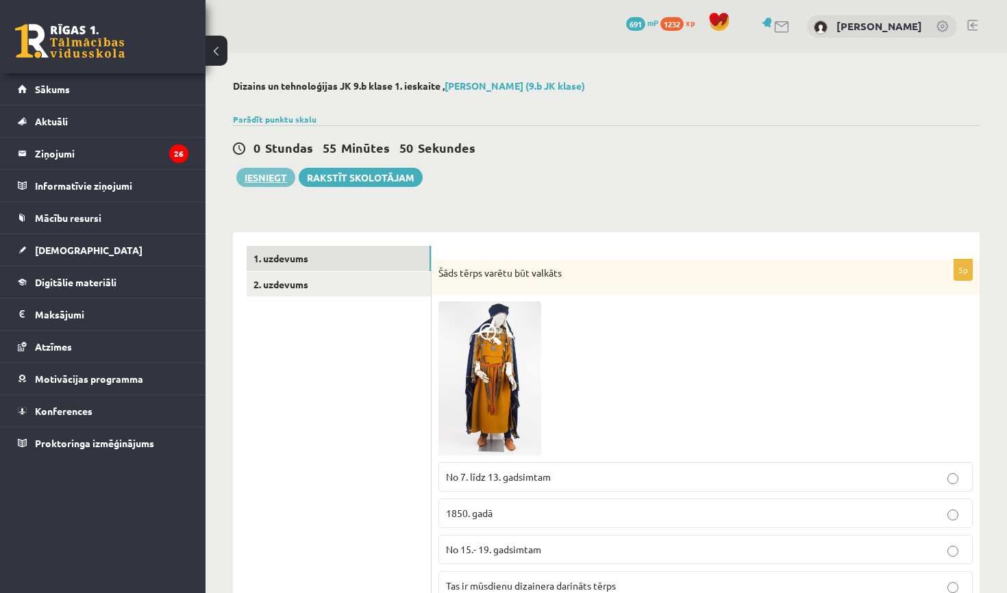
click at [270, 173] on button "Iesniegt" at bounding box center [265, 177] width 59 height 19
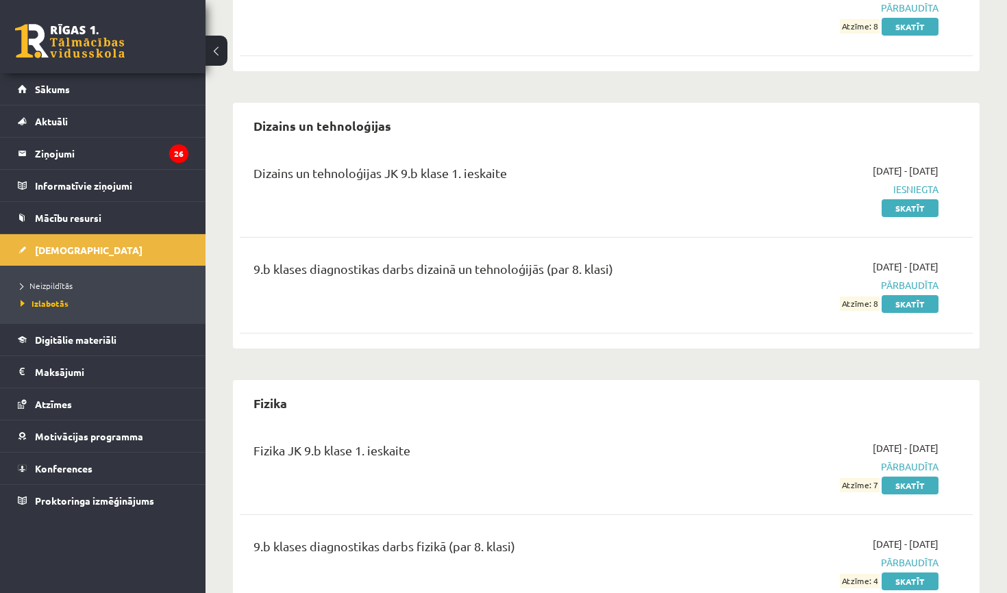
scroll to position [769, 0]
click at [902, 205] on link "Skatīt" at bounding box center [909, 208] width 57 height 18
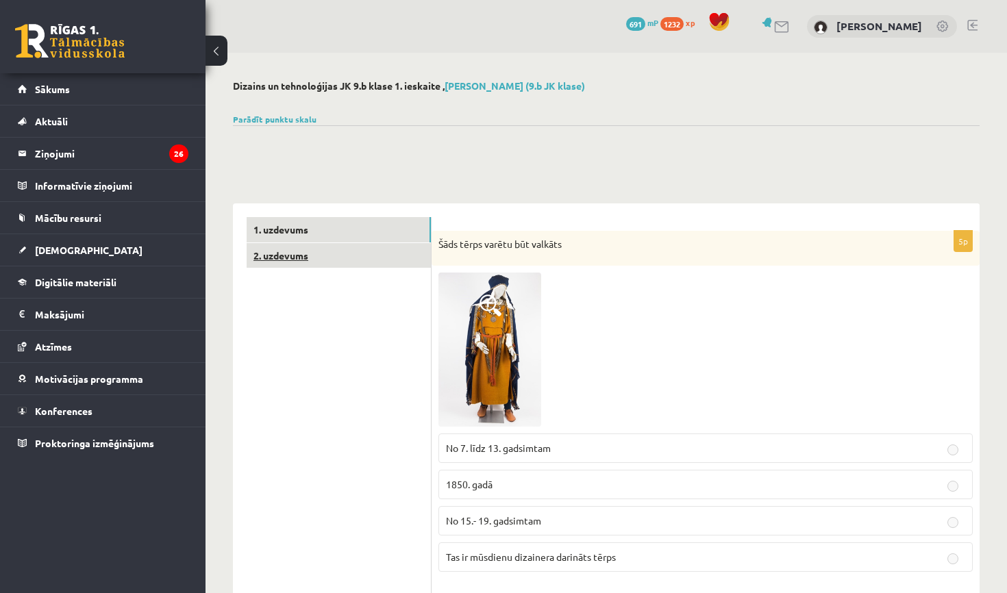
click at [378, 258] on link "2. uzdevums" at bounding box center [339, 255] width 184 height 25
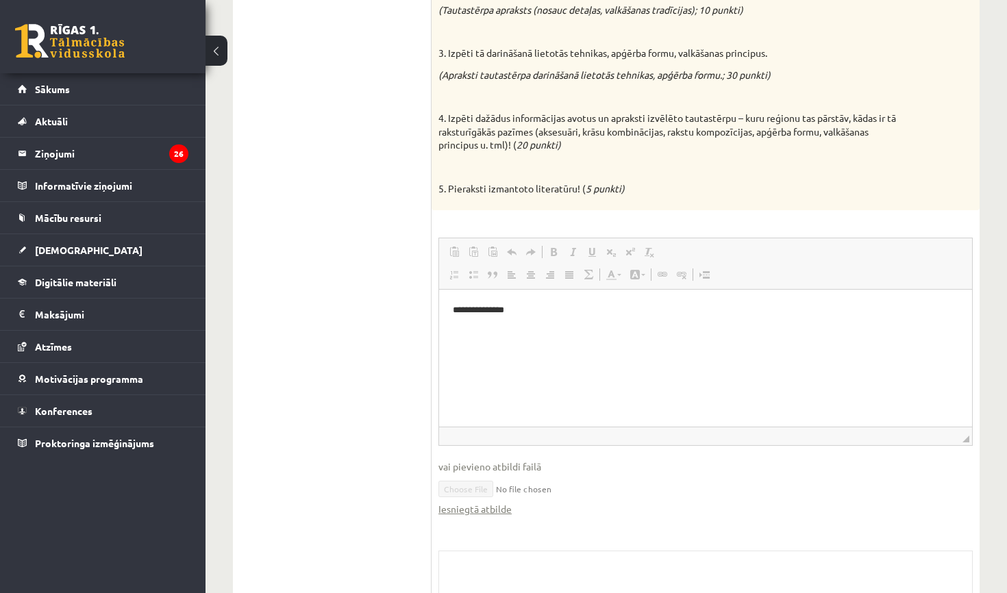
scroll to position [312, 0]
click at [462, 503] on link "Iesniegtā atbilde" at bounding box center [474, 510] width 73 height 14
click at [63, 250] on span "[DEMOGRAPHIC_DATA]" at bounding box center [89, 250] width 108 height 12
